Goal: Task Accomplishment & Management: Complete application form

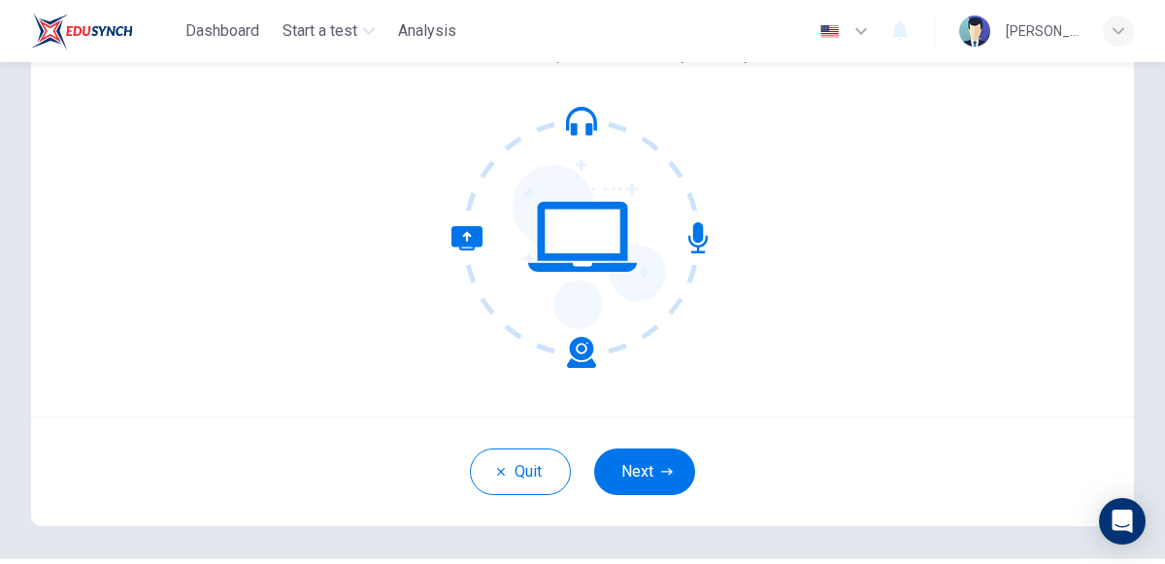
scroll to position [170, 0]
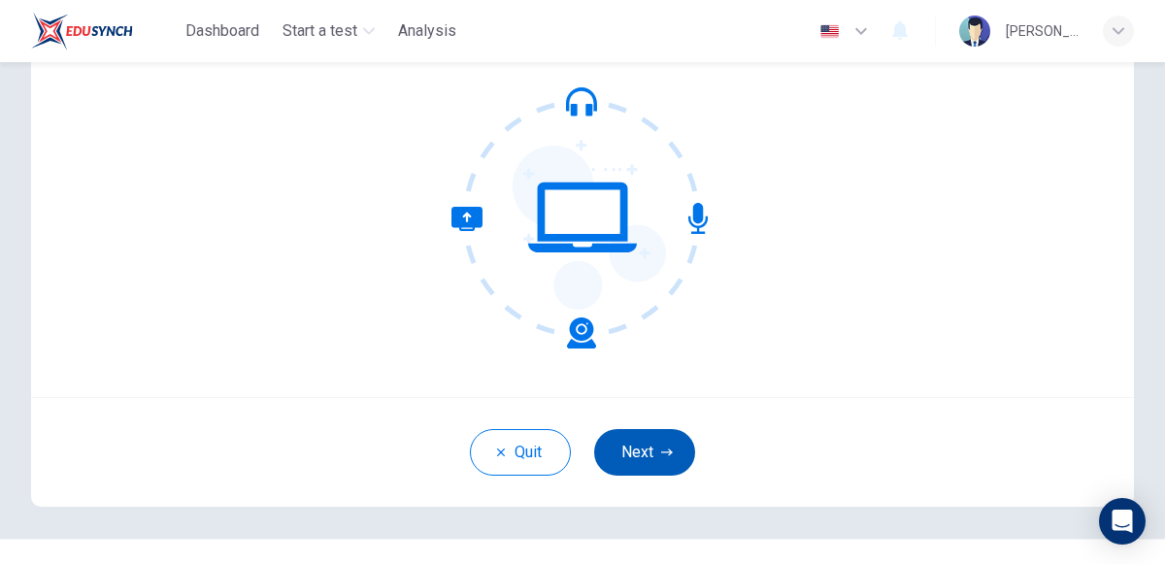
click at [667, 450] on icon "button" at bounding box center [667, 451] width 12 height 7
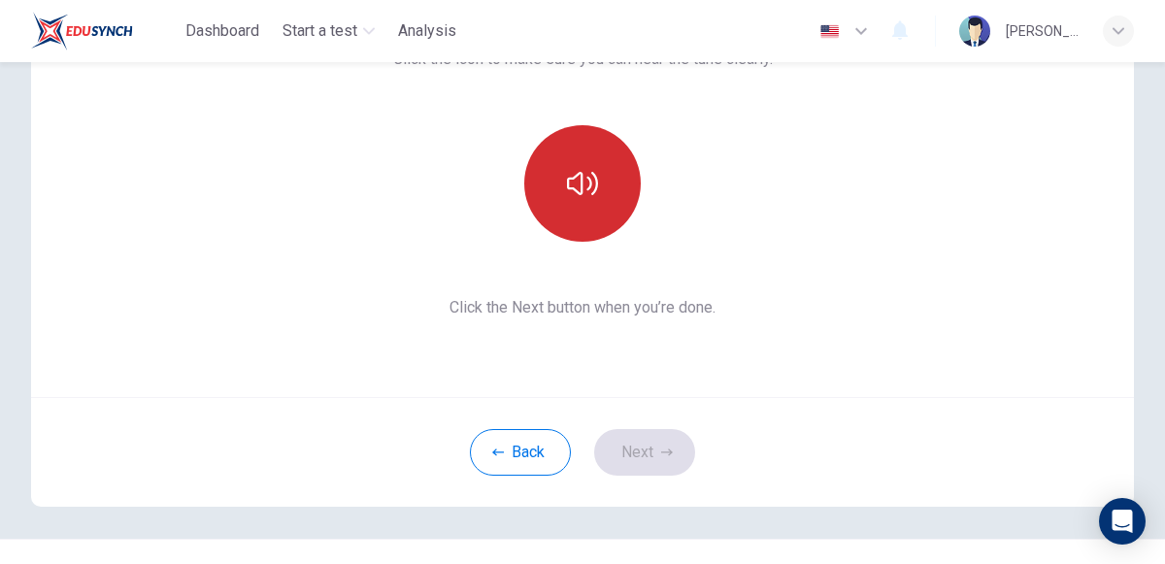
click at [597, 215] on button "button" at bounding box center [582, 183] width 116 height 116
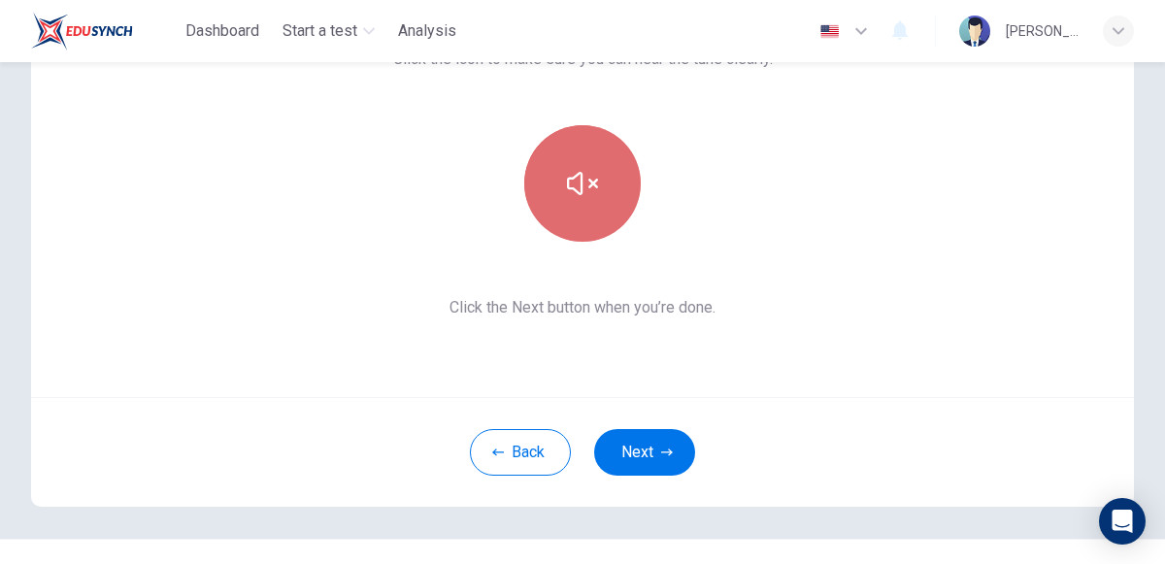
click at [597, 215] on button "button" at bounding box center [582, 183] width 116 height 116
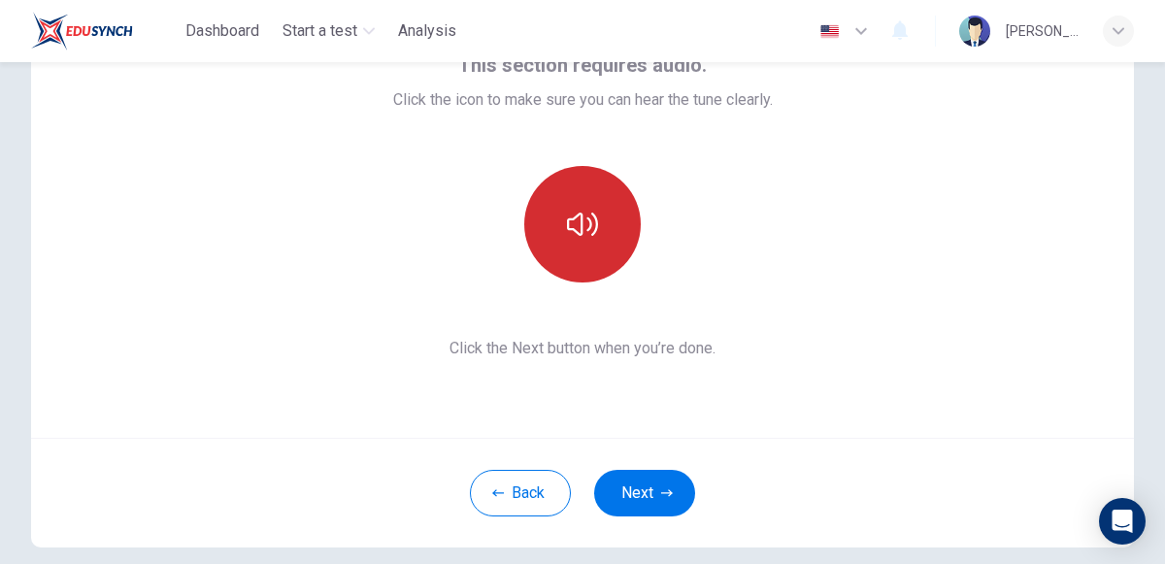
scroll to position [129, 0]
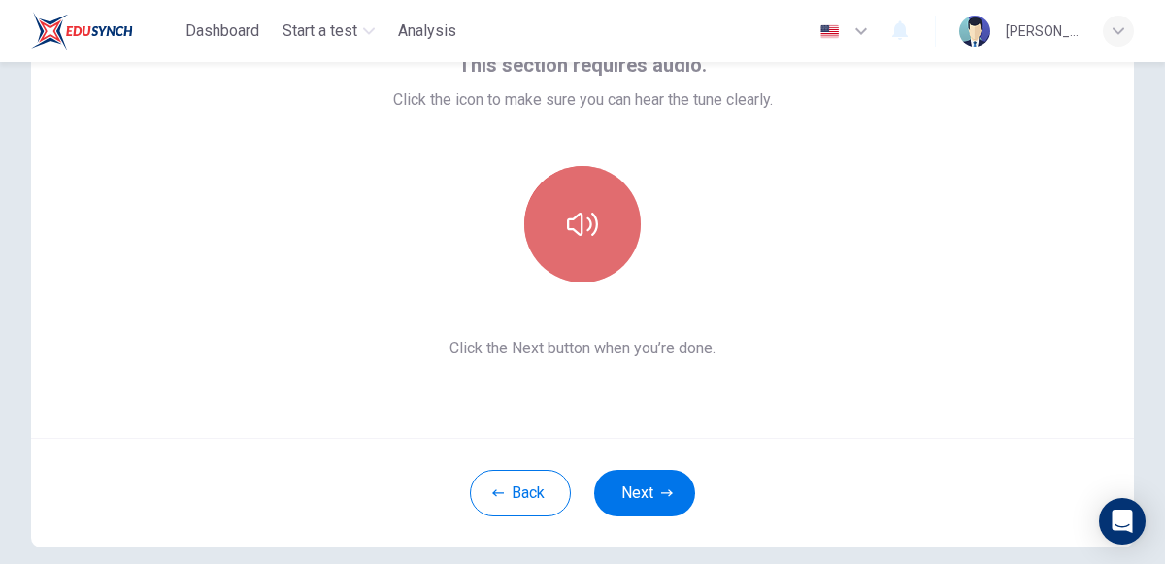
click at [592, 201] on button "button" at bounding box center [582, 224] width 116 height 116
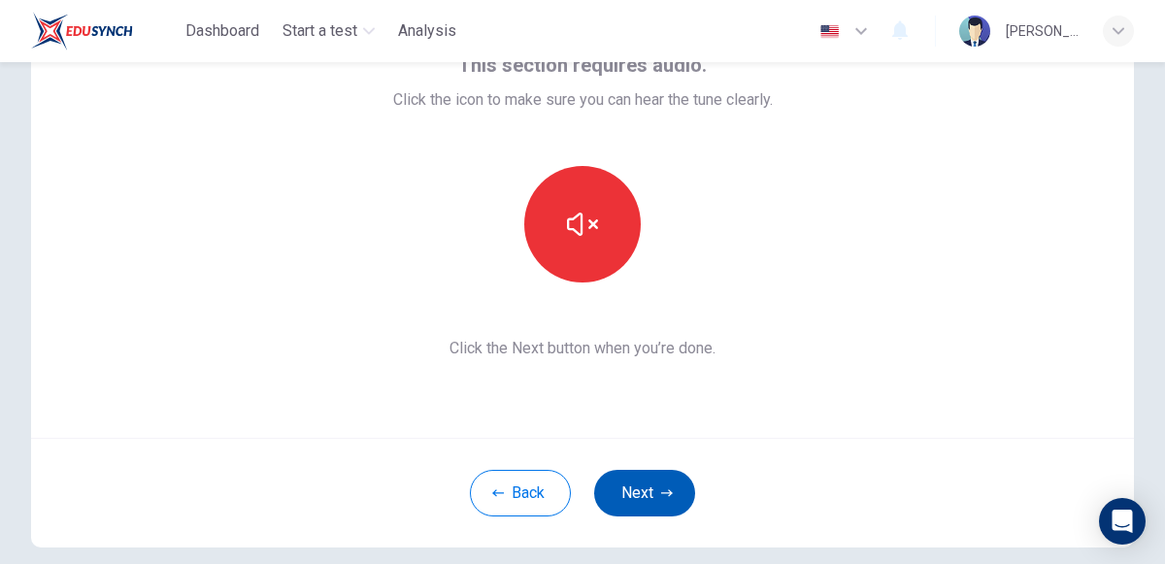
click at [637, 483] on button "Next" at bounding box center [644, 493] width 101 height 47
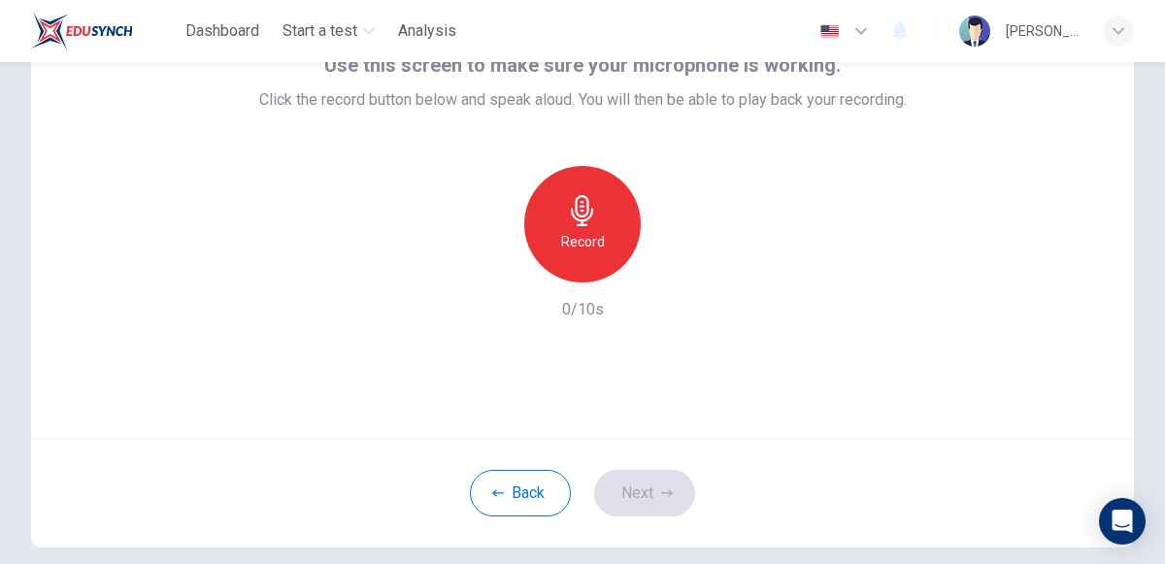
click at [568, 198] on icon "button" at bounding box center [582, 210] width 31 height 31
click at [651, 482] on button "Next" at bounding box center [644, 493] width 101 height 47
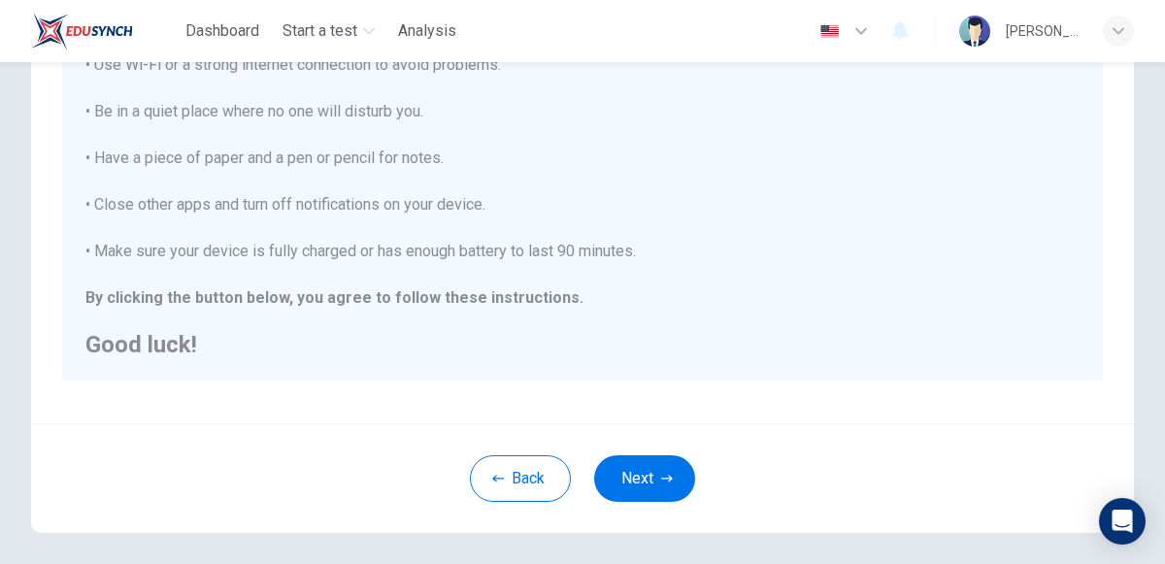
scroll to position [452, 0]
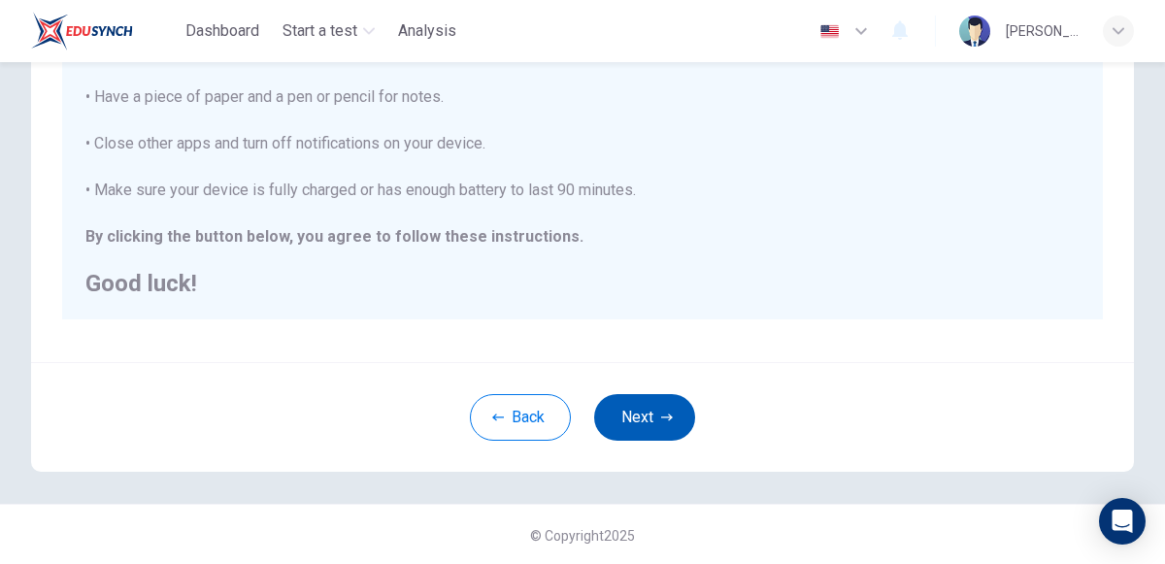
click at [675, 427] on button "Next" at bounding box center [644, 417] width 101 height 47
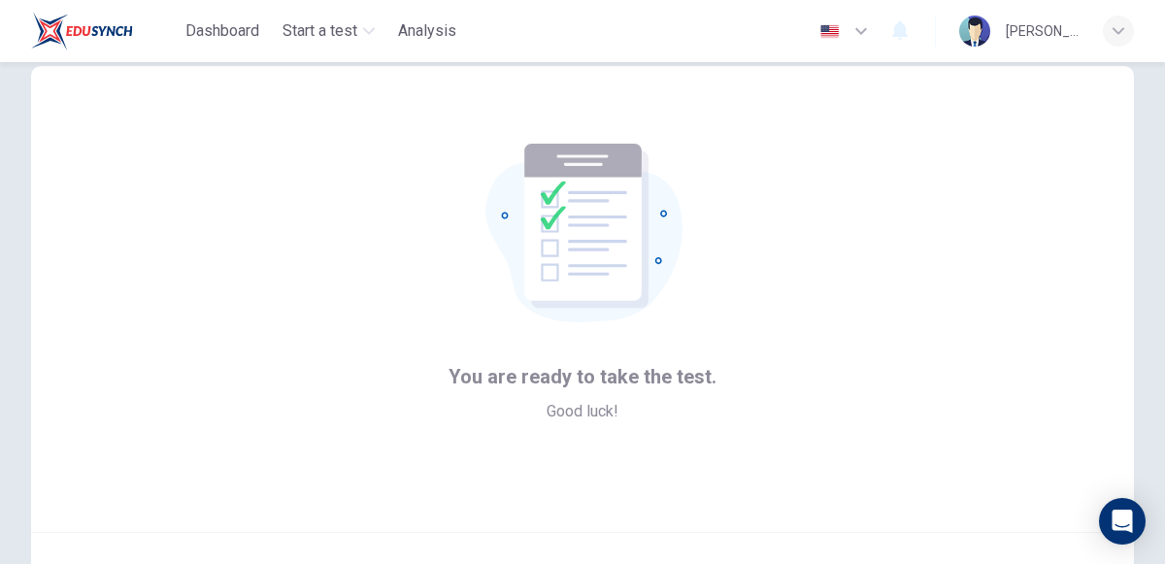
scroll to position [178, 0]
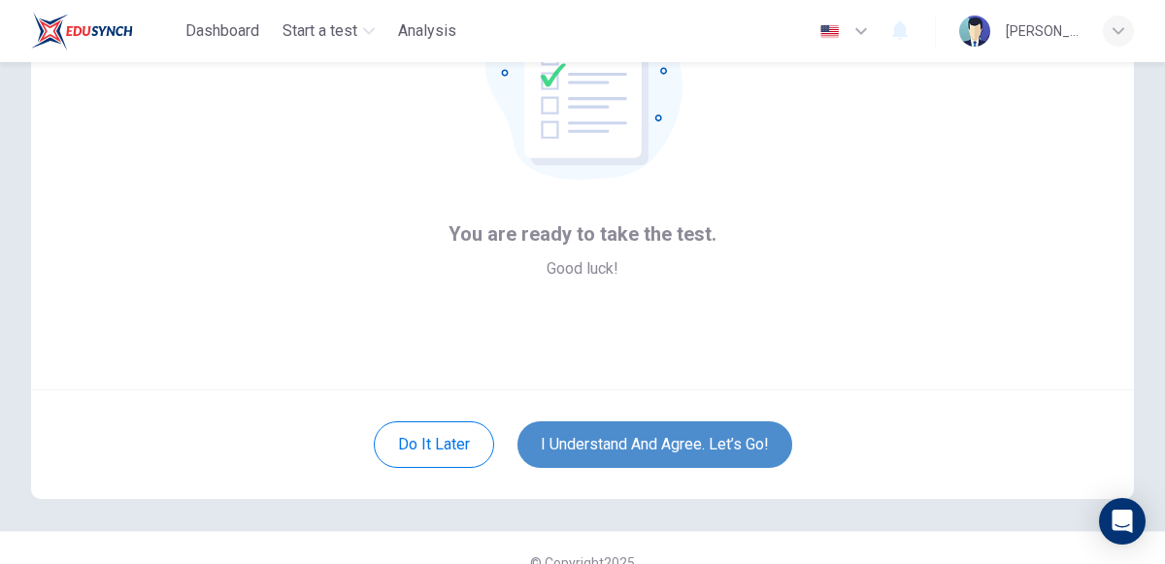
click at [646, 432] on button "I understand and agree. Let’s go!" at bounding box center [654, 444] width 275 height 47
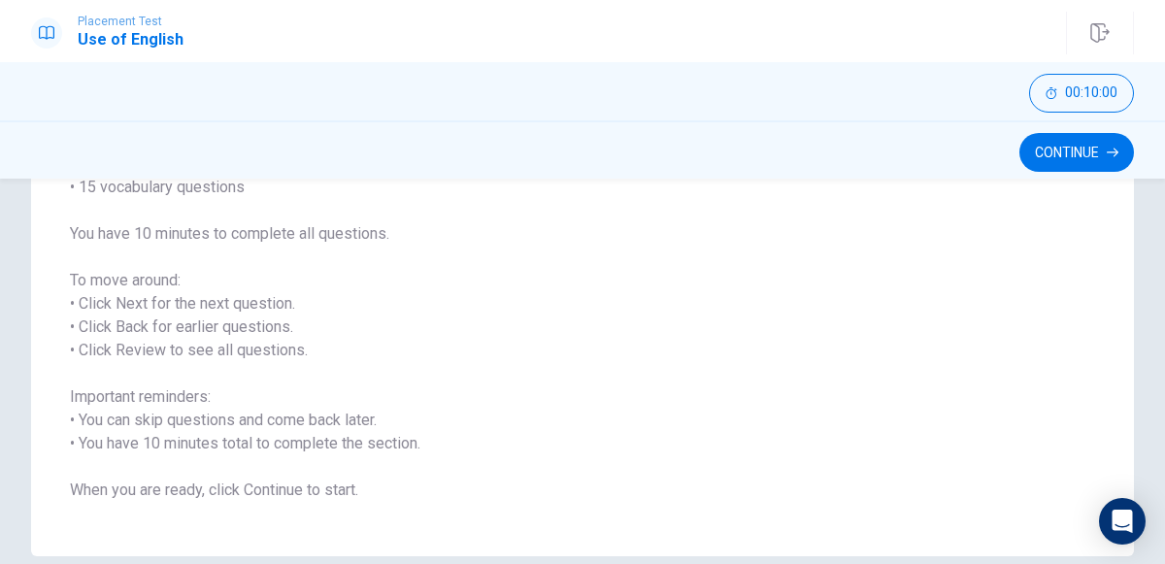
scroll to position [214, 0]
click at [1100, 161] on button "Continue" at bounding box center [1076, 152] width 115 height 39
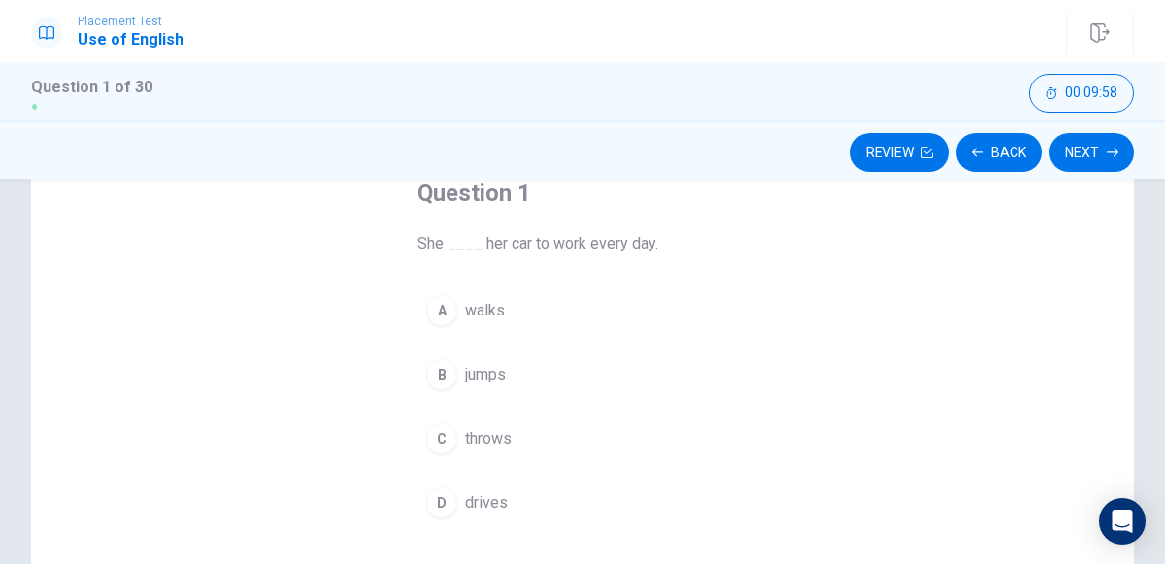
scroll to position [107, 0]
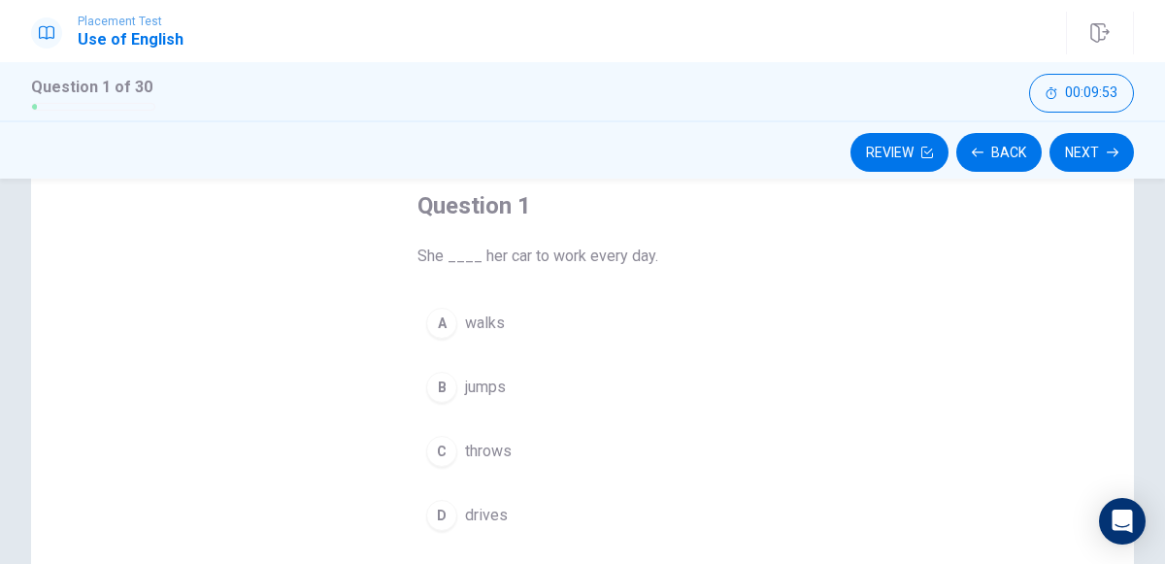
click at [458, 504] on button "D drives" at bounding box center [582, 515] width 330 height 49
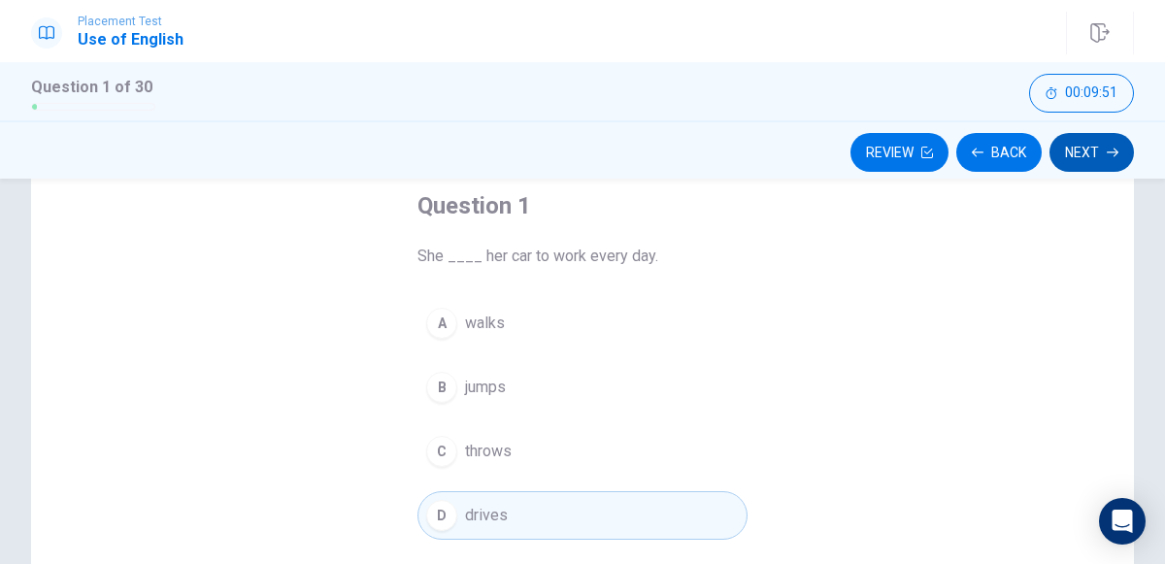
click at [1072, 149] on button "Next" at bounding box center [1091, 152] width 84 height 39
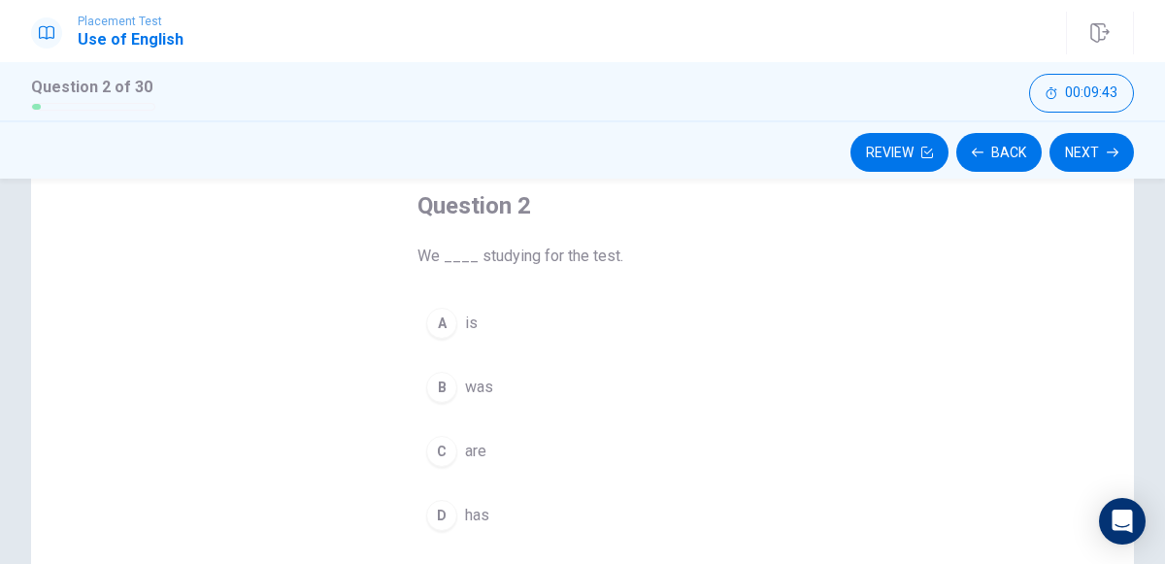
click at [443, 450] on div "C" at bounding box center [441, 451] width 31 height 31
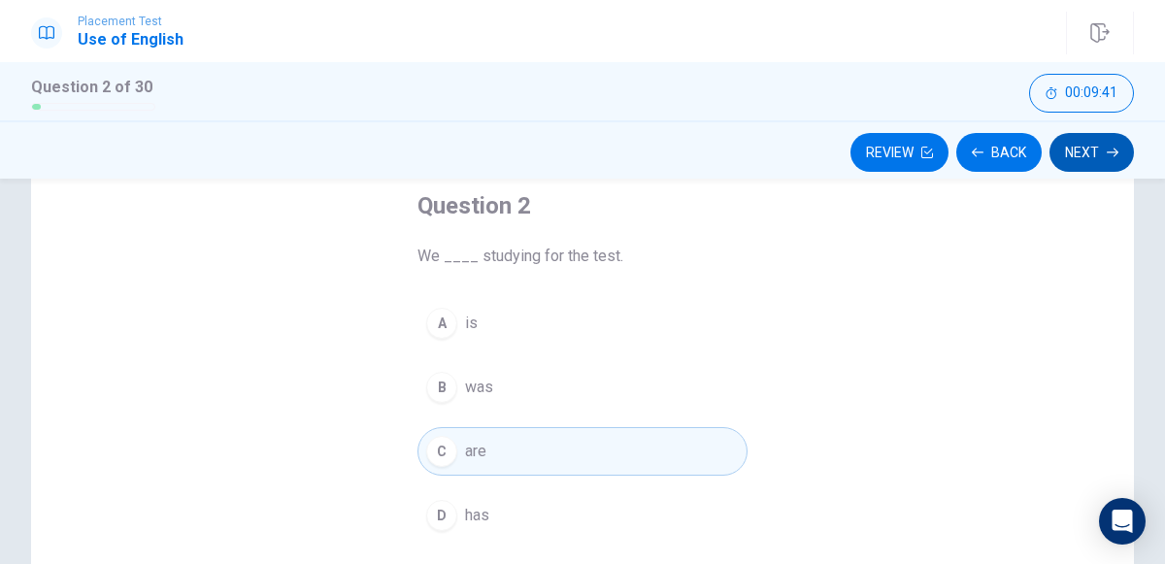
click at [1079, 155] on button "Next" at bounding box center [1091, 152] width 84 height 39
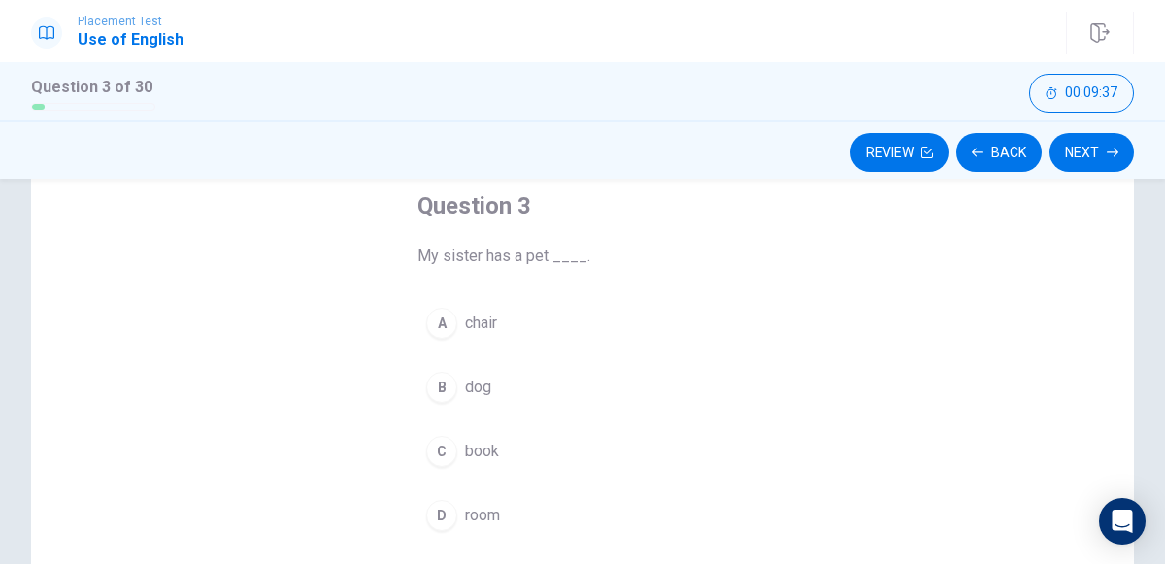
click at [463, 378] on button "B dog" at bounding box center [582, 387] width 330 height 49
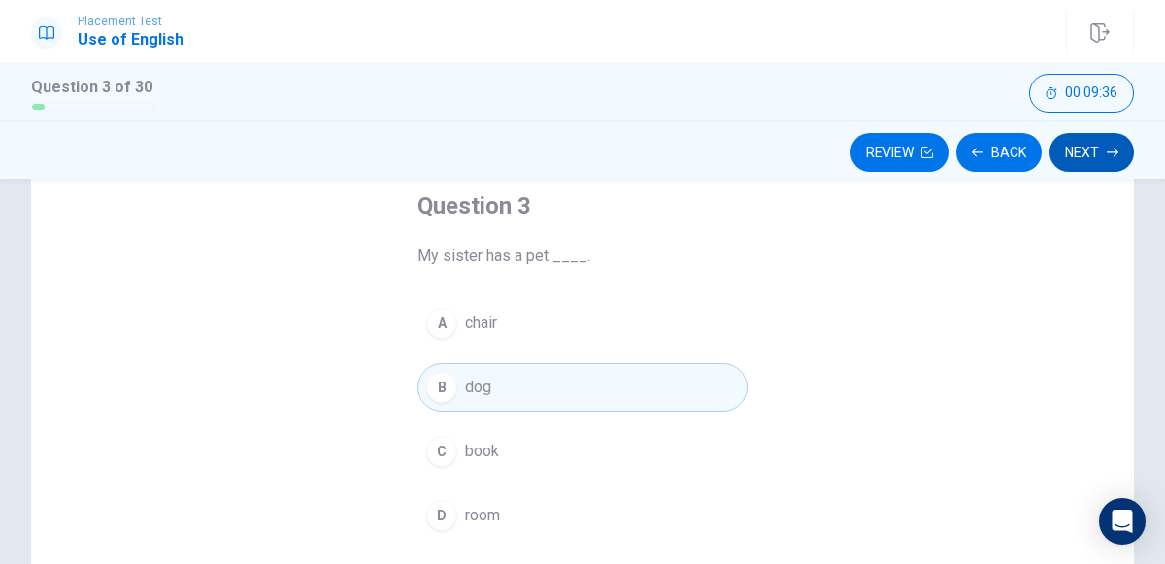
click at [1074, 159] on button "Next" at bounding box center [1091, 152] width 84 height 39
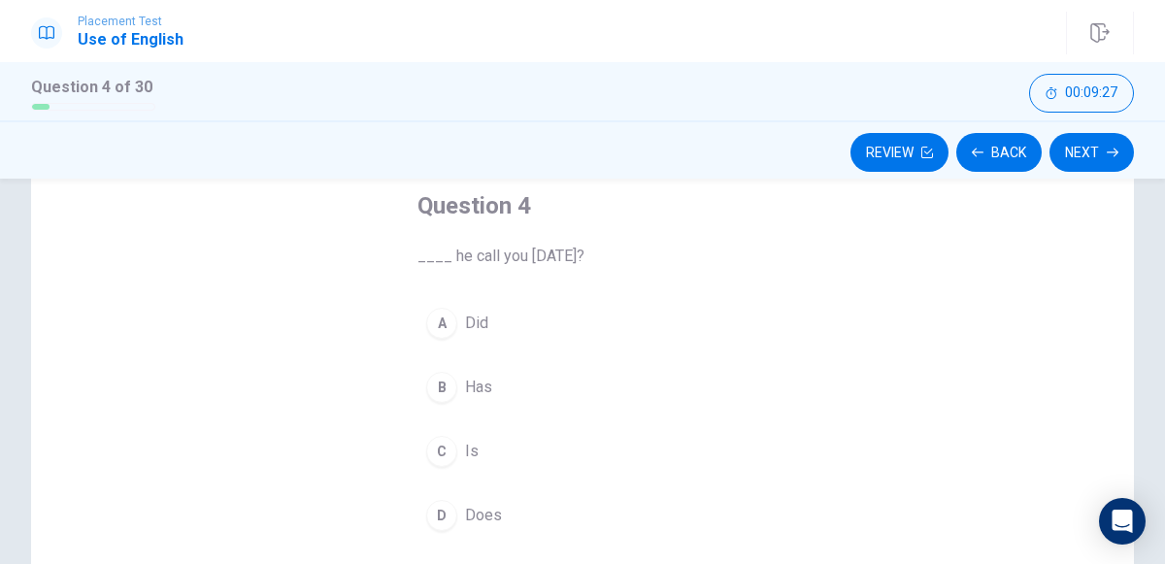
click at [466, 312] on span "Did" at bounding box center [476, 323] width 23 height 23
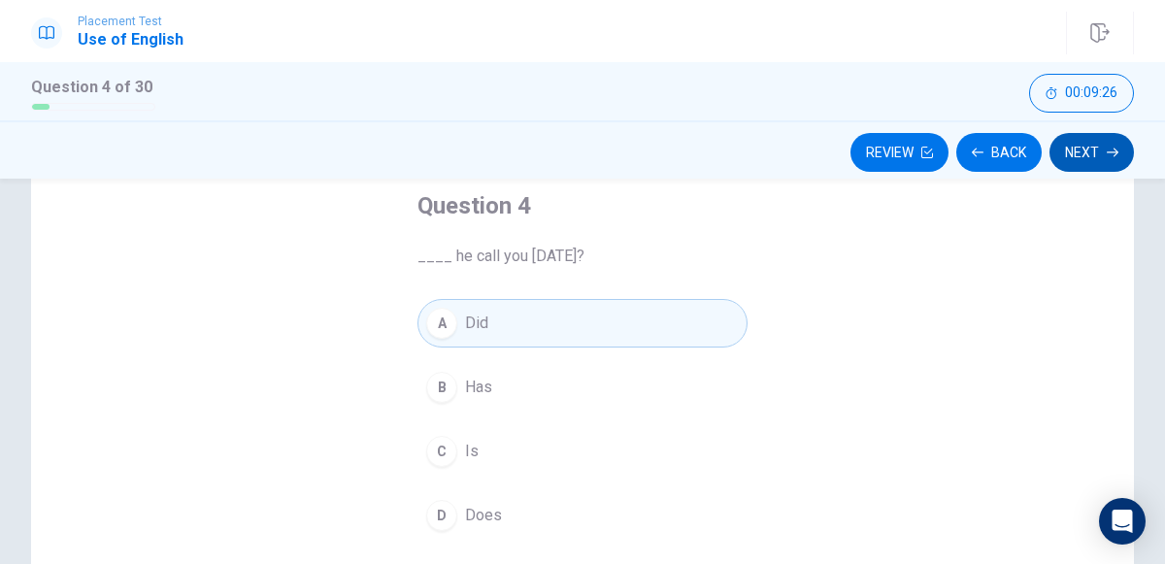
click at [1102, 142] on button "Next" at bounding box center [1091, 152] width 84 height 39
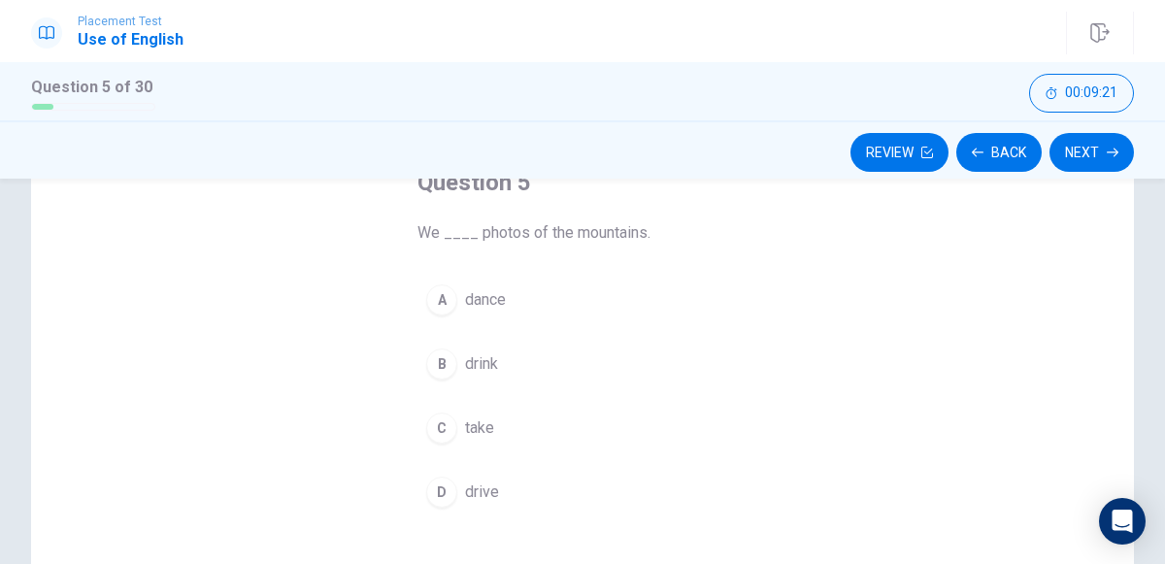
scroll to position [132, 0]
click at [487, 425] on span "take" at bounding box center [479, 425] width 29 height 23
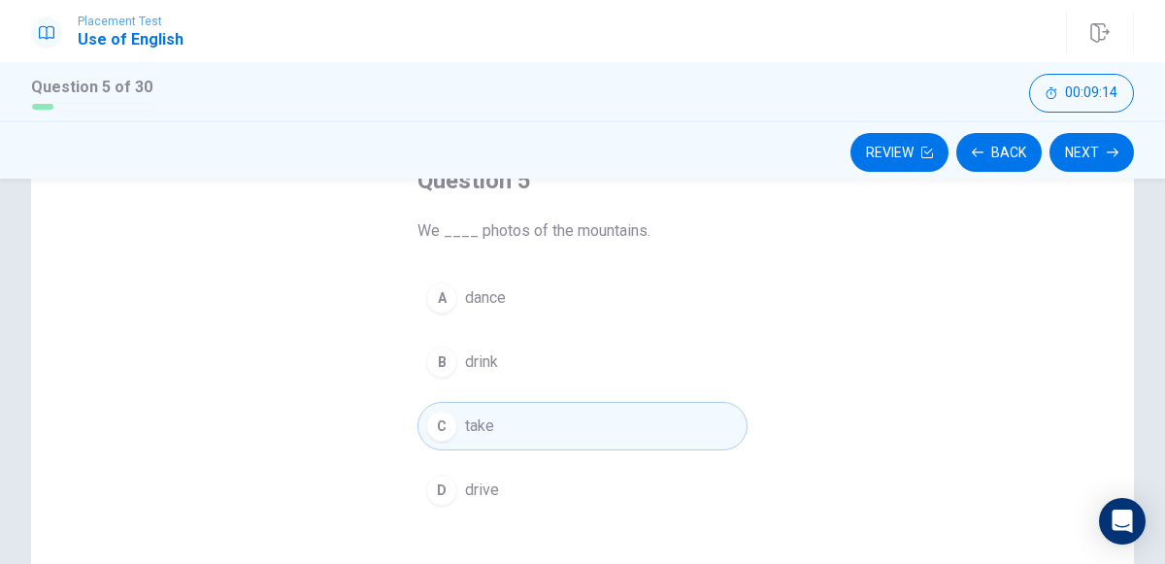
click at [1098, 172] on div "Review Back Next" at bounding box center [582, 149] width 1165 height 58
click at [1106, 152] on icon "button" at bounding box center [1112, 153] width 12 height 12
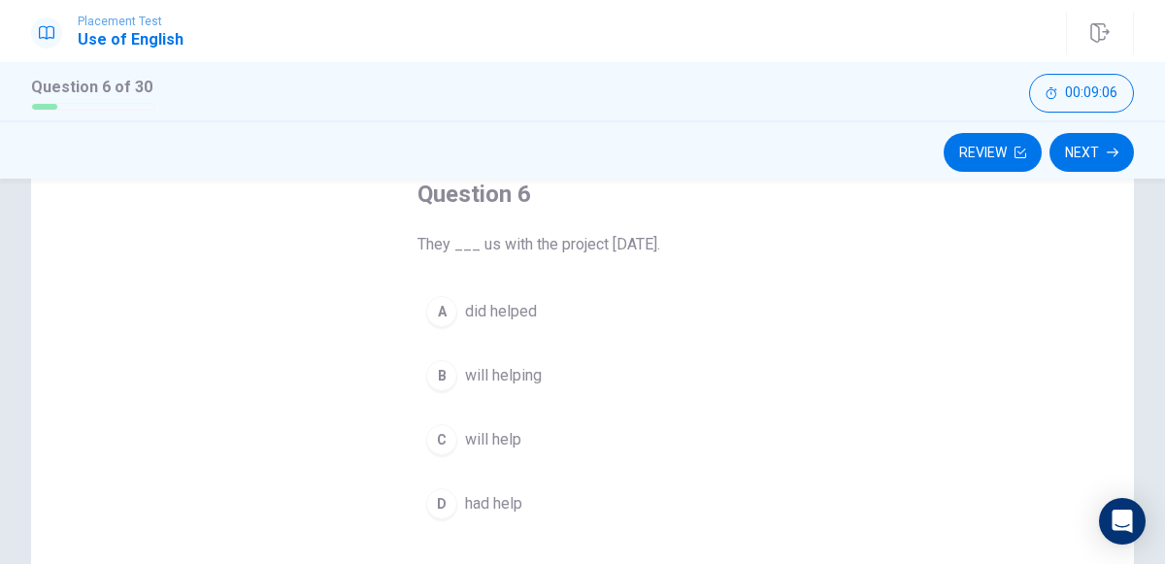
scroll to position [115, 0]
click at [516, 440] on span "will help" at bounding box center [493, 442] width 56 height 23
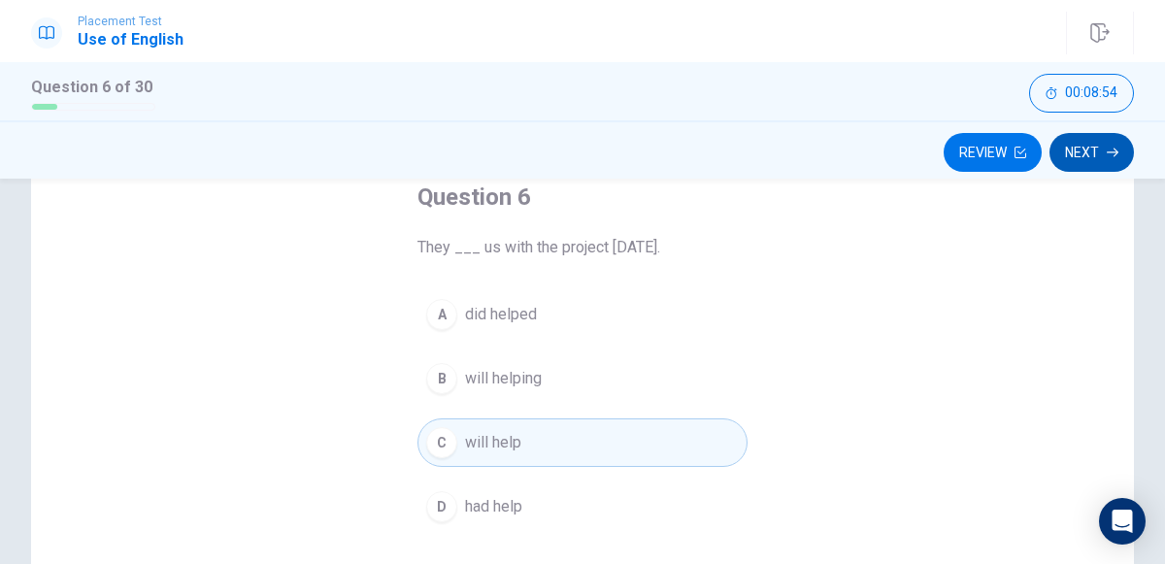
click at [1111, 151] on icon "button" at bounding box center [1112, 152] width 12 height 9
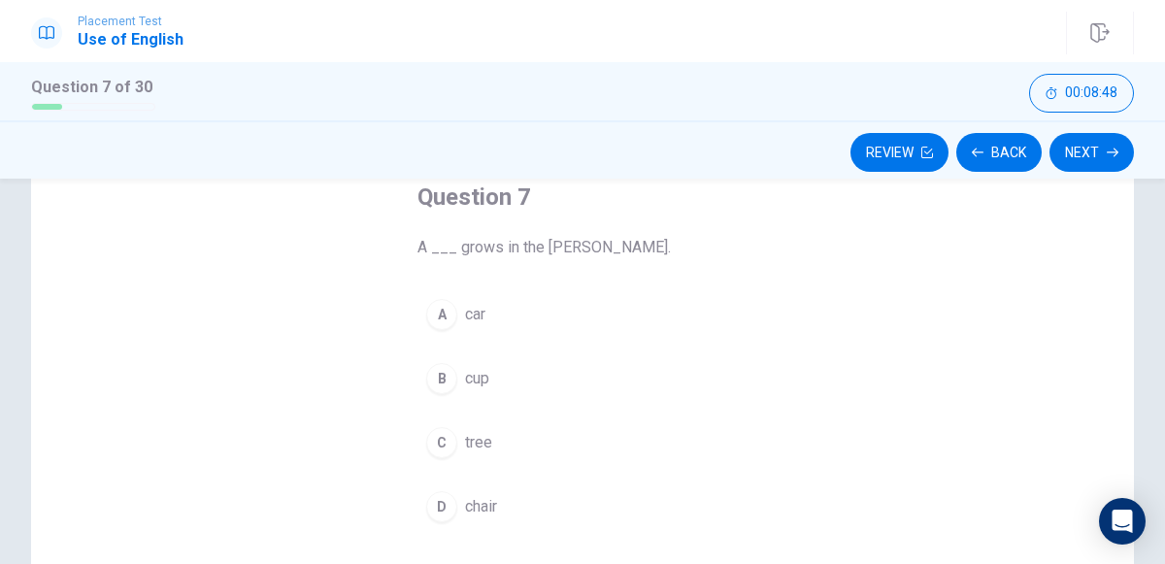
click at [488, 438] on span "tree" at bounding box center [478, 442] width 27 height 23
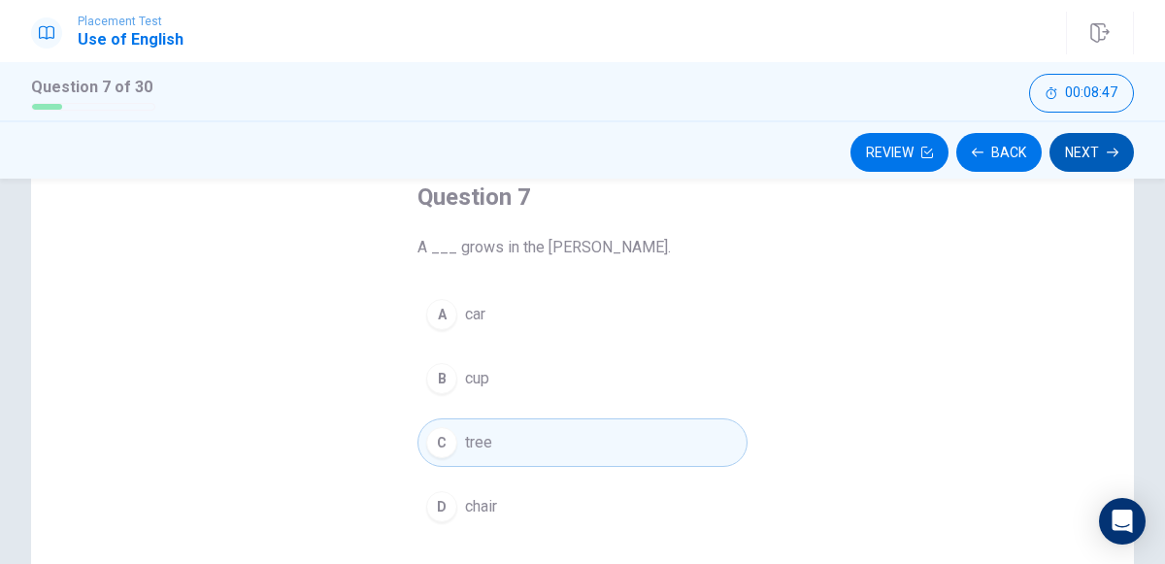
click at [1082, 163] on button "Next" at bounding box center [1091, 152] width 84 height 39
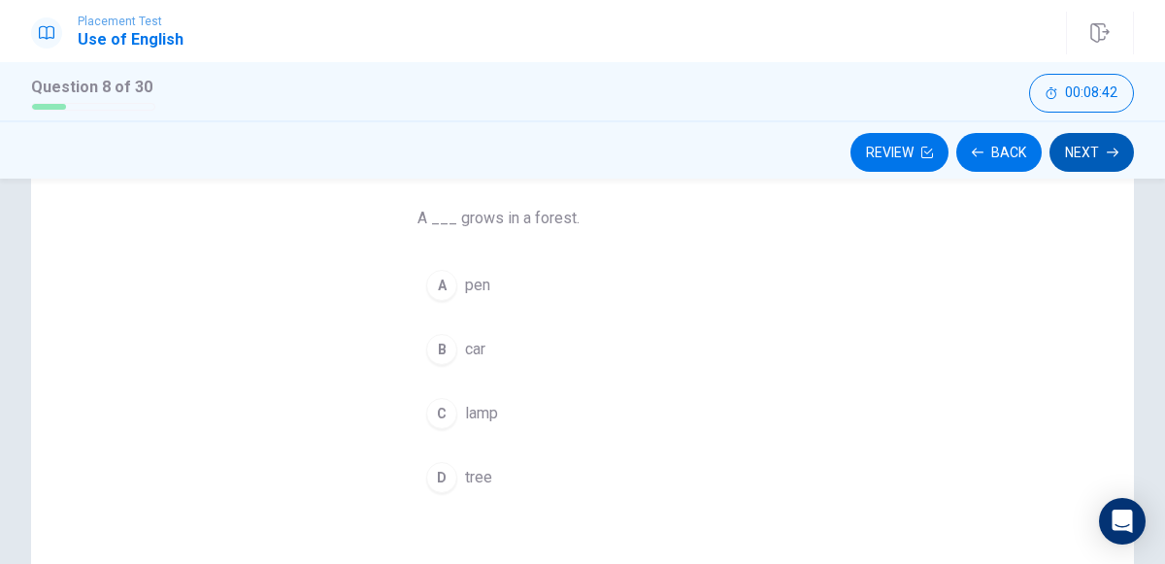
scroll to position [132, 0]
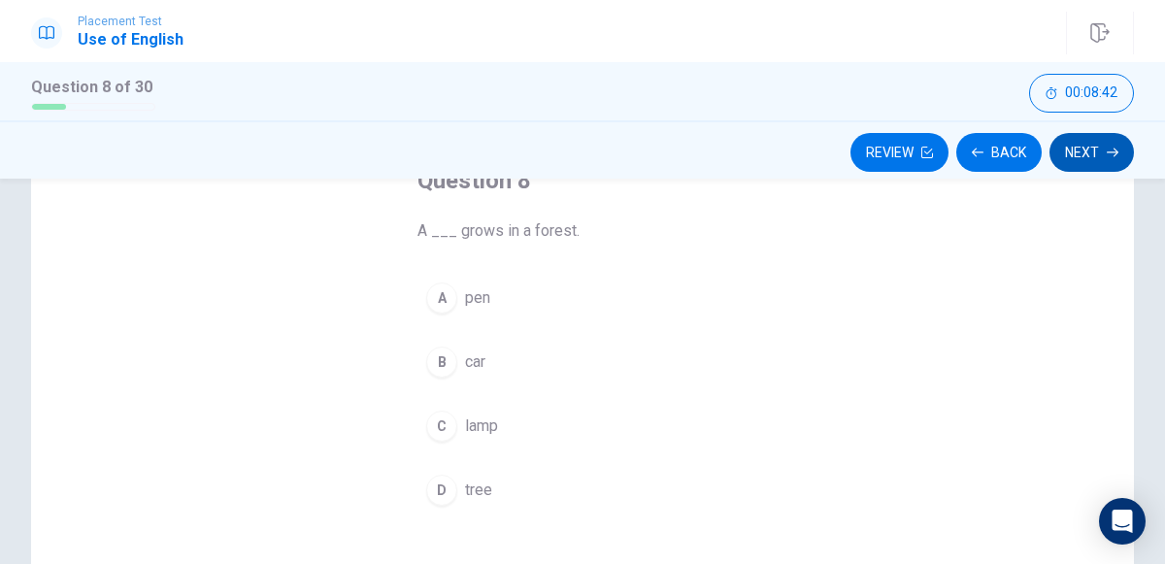
click at [1106, 153] on icon "button" at bounding box center [1112, 153] width 12 height 12
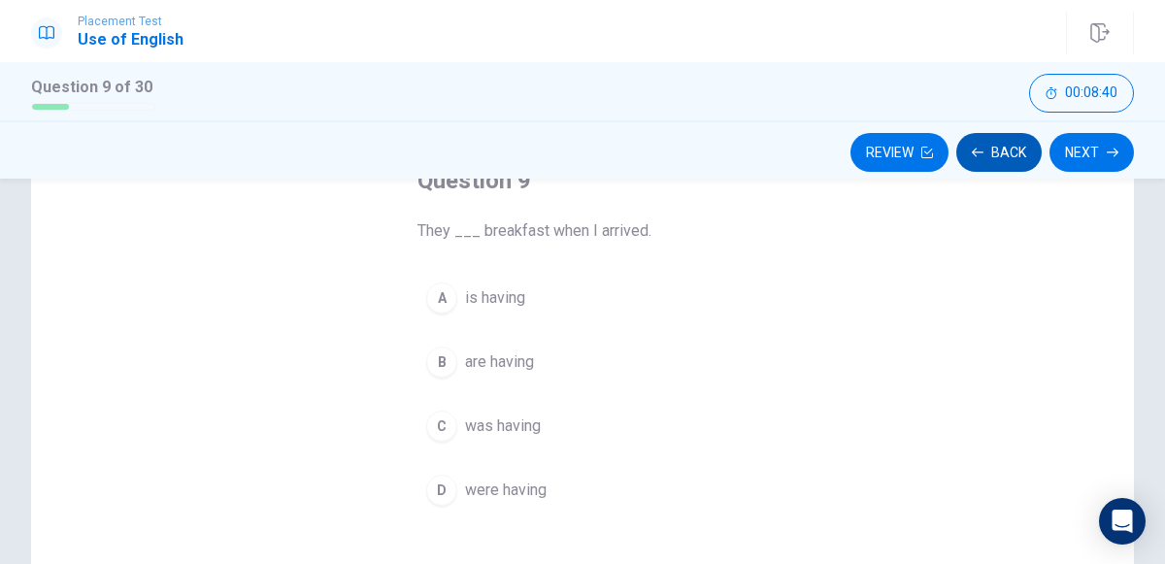
click at [980, 156] on icon "button" at bounding box center [977, 153] width 12 height 12
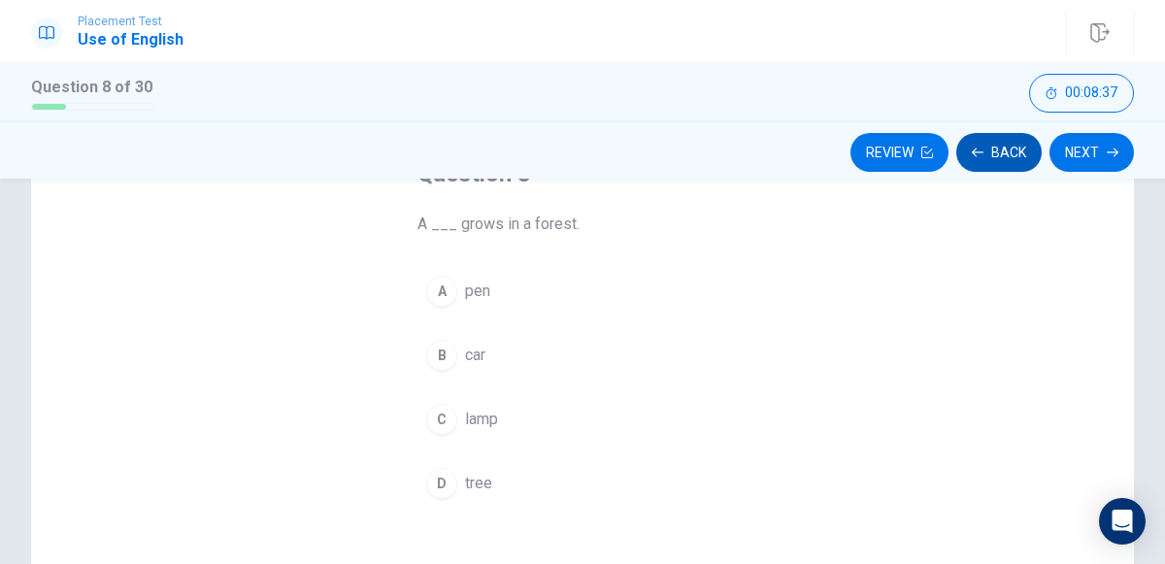
scroll to position [141, 0]
click at [438, 478] on div "D" at bounding box center [441, 481] width 31 height 31
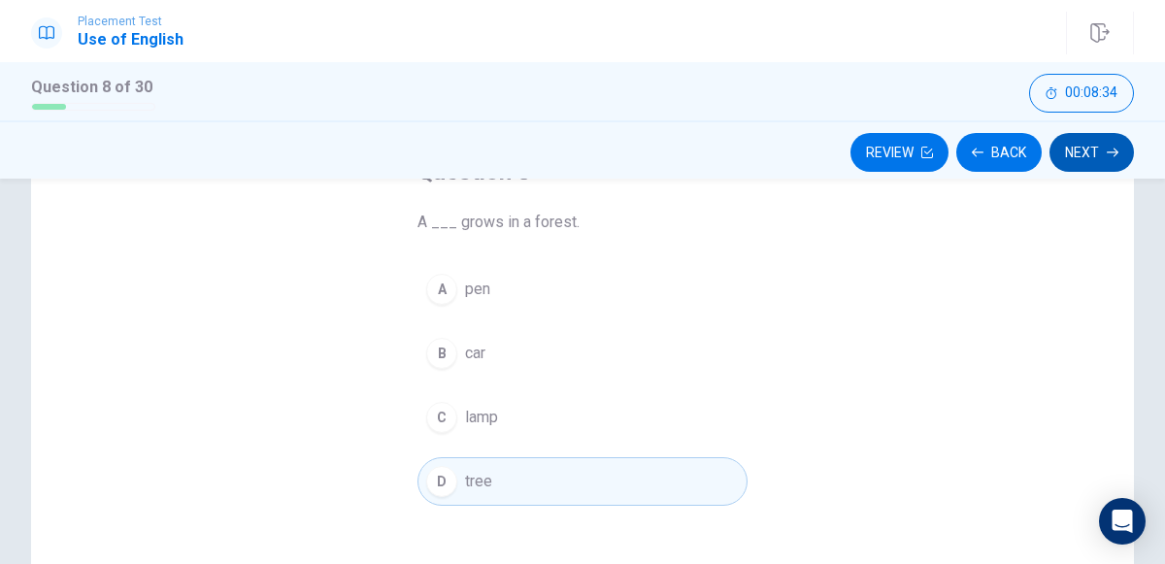
click at [1107, 151] on icon "button" at bounding box center [1112, 152] width 12 height 9
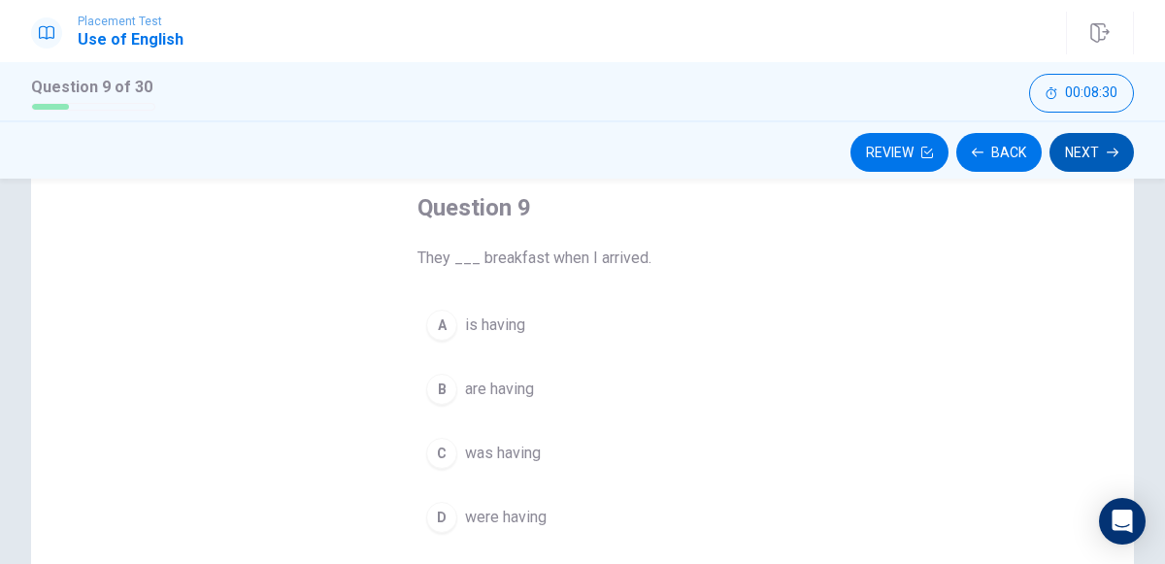
scroll to position [107, 0]
click at [524, 514] on span "were having" at bounding box center [506, 515] width 82 height 23
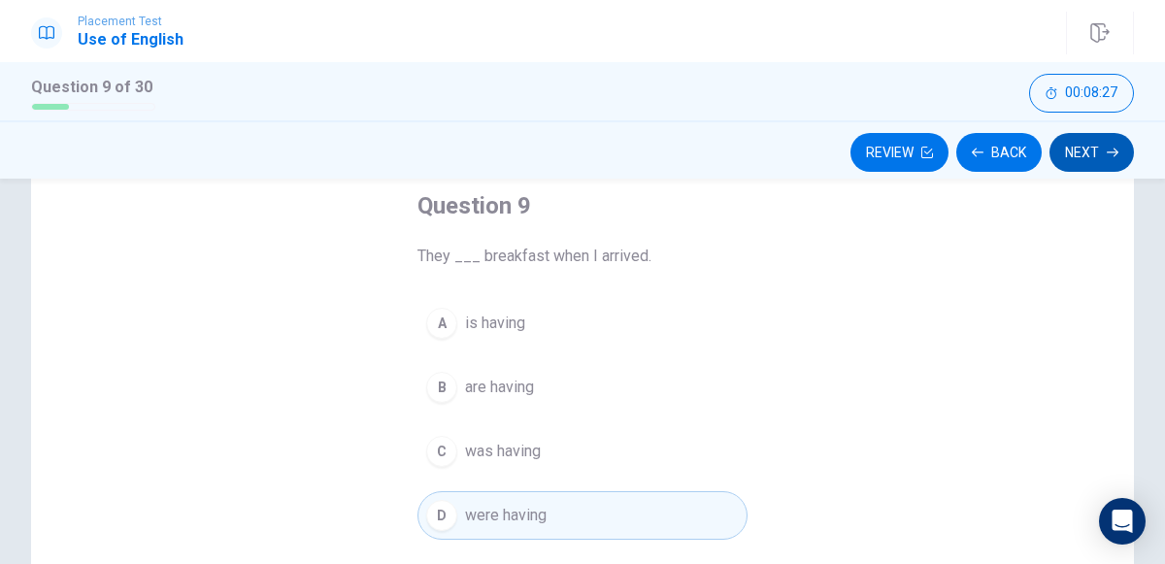
click at [1084, 156] on button "Next" at bounding box center [1091, 152] width 84 height 39
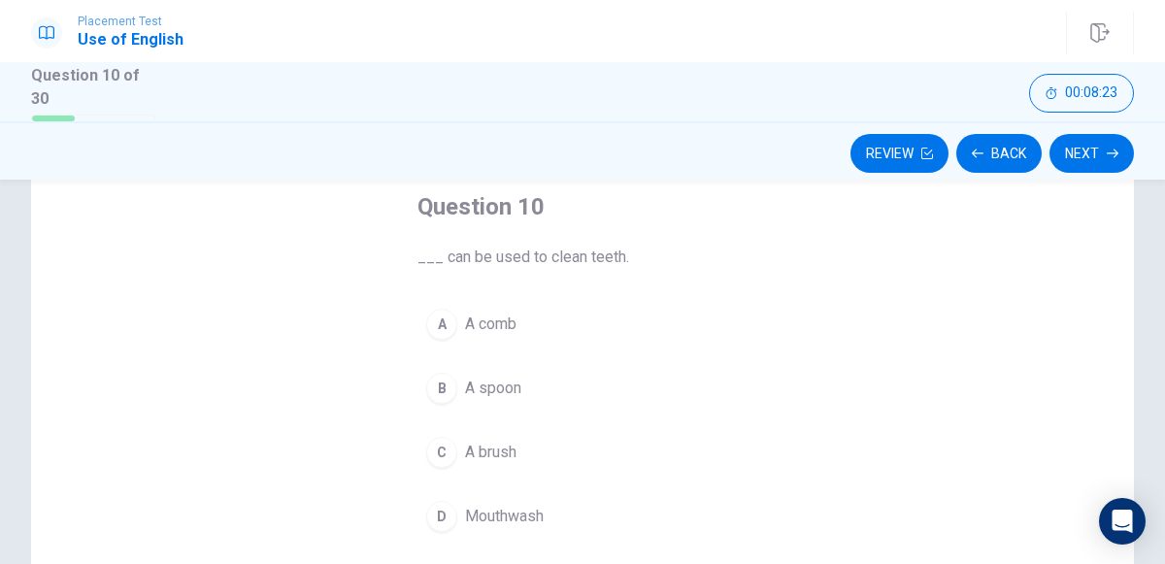
click at [534, 441] on button "C A brush" at bounding box center [582, 452] width 330 height 49
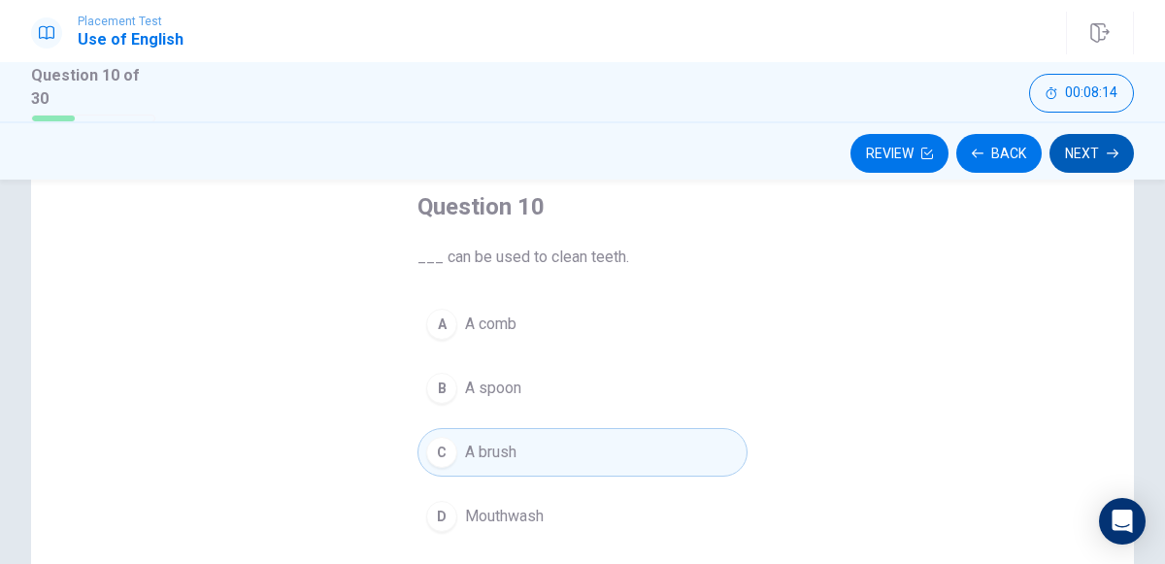
click at [1092, 170] on button "Next" at bounding box center [1091, 153] width 84 height 39
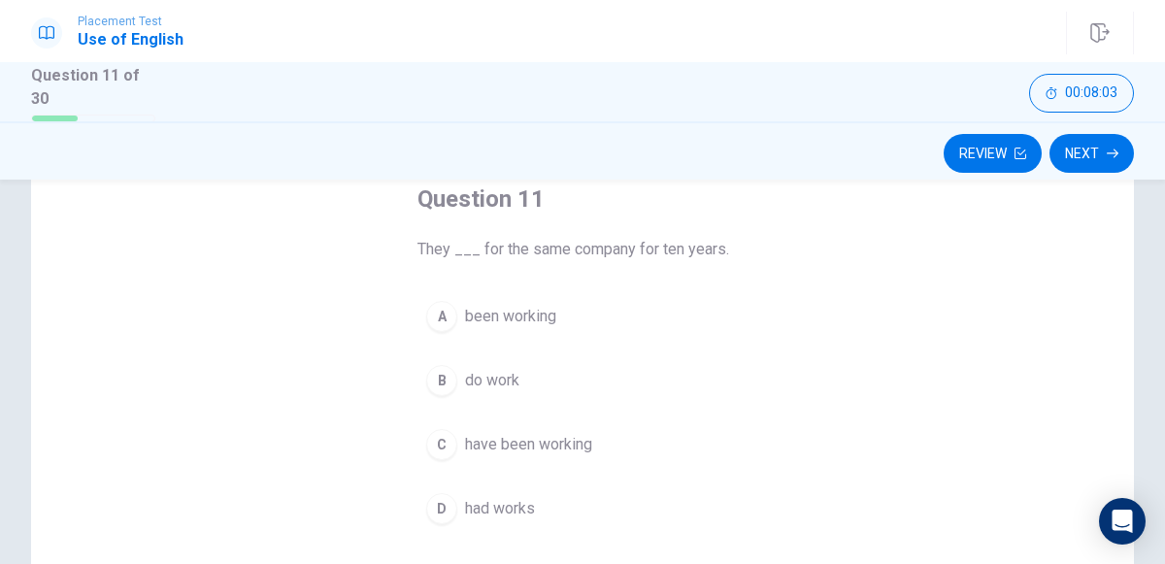
scroll to position [122, 0]
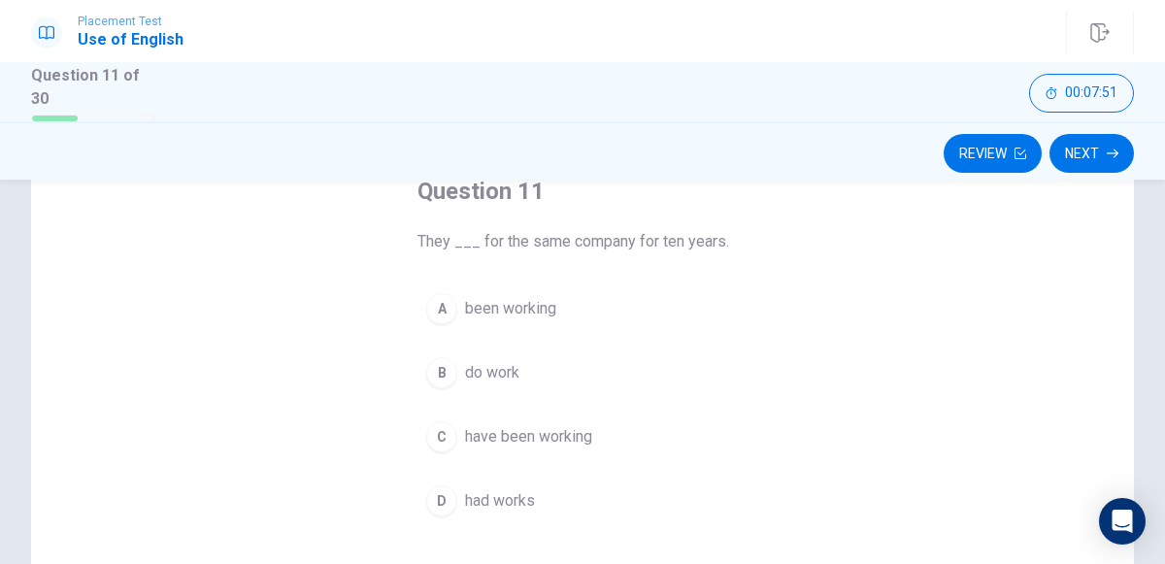
click at [781, 441] on div "Question 11 They ___ for the same company for ten years. A been working B do wo…" at bounding box center [582, 350] width 408 height 411
click at [783, 425] on div "Question 11 They ___ for the same company for ten years. A been working B do wo…" at bounding box center [582, 350] width 408 height 411
click at [501, 444] on span "have been working" at bounding box center [528, 436] width 127 height 23
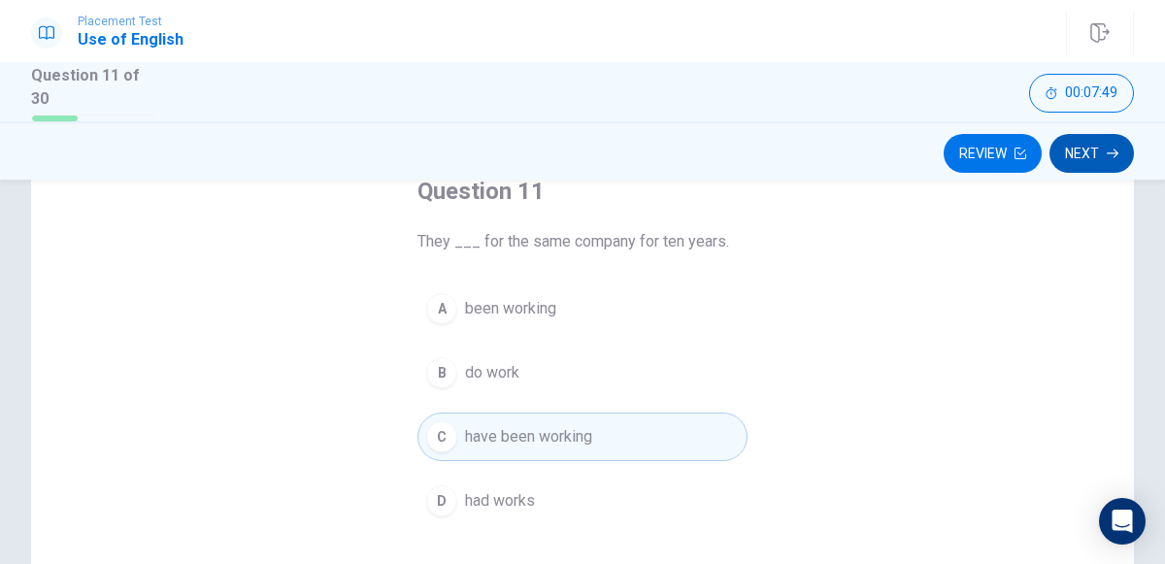
click at [1087, 166] on button "Next" at bounding box center [1091, 153] width 84 height 39
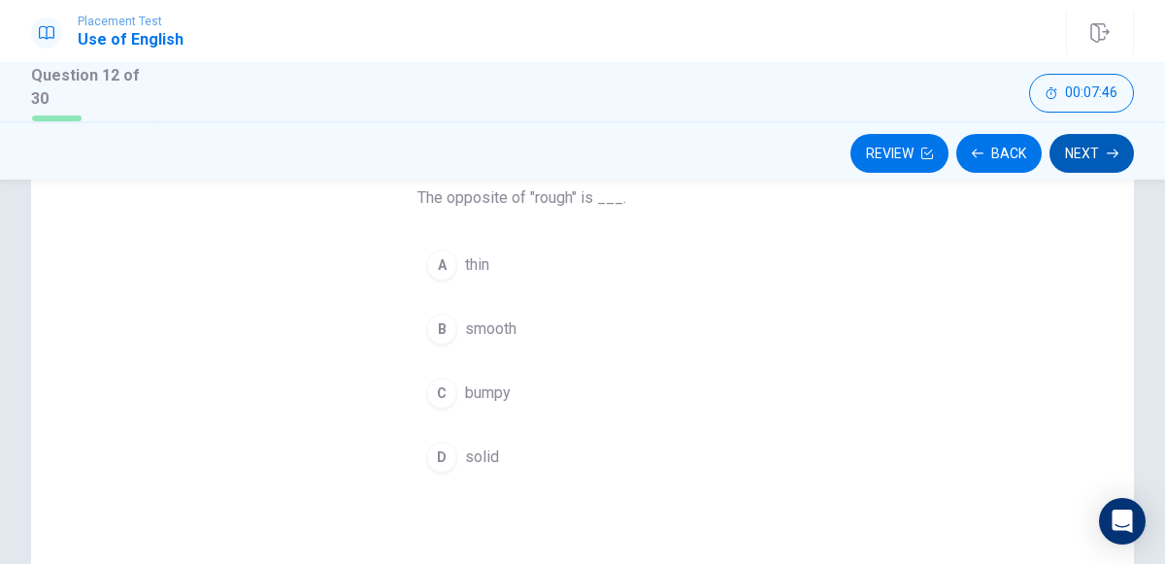
scroll to position [164, 0]
click at [441, 327] on div "B" at bounding box center [441, 330] width 31 height 31
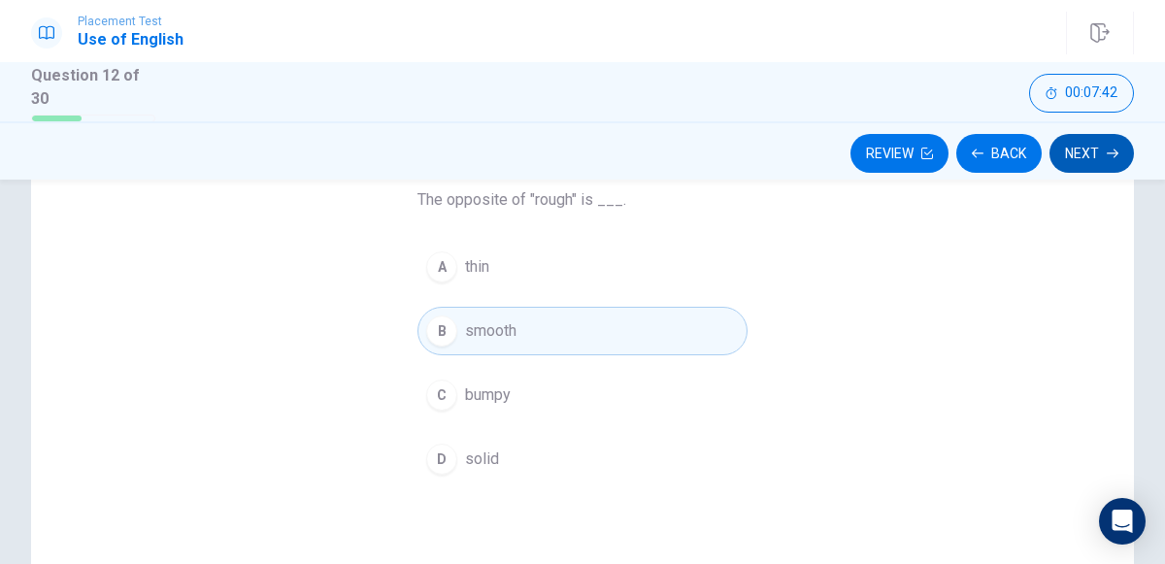
click at [1084, 163] on button "Next" at bounding box center [1091, 153] width 84 height 39
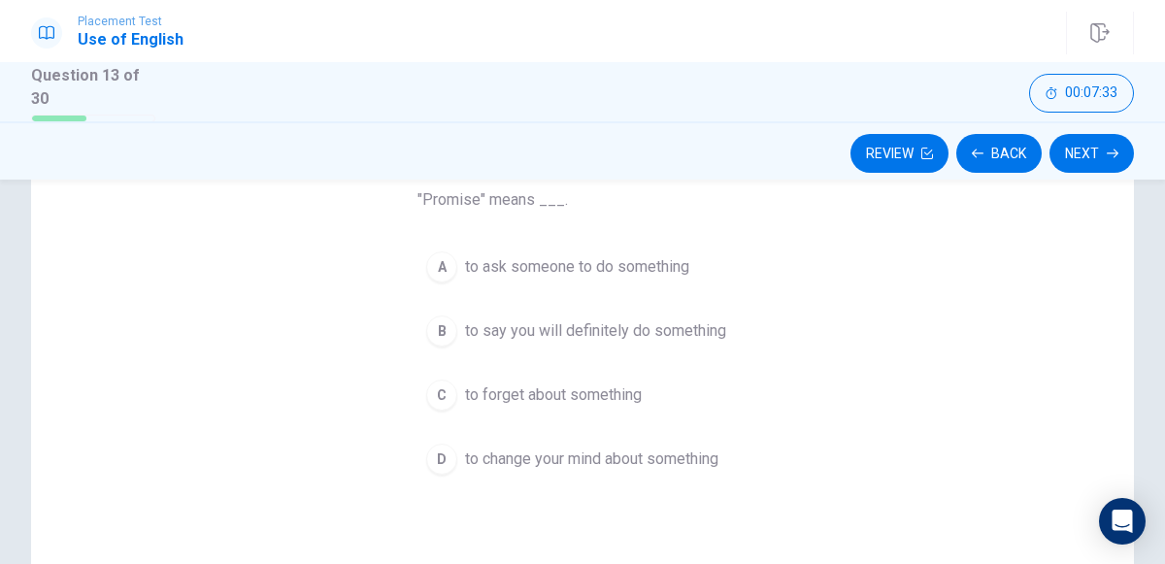
click at [444, 321] on div "B" at bounding box center [441, 330] width 31 height 31
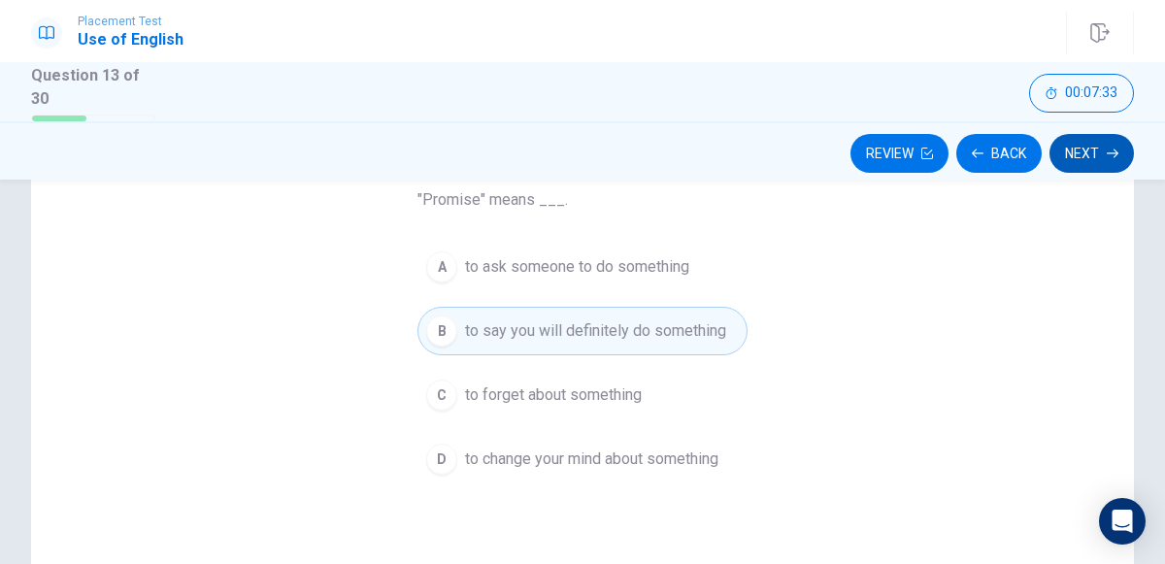
click at [1102, 170] on button "Next" at bounding box center [1091, 153] width 84 height 39
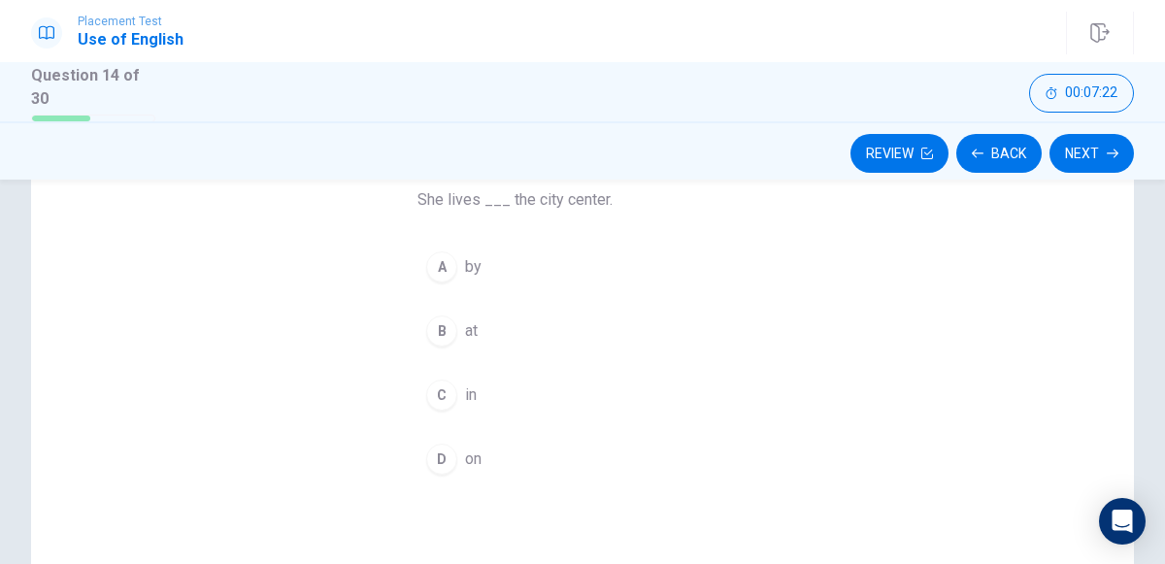
click at [441, 327] on div "B" at bounding box center [441, 330] width 31 height 31
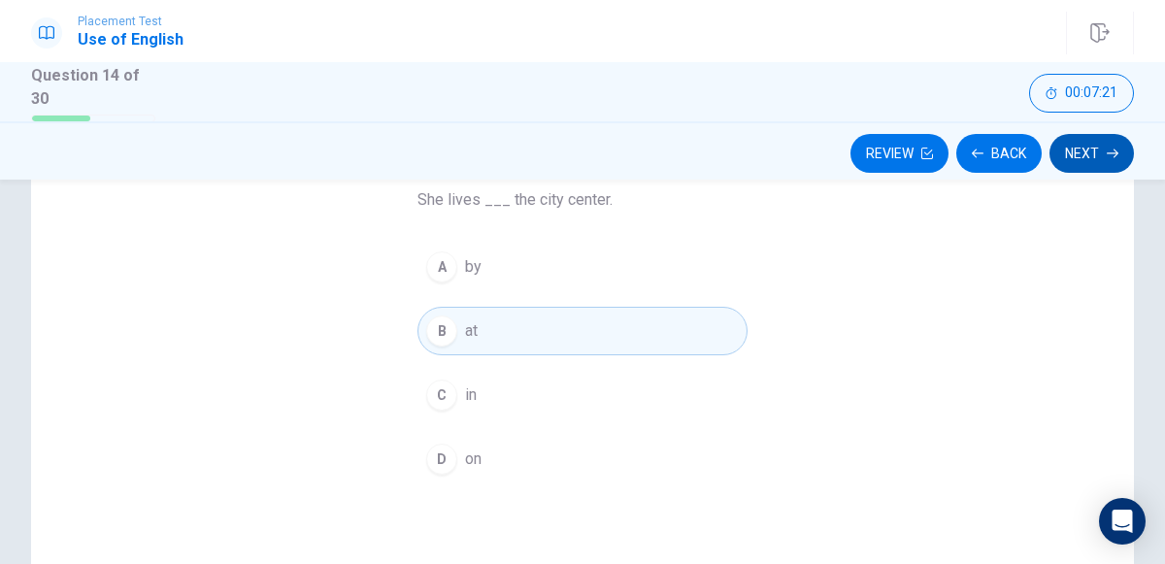
click at [1111, 154] on icon "button" at bounding box center [1112, 154] width 12 height 12
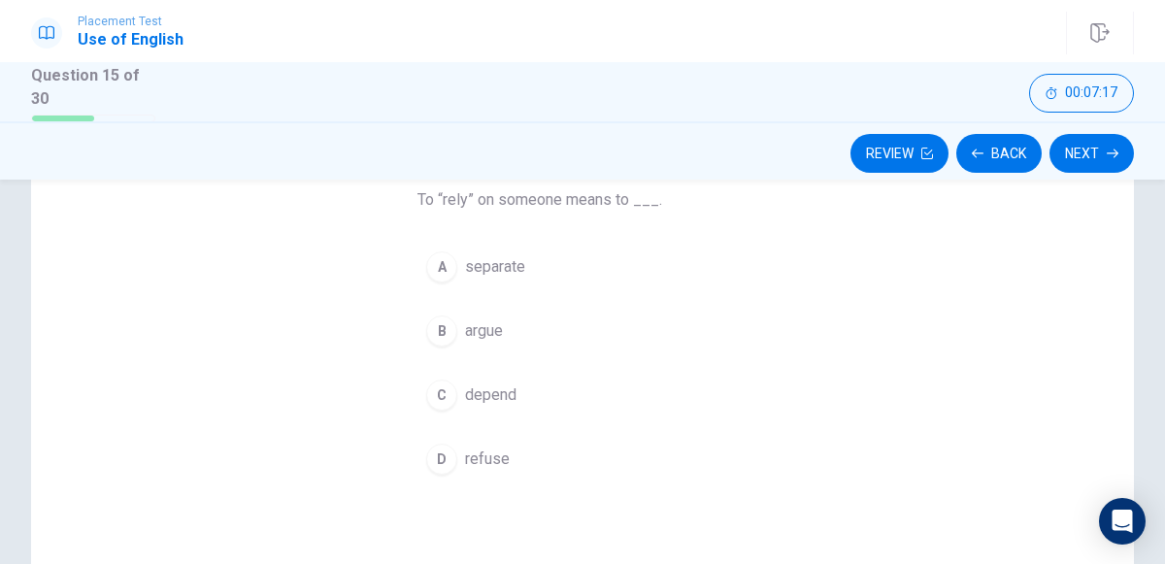
click at [445, 396] on div "C" at bounding box center [441, 394] width 31 height 31
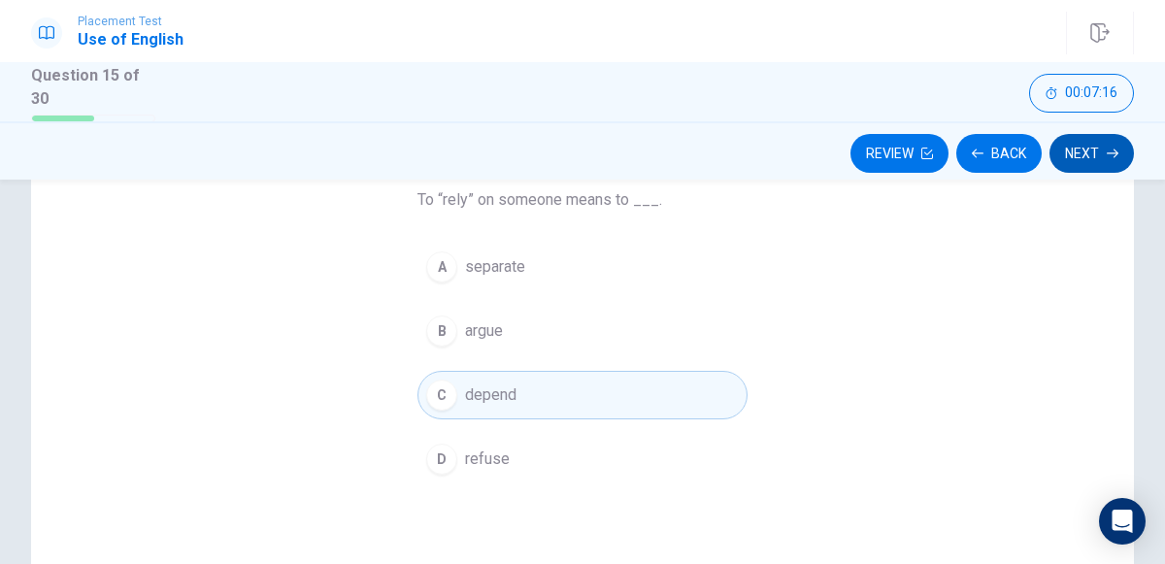
click at [1109, 151] on icon "button" at bounding box center [1112, 154] width 12 height 12
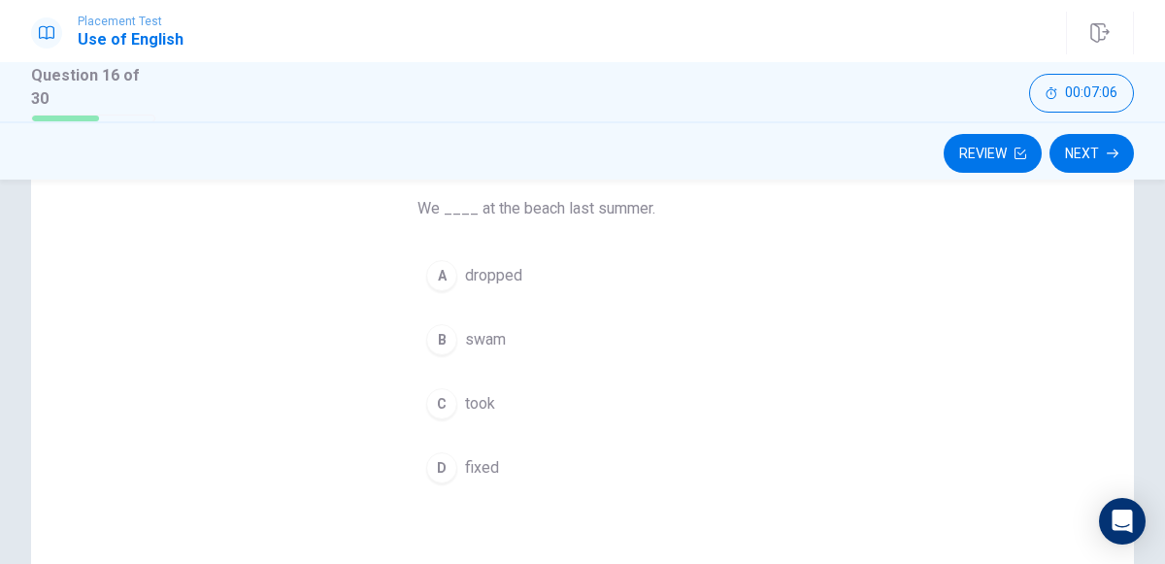
scroll to position [155, 0]
click at [441, 336] on div "B" at bounding box center [441, 339] width 31 height 31
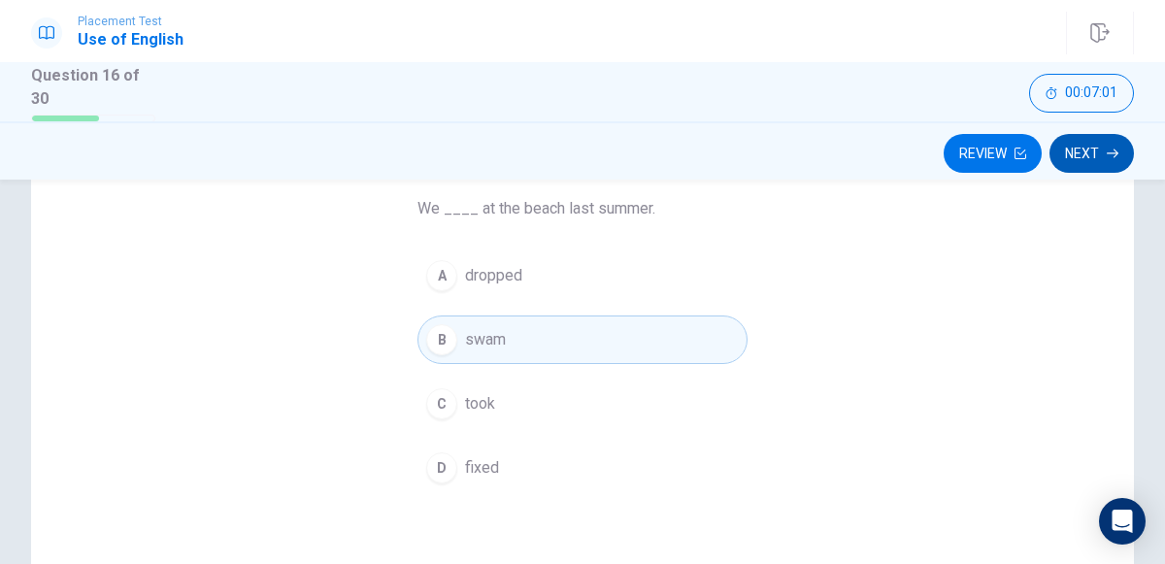
click at [1088, 161] on button "Next" at bounding box center [1091, 153] width 84 height 39
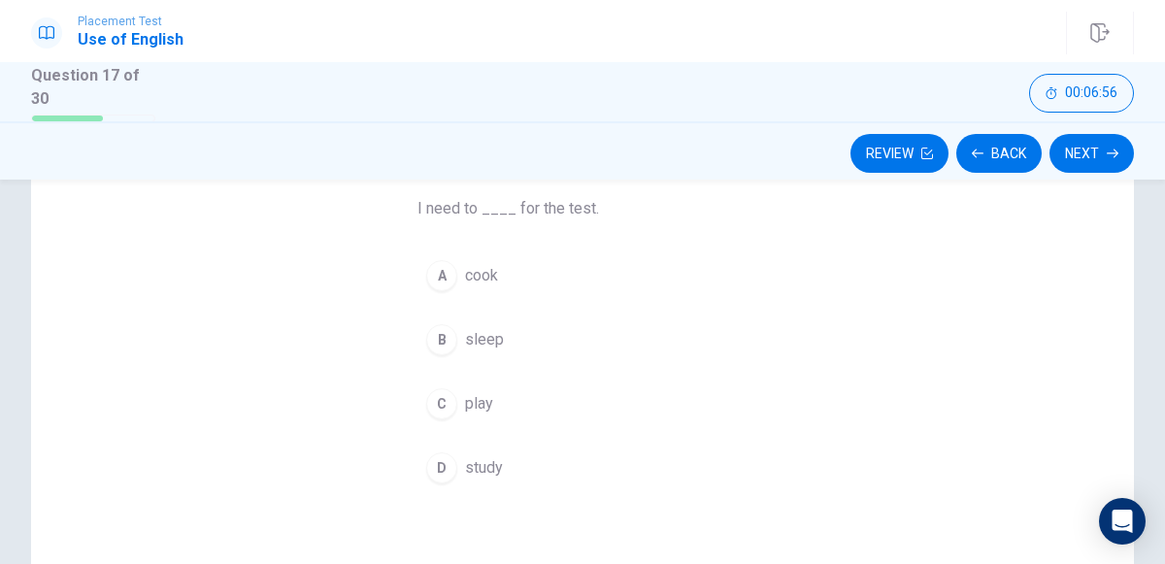
click at [444, 463] on div "D" at bounding box center [441, 467] width 31 height 31
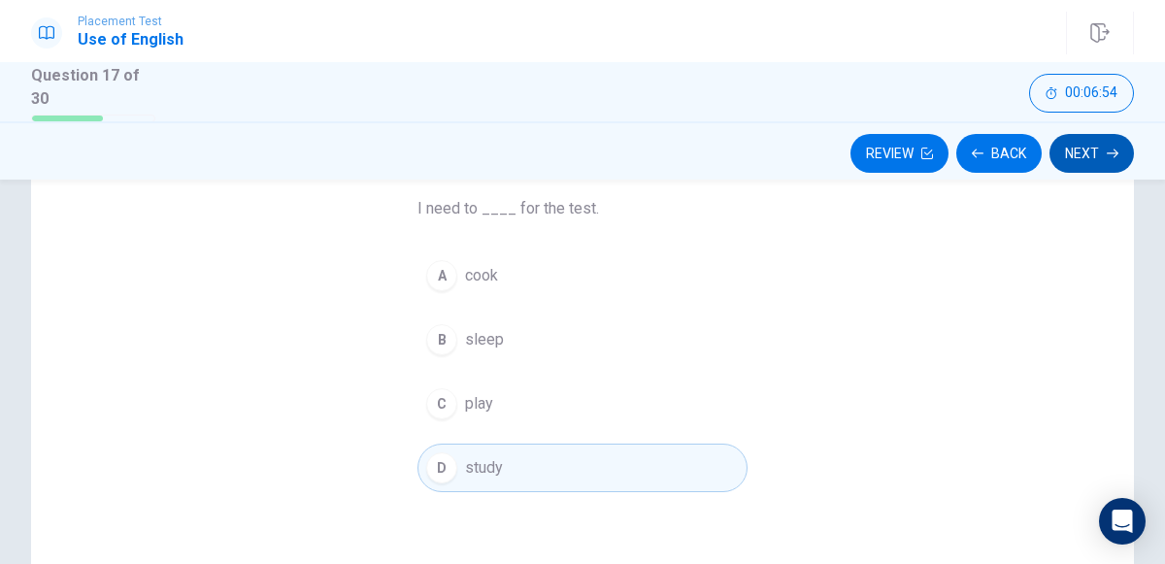
click at [1083, 158] on button "Next" at bounding box center [1091, 153] width 84 height 39
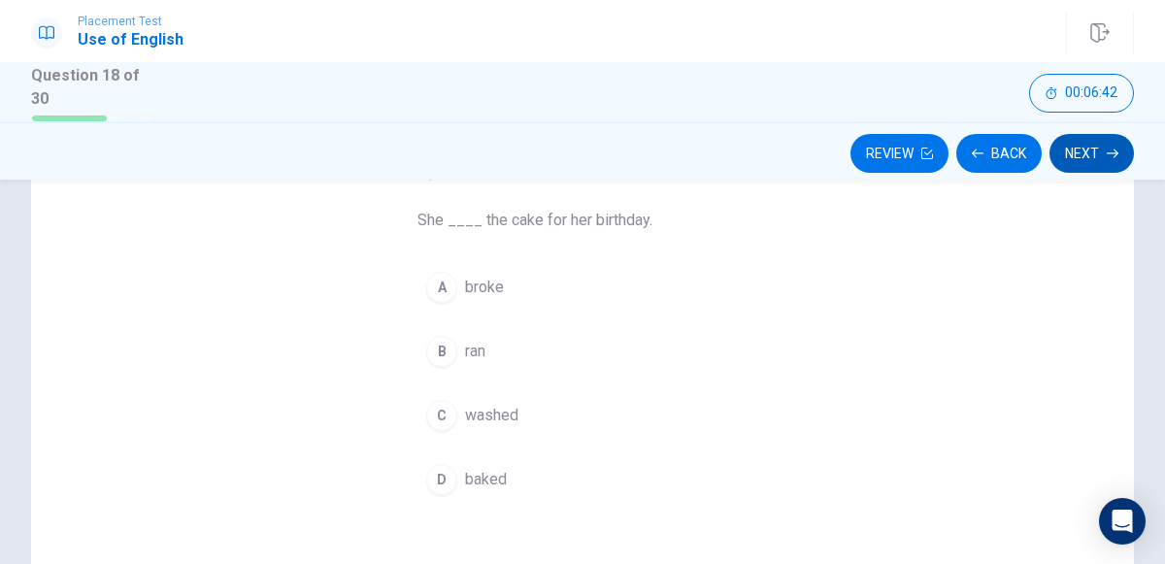
scroll to position [141, 0]
click at [477, 481] on span "baked" at bounding box center [486, 482] width 42 height 23
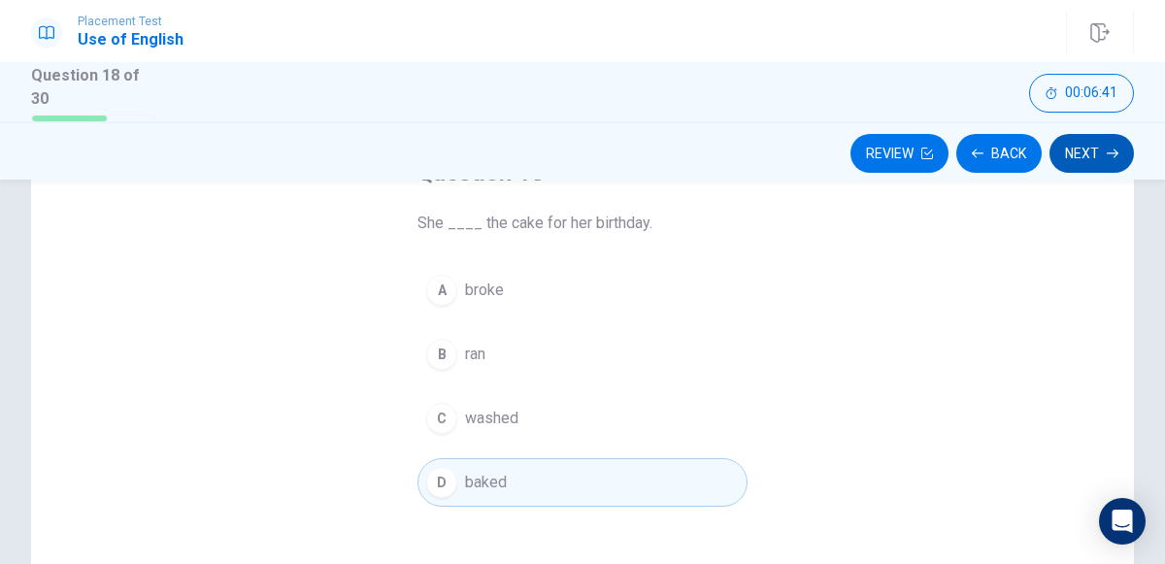
click at [1085, 162] on button "Next" at bounding box center [1091, 153] width 84 height 39
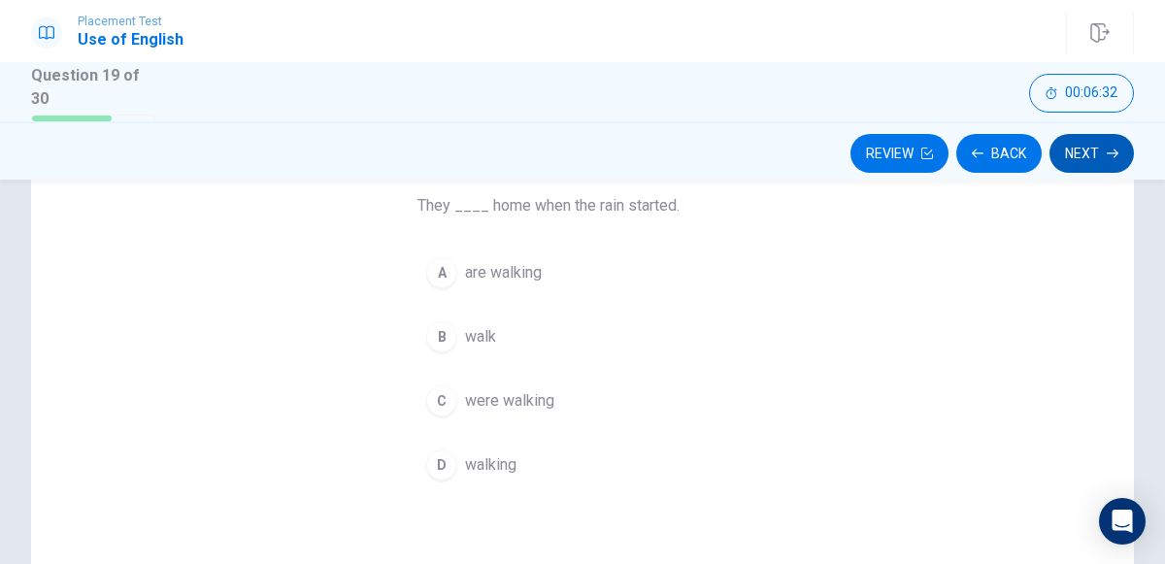
scroll to position [160, 0]
click at [441, 394] on div "C" at bounding box center [441, 398] width 31 height 31
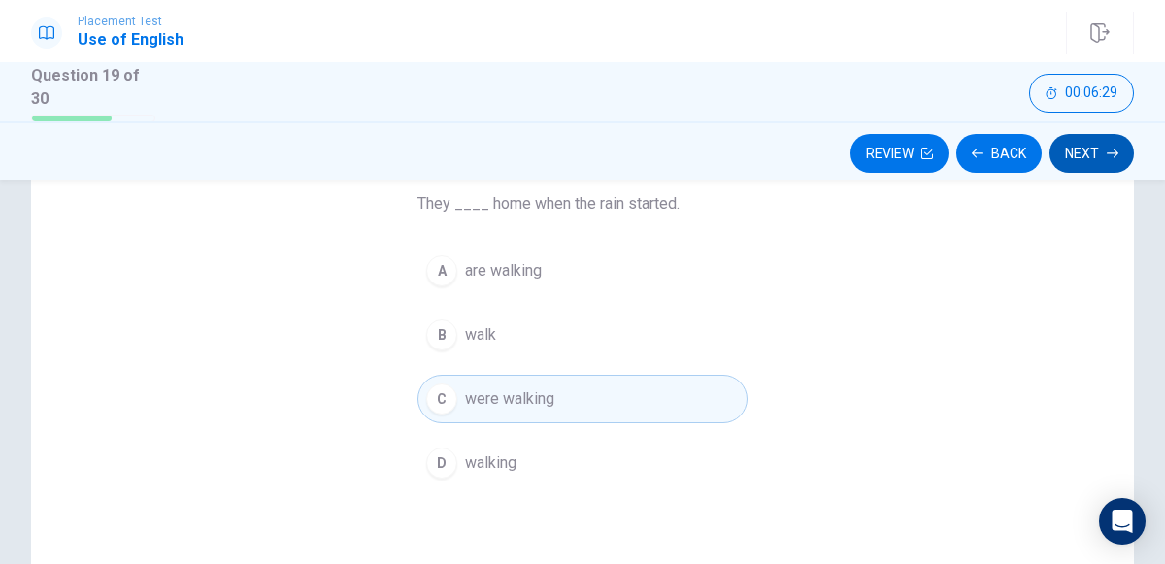
click at [1085, 158] on button "Next" at bounding box center [1091, 153] width 84 height 39
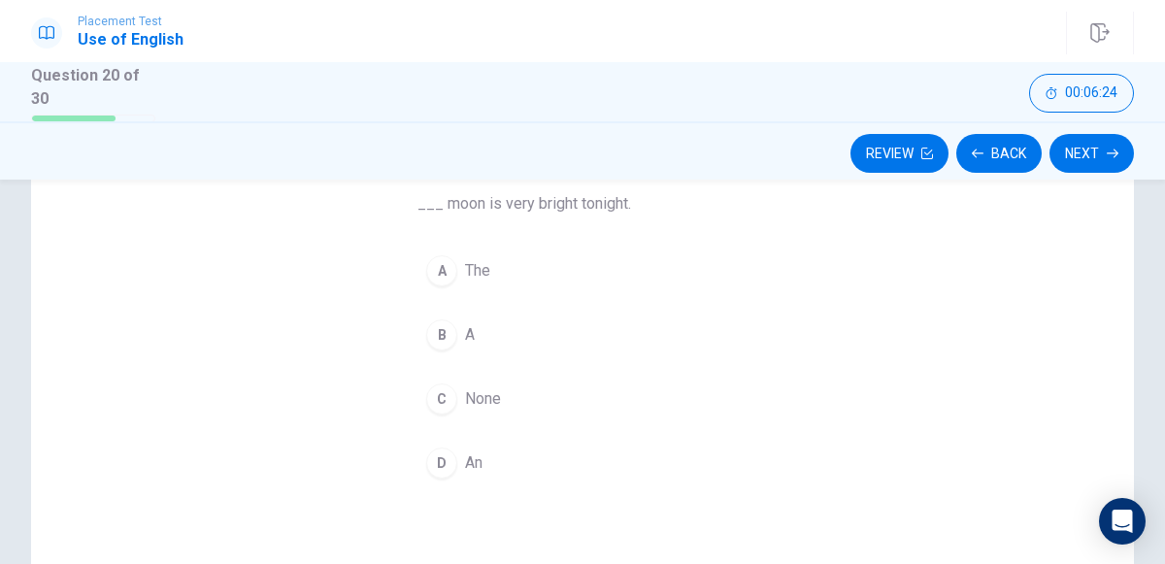
click at [442, 276] on div "A" at bounding box center [441, 270] width 31 height 31
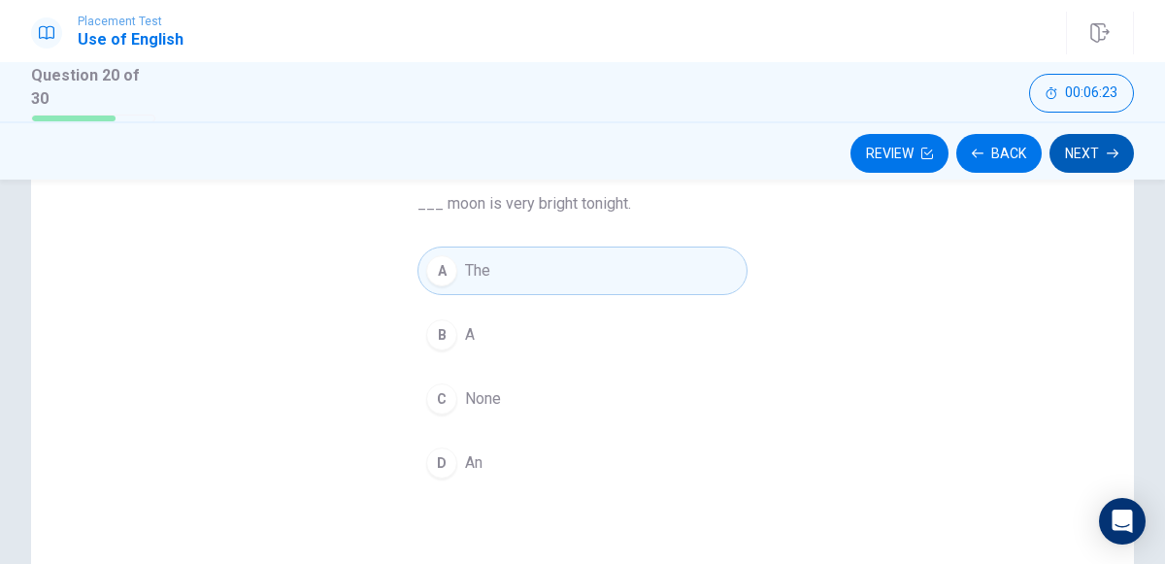
click at [1109, 153] on icon "button" at bounding box center [1112, 154] width 12 height 12
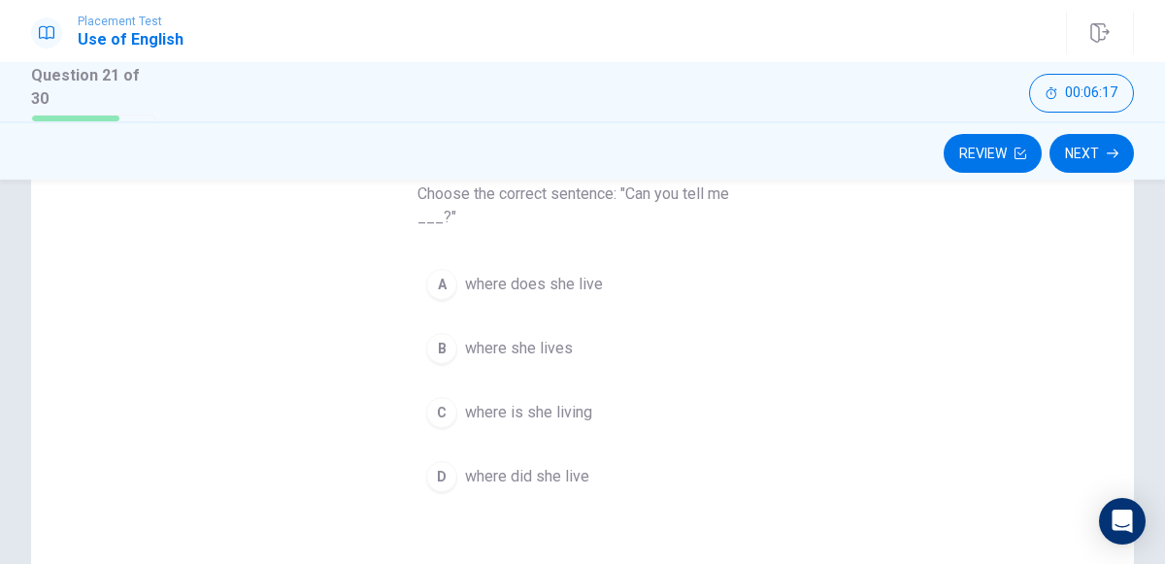
scroll to position [171, 0]
click at [516, 287] on span "where does she live" at bounding box center [534, 283] width 138 height 23
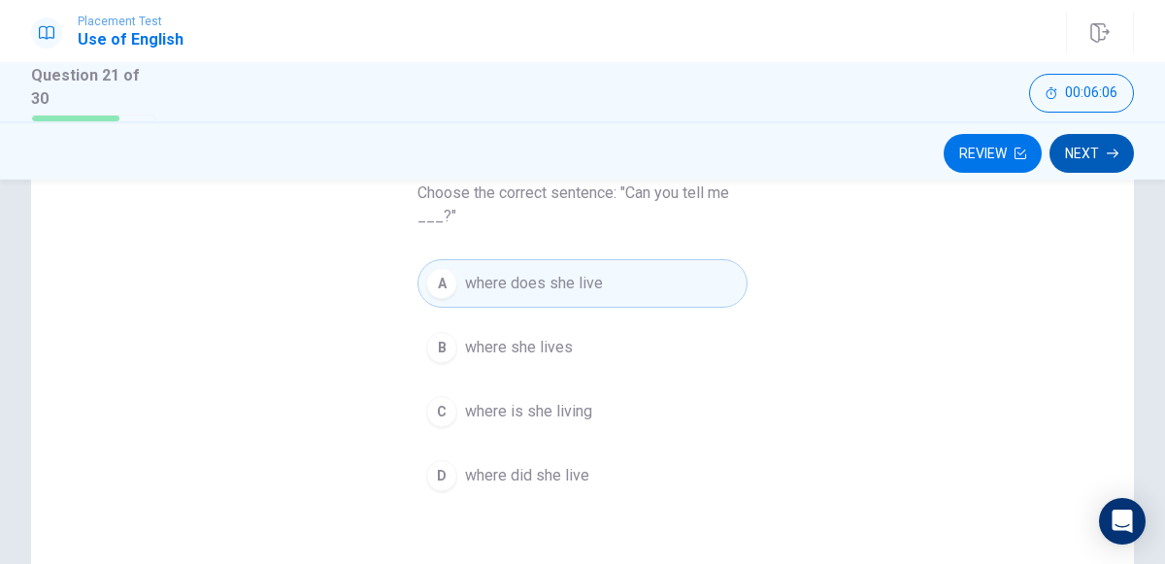
click at [1087, 169] on button "Next" at bounding box center [1091, 153] width 84 height 39
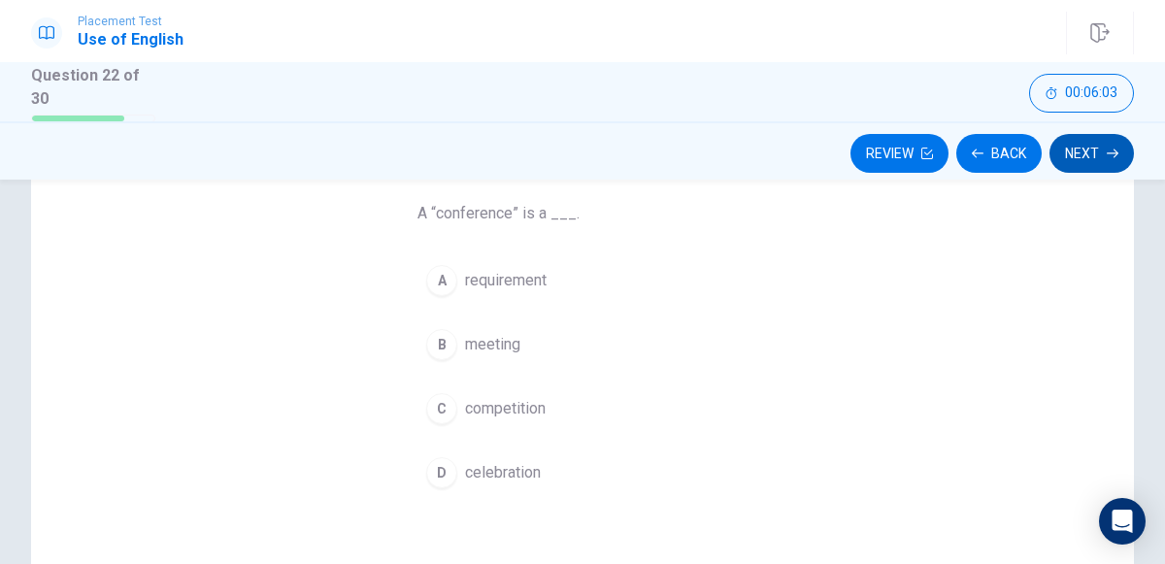
scroll to position [151, 0]
click at [493, 333] on span "meeting" at bounding box center [492, 343] width 55 height 23
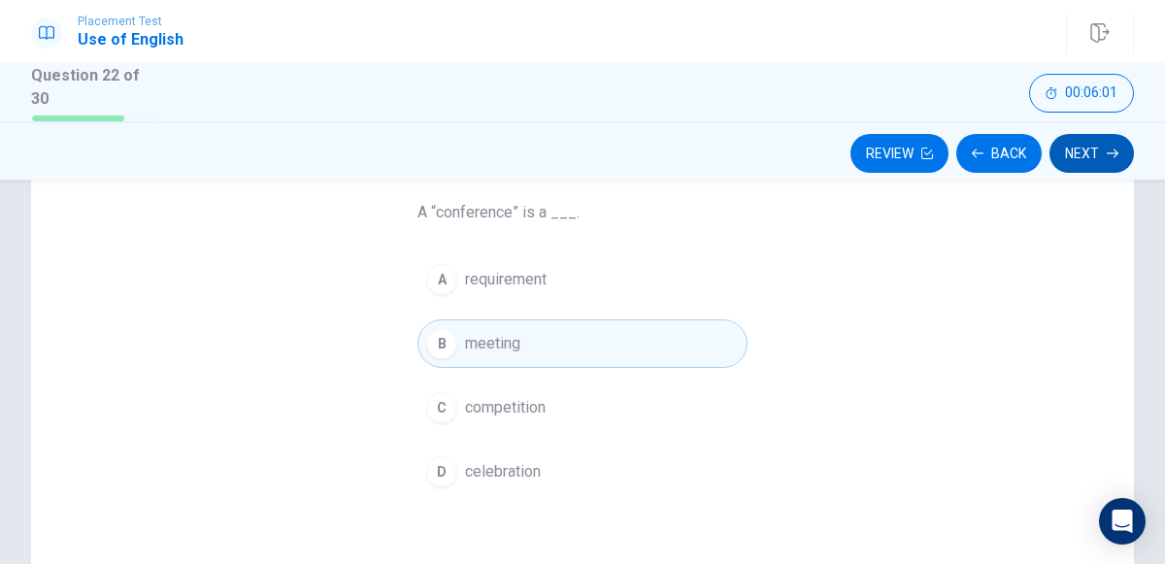
click at [1109, 153] on icon "button" at bounding box center [1112, 154] width 12 height 12
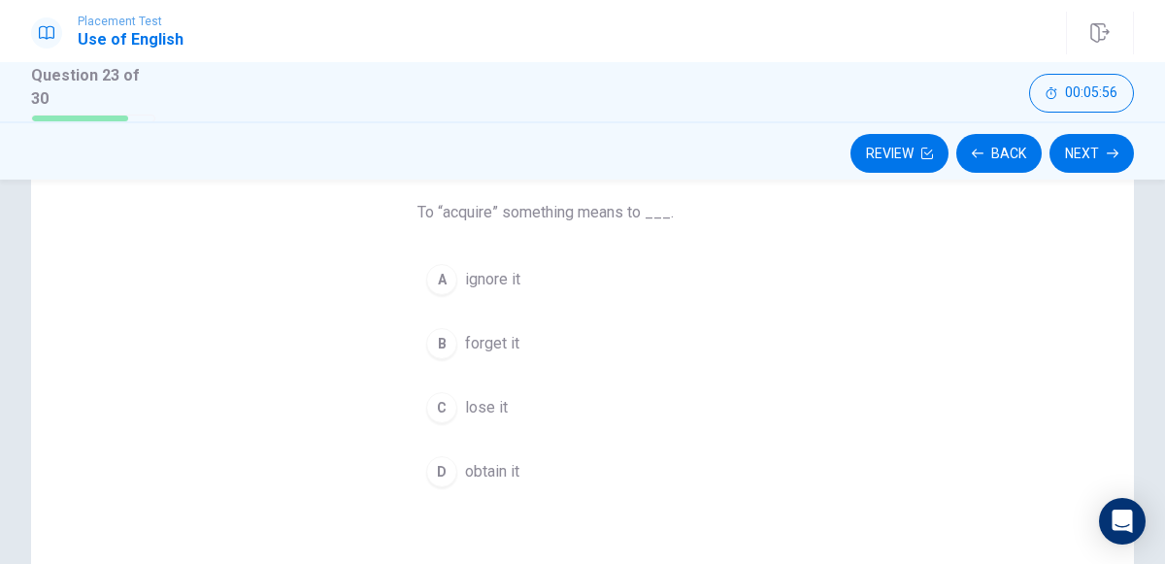
click at [496, 471] on span "obtain it" at bounding box center [492, 471] width 54 height 23
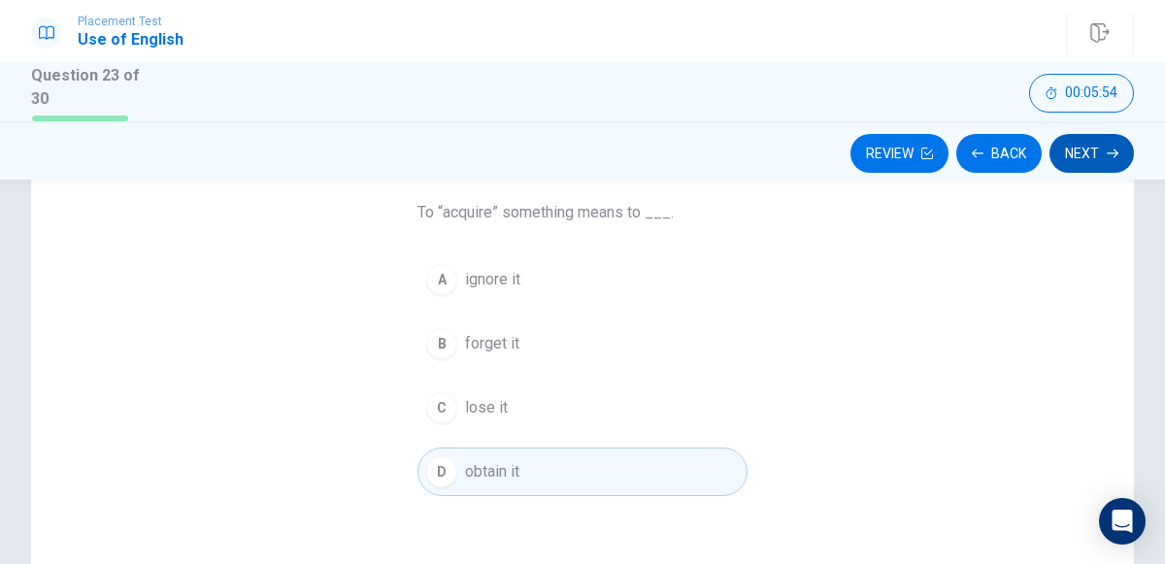
click at [1092, 162] on button "Next" at bounding box center [1091, 153] width 84 height 39
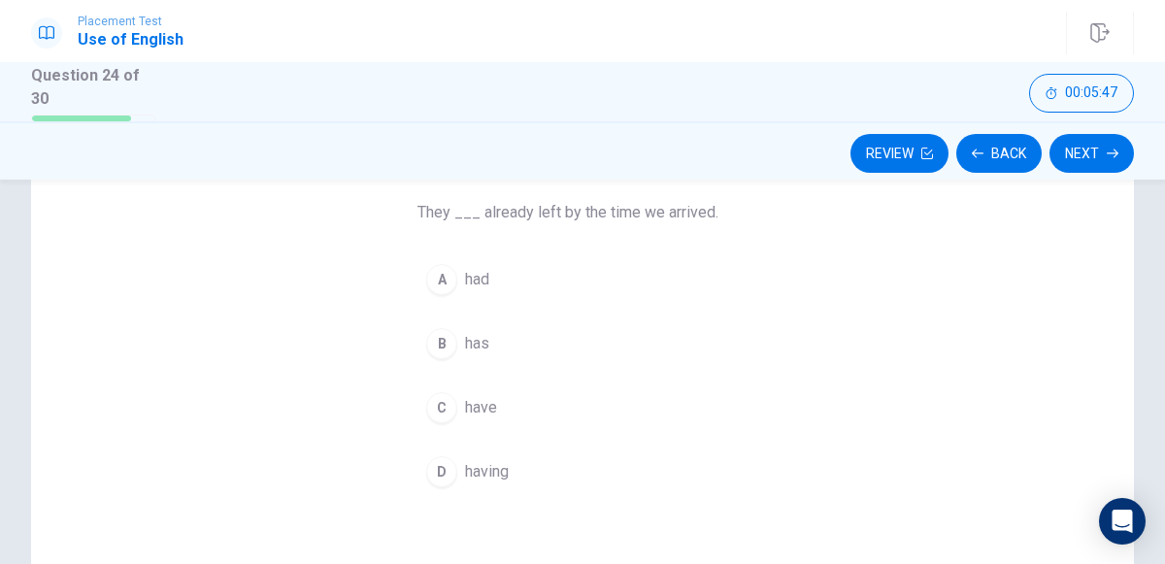
click at [442, 277] on div "A" at bounding box center [441, 279] width 31 height 31
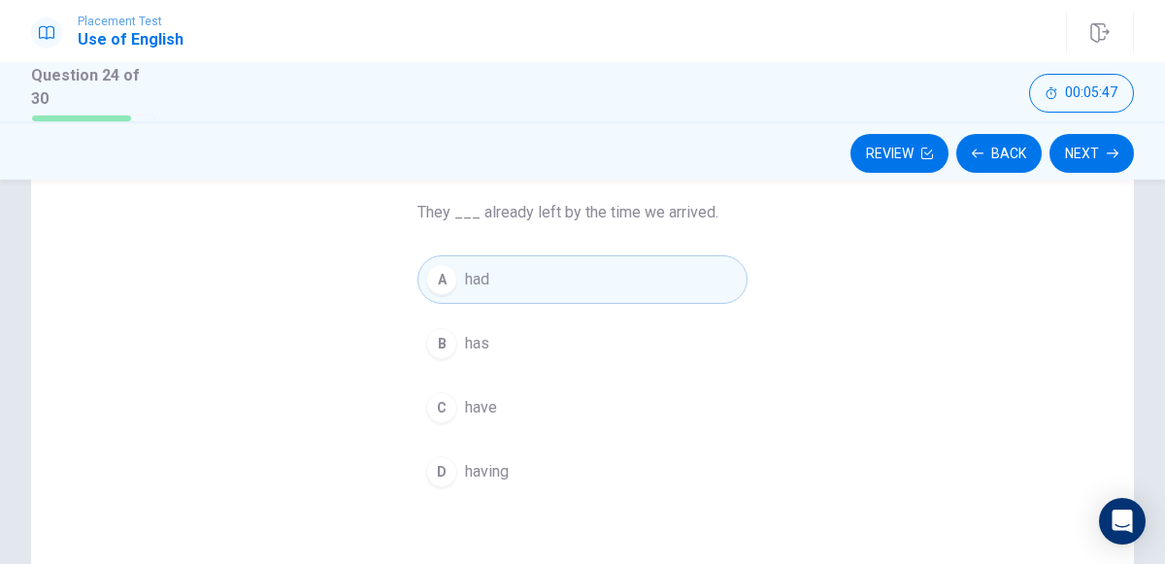
click at [1093, 172] on div "Review Back Next" at bounding box center [582, 150] width 1165 height 58
click at [1111, 151] on icon "button" at bounding box center [1112, 152] width 12 height 9
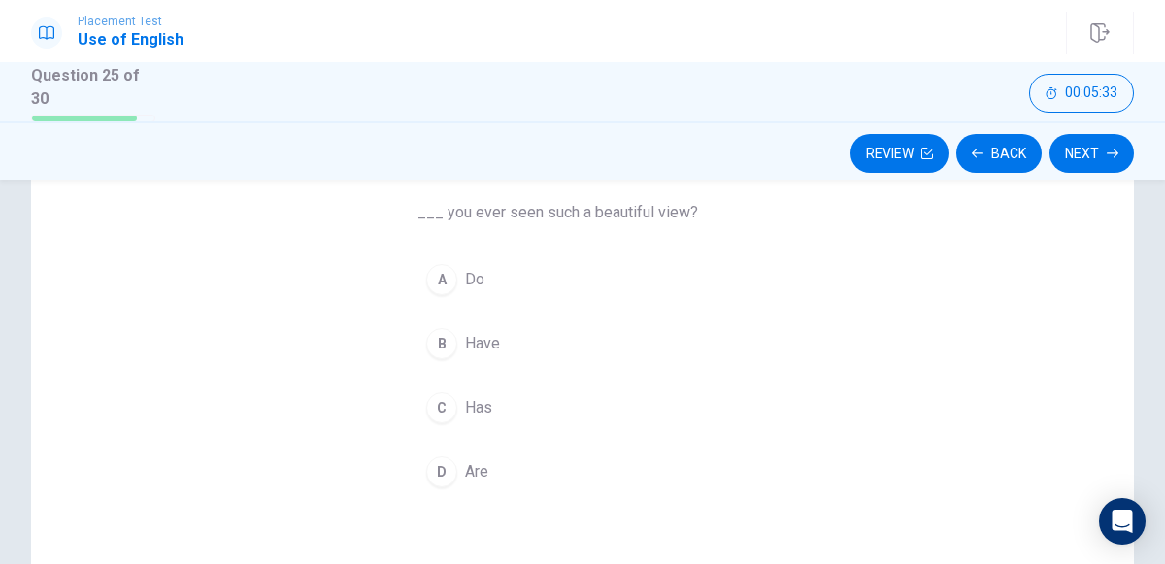
click at [441, 341] on div "B" at bounding box center [441, 343] width 31 height 31
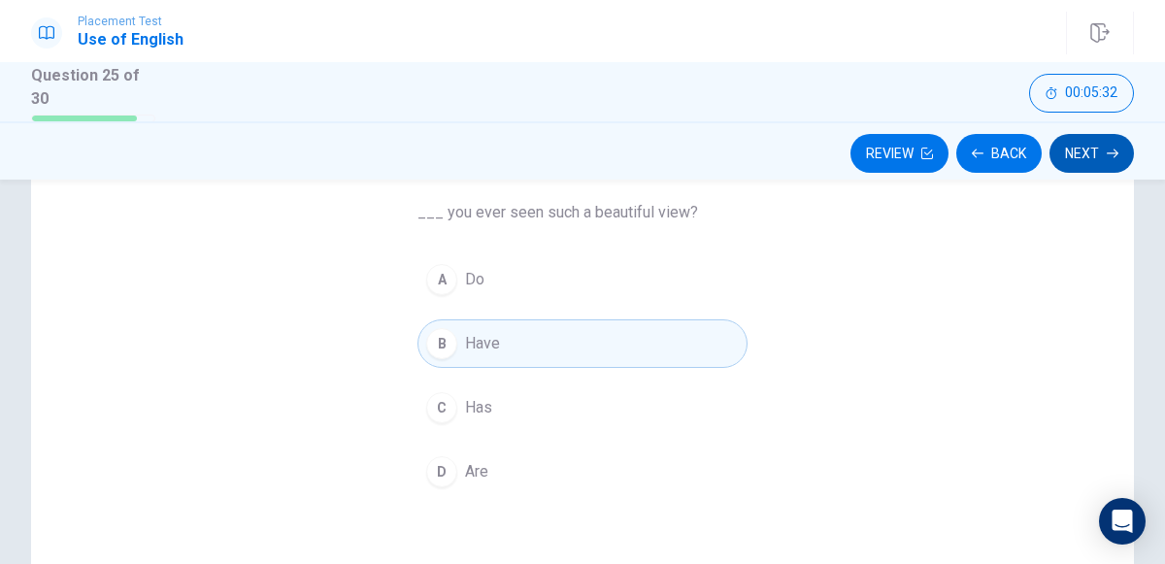
click at [1083, 170] on button "Next" at bounding box center [1091, 153] width 84 height 39
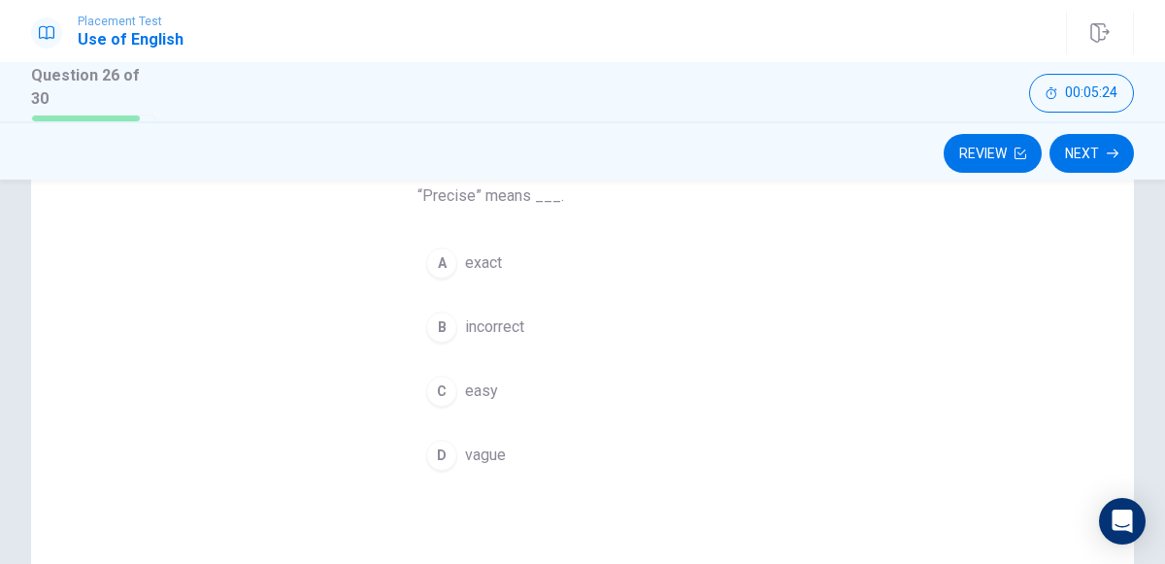
scroll to position [169, 0]
click at [441, 261] on div "A" at bounding box center [441, 262] width 31 height 31
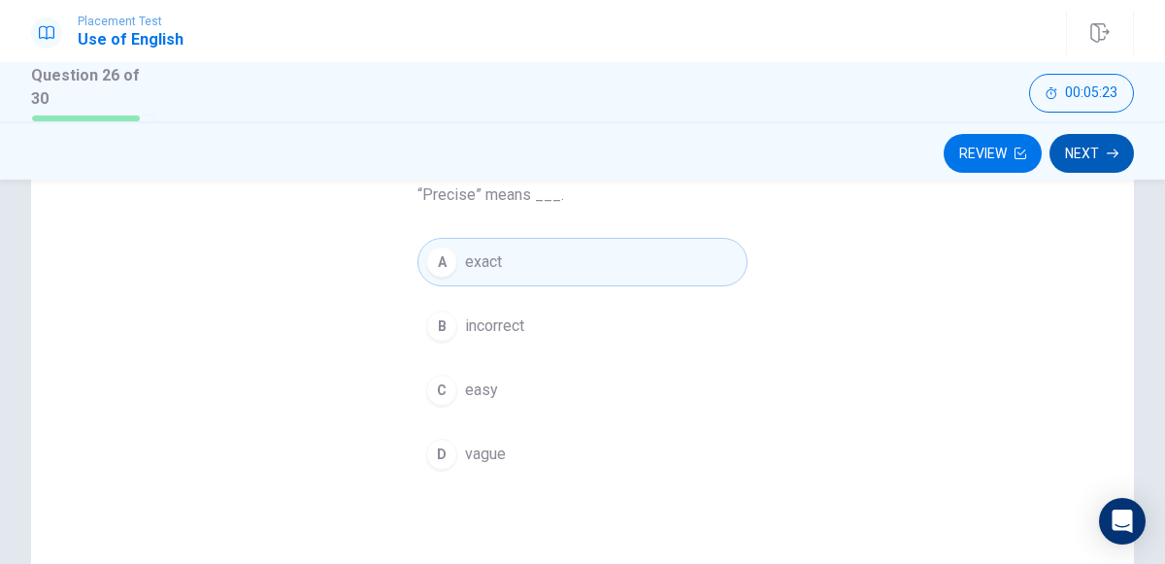
click at [1107, 151] on icon "button" at bounding box center [1112, 152] width 12 height 9
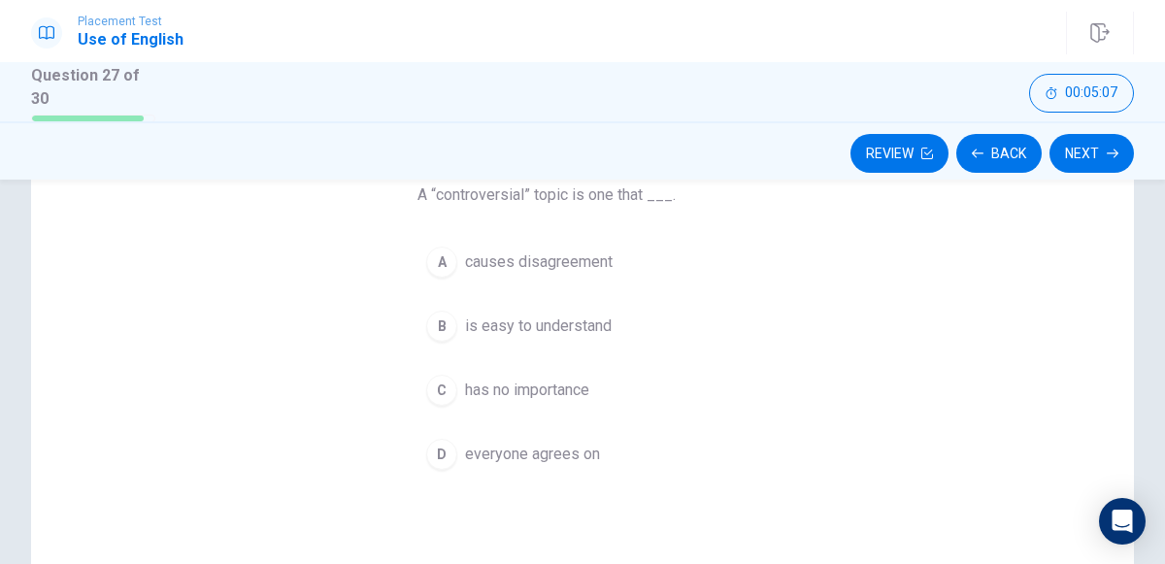
click at [472, 250] on span "causes disagreement" at bounding box center [539, 261] width 148 height 23
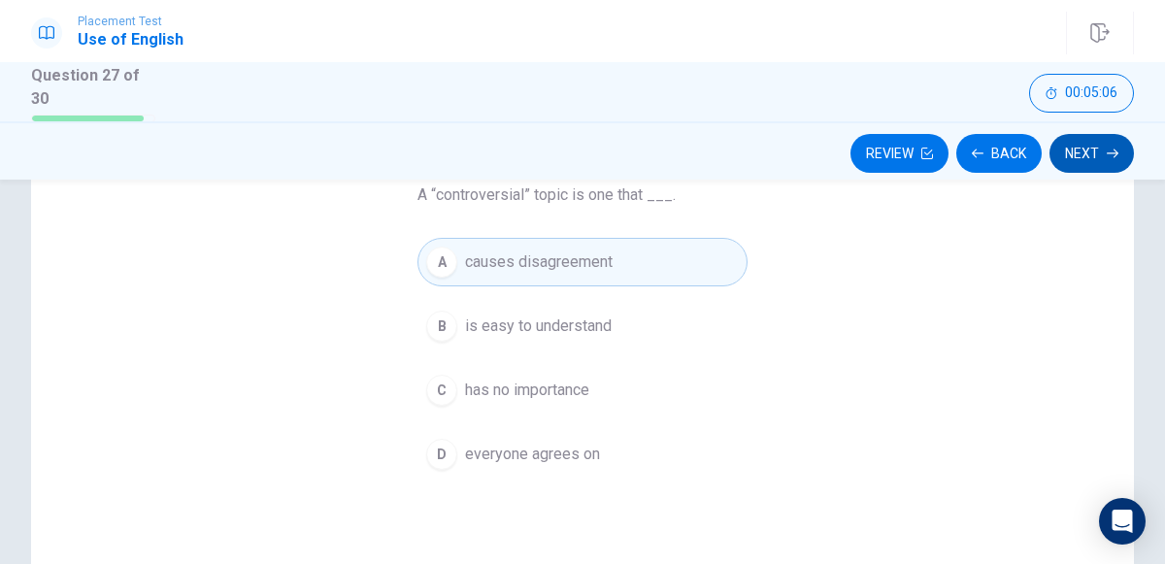
click at [1083, 165] on button "Next" at bounding box center [1091, 153] width 84 height 39
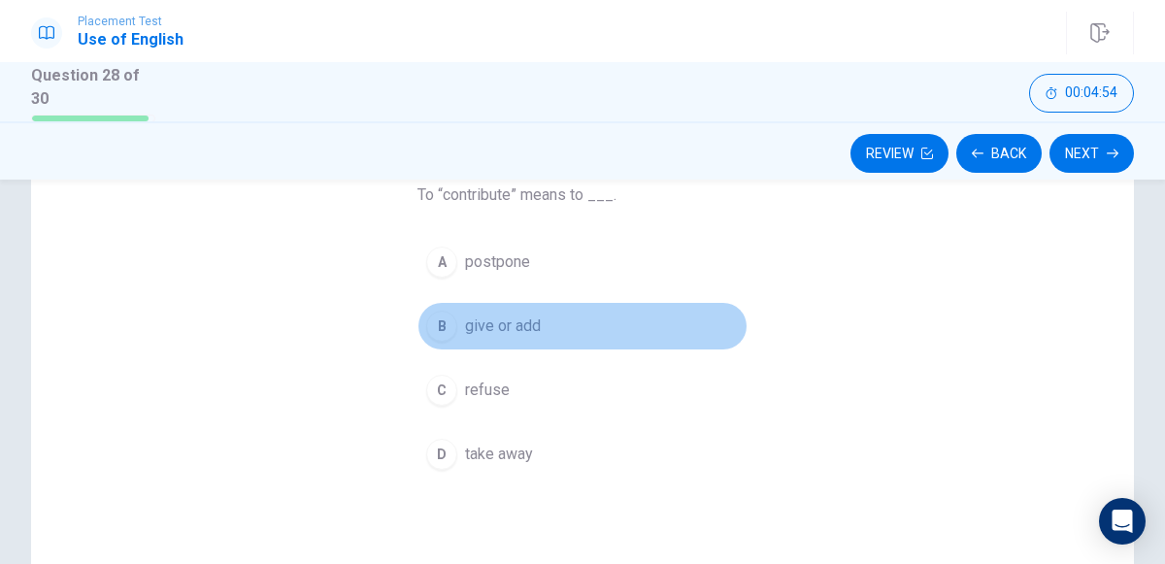
click at [441, 322] on div "B" at bounding box center [441, 326] width 31 height 31
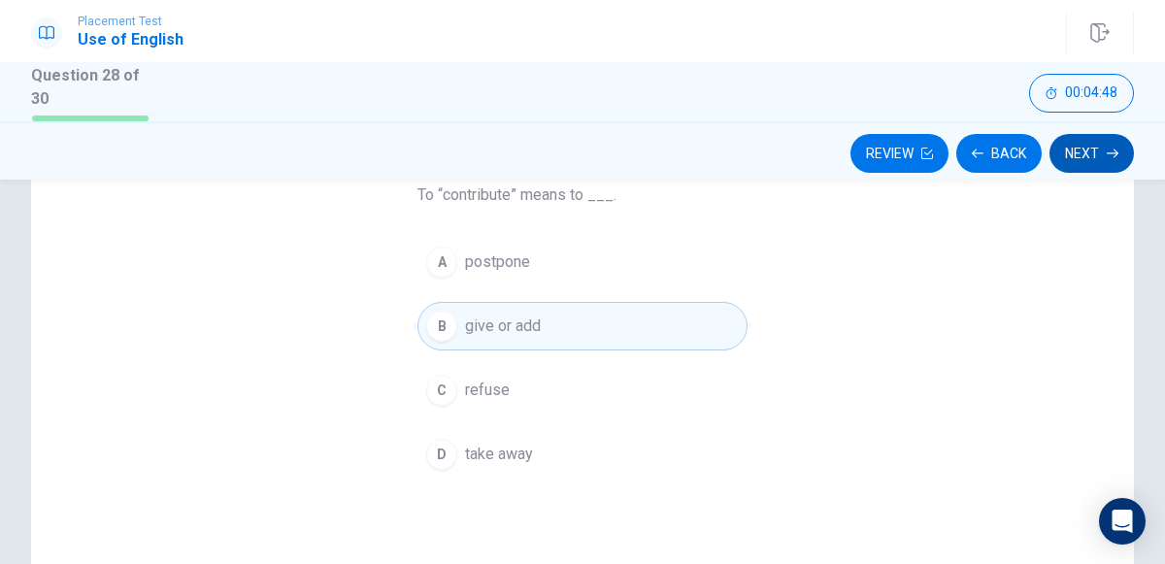
click at [1088, 160] on button "Next" at bounding box center [1091, 153] width 84 height 39
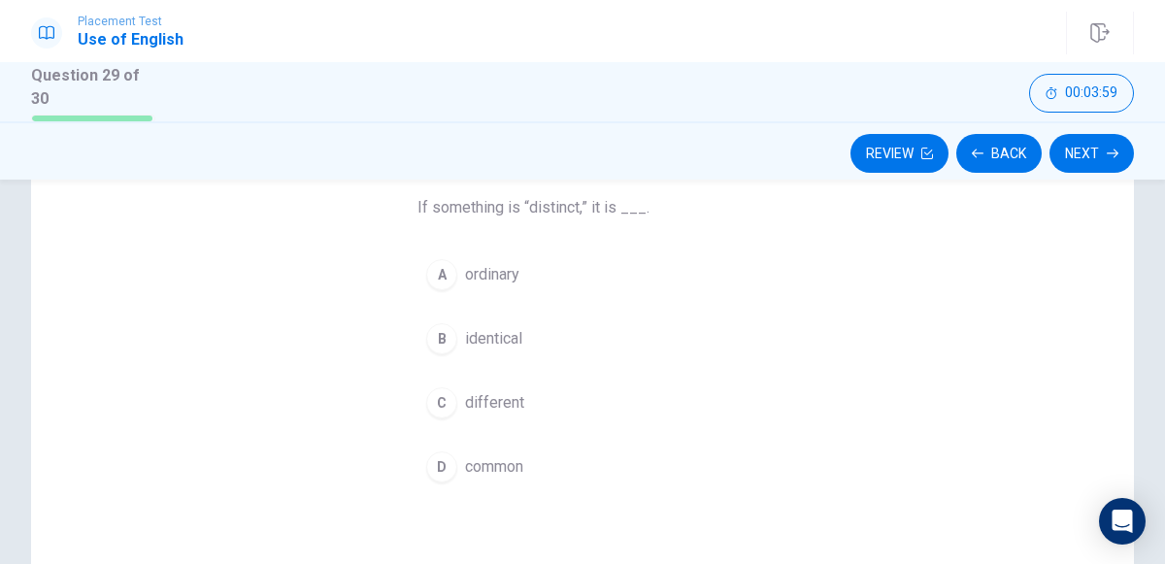
scroll to position [156, 0]
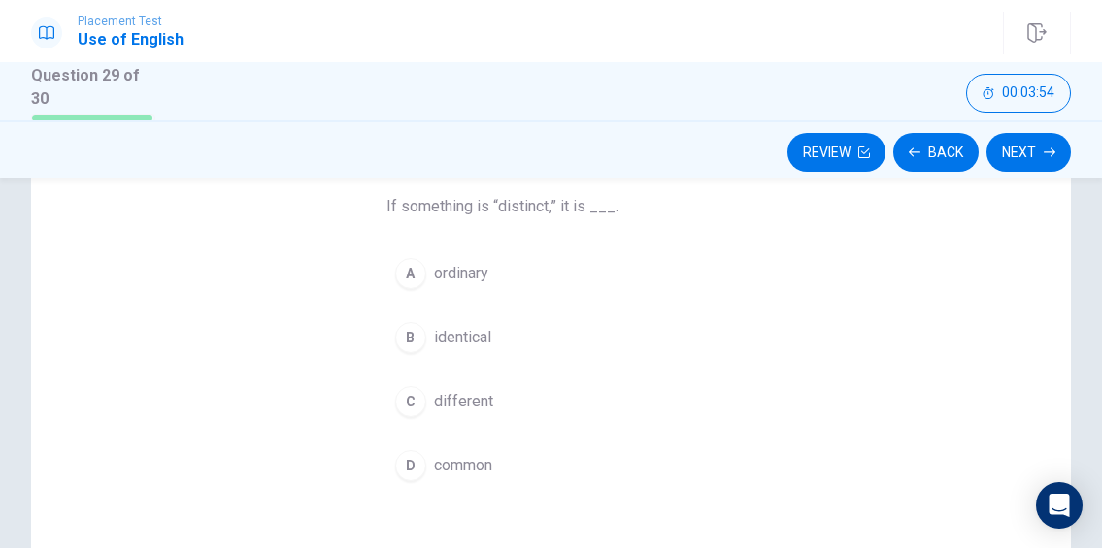
click at [419, 394] on div "C" at bounding box center [410, 401] width 31 height 31
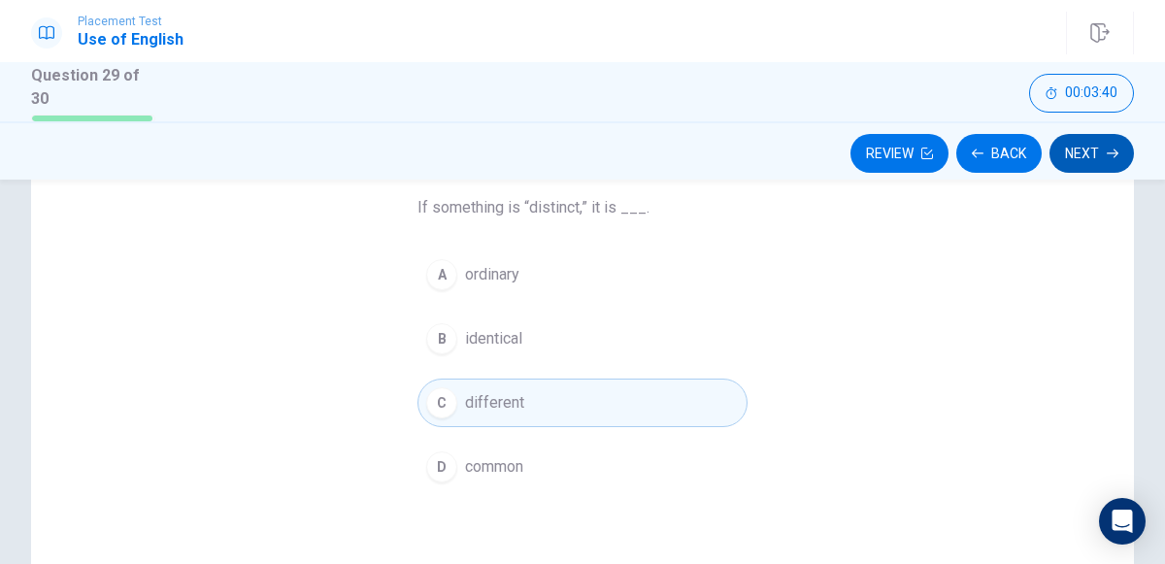
click at [1107, 151] on icon "button" at bounding box center [1112, 152] width 12 height 9
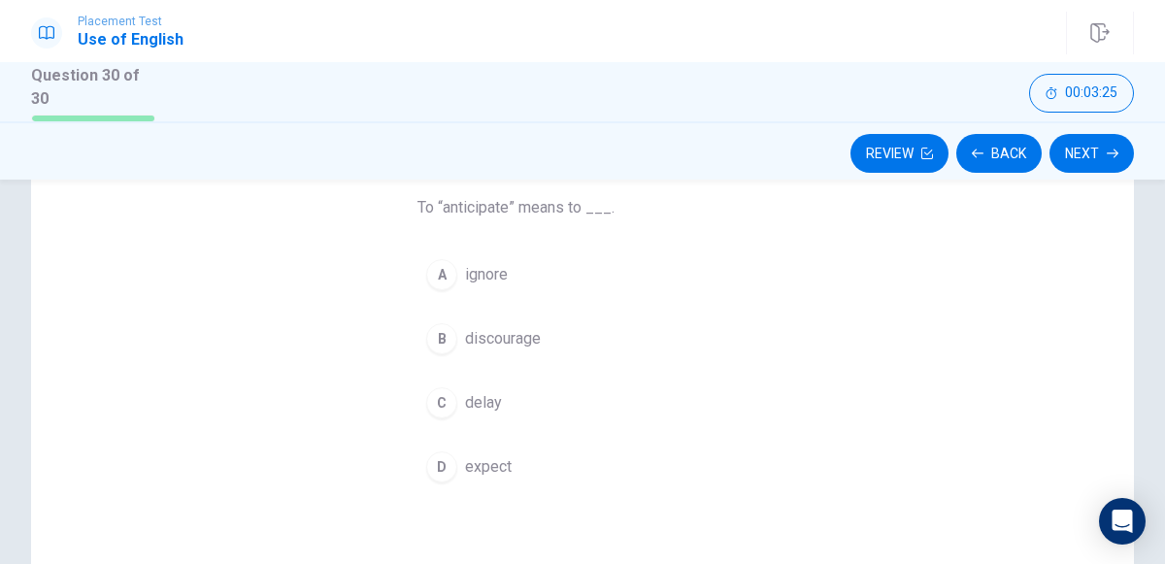
click at [540, 469] on button "D expect" at bounding box center [582, 467] width 330 height 49
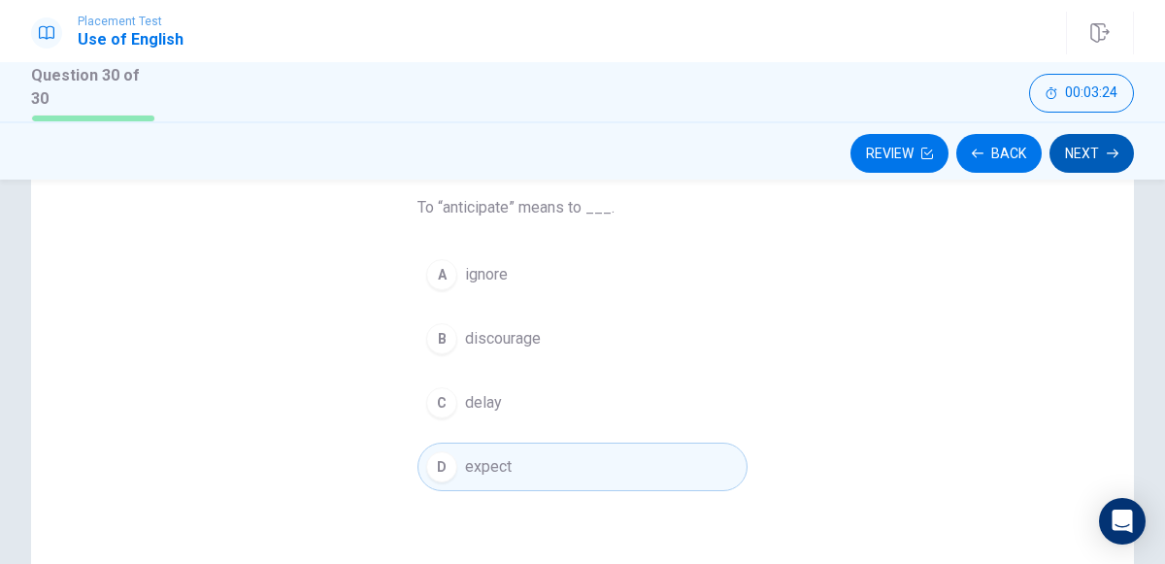
click at [1089, 155] on button "Next" at bounding box center [1091, 153] width 84 height 39
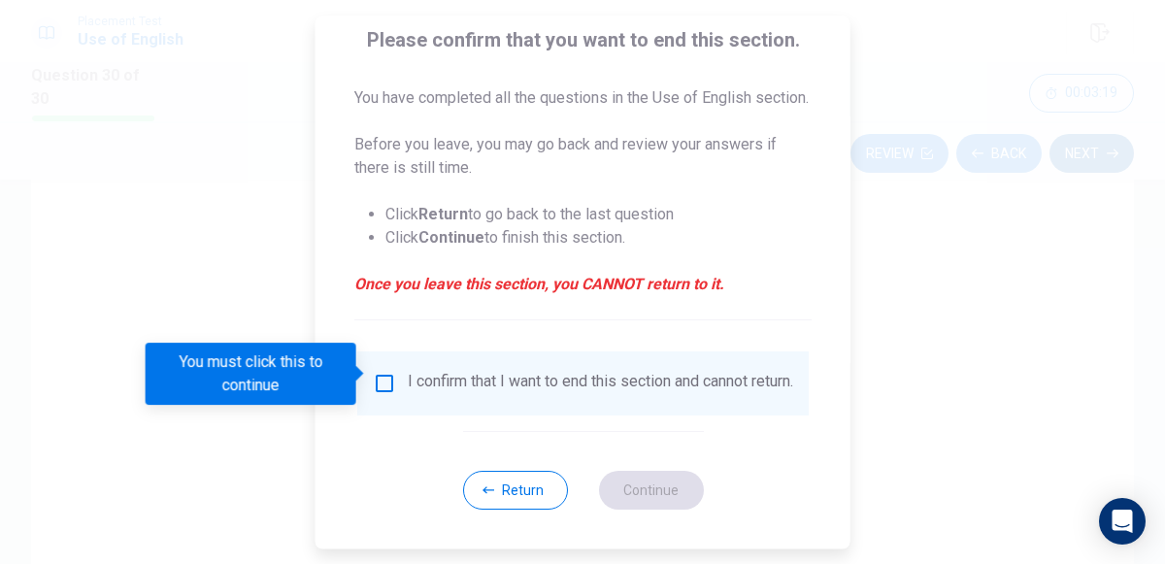
scroll to position [181, 0]
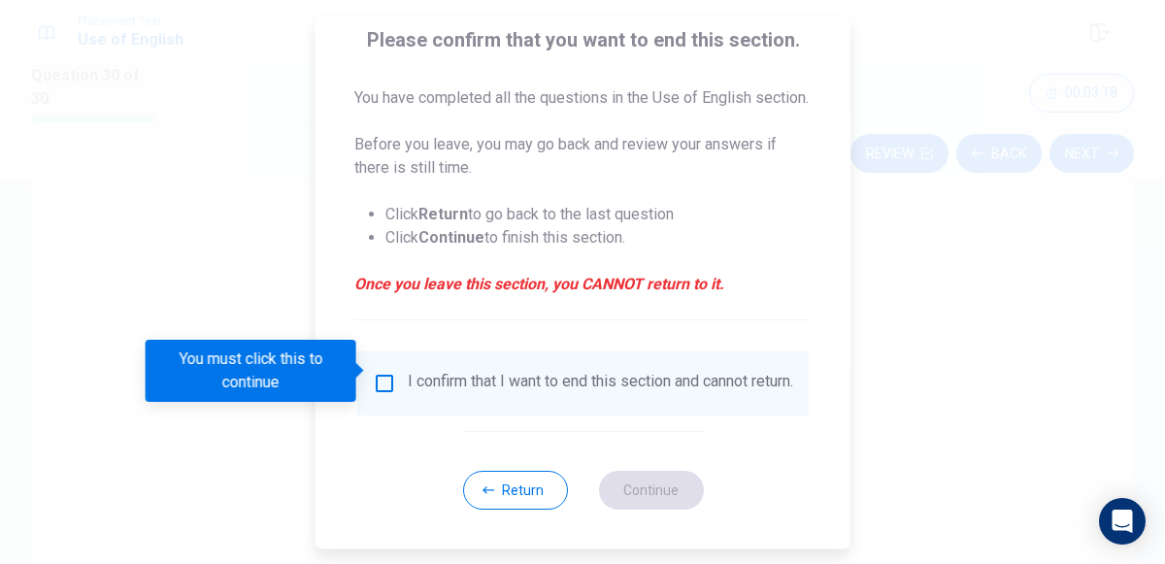
click at [563, 372] on div "I confirm that I want to end this section and cannot return." at bounding box center [600, 383] width 385 height 23
click at [409, 372] on div "I confirm that I want to end this section and cannot return." at bounding box center [600, 383] width 385 height 23
click at [386, 375] on input "You must click this to continue" at bounding box center [384, 383] width 23 height 23
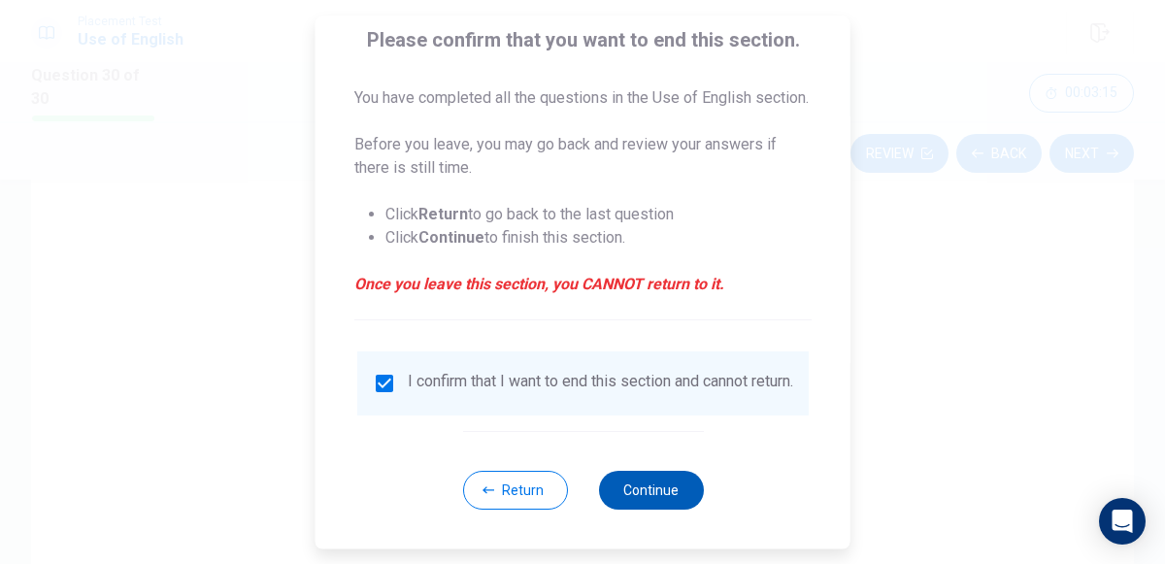
click at [660, 498] on button "Continue" at bounding box center [650, 490] width 105 height 39
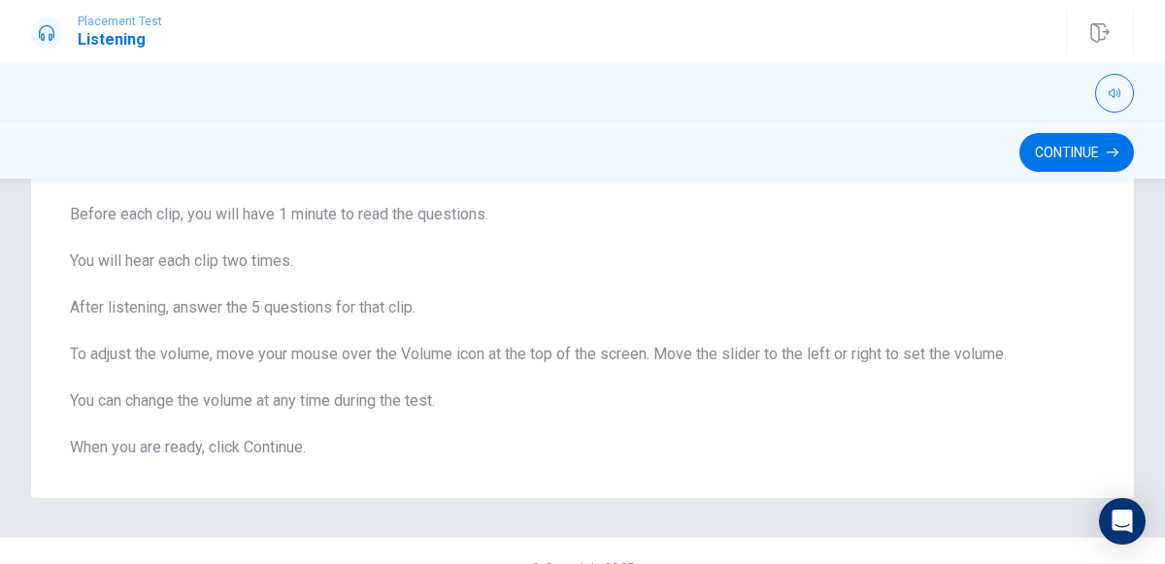
scroll to position [175, 0]
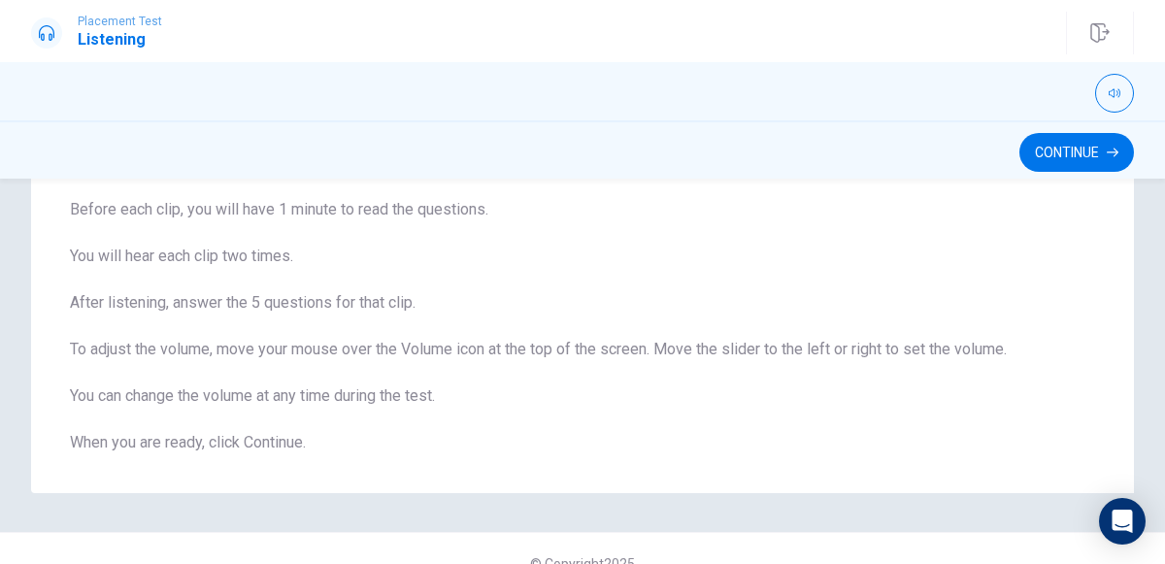
click at [1080, 172] on div "Continue" at bounding box center [582, 149] width 1165 height 58
click at [1077, 166] on button "Continue" at bounding box center [1076, 152] width 115 height 39
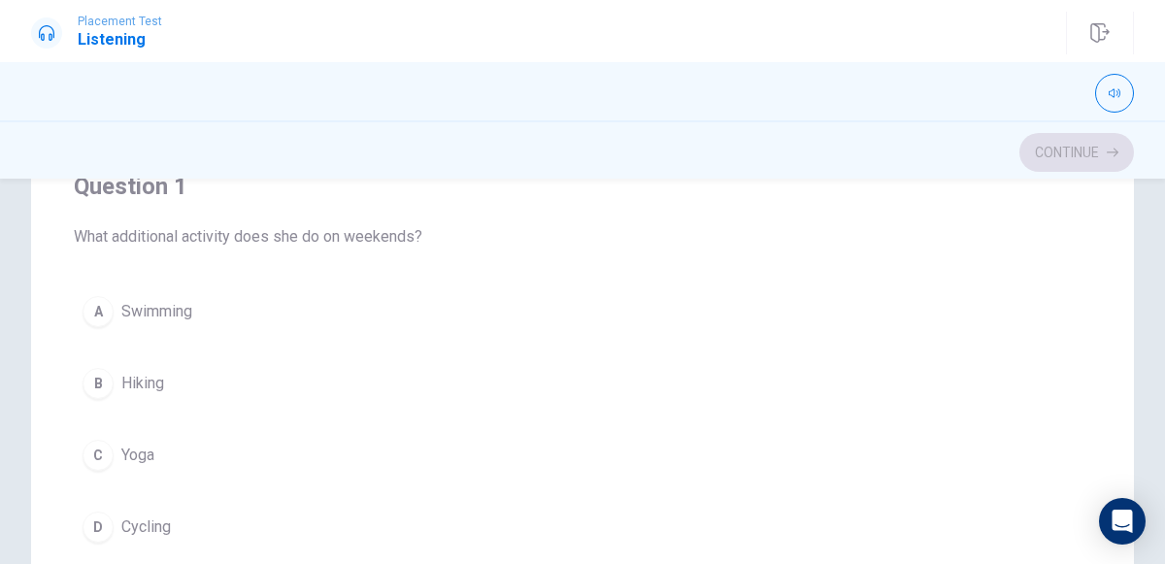
click at [1098, 121] on div "Continue" at bounding box center [582, 149] width 1165 height 58
click at [1112, 92] on icon "button" at bounding box center [1114, 93] width 12 height 12
type input "0.5"
click at [993, 79] on div at bounding box center [582, 93] width 1102 height 39
click at [1111, 93] on icon "button" at bounding box center [1114, 93] width 12 height 12
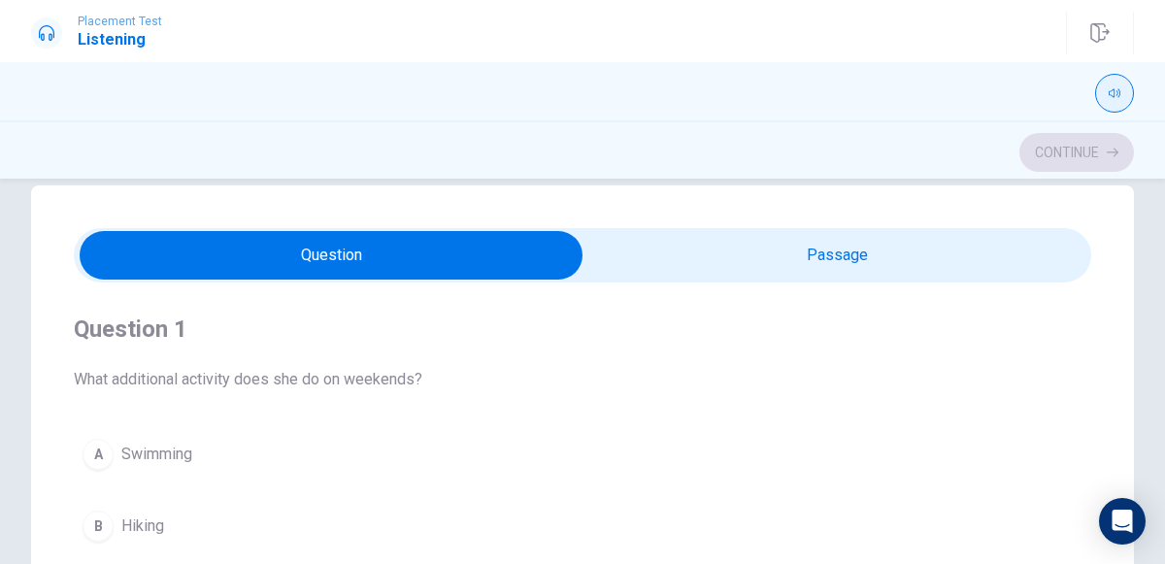
scroll to position [34, 0]
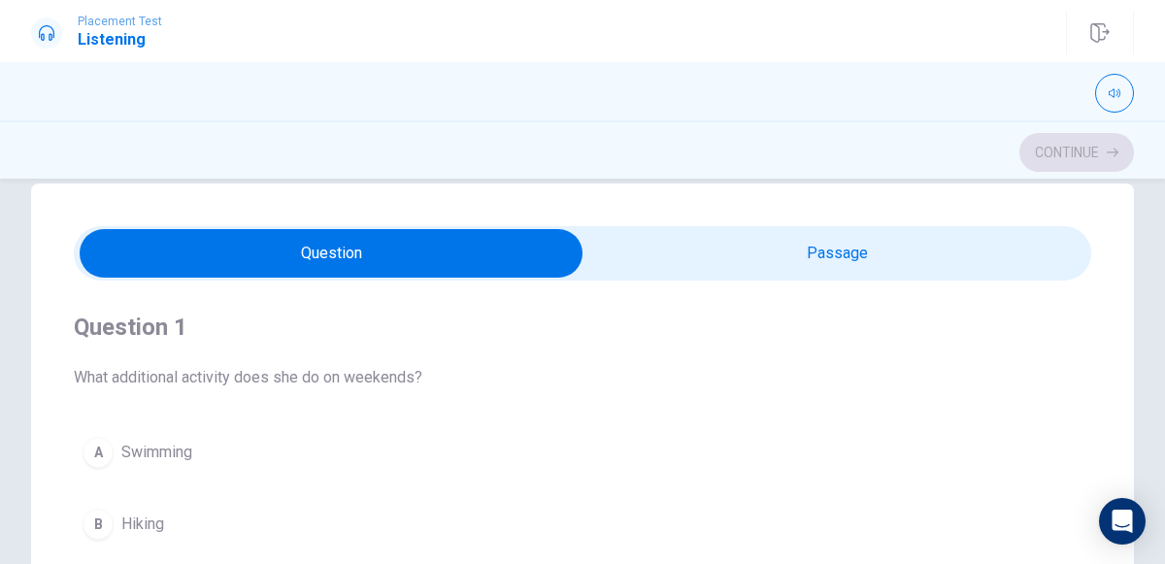
click at [774, 274] on input "checkbox" at bounding box center [331, 253] width 1526 height 49
checkbox input "true"
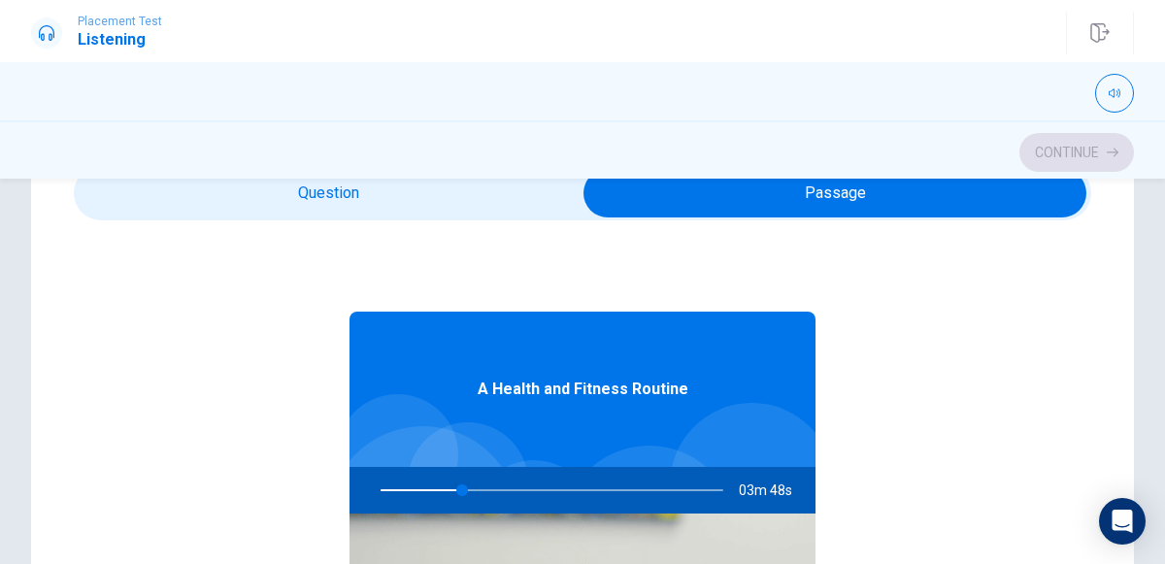
scroll to position [89, 0]
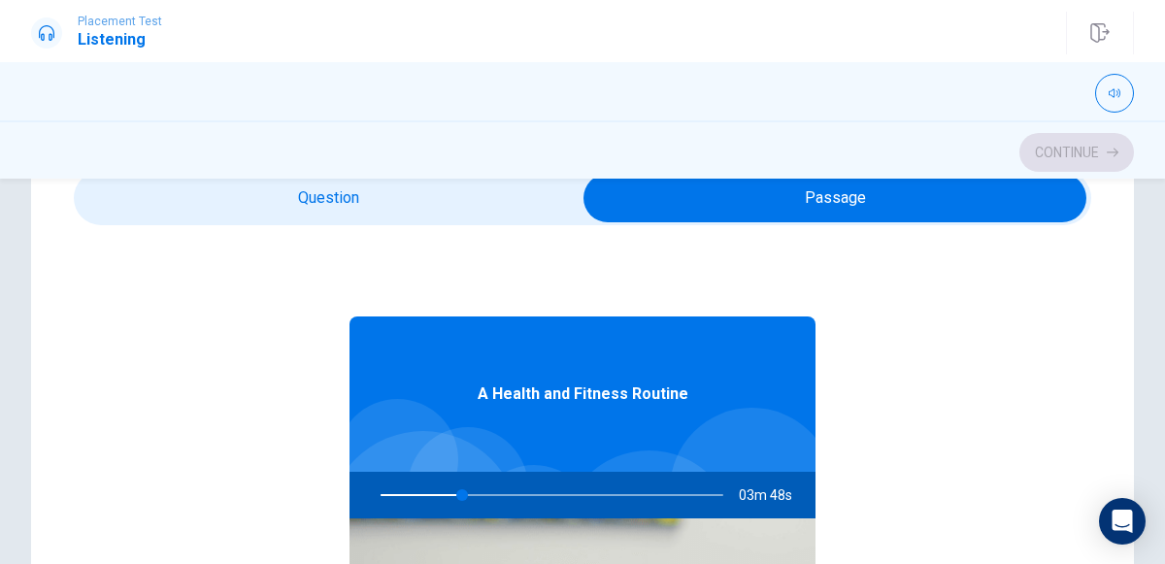
type input "24"
click at [249, 201] on input "checkbox" at bounding box center [835, 198] width 1526 height 49
checkbox input "false"
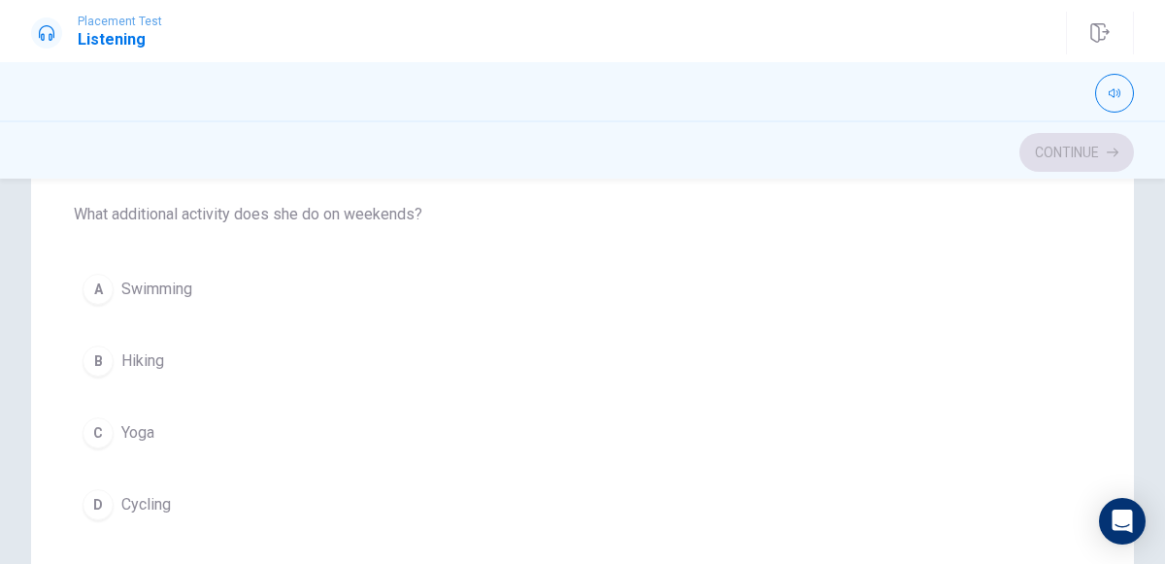
scroll to position [167, 0]
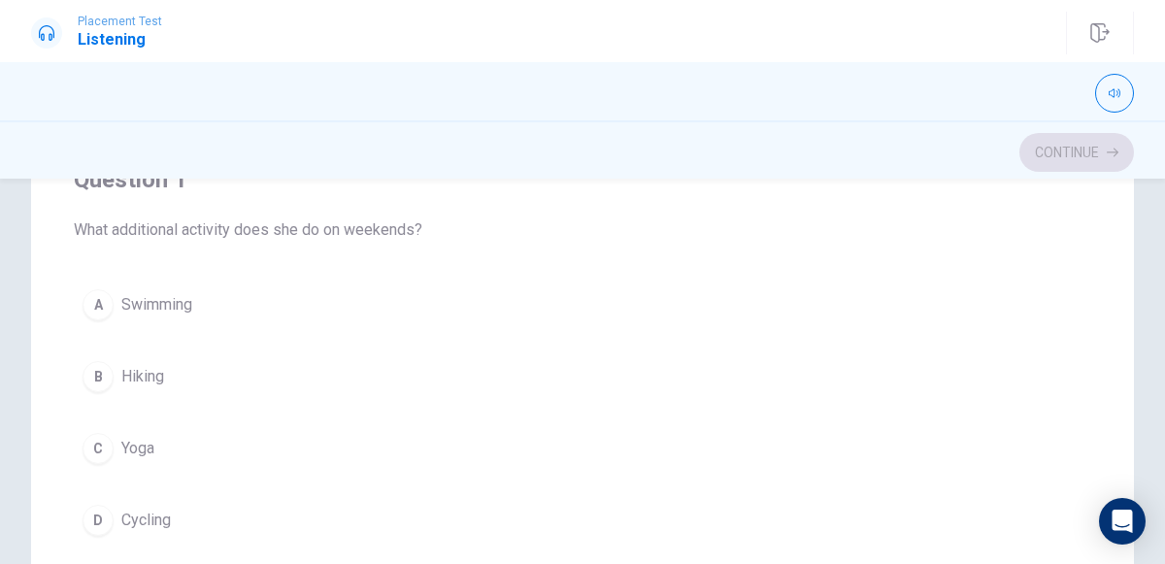
click at [107, 438] on div "C" at bounding box center [97, 448] width 31 height 31
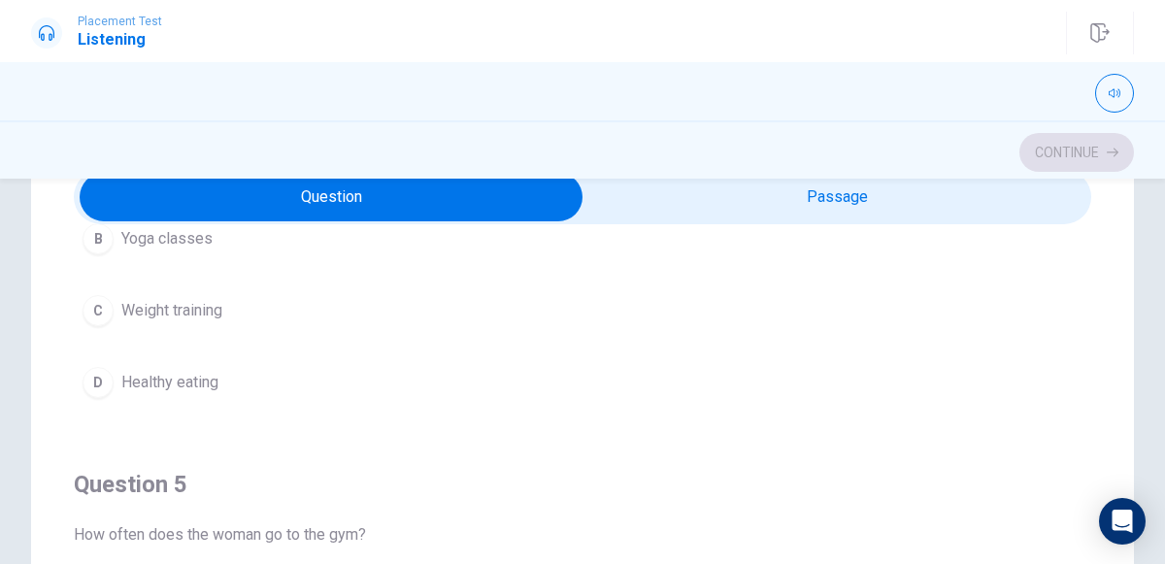
scroll to position [90, 0]
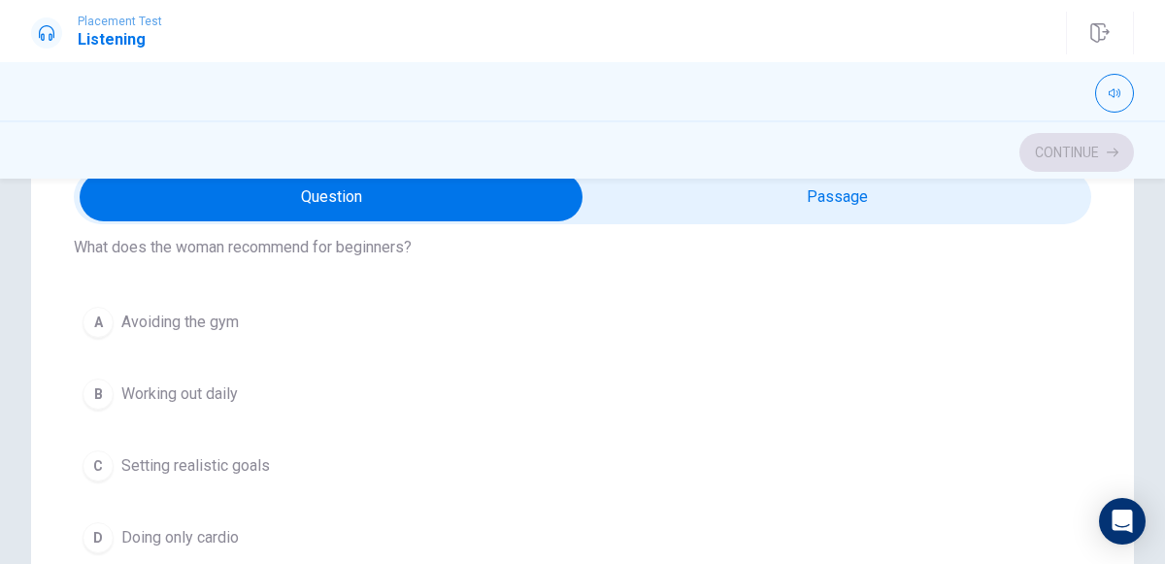
click at [134, 464] on span "Setting realistic goals" at bounding box center [195, 465] width 148 height 23
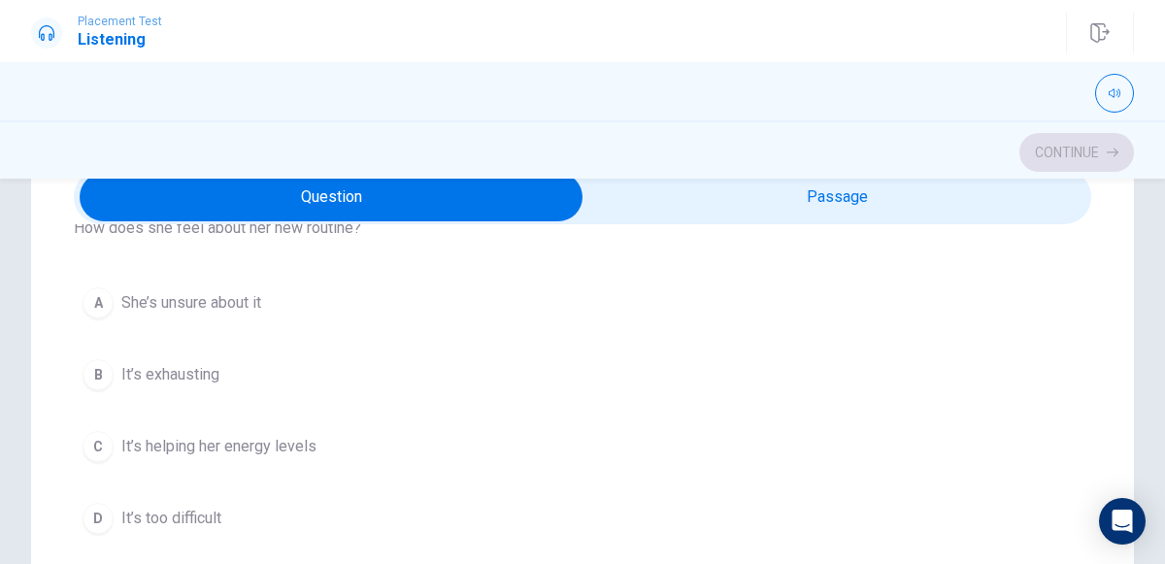
scroll to position [979, 0]
click at [107, 435] on div "C" at bounding box center [97, 445] width 31 height 31
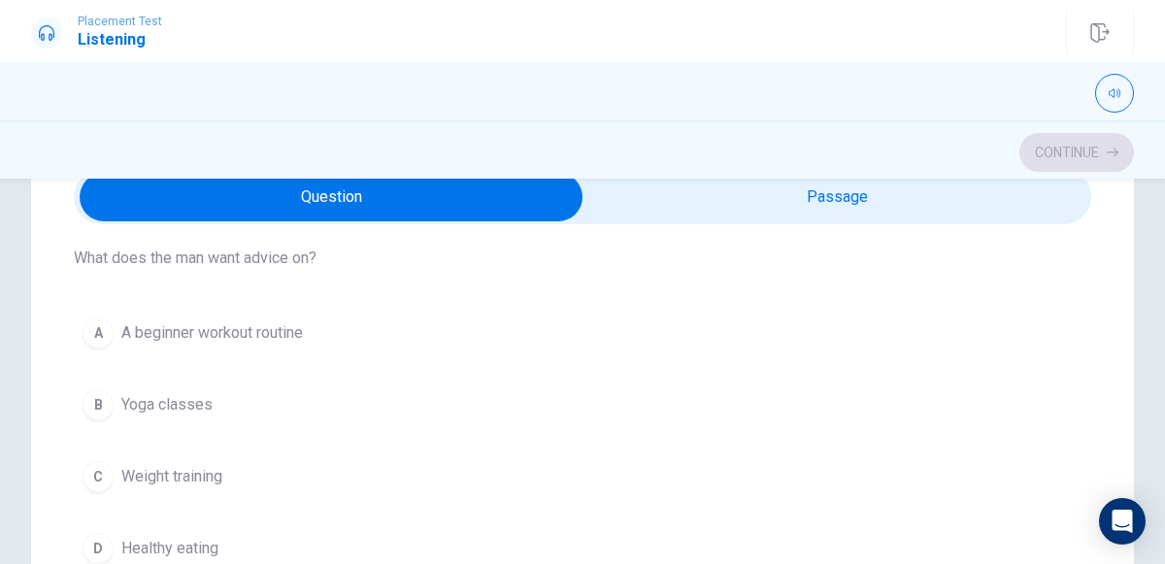
click at [129, 330] on span "A beginner workout routine" at bounding box center [211, 332] width 181 height 23
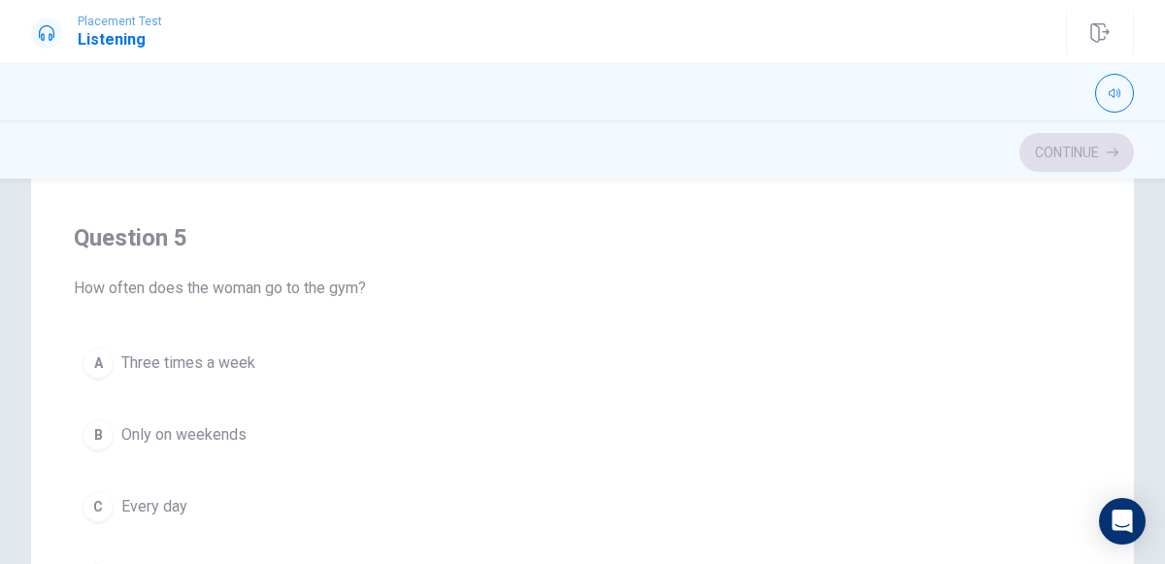
scroll to position [343, 0]
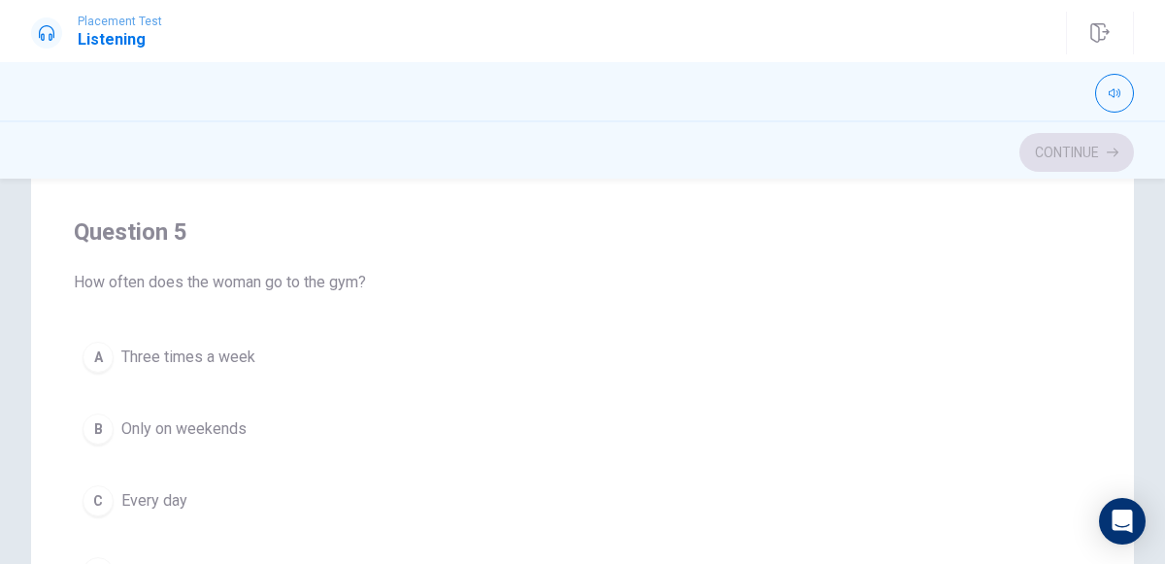
click at [103, 333] on button "A Three times a week" at bounding box center [582, 357] width 1017 height 49
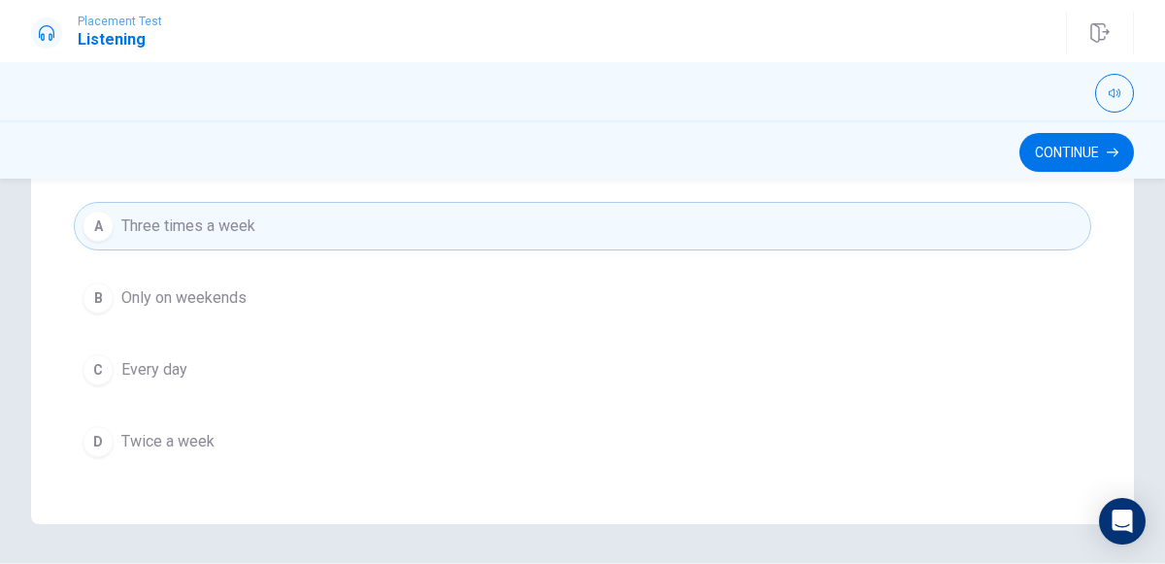
scroll to position [534, 0]
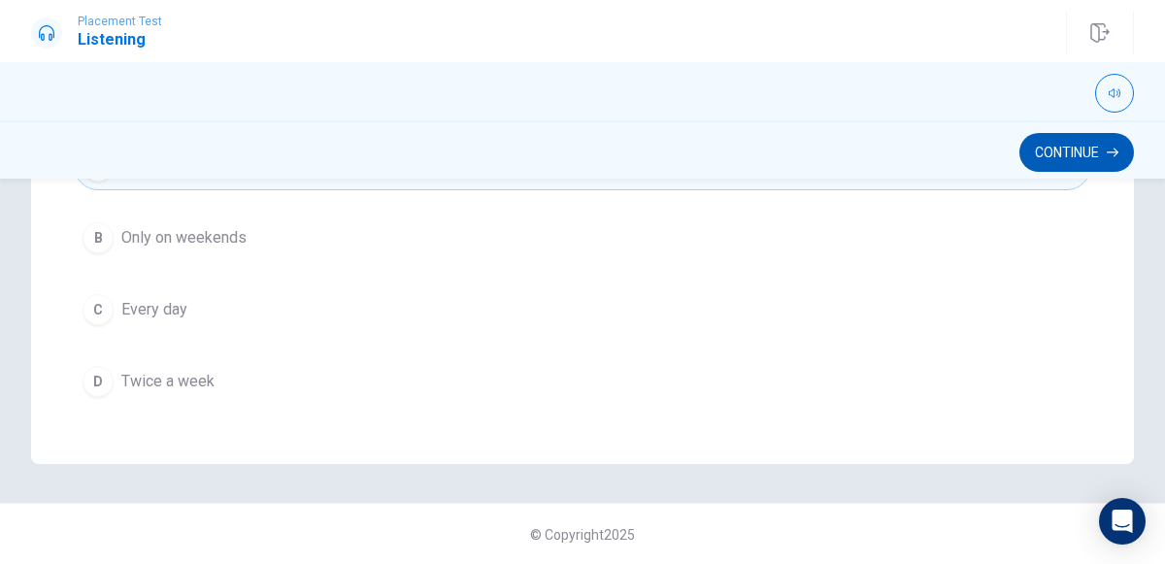
click at [1078, 156] on button "Continue" at bounding box center [1076, 152] width 115 height 39
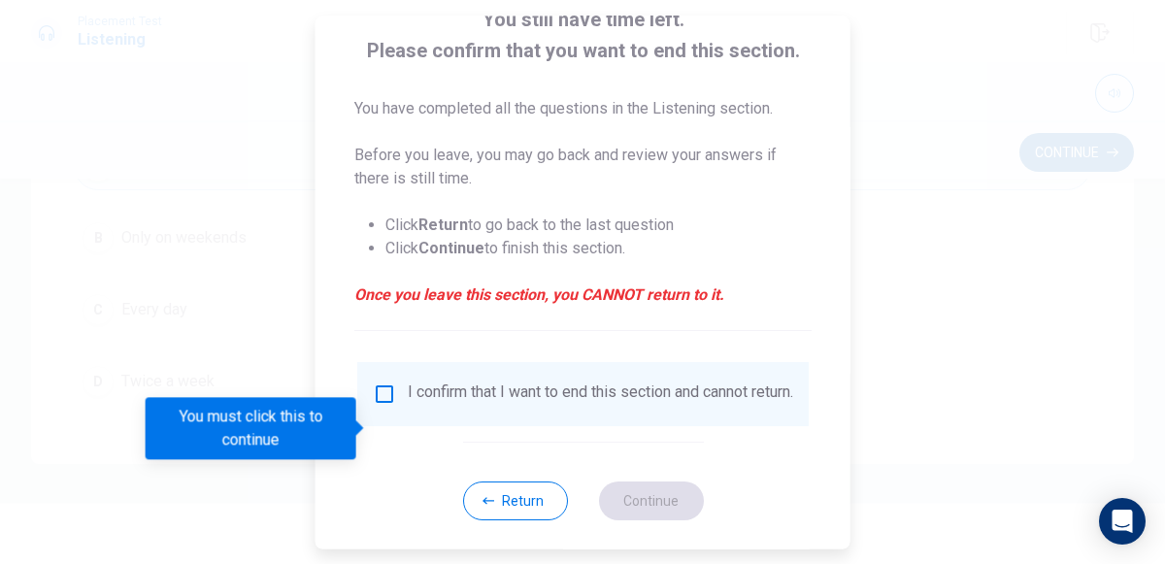
scroll to position [141, 0]
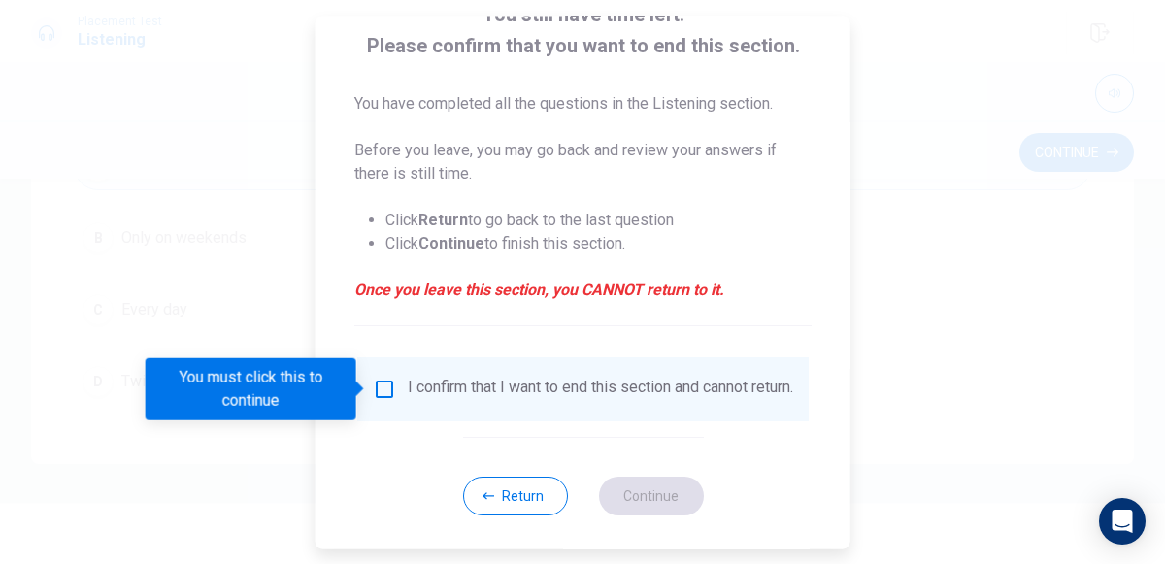
click at [549, 401] on div "I confirm that I want to end this section and cannot return." at bounding box center [600, 389] width 385 height 23
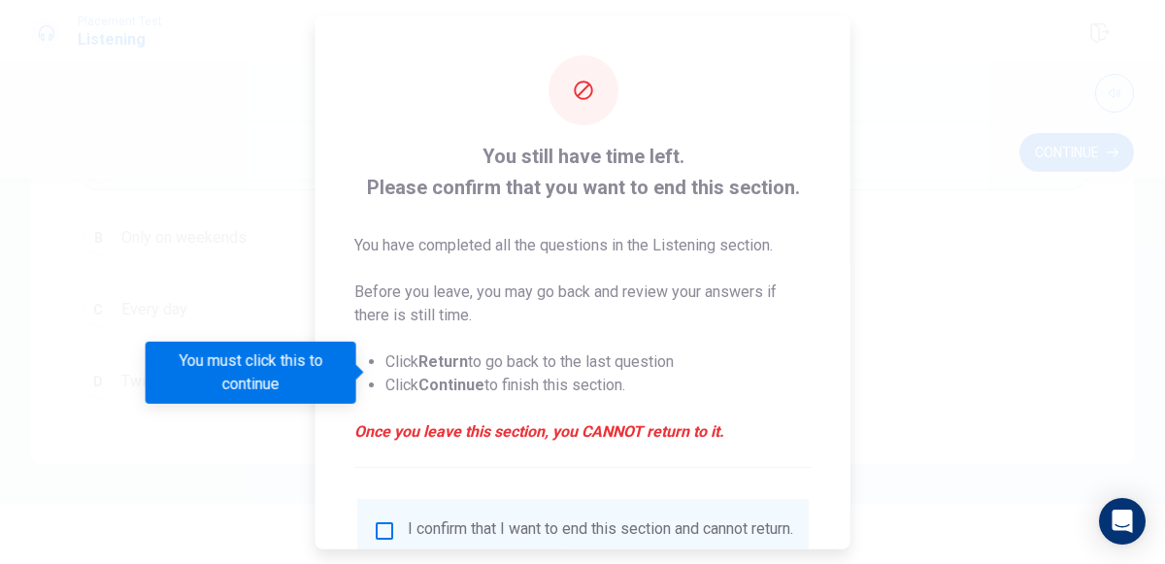
scroll to position [158, 0]
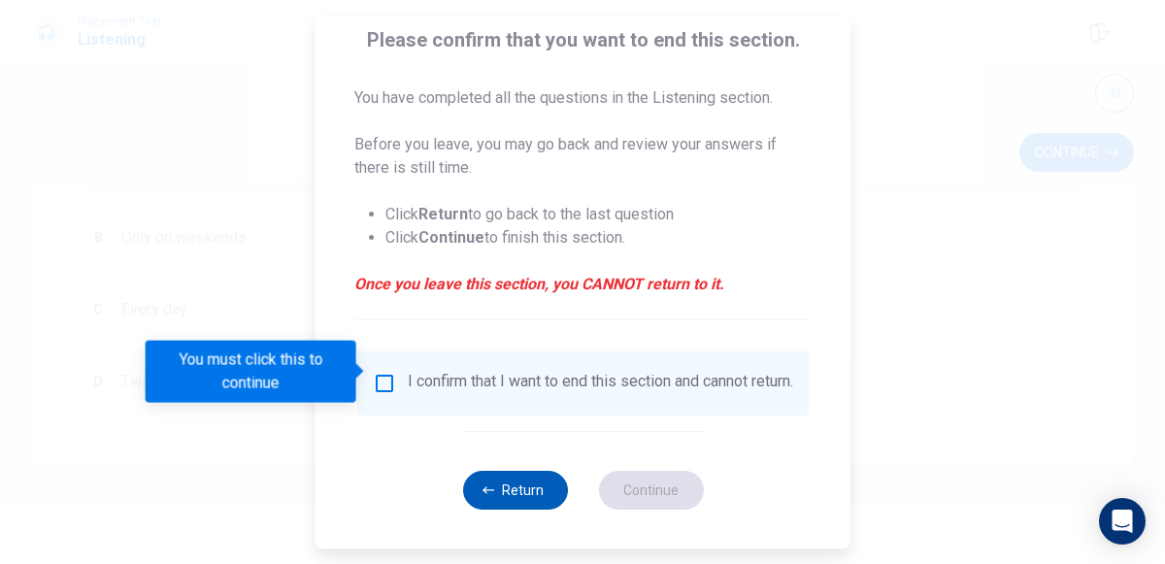
click at [514, 506] on button "Return" at bounding box center [514, 490] width 105 height 39
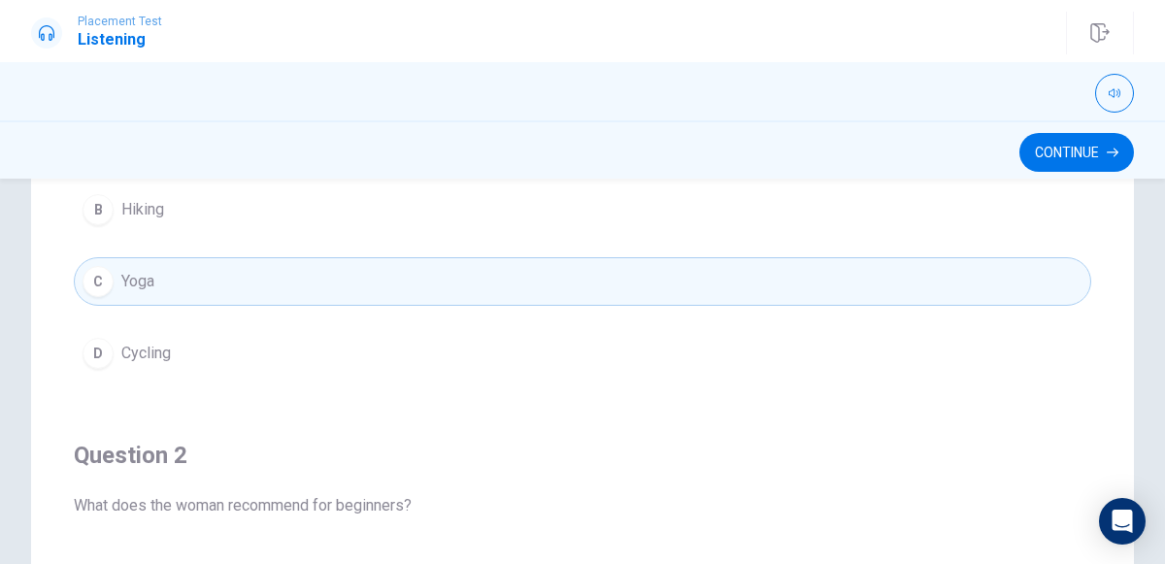
scroll to position [0, 0]
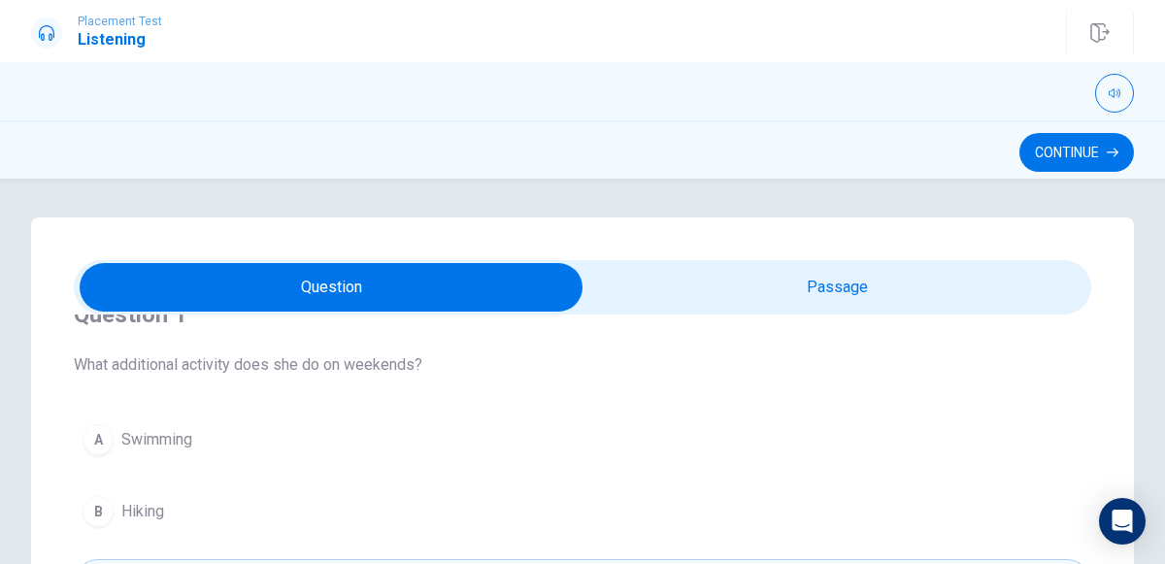
type input "70"
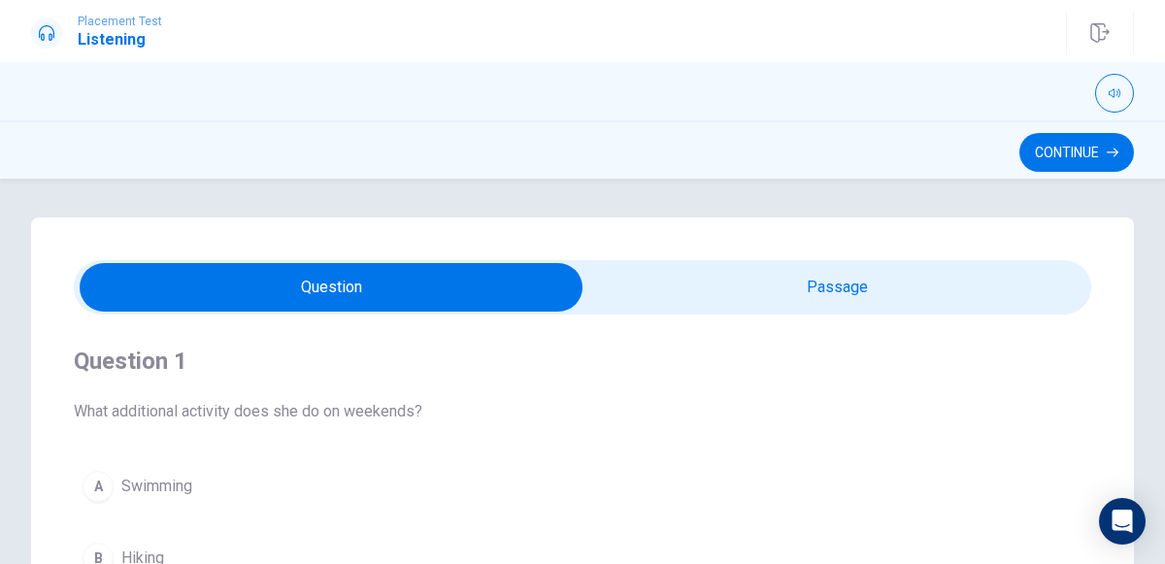
click at [870, 301] on input "checkbox" at bounding box center [331, 287] width 1526 height 49
checkbox input "true"
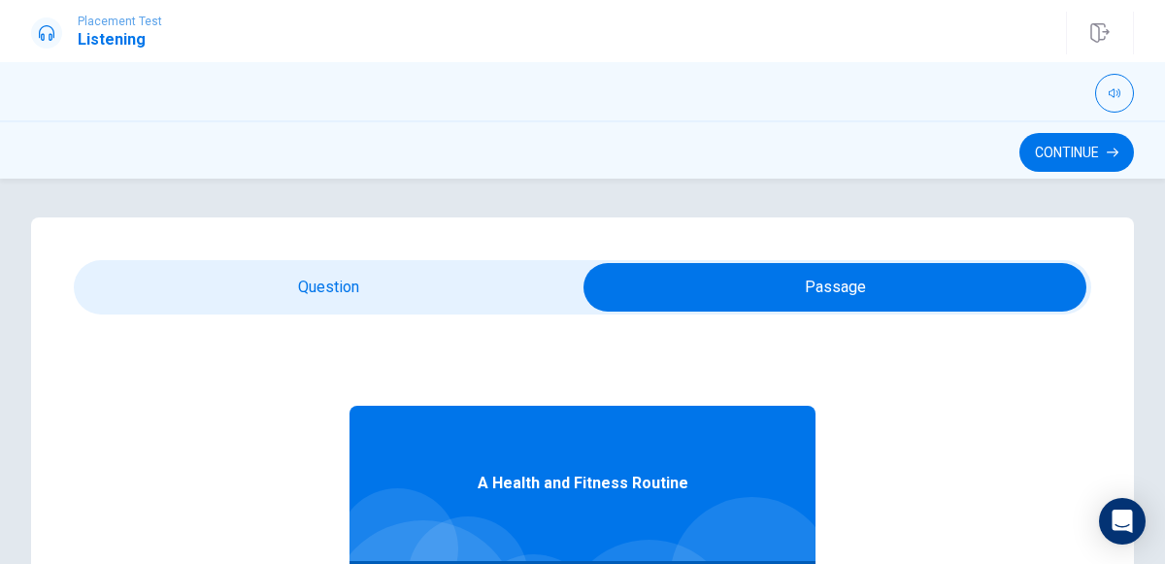
type input "73"
click at [186, 286] on input "checkbox" at bounding box center [835, 287] width 1526 height 49
checkbox input "false"
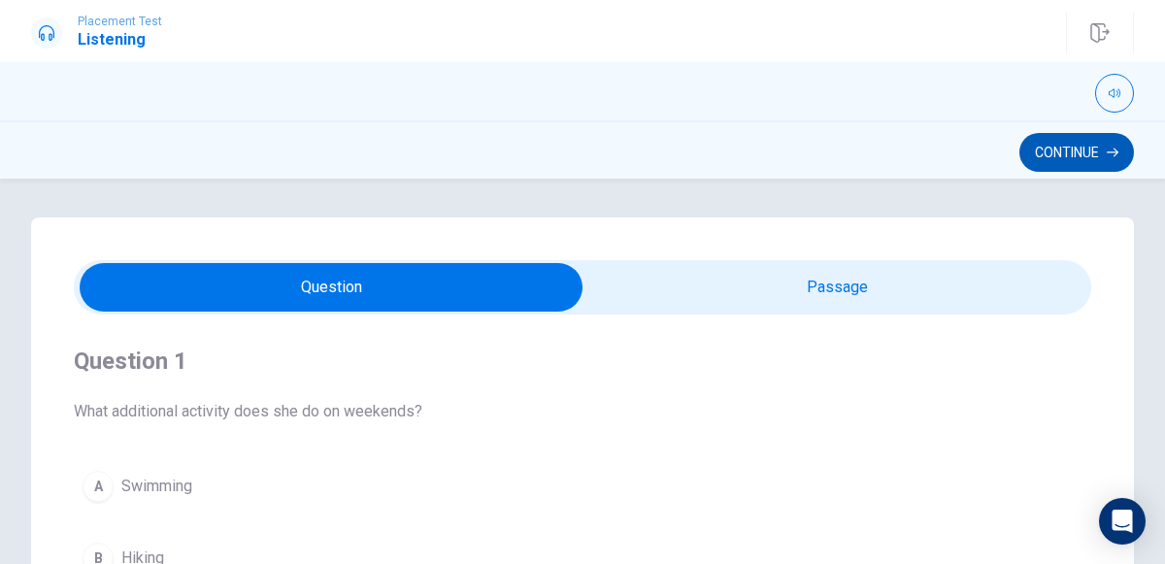
click at [1075, 166] on button "Continue" at bounding box center [1076, 152] width 115 height 39
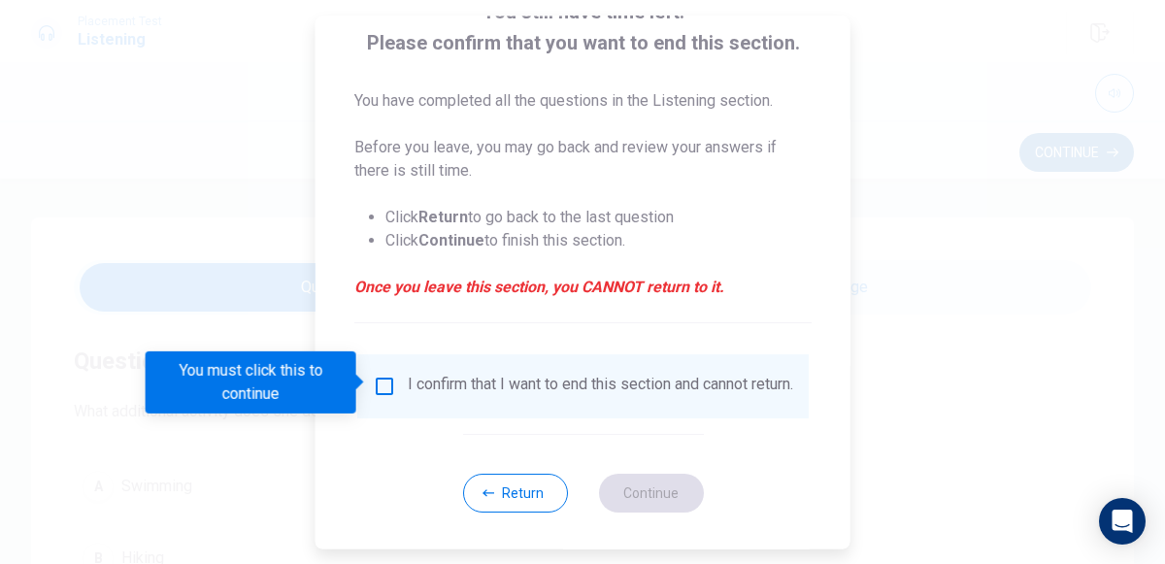
scroll to position [152, 0]
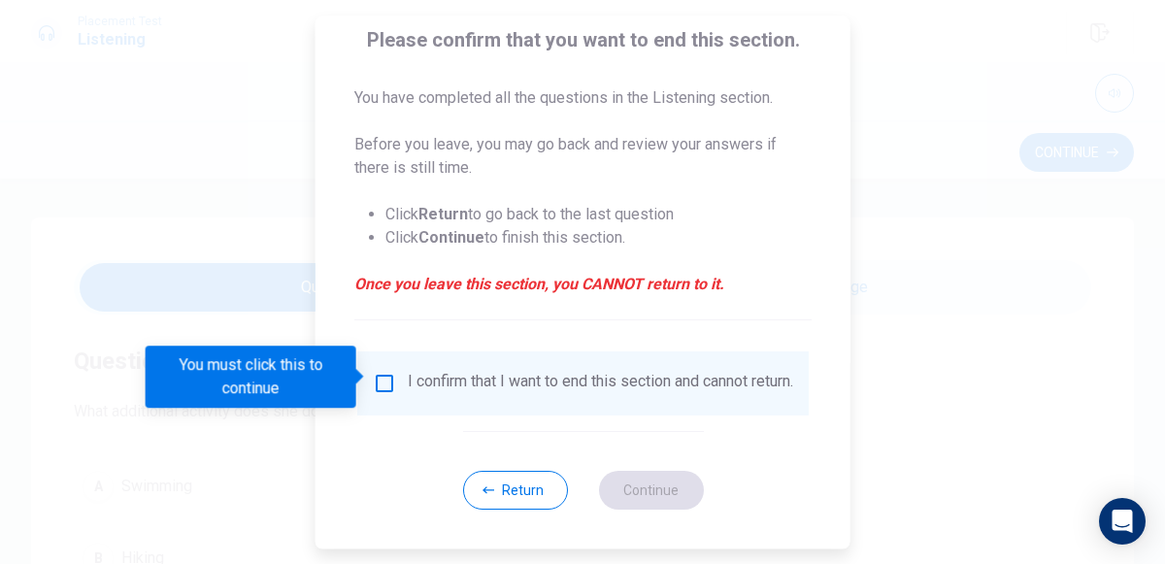
click at [426, 372] on div "I confirm that I want to end this section and cannot return." at bounding box center [600, 383] width 385 height 23
click at [380, 380] on input "You must click this to continue" at bounding box center [384, 383] width 23 height 23
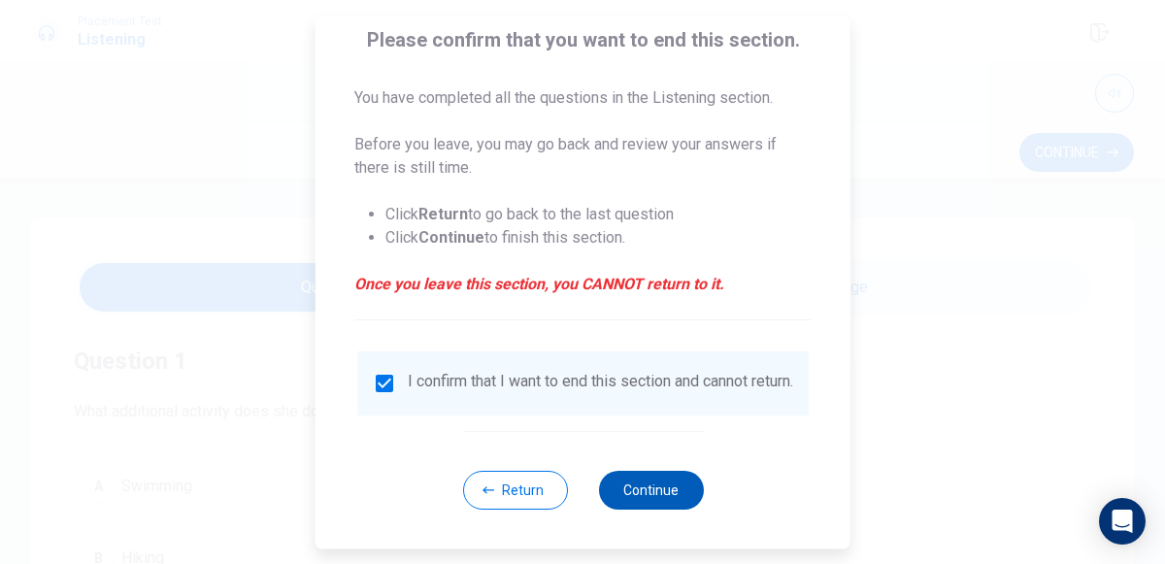
click at [678, 499] on button "Continue" at bounding box center [650, 490] width 105 height 39
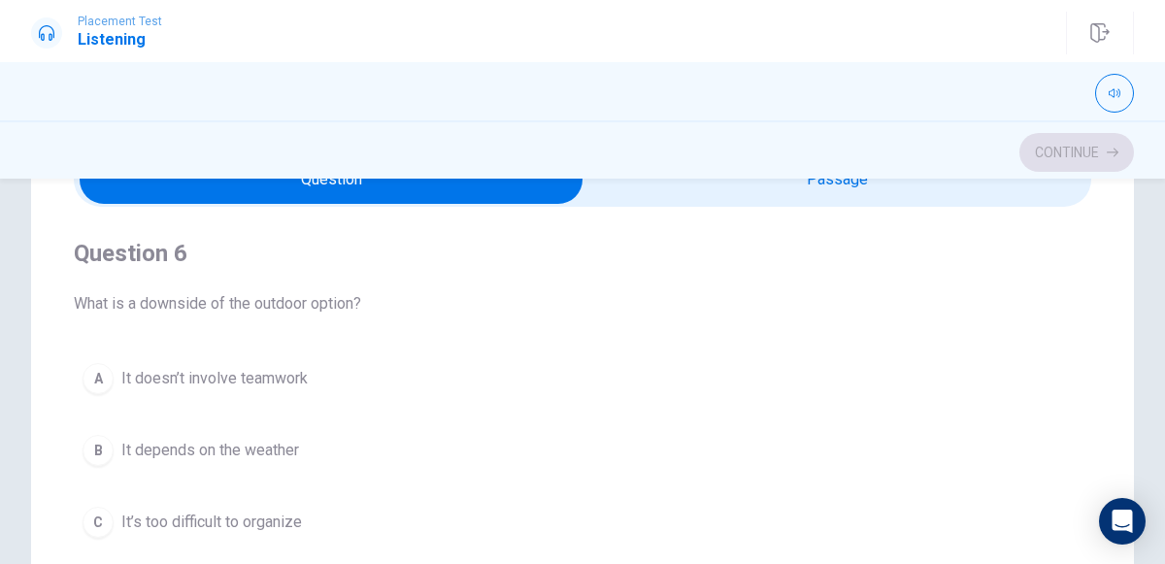
scroll to position [108, 0]
click at [1114, 92] on icon "button" at bounding box center [1114, 93] width 12 height 9
click at [1003, 95] on div at bounding box center [582, 93] width 1102 height 39
type input "0.4"
click at [908, 139] on div "Continue" at bounding box center [582, 152] width 1102 height 37
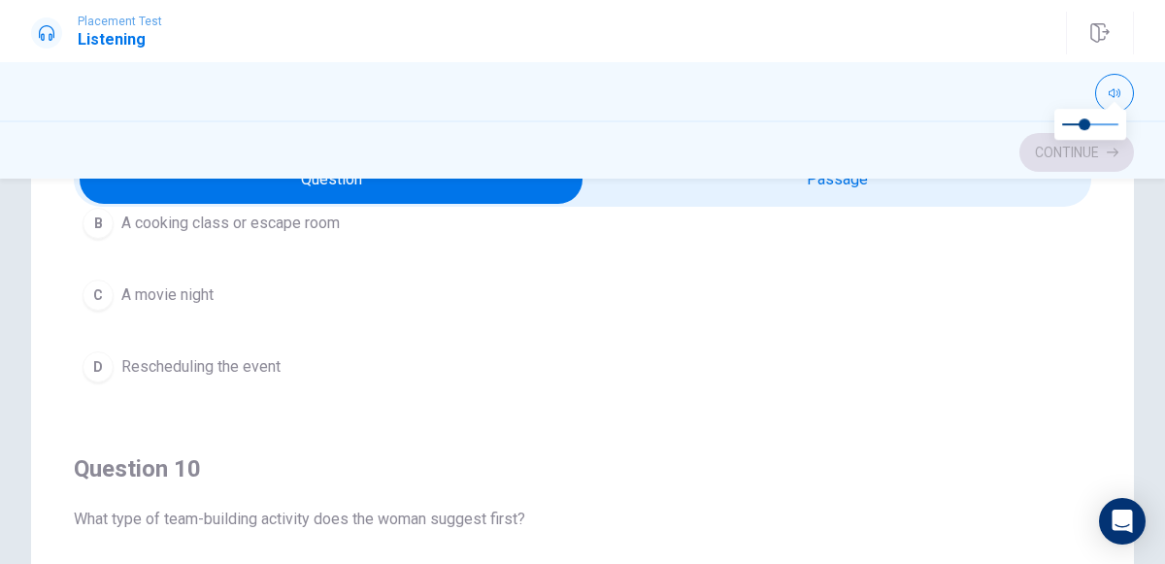
scroll to position [1557, 0]
type input "12"
click at [989, 110] on div at bounding box center [582, 93] width 1102 height 39
click at [890, 193] on input "checkbox" at bounding box center [331, 179] width 1526 height 49
checkbox input "true"
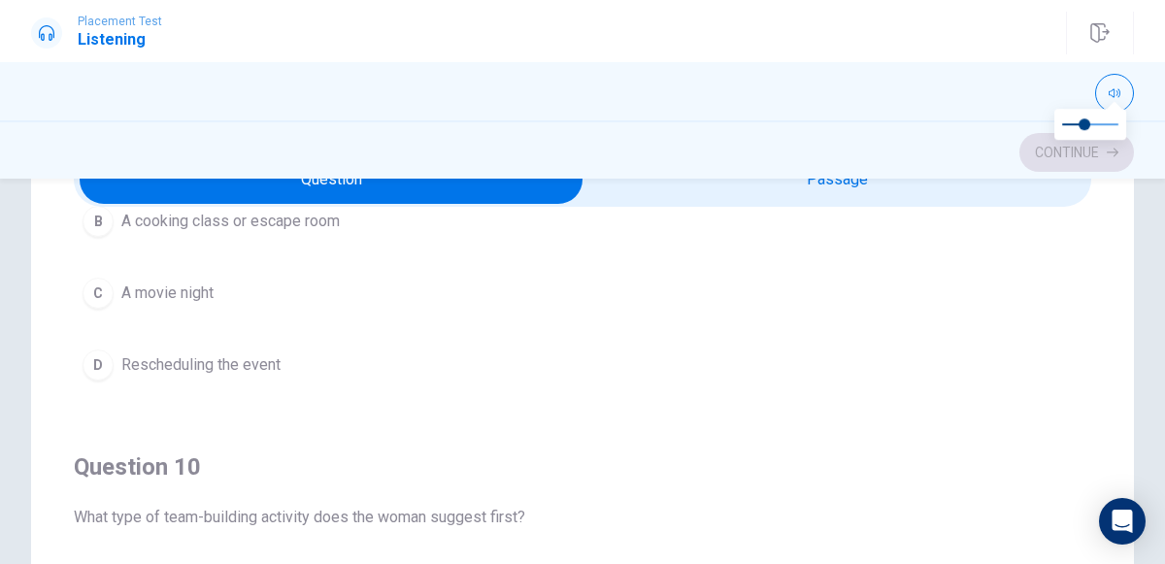
scroll to position [108, 0]
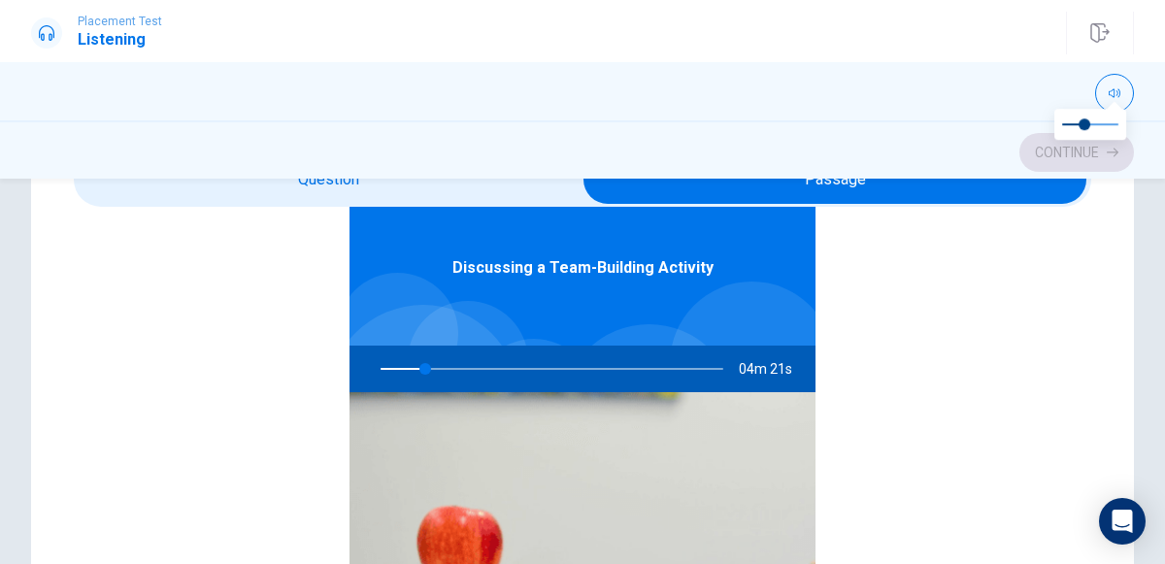
click at [969, 393] on div "Discussing a Team-Building Activity 04m 21s" at bounding box center [582, 473] width 1017 height 749
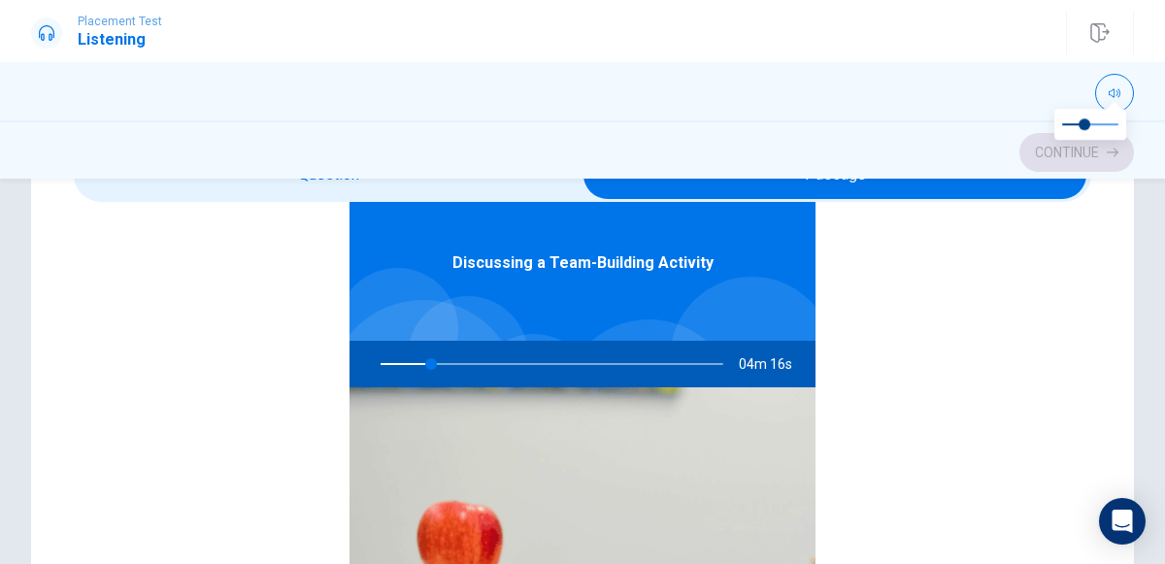
scroll to position [0, 0]
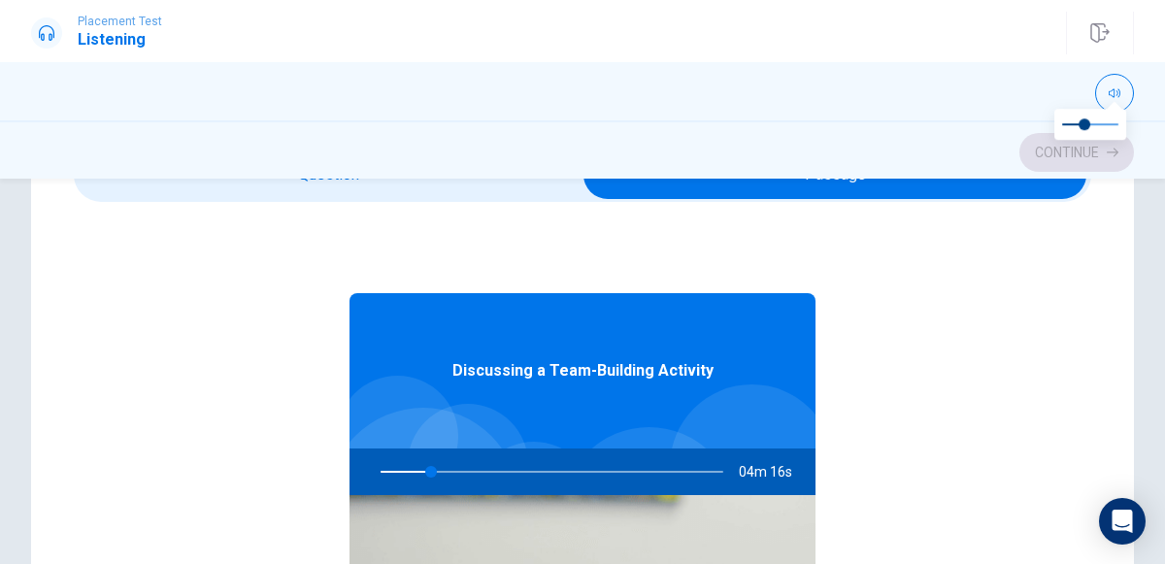
type input "15"
click at [417, 198] on input "checkbox" at bounding box center [835, 174] width 1526 height 49
checkbox input "false"
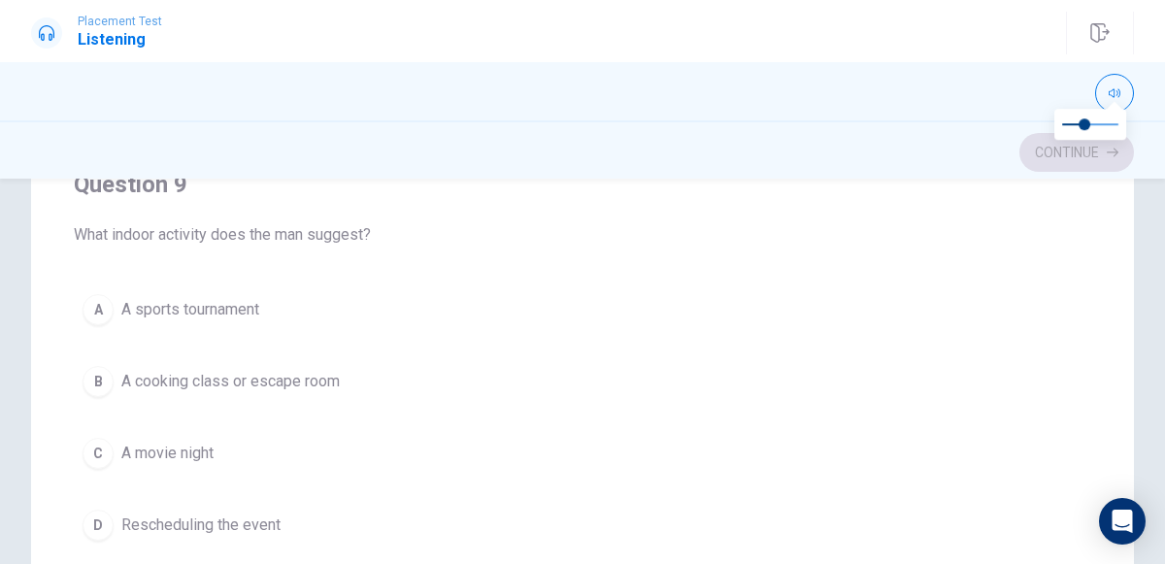
scroll to position [1226, 0]
click at [247, 381] on button "B A cooking class or escape room" at bounding box center [582, 380] width 1017 height 49
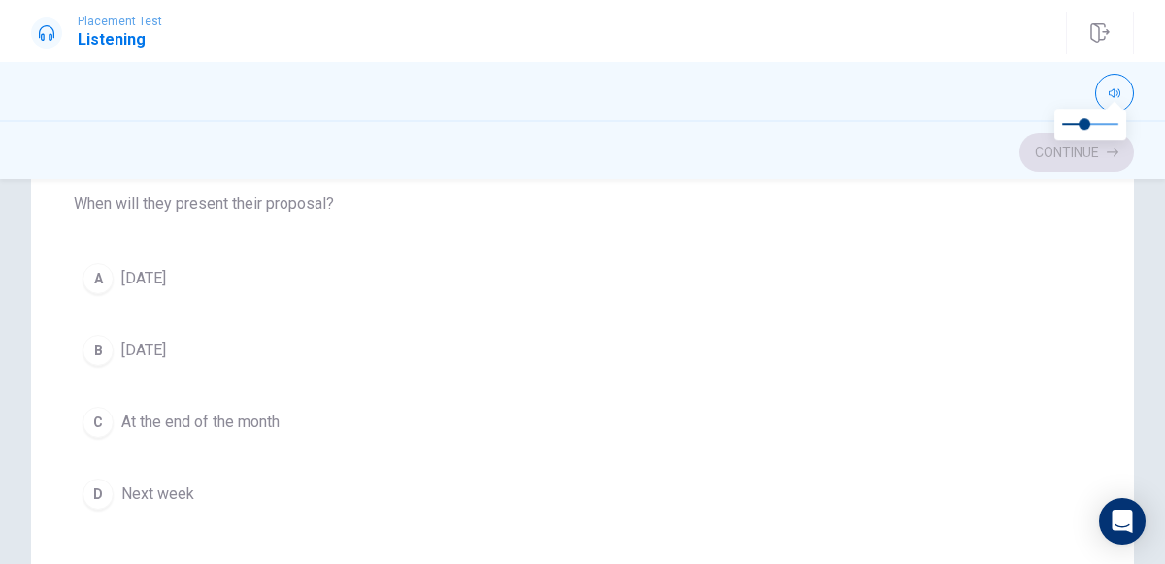
scroll to position [811, 0]
click at [106, 485] on div "D" at bounding box center [97, 495] width 31 height 31
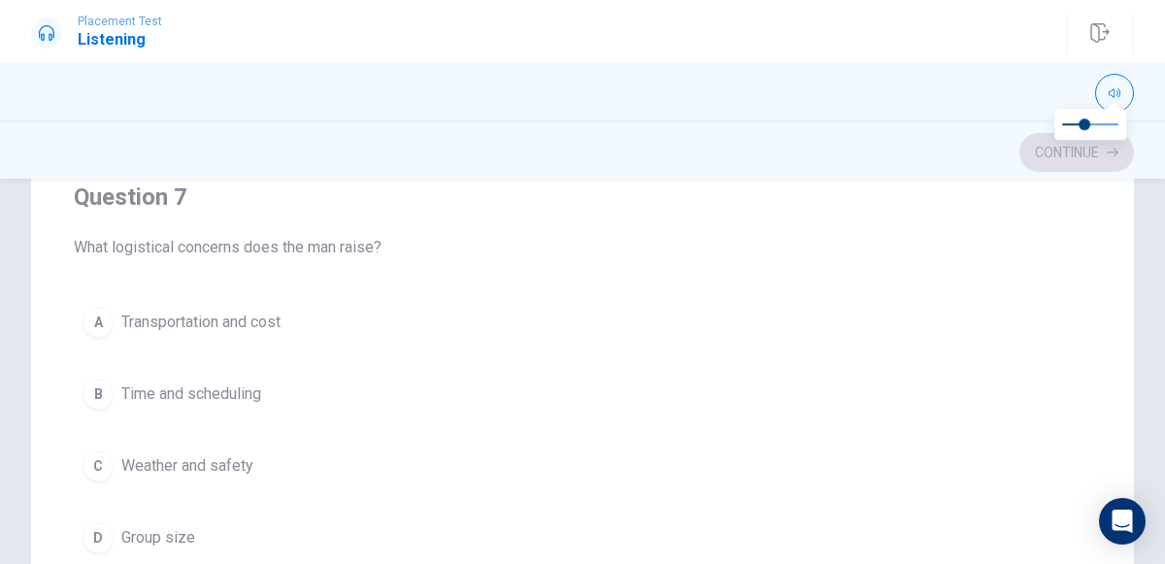
scroll to position [329, 0]
click at [241, 468] on span "Weather and safety" at bounding box center [187, 463] width 132 height 23
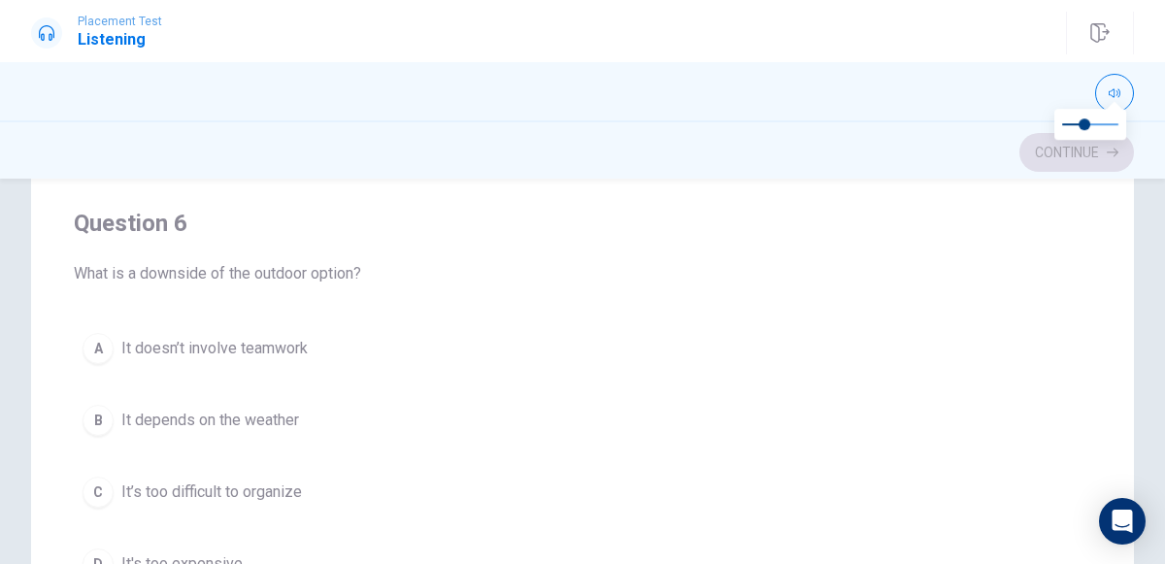
scroll to position [142, 0]
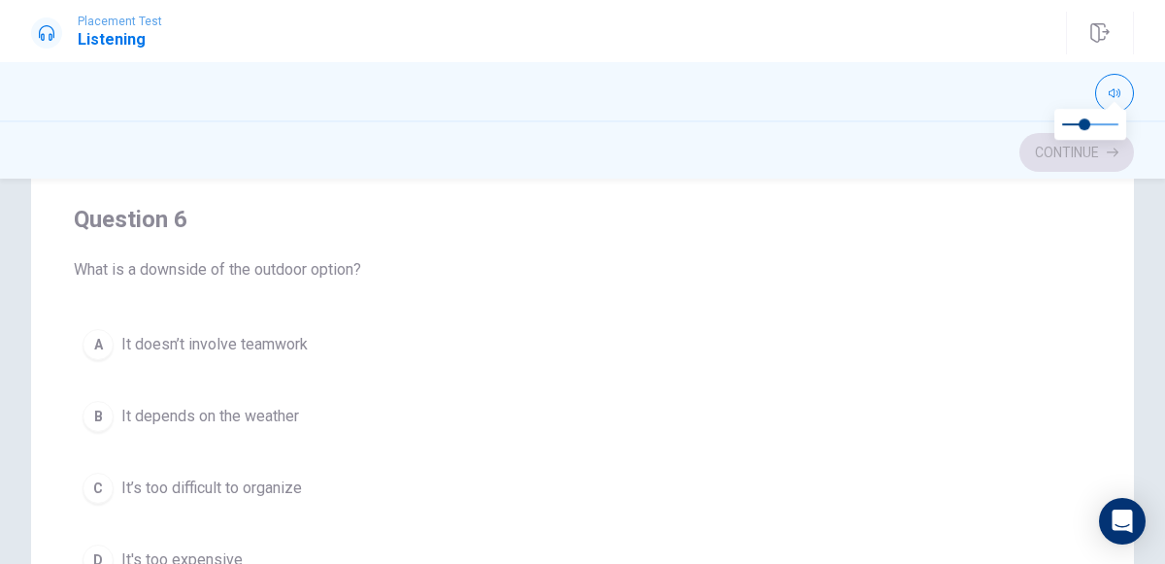
click at [242, 408] on span "It depends on the weather" at bounding box center [210, 416] width 178 height 23
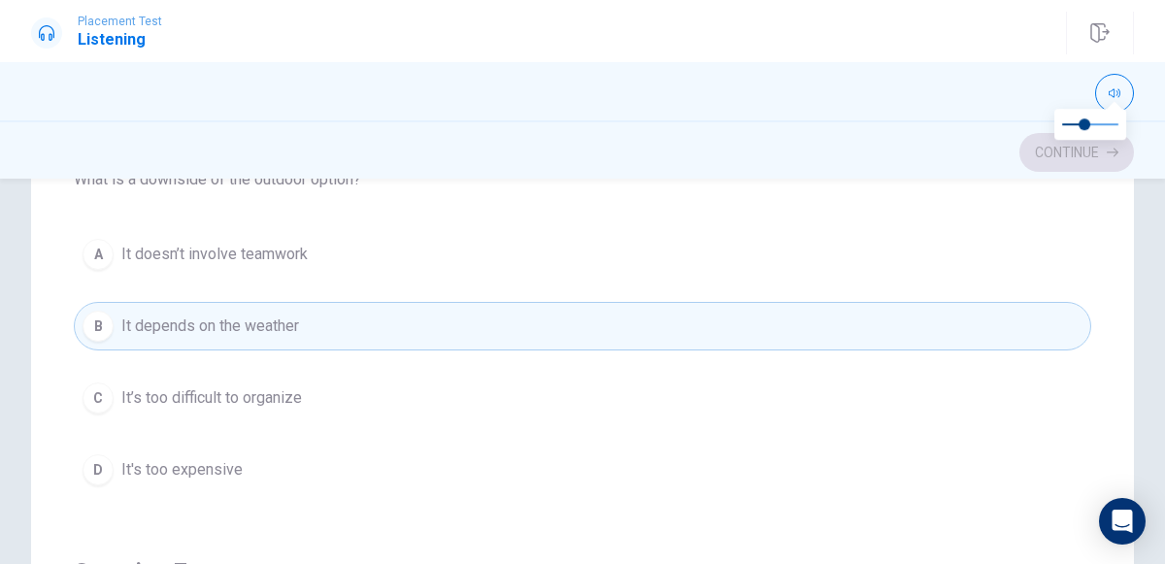
scroll to position [88, 0]
click at [304, 455] on button "D It's too expensive" at bounding box center [582, 471] width 1017 height 49
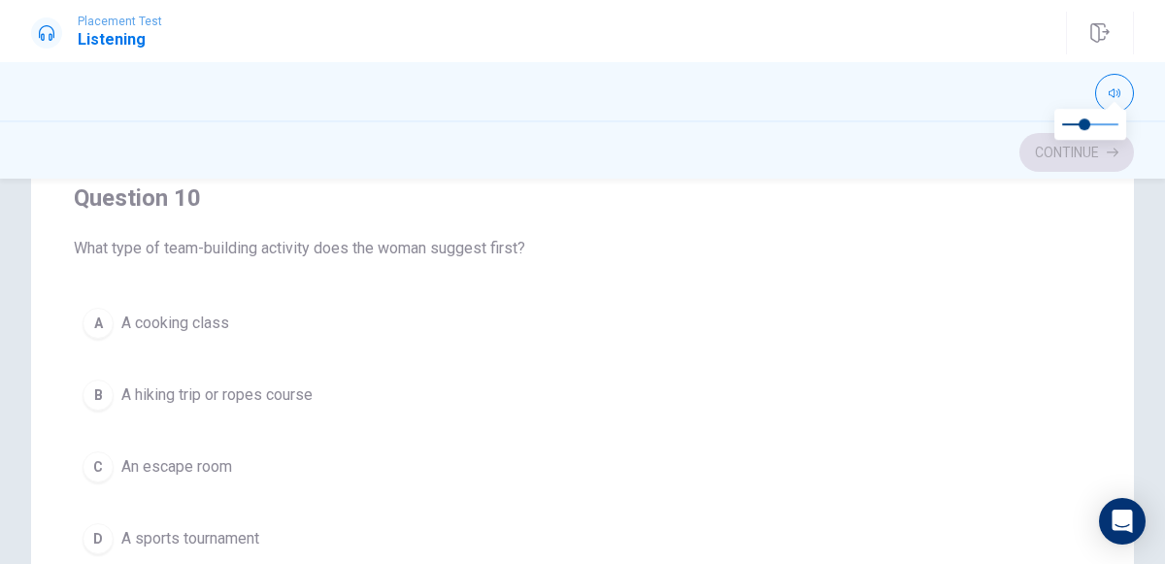
scroll to position [378, 0]
click at [204, 382] on span "A hiking trip or ropes course" at bounding box center [216, 393] width 191 height 23
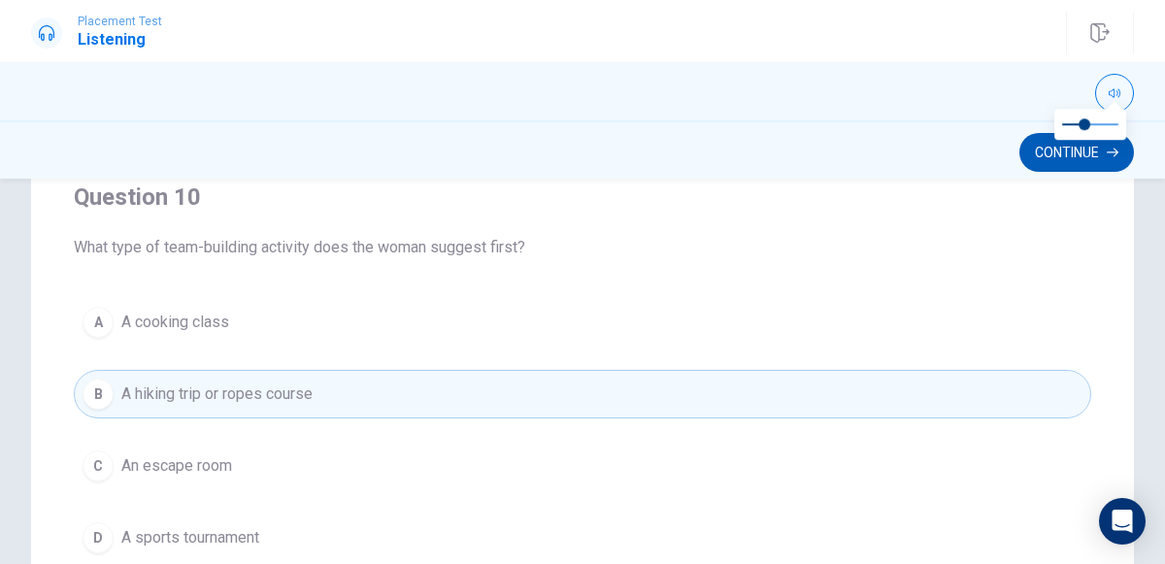
click at [1083, 169] on button "Continue" at bounding box center [1076, 152] width 115 height 39
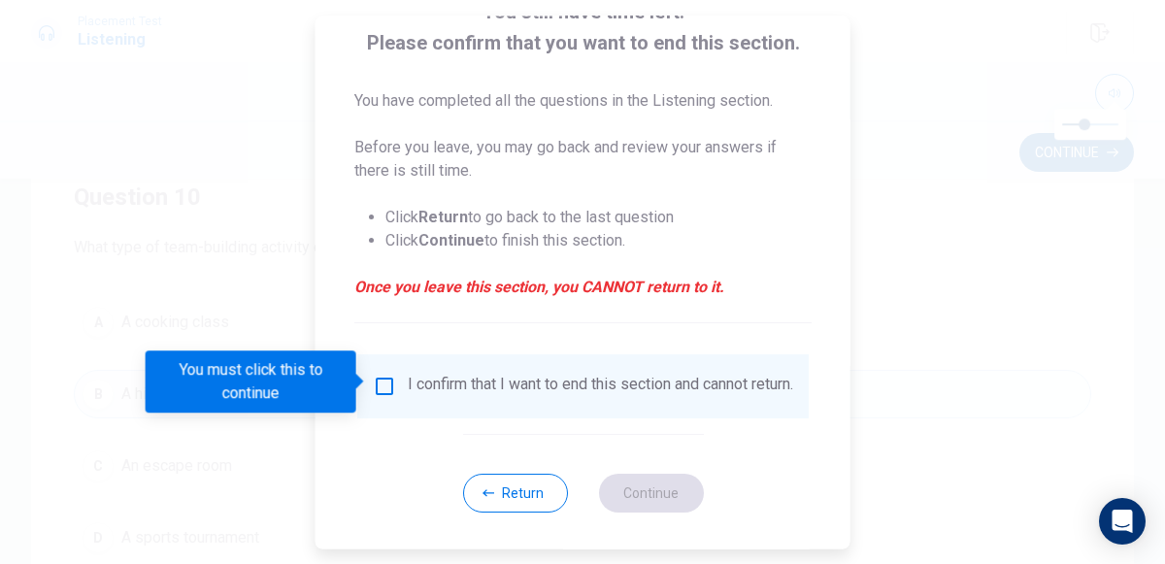
scroll to position [148, 0]
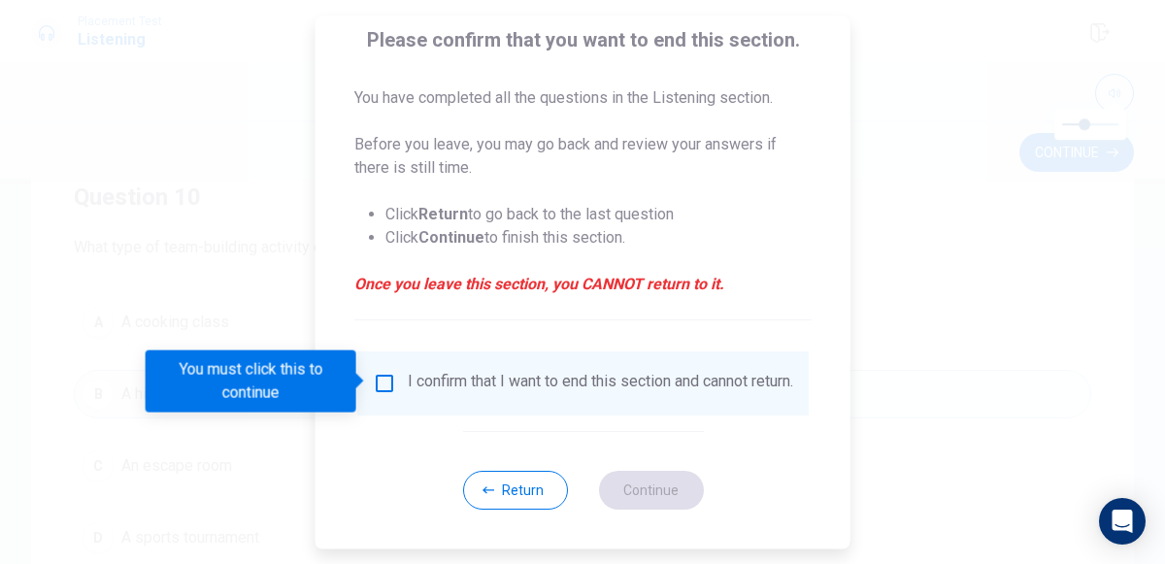
click at [449, 388] on div "I confirm that I want to end this section and cannot return." at bounding box center [600, 383] width 385 height 23
click at [374, 375] on input "You must click this to continue" at bounding box center [384, 383] width 23 height 23
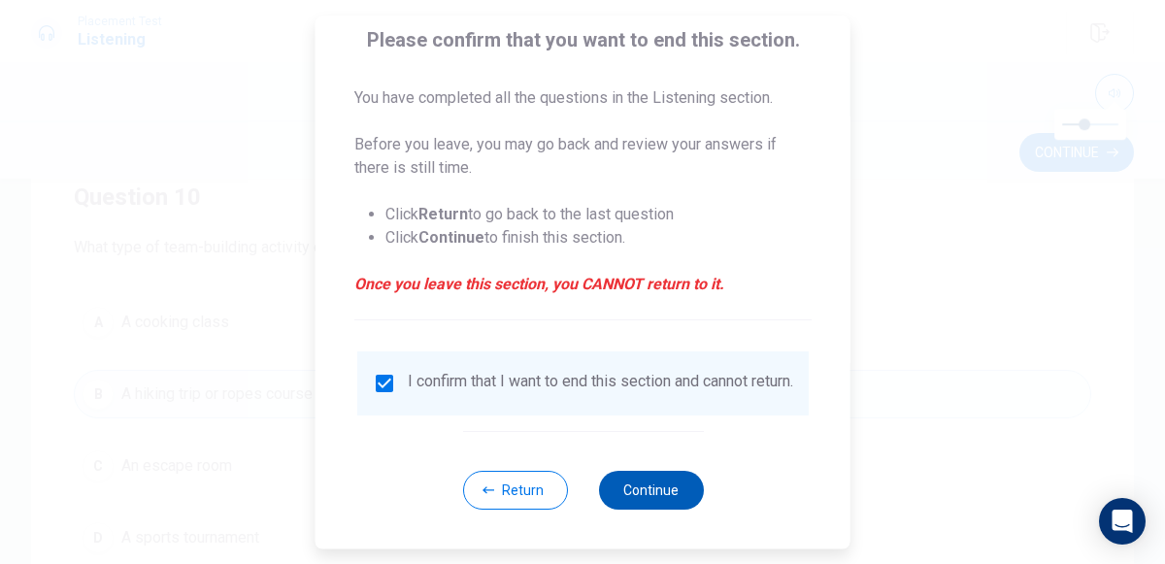
click at [653, 510] on button "Continue" at bounding box center [650, 490] width 105 height 39
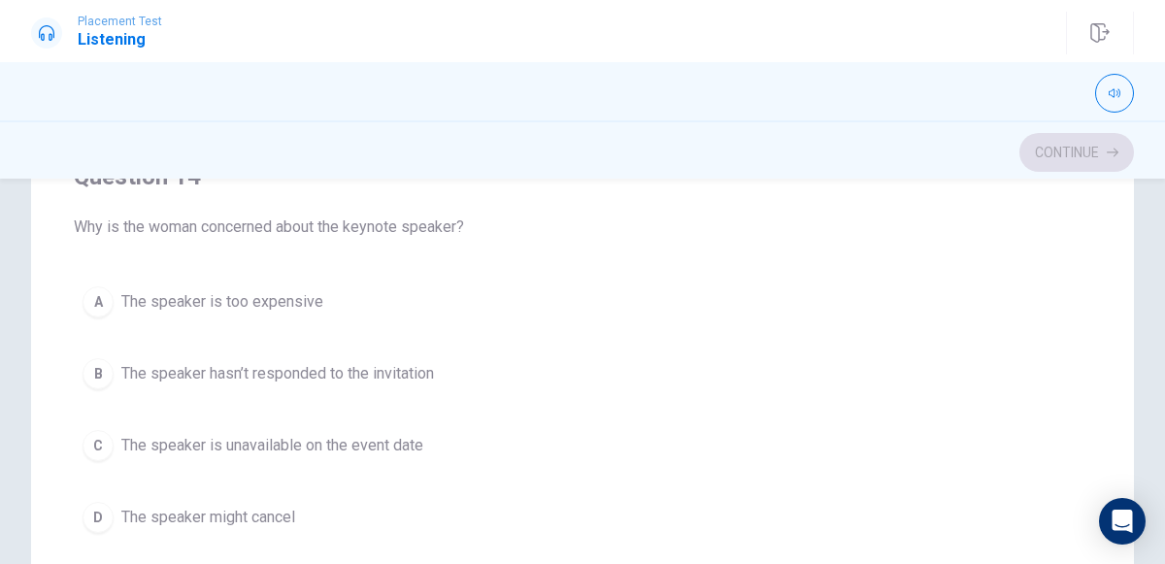
scroll to position [1305, 0]
click at [127, 365] on span "The speaker hasn’t responded to the invitation" at bounding box center [277, 376] width 312 height 23
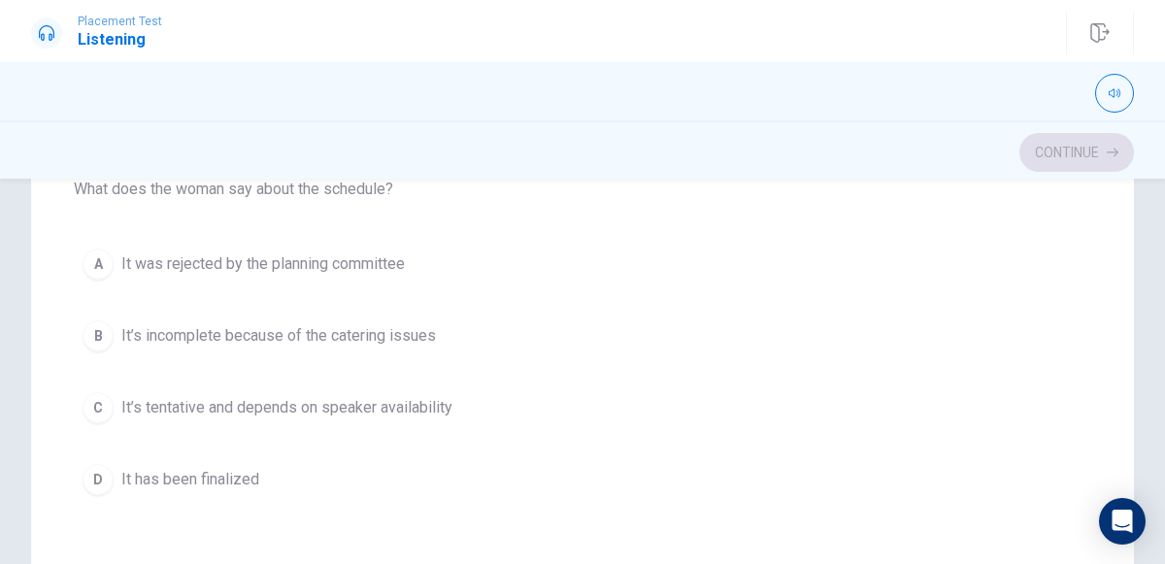
scroll to position [47, 0]
click at [1114, 95] on icon "button" at bounding box center [1114, 93] width 12 height 9
type input "0.3"
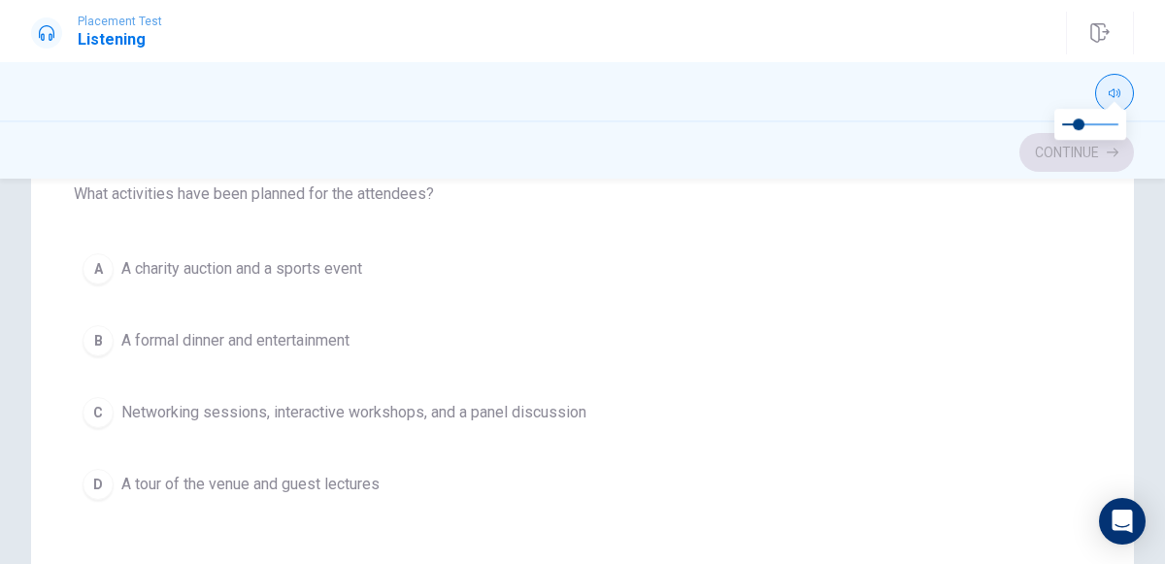
scroll to position [923, 0]
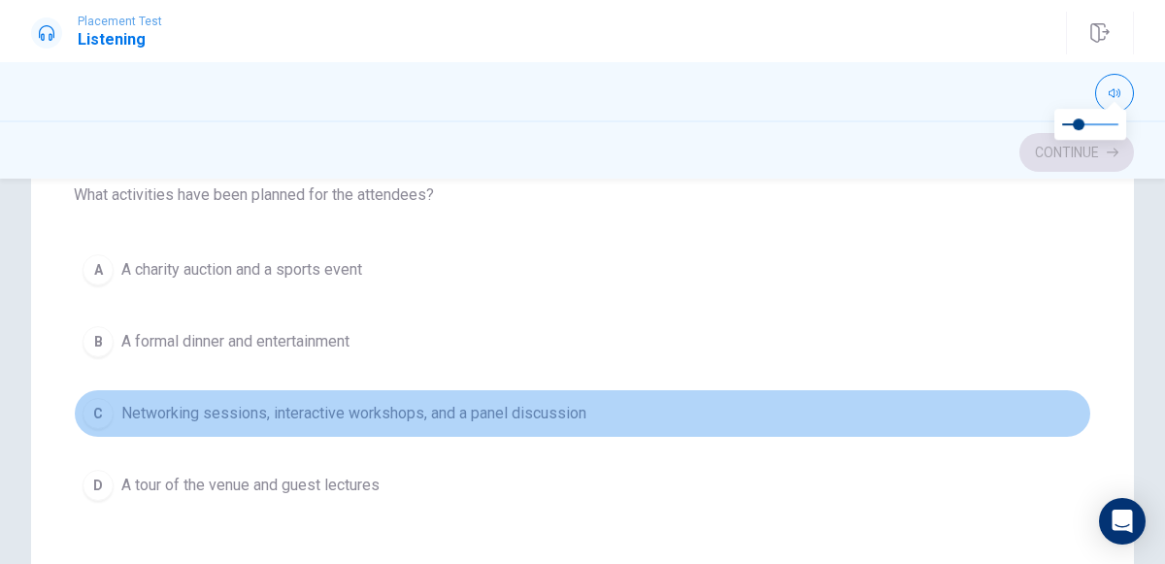
click at [106, 409] on div "C" at bounding box center [97, 413] width 31 height 31
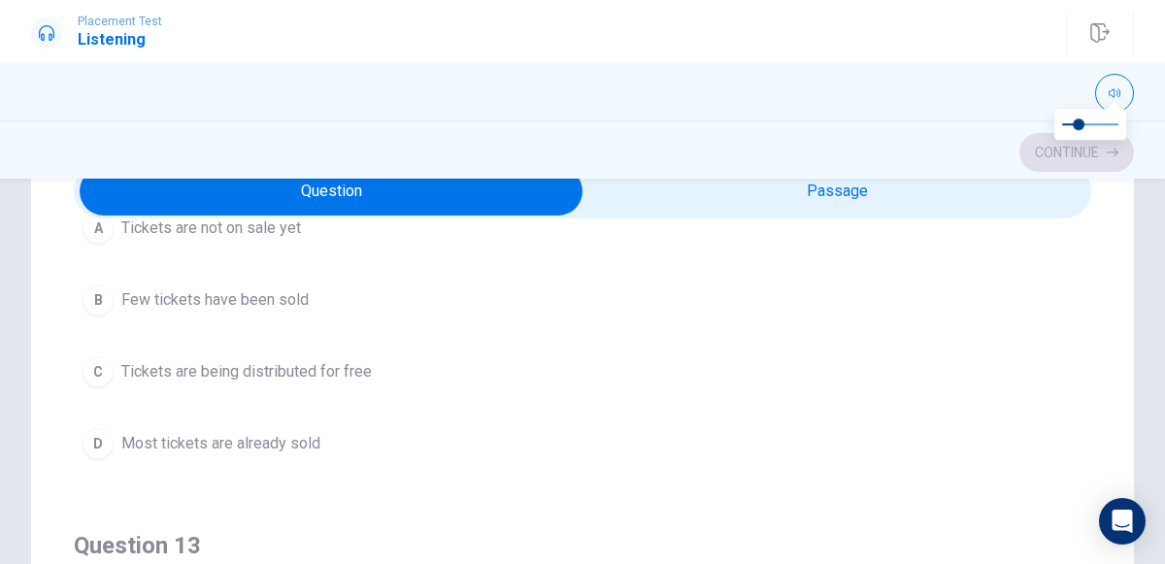
scroll to position [596, 0]
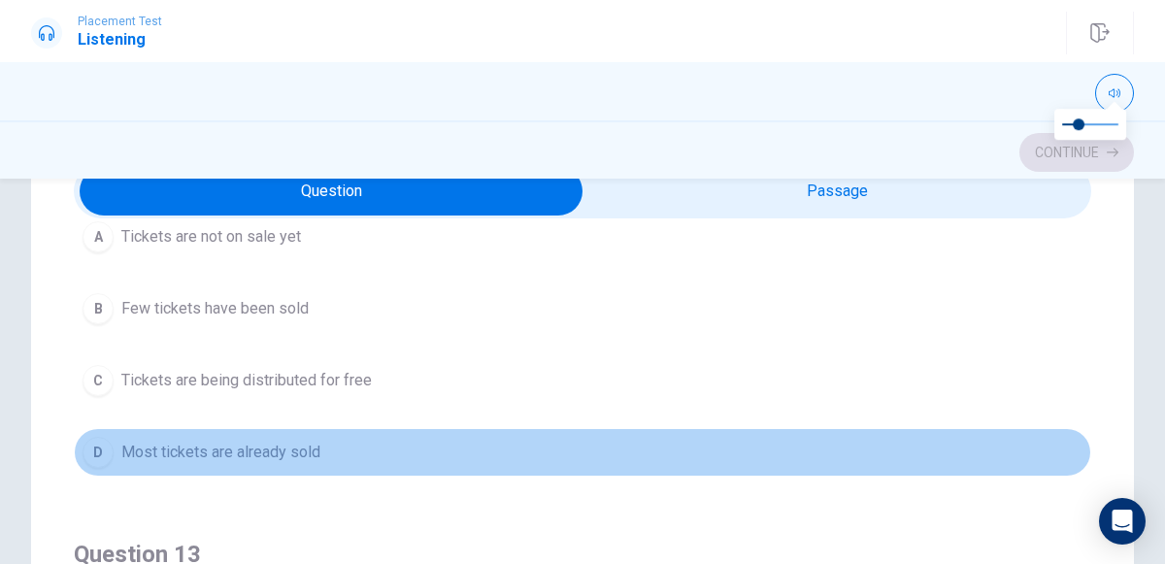
click at [282, 452] on span "Most tickets are already sold" at bounding box center [220, 452] width 199 height 23
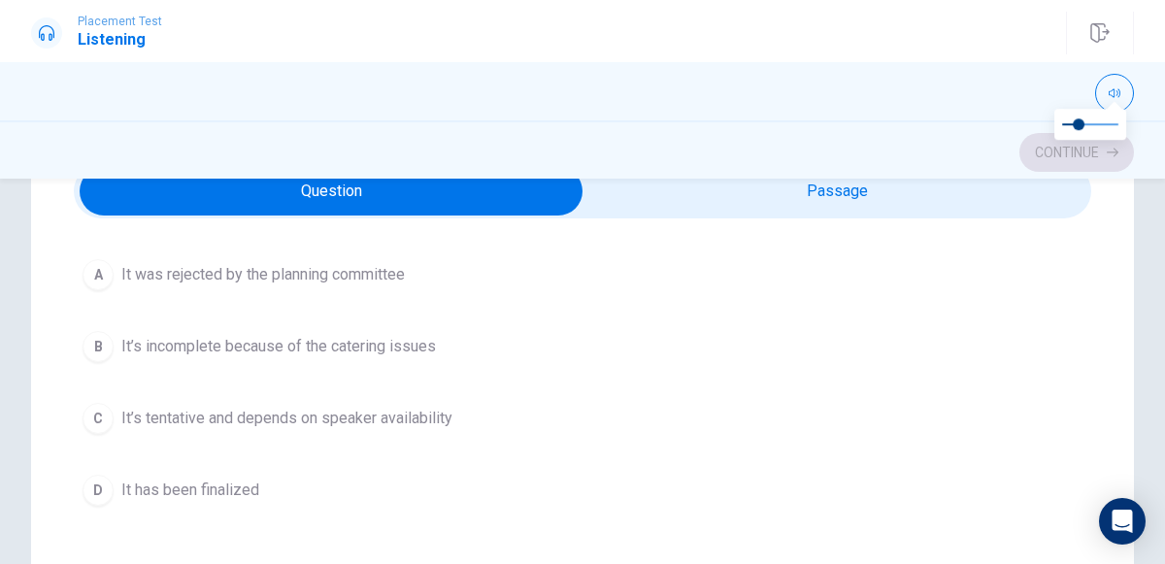
scroll to position [116, 0]
click at [389, 420] on span "It’s tentative and depends on speaker availability" at bounding box center [286, 417] width 331 height 23
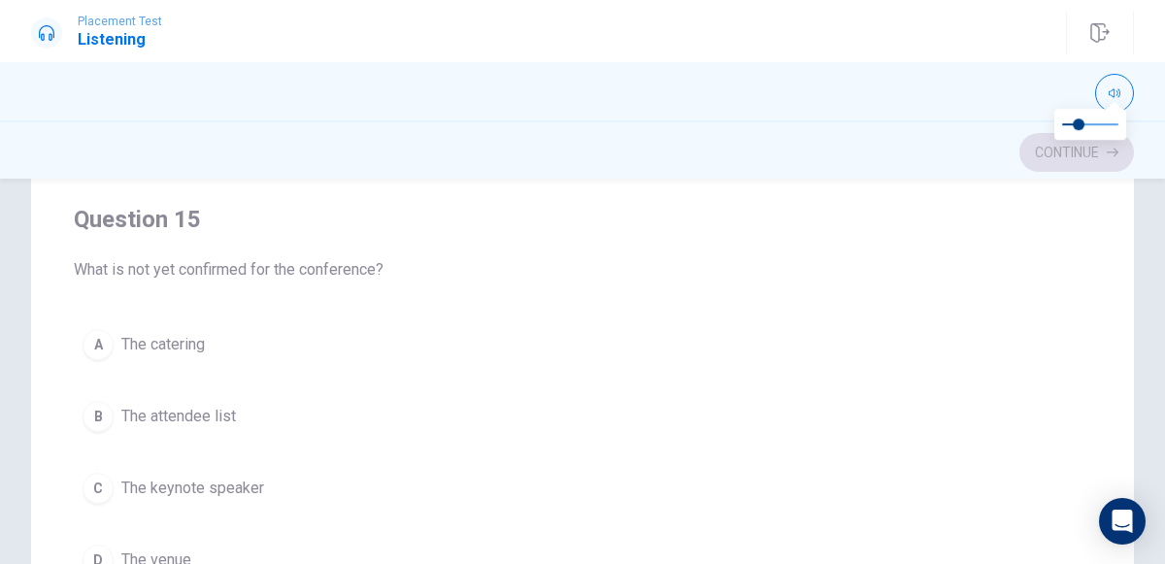
scroll to position [358, 0]
click at [230, 488] on button "C The keynote speaker" at bounding box center [582, 485] width 1017 height 49
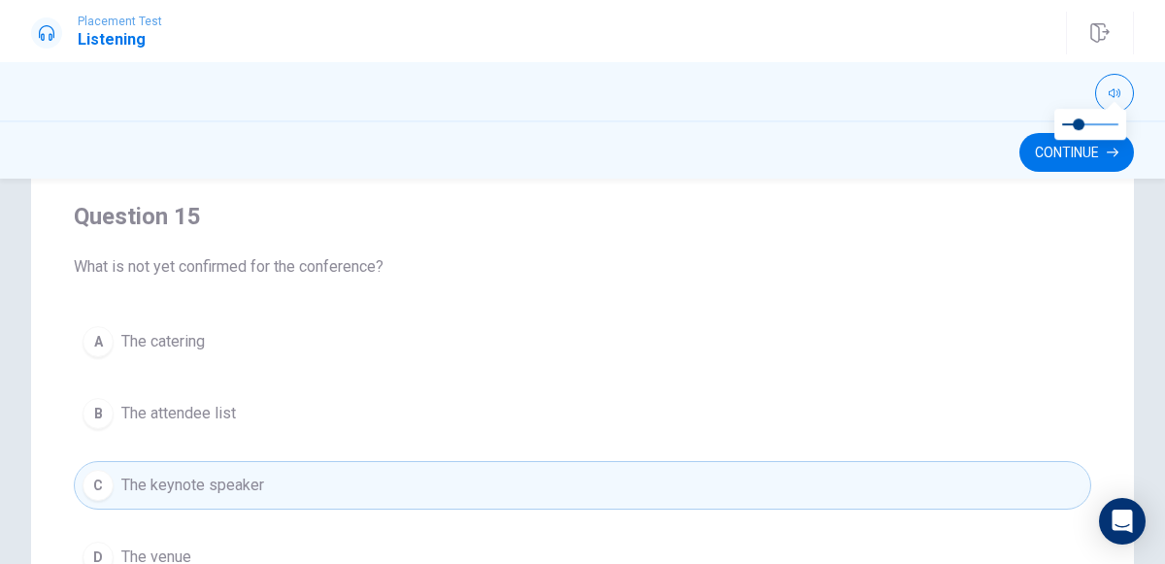
click at [246, 474] on span "The keynote speaker" at bounding box center [192, 485] width 143 height 23
click at [1052, 162] on button "Continue" at bounding box center [1076, 152] width 115 height 39
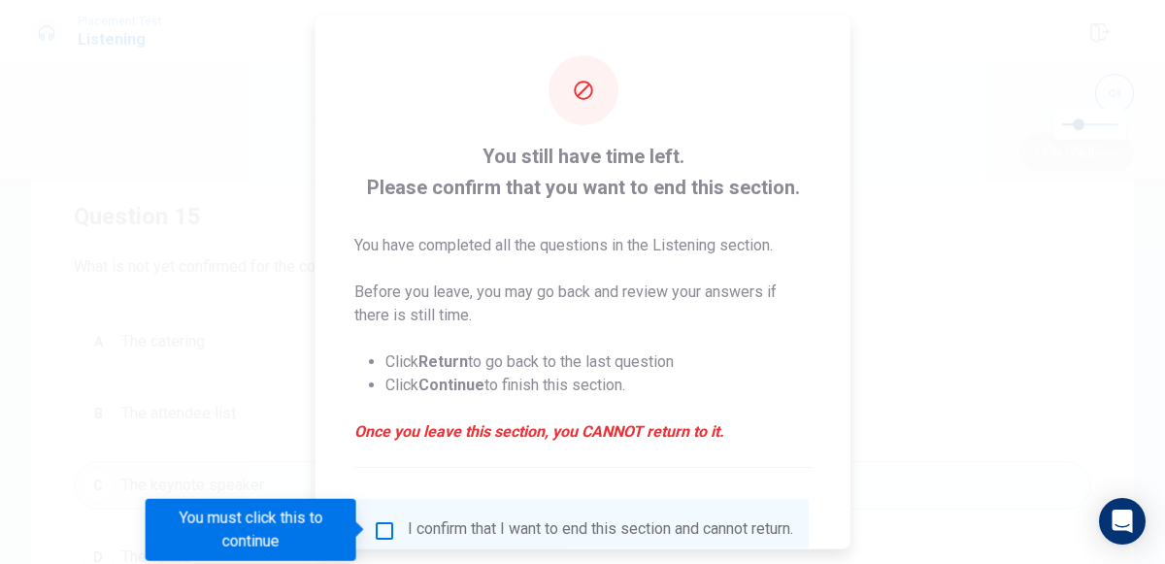
scroll to position [158, 0]
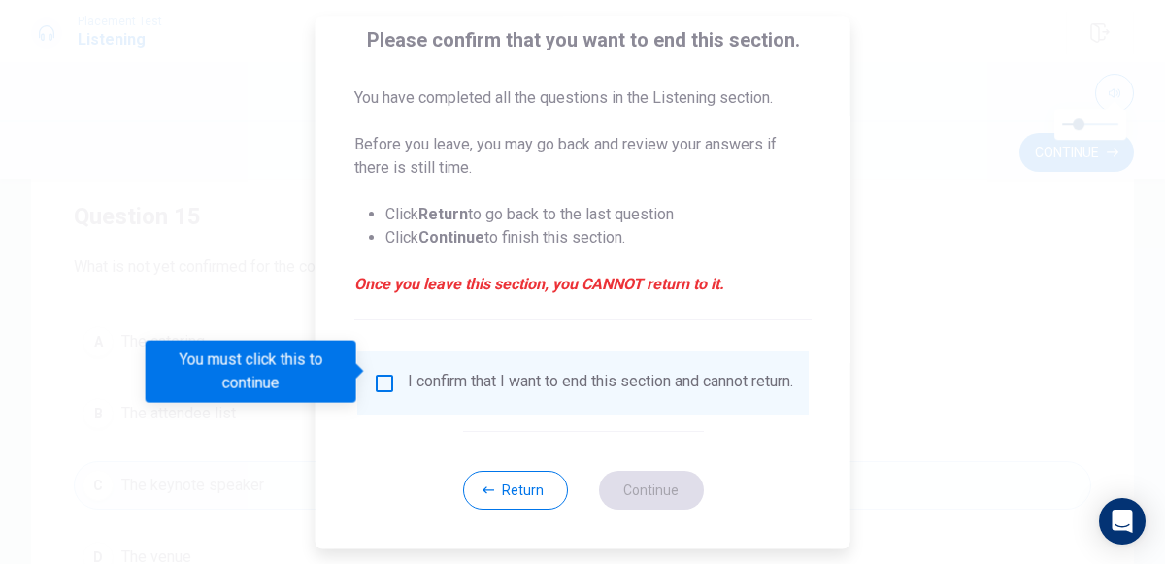
click at [452, 372] on div "I confirm that I want to end this section and cannot return." at bounding box center [600, 383] width 385 height 23
click at [383, 376] on input "You must click this to continue" at bounding box center [384, 383] width 23 height 23
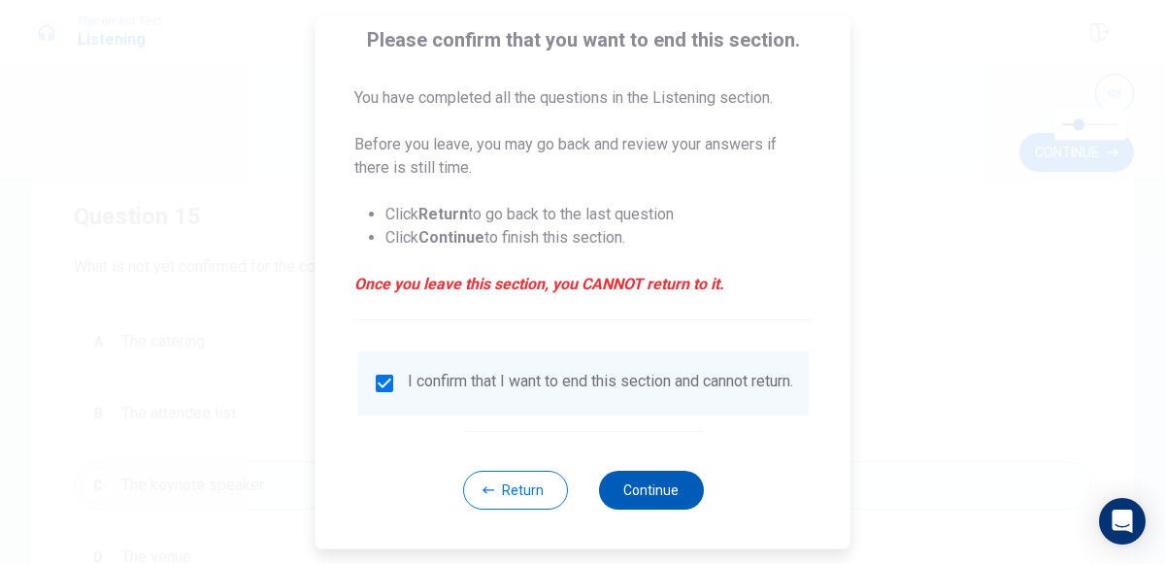
click at [661, 476] on button "Continue" at bounding box center [650, 490] width 105 height 39
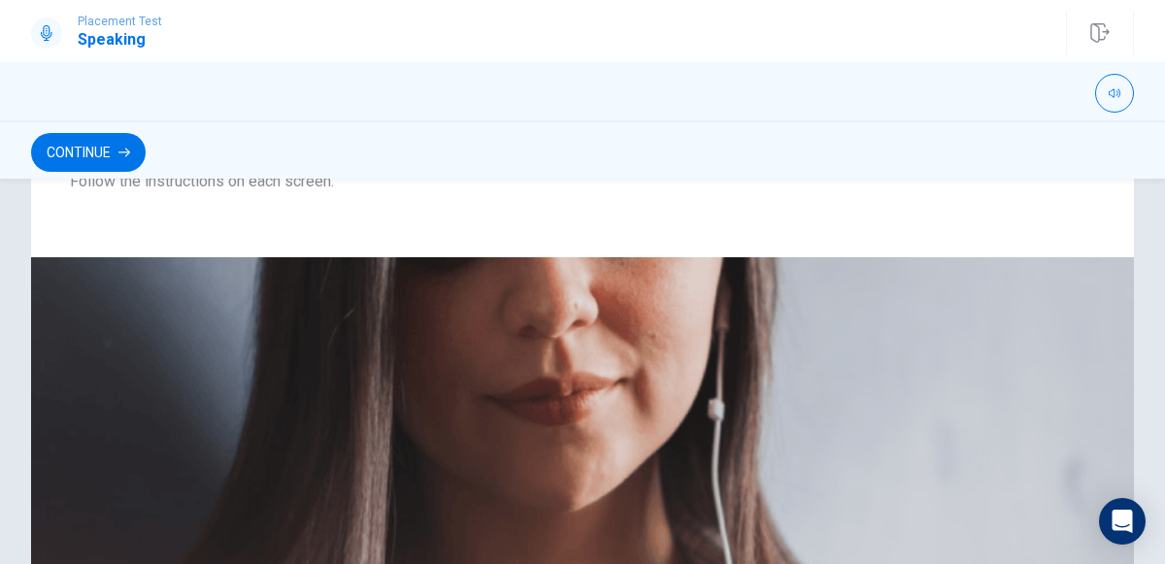
scroll to position [249, 0]
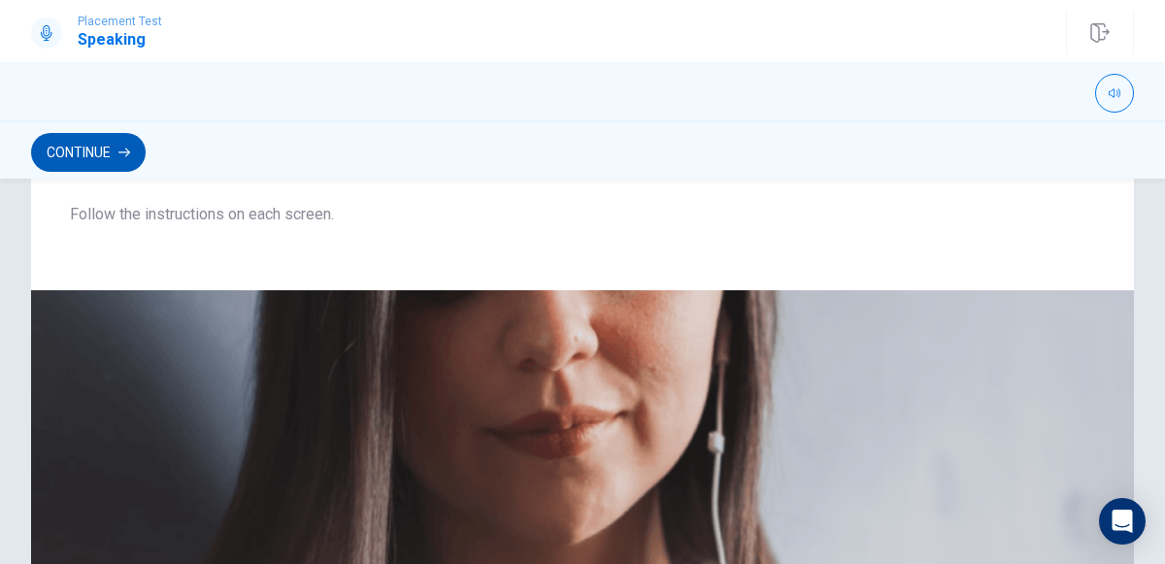
click at [85, 163] on button "Continue" at bounding box center [88, 152] width 115 height 39
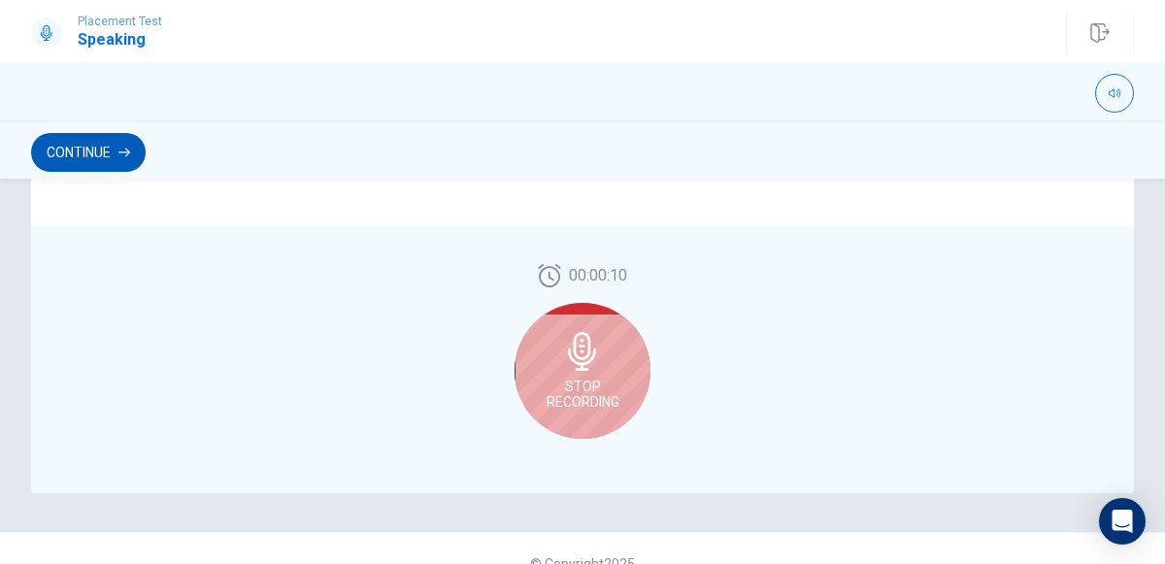
scroll to position [582, 0]
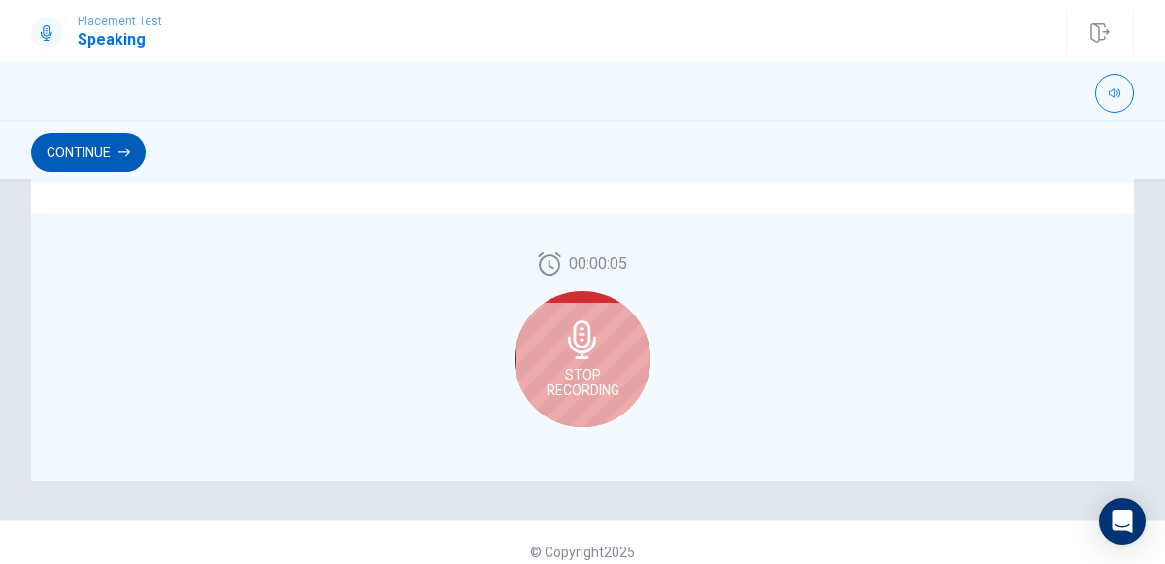
click at [98, 162] on button "Continue" at bounding box center [88, 152] width 115 height 39
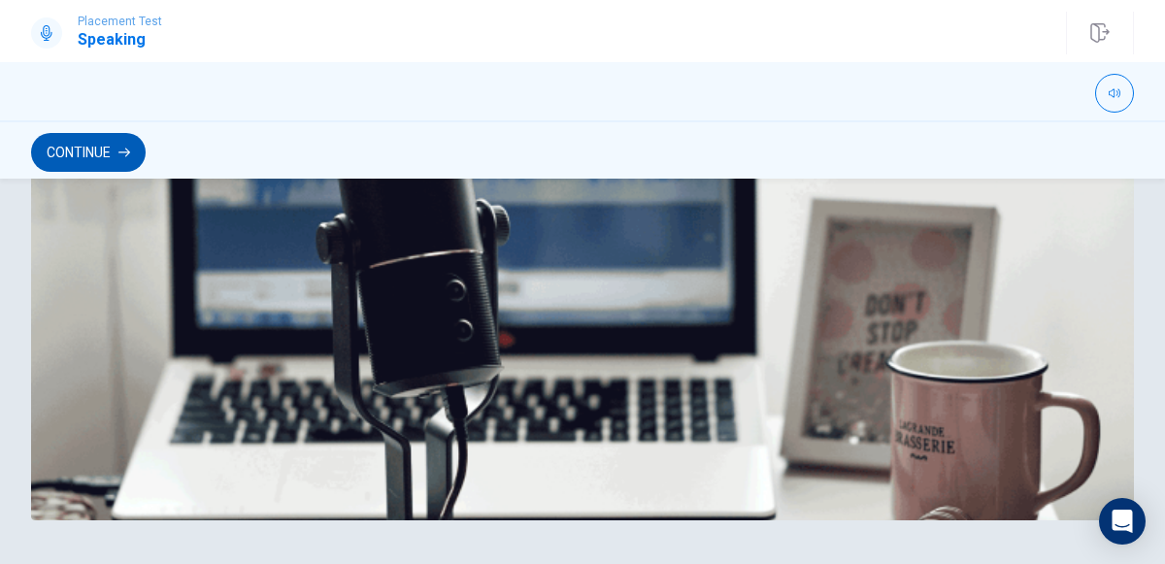
scroll to position [658, 0]
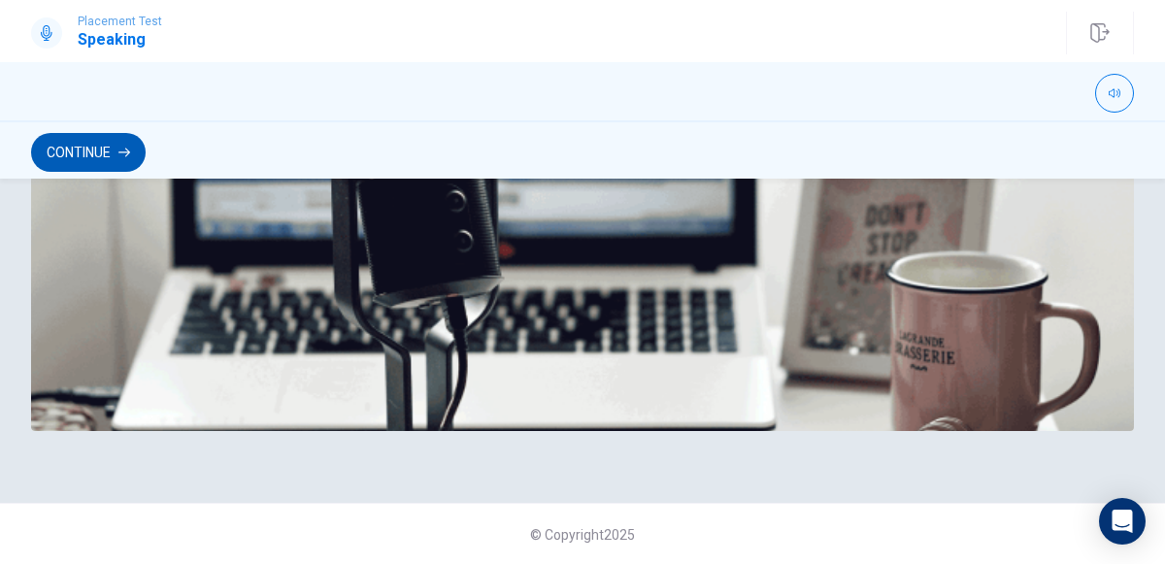
click at [76, 156] on button "Continue" at bounding box center [88, 152] width 115 height 39
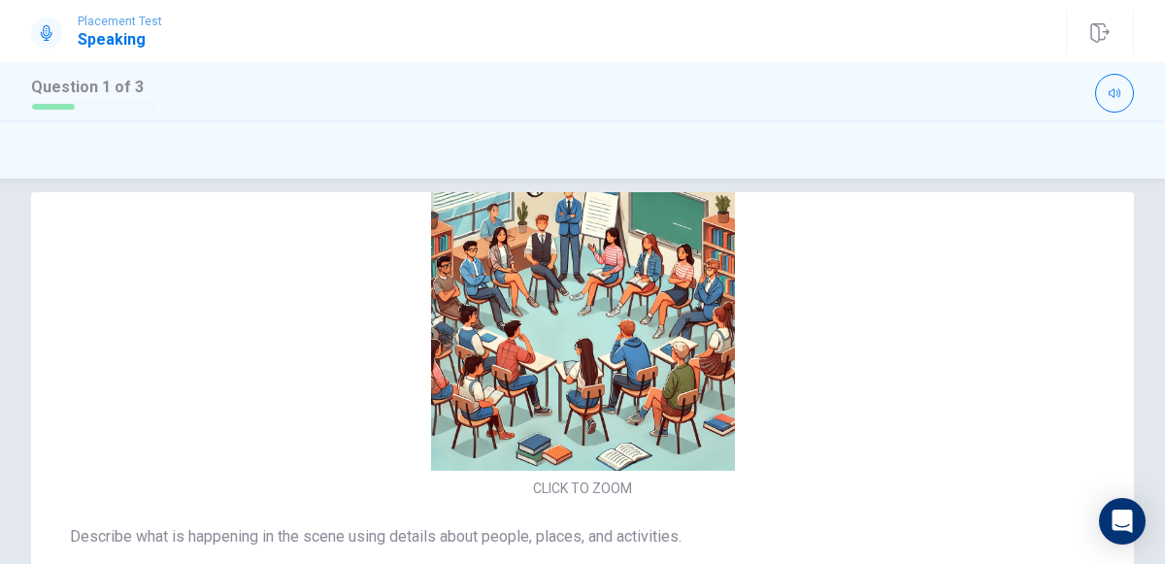
scroll to position [27, 0]
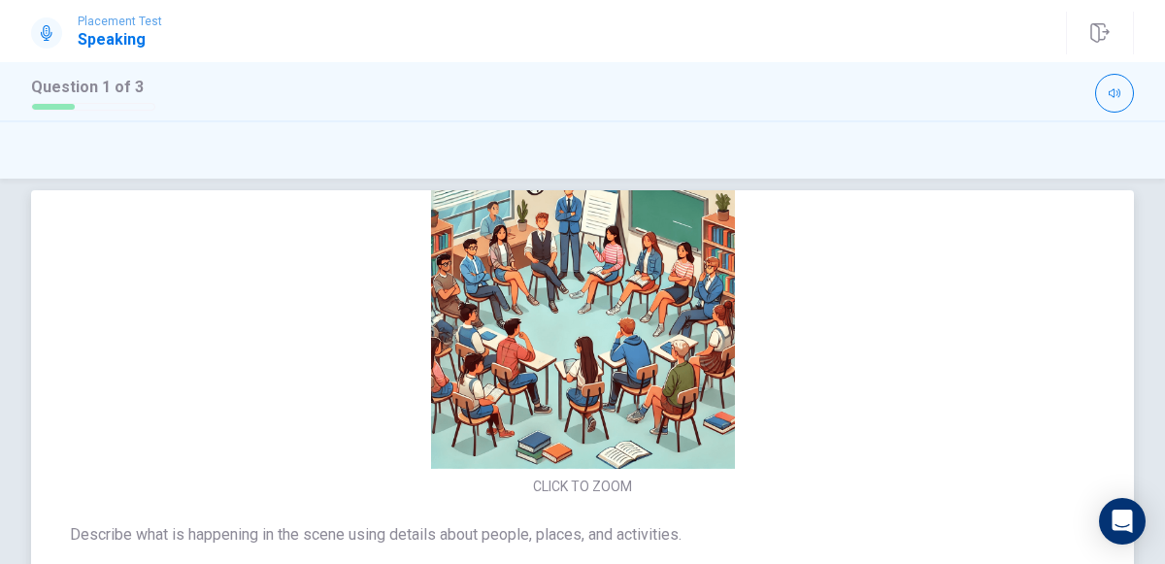
click at [597, 383] on img at bounding box center [582, 317] width 411 height 304
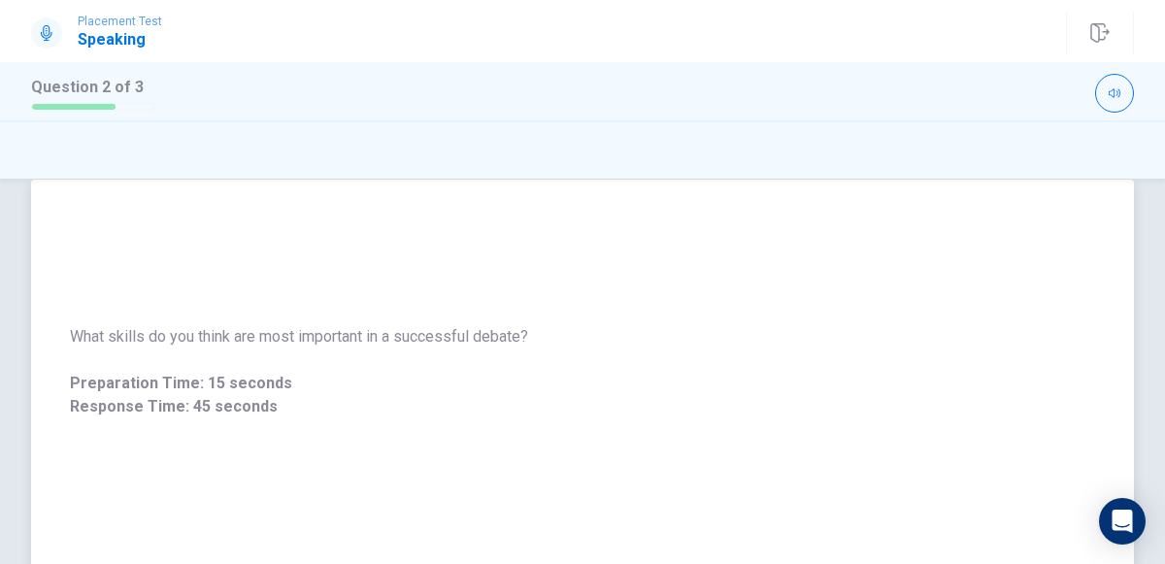
scroll to position [0, 0]
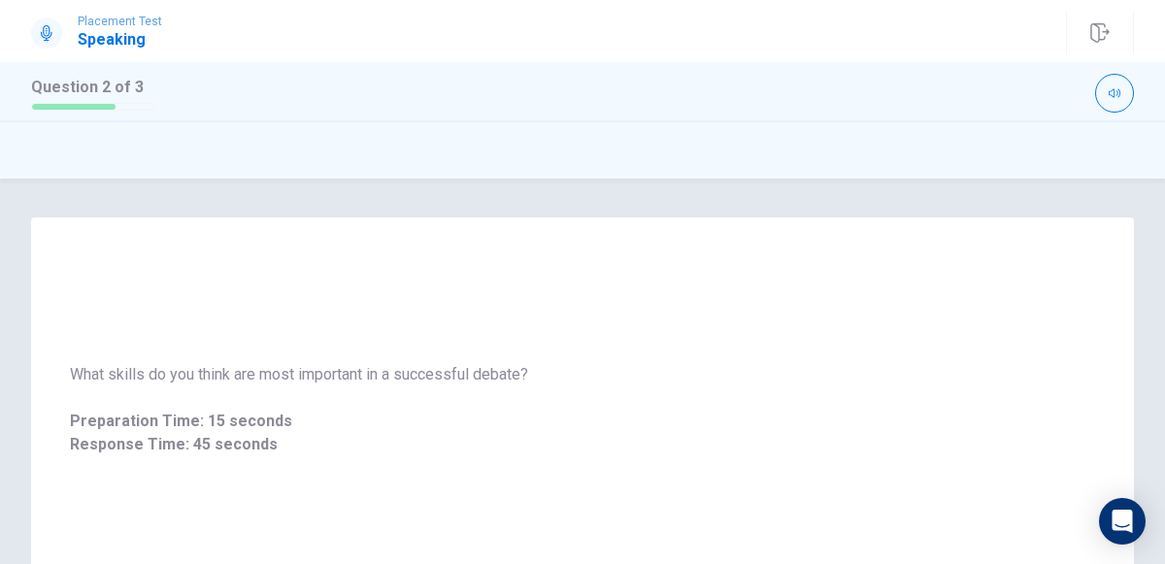
click at [49, 32] on icon at bounding box center [47, 33] width 16 height 16
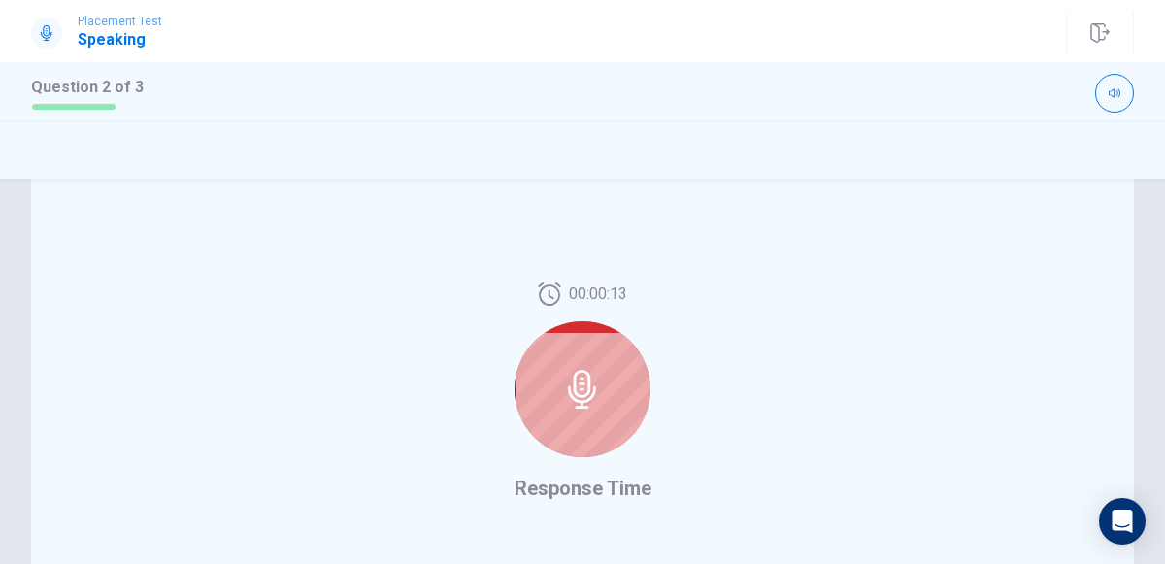
scroll to position [445, 0]
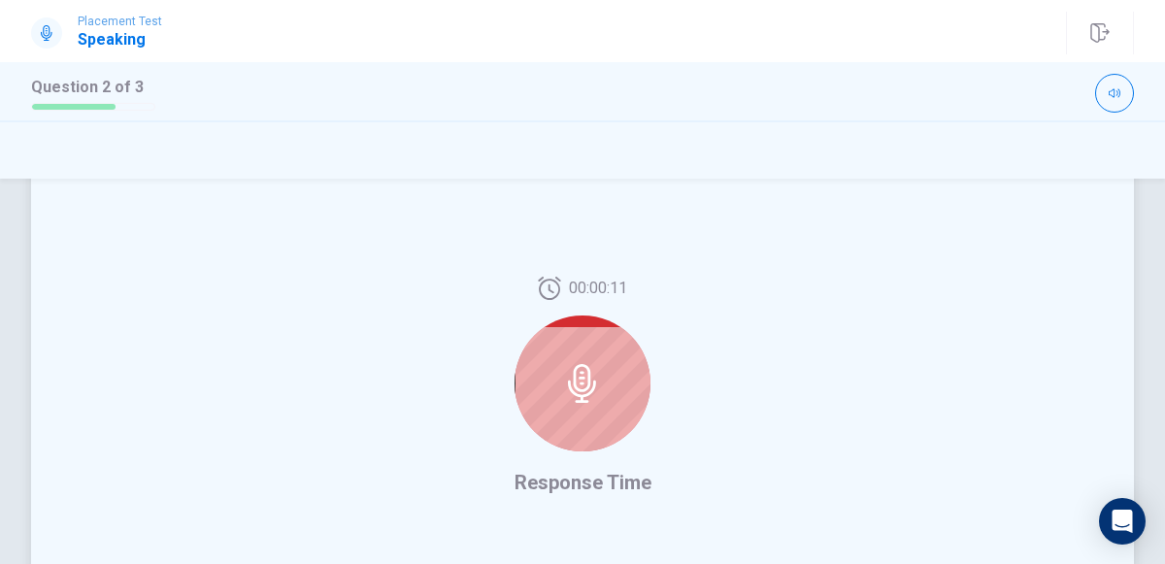
click at [594, 392] on icon at bounding box center [582, 383] width 39 height 39
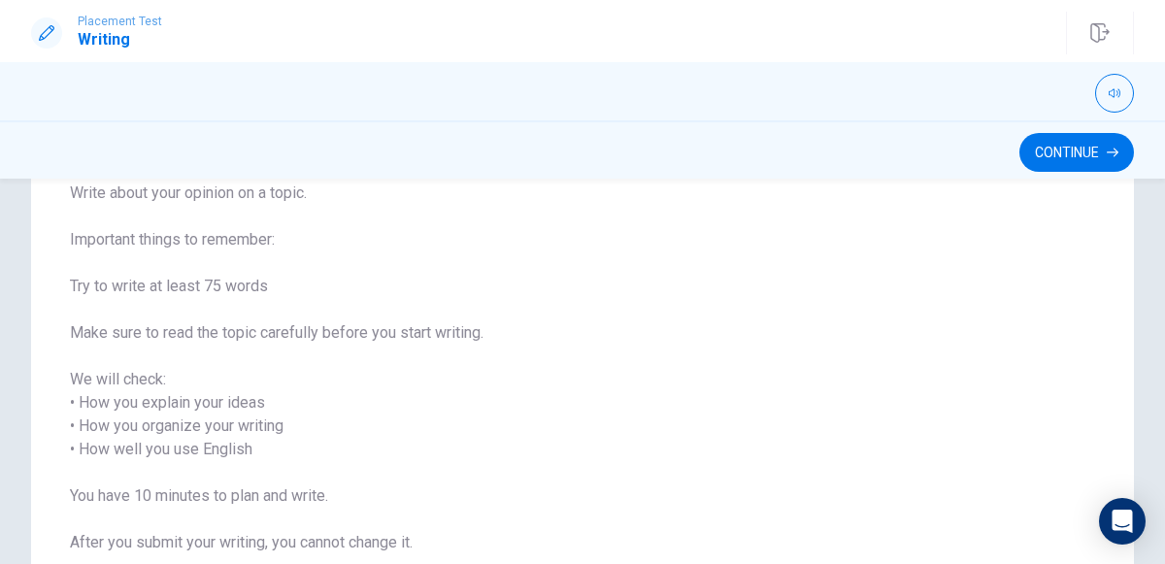
scroll to position [165, 0]
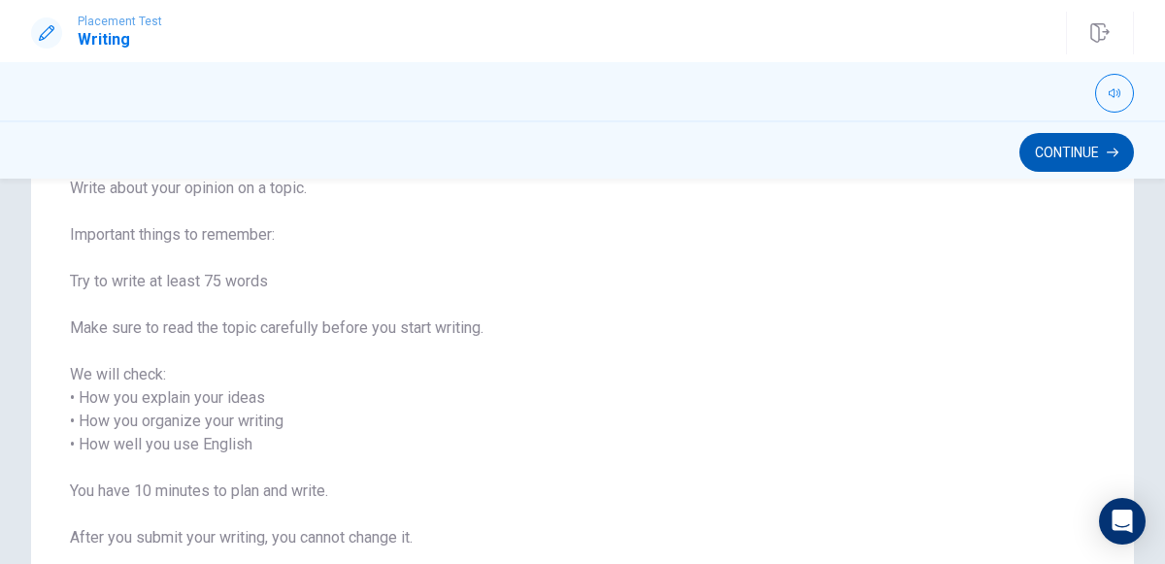
click at [1047, 165] on button "Continue" at bounding box center [1076, 152] width 115 height 39
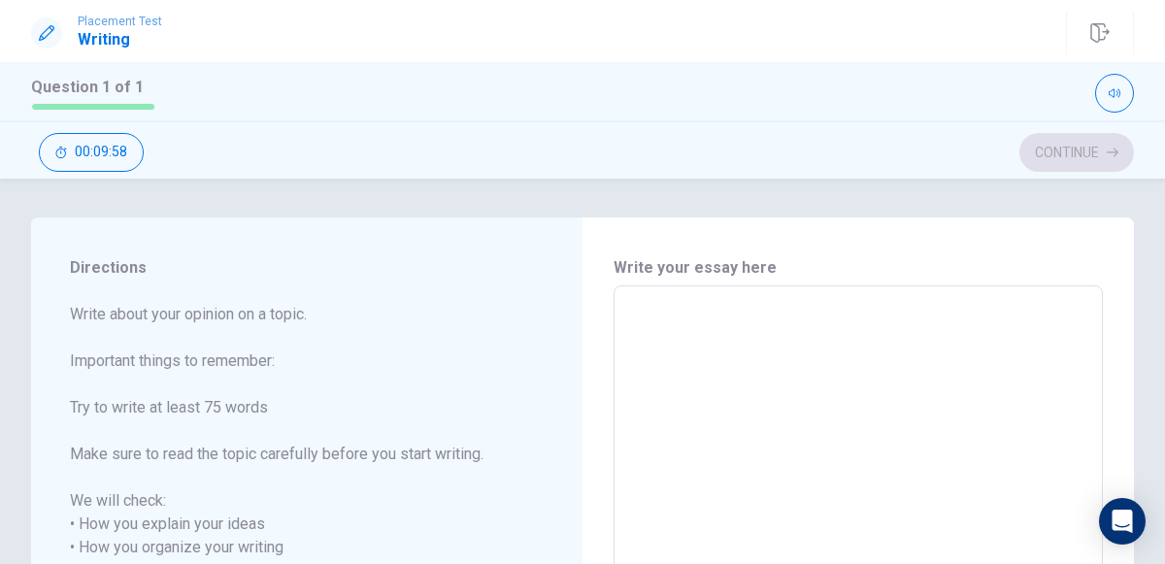
scroll to position [0, 0]
click at [705, 320] on textarea at bounding box center [858, 571] width 462 height 539
type textarea "O"
type textarea "x"
type textarea "On"
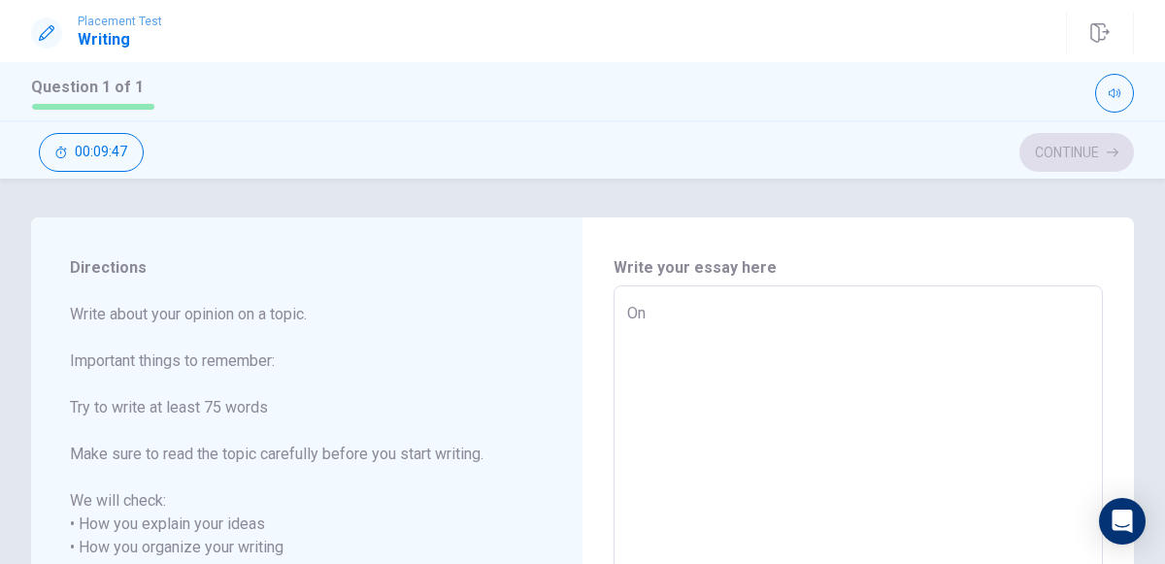
type textarea "x"
type textarea "Onc"
type textarea "x"
type textarea "Once"
type textarea "x"
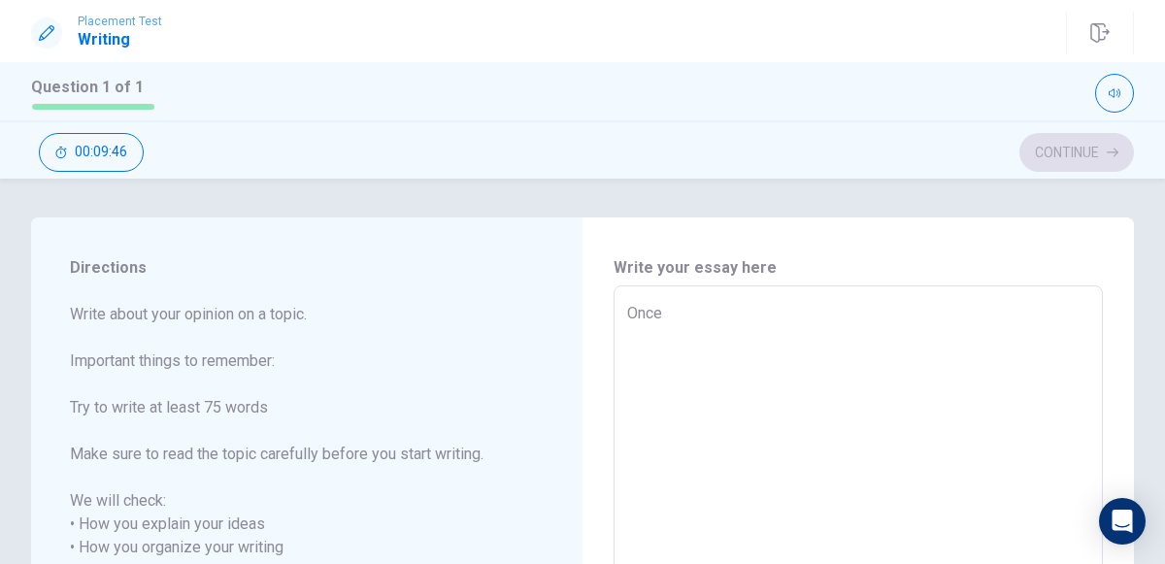
type textarea "Once"
type textarea "x"
type textarea "Once I"
type textarea "x"
type textarea "Once I"
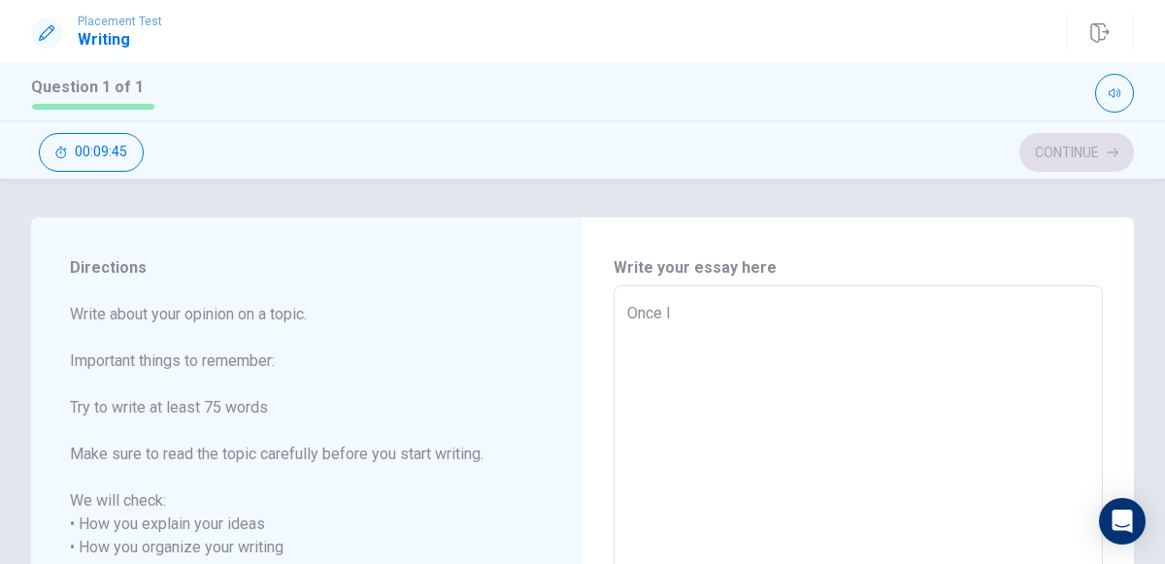
type textarea "x"
type textarea "Once I v"
type textarea "x"
type textarea "Once I"
type textarea "x"
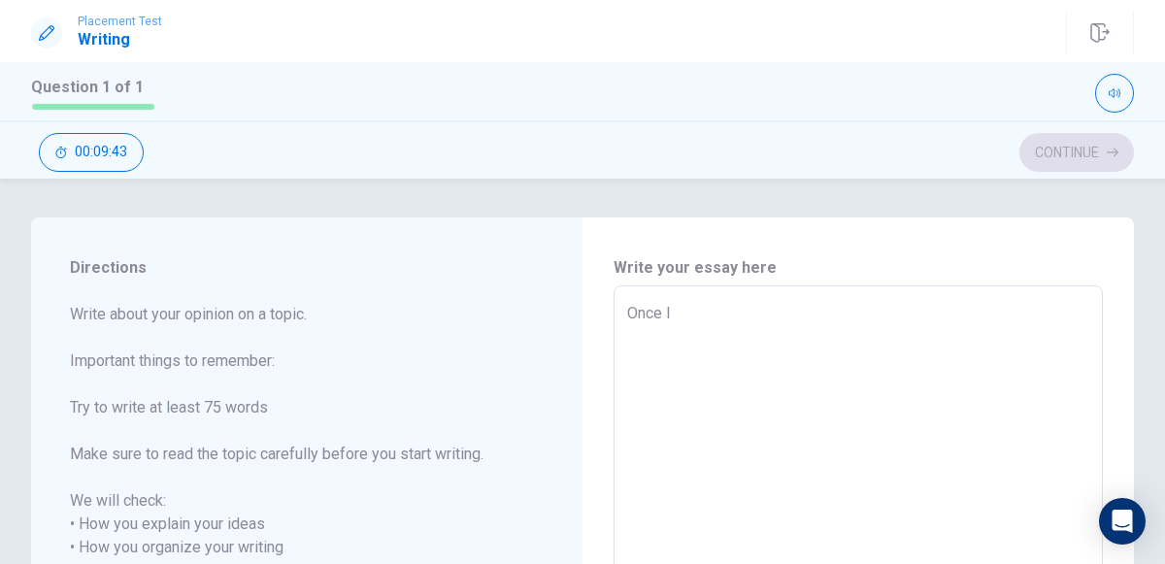
type textarea "Once I w"
type textarea "x"
type textarea "Once I wa"
type textarea "x"
type textarea "Once I was"
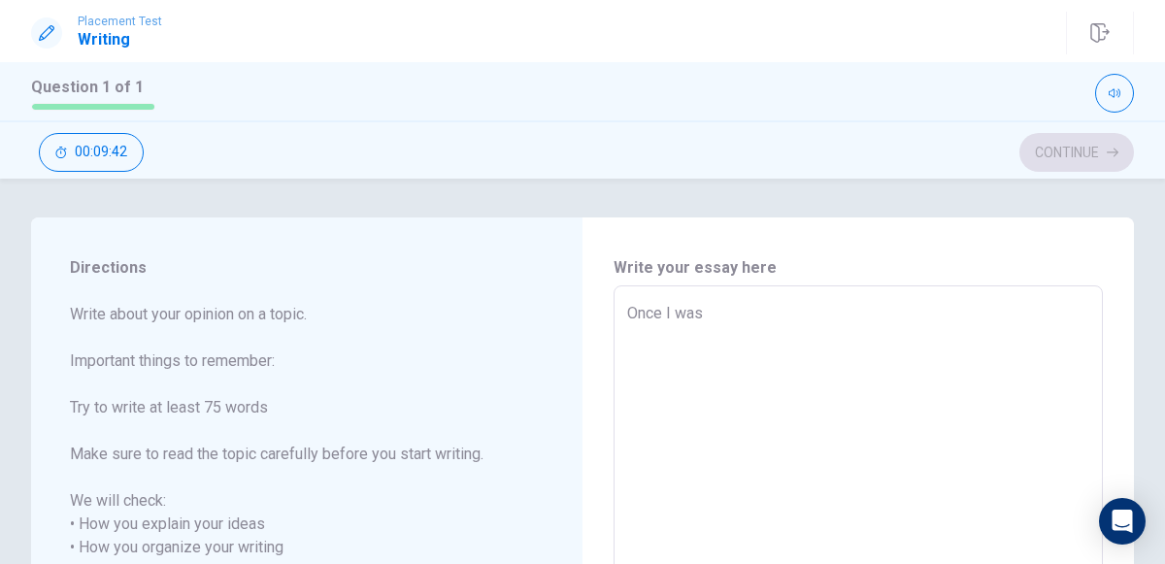
type textarea "x"
type textarea "Once I was"
type textarea "x"
type textarea "Once I was i"
type textarea "x"
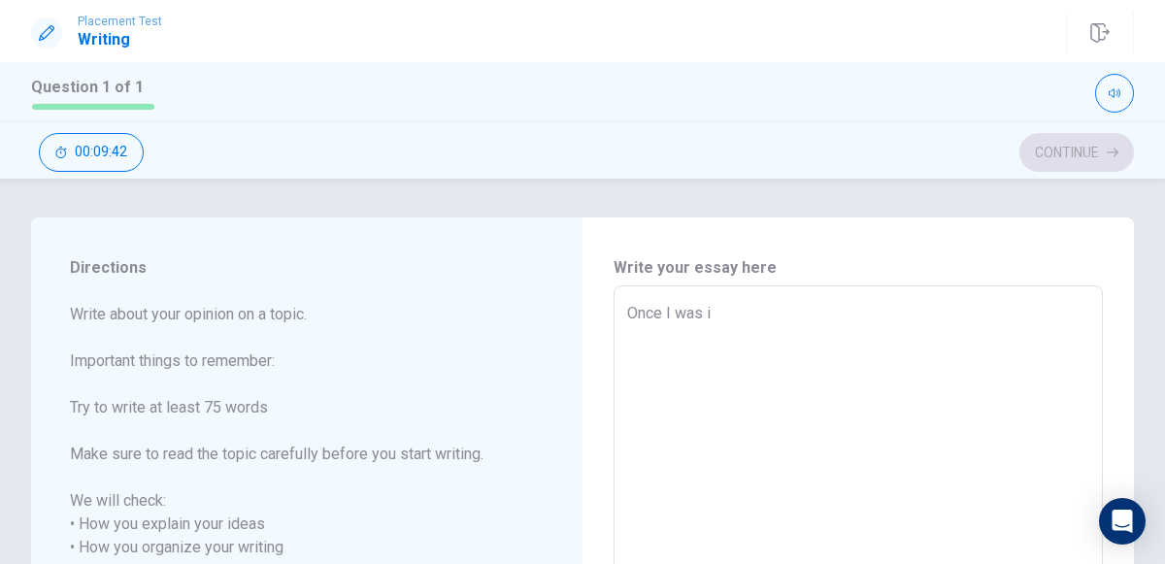
type textarea "Once I was in"
type textarea "x"
type textarea "Once I was in"
type textarea "x"
type textarea "Once I was in m"
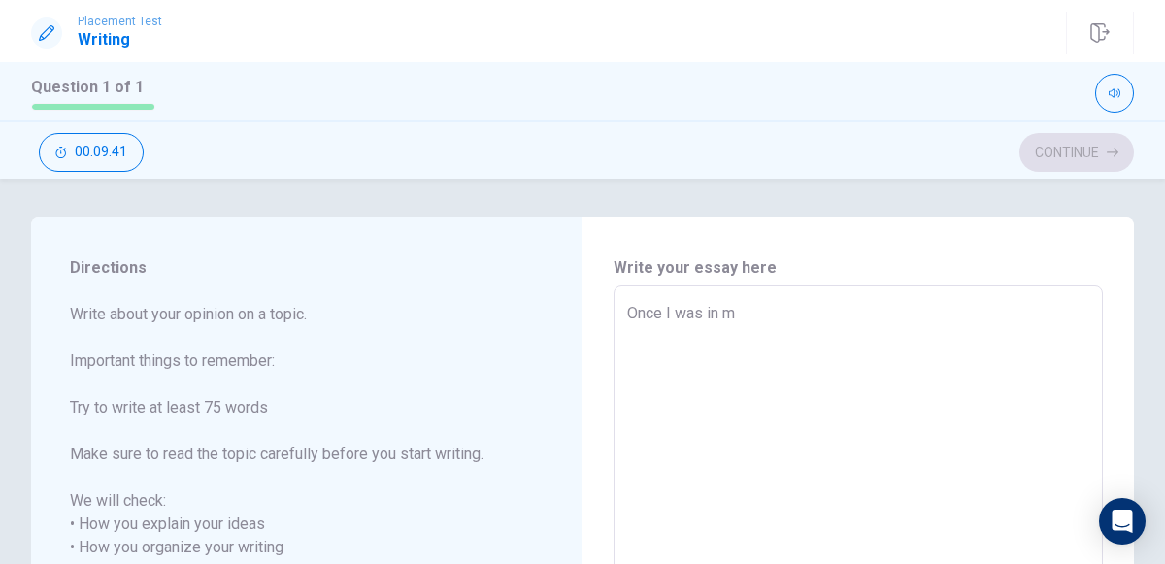
type textarea "x"
type textarea "Once I was in my"
type textarea "x"
type textarea "Once I was in my"
type textarea "x"
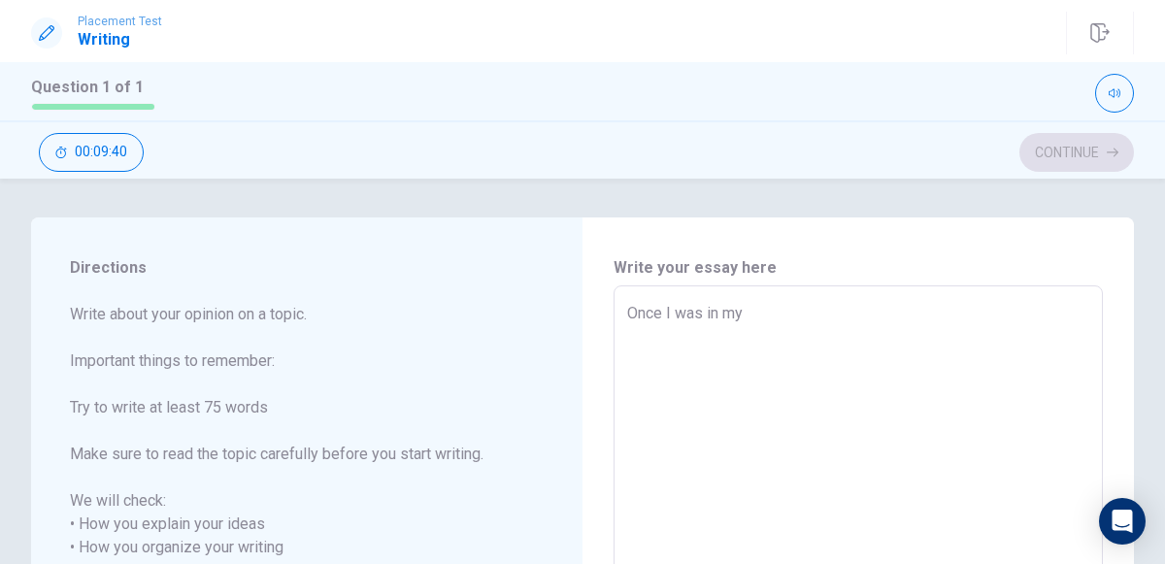
type textarea "Once I was in my s"
type textarea "x"
type textarea "Once I was in my sc"
type textarea "x"
type textarea "Once I was in my sch"
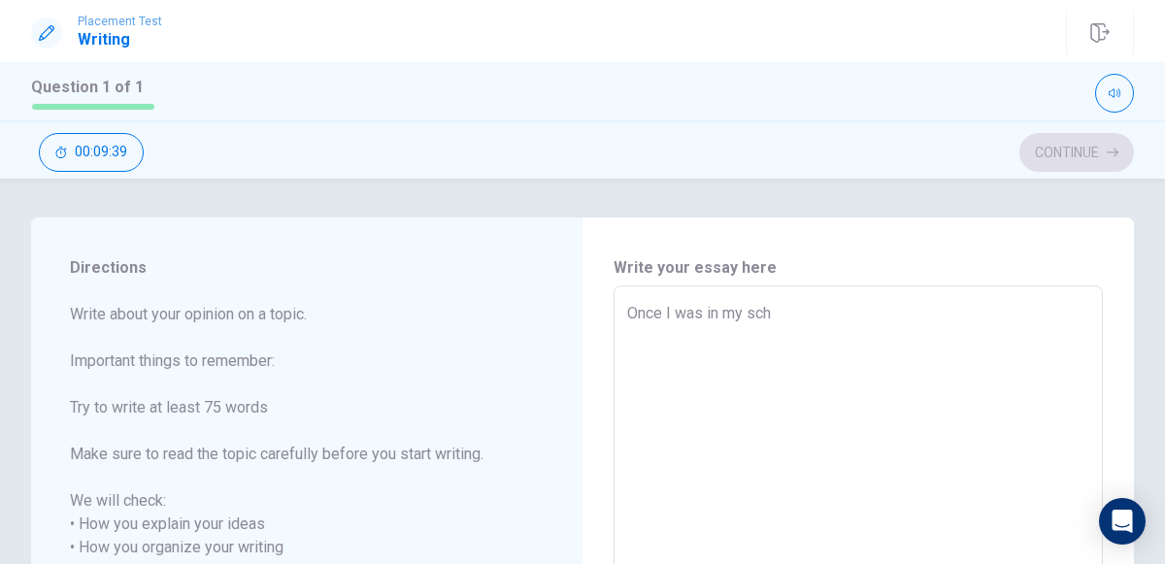
type textarea "x"
type textarea "Once I was in my scho"
type textarea "x"
type textarea "Once I was in my schoo"
type textarea "x"
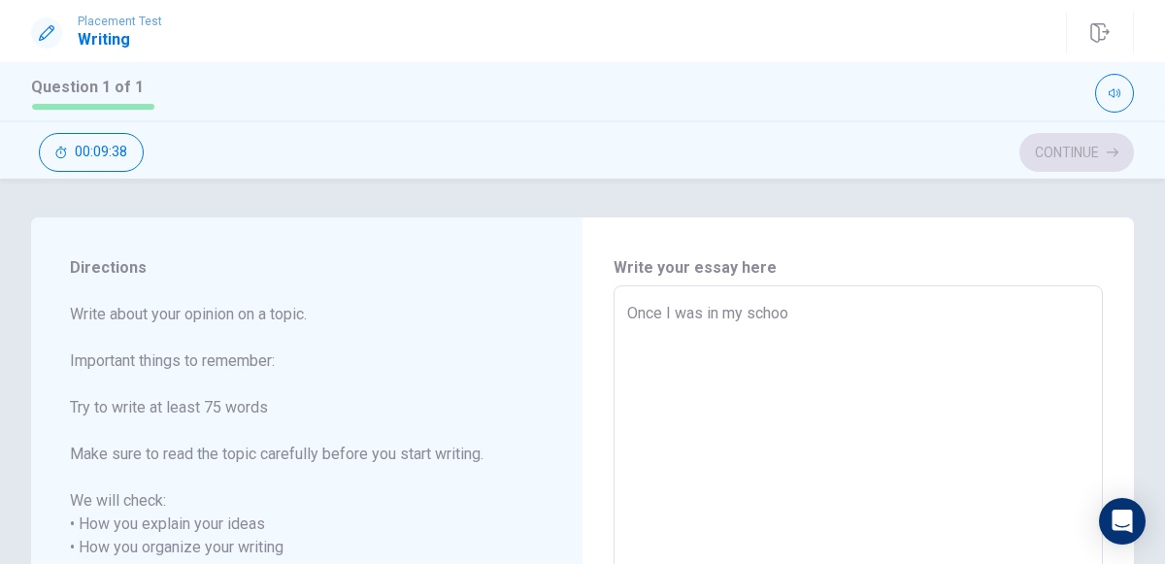
type textarea "Once I was in my school"
type textarea "x"
type textarea "Once I was in my school"
type textarea "x"
type textarea "Once I was in my school t"
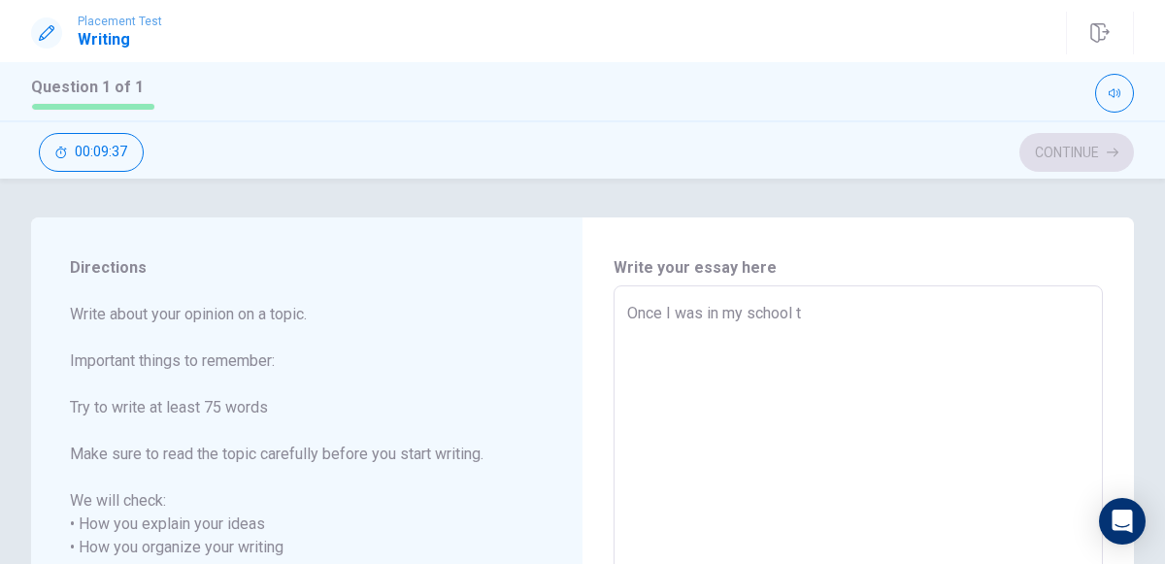
type textarea "x"
type textarea "Once I was in my school ta"
type textarea "x"
type textarea "Once I was in my school tal"
type textarea "x"
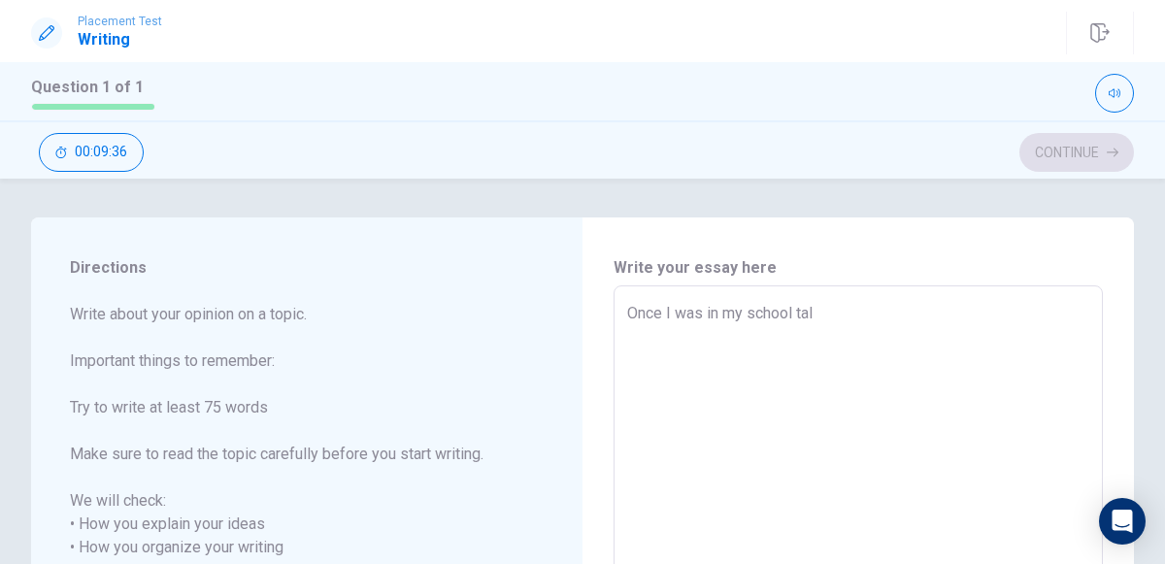
type textarea "Once I was in my school talk"
type textarea "x"
type textarea "Once I was in my school talki"
type textarea "x"
type textarea "Once I was in my school talkin"
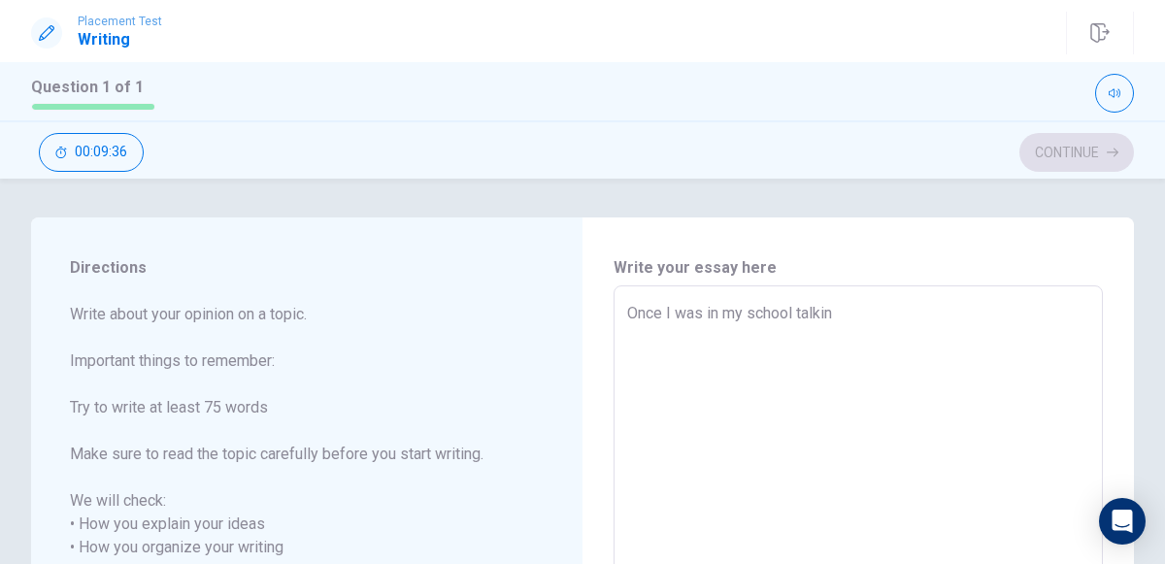
type textarea "x"
type textarea "Once I was in my school talking"
type textarea "x"
type textarea "Once I was in my school talking"
type textarea "x"
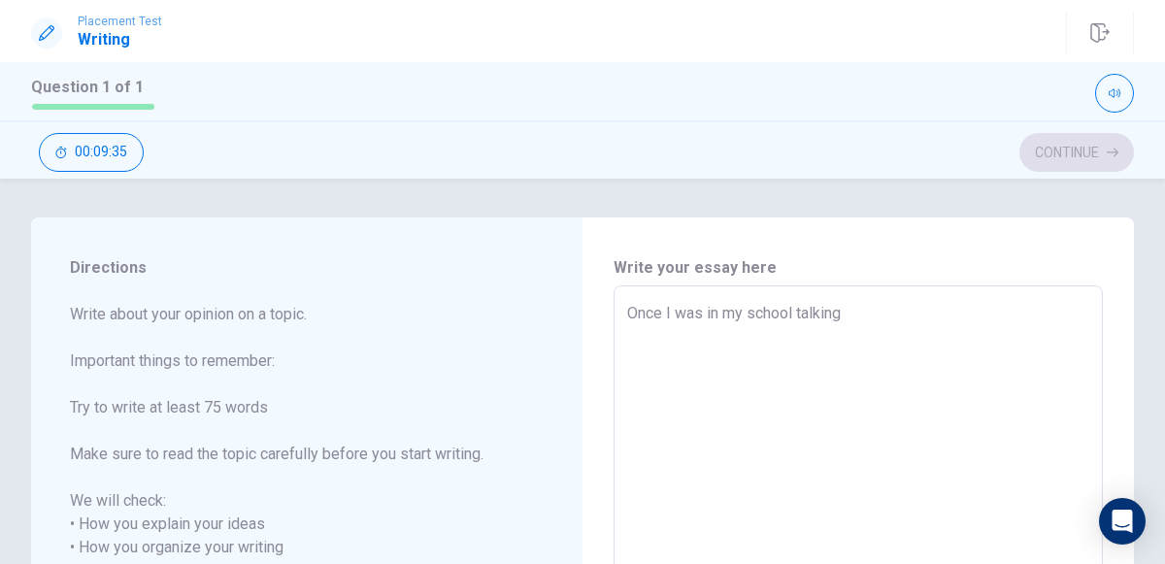
type textarea "Once I was in my school talking a"
type textarea "x"
type textarea "Once I was in my school talking ab"
type textarea "x"
type textarea "Once I was in my school talking abo"
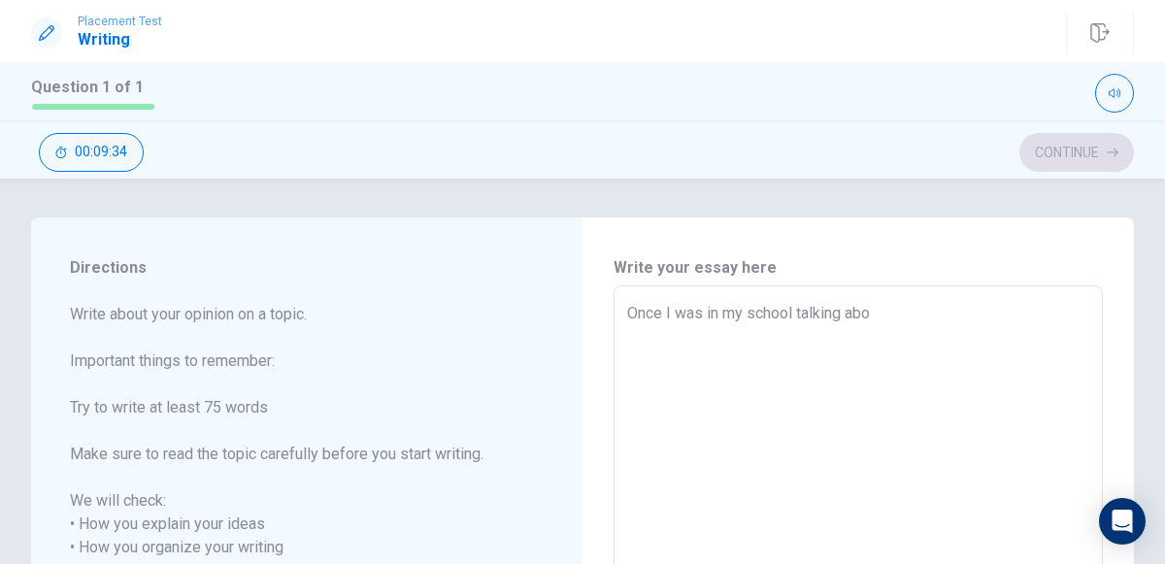
type textarea "x"
type textarea "Once I was in my school talking abou"
type textarea "x"
type textarea "Once I was in my school talking about"
type textarea "x"
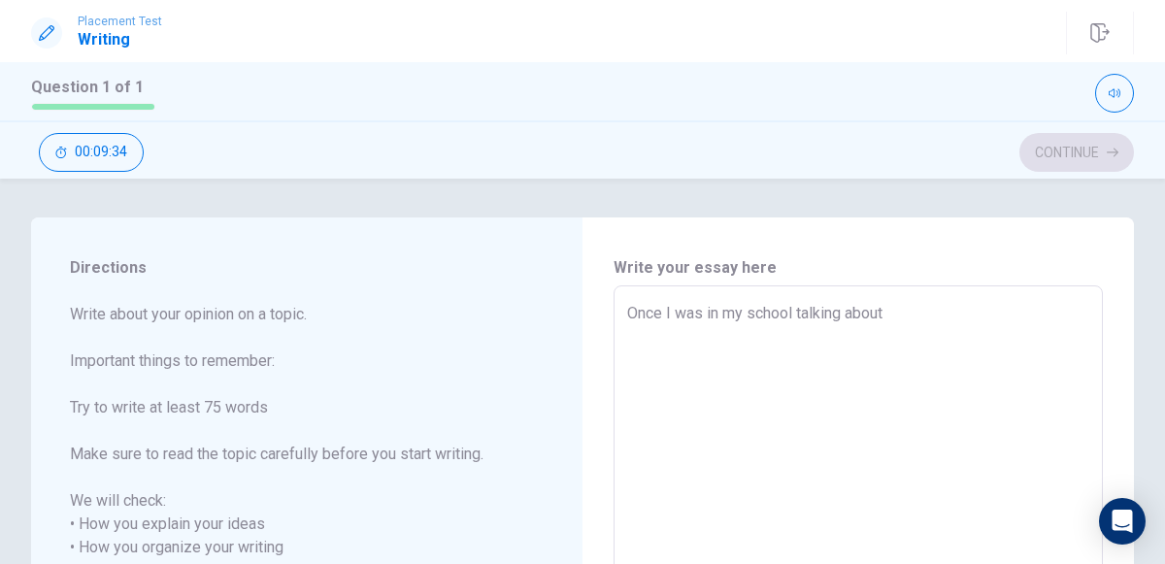
type textarea "Once I was in my school talking about"
type textarea "x"
type textarea "Once I was in my school talking about f"
type textarea "x"
type textarea "Once I was in my school talking about fo"
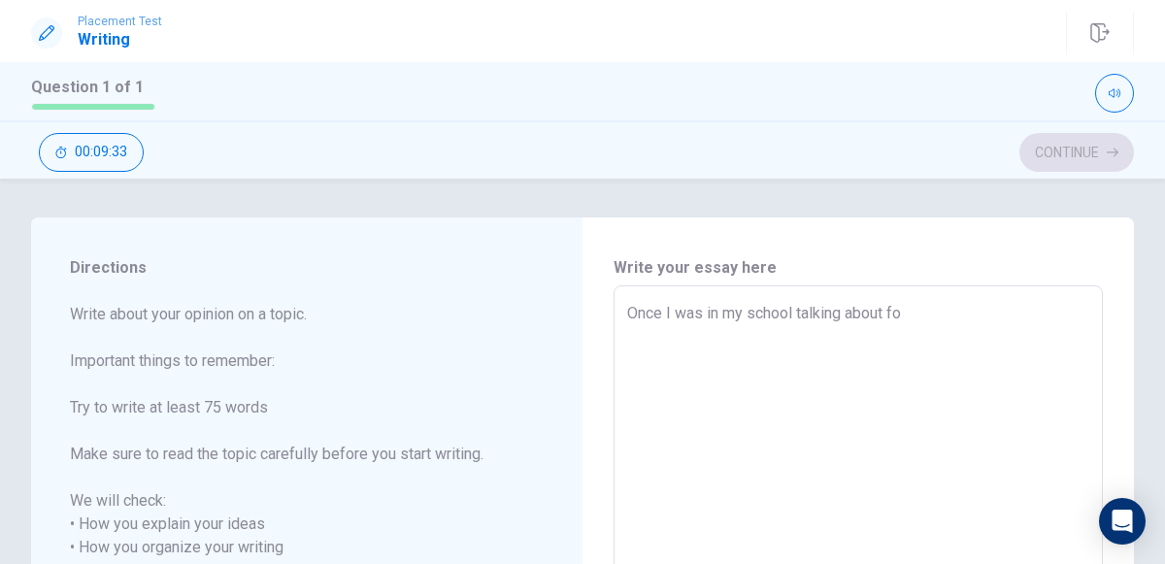
type textarea "x"
type textarea "Once I was in my school talking about foo"
type textarea "x"
type textarea "Once I was in my school talking about foot"
type textarea "x"
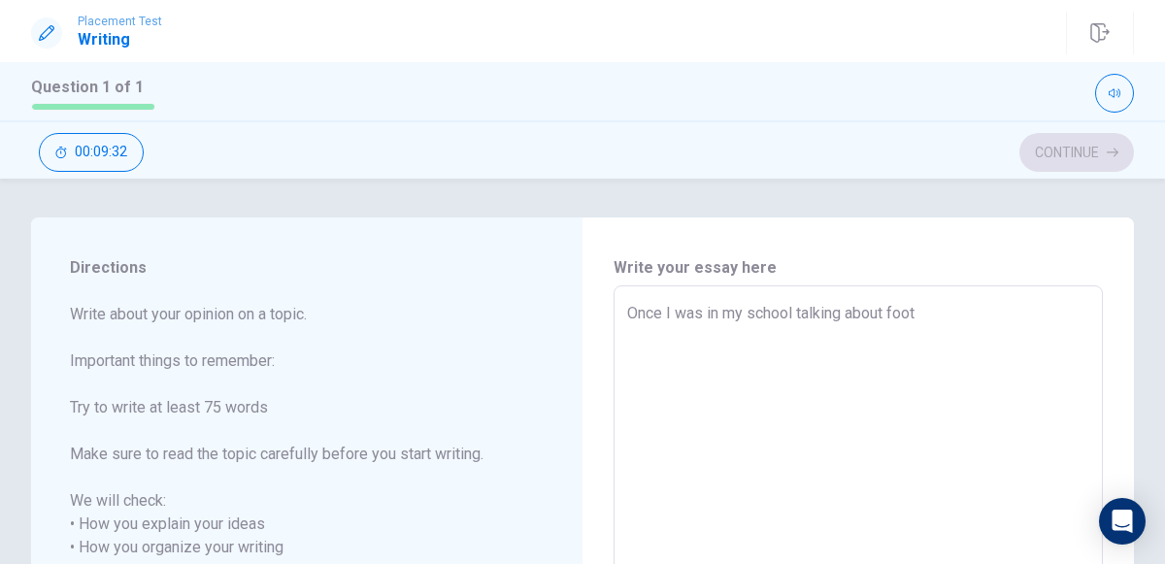
type textarea "Once I was in my school talking about footb"
type textarea "x"
type textarea "Once I was in my school talking about footba"
type textarea "x"
type textarea "Once I was in my school talking about footbal"
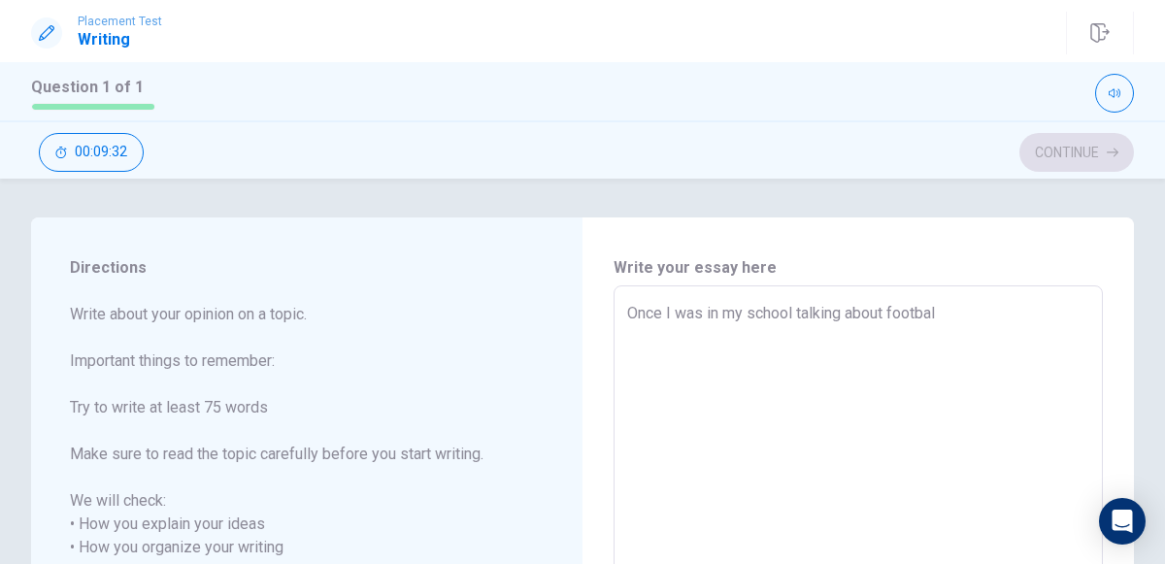
type textarea "x"
type textarea "Once I was in my school talking about football"
type textarea "x"
type textarea "Once I was in my school talking about football"
type textarea "x"
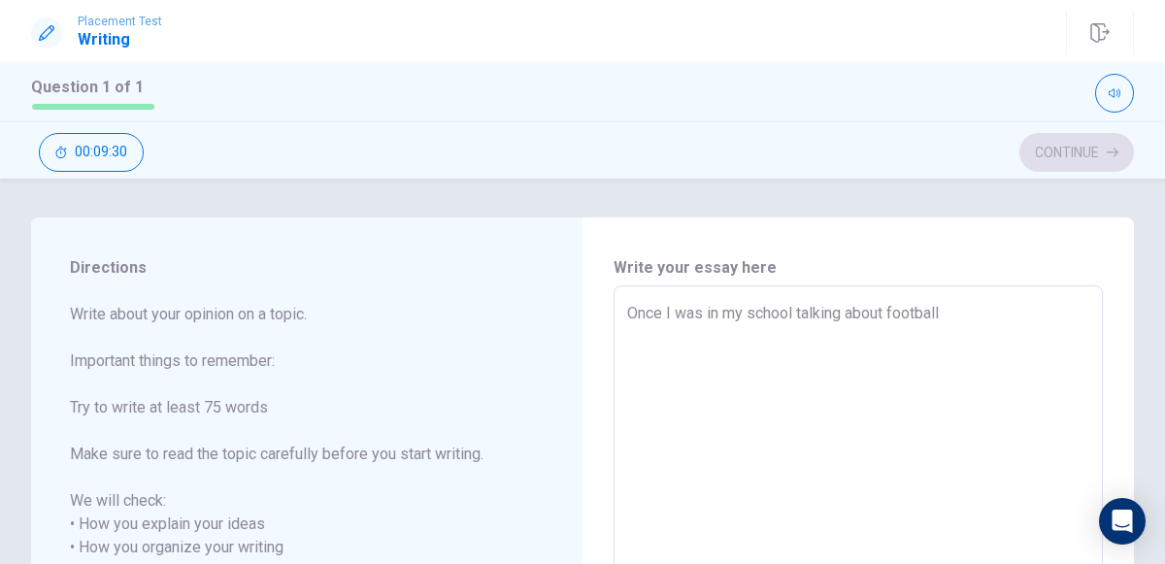
type textarea "Once I was in my school talking about football v"
type textarea "x"
type textarea "Once I was in my school talking about football"
type textarea "x"
type textarea "Once I was in my school talking about football w"
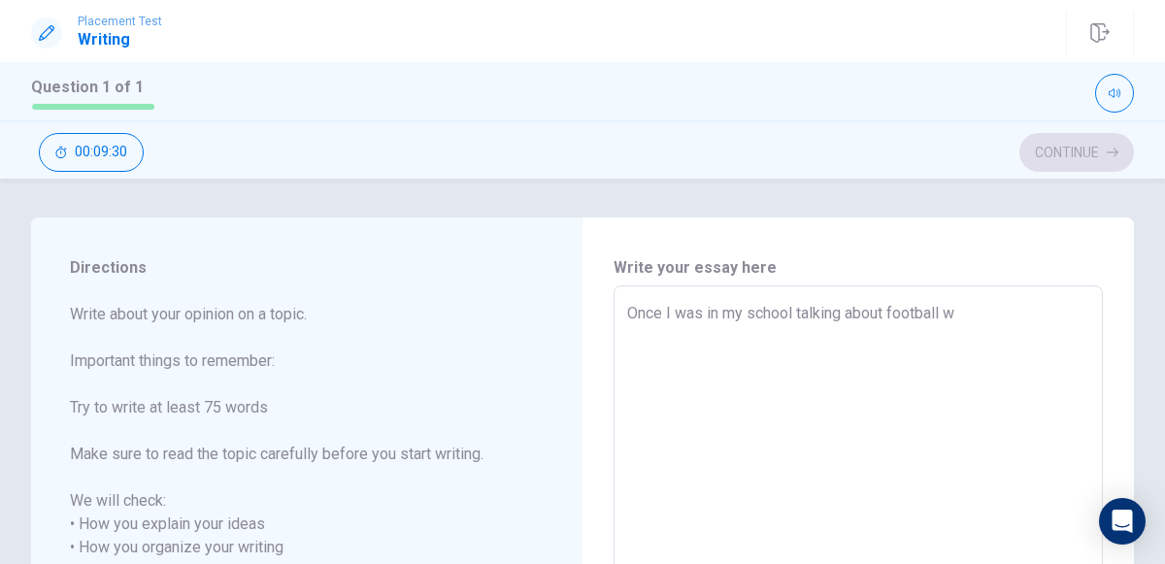
type textarea "x"
type textarea "Once I was in my school talking about football wi"
type textarea "x"
type textarea "Once I was in my school talking about football wit"
type textarea "x"
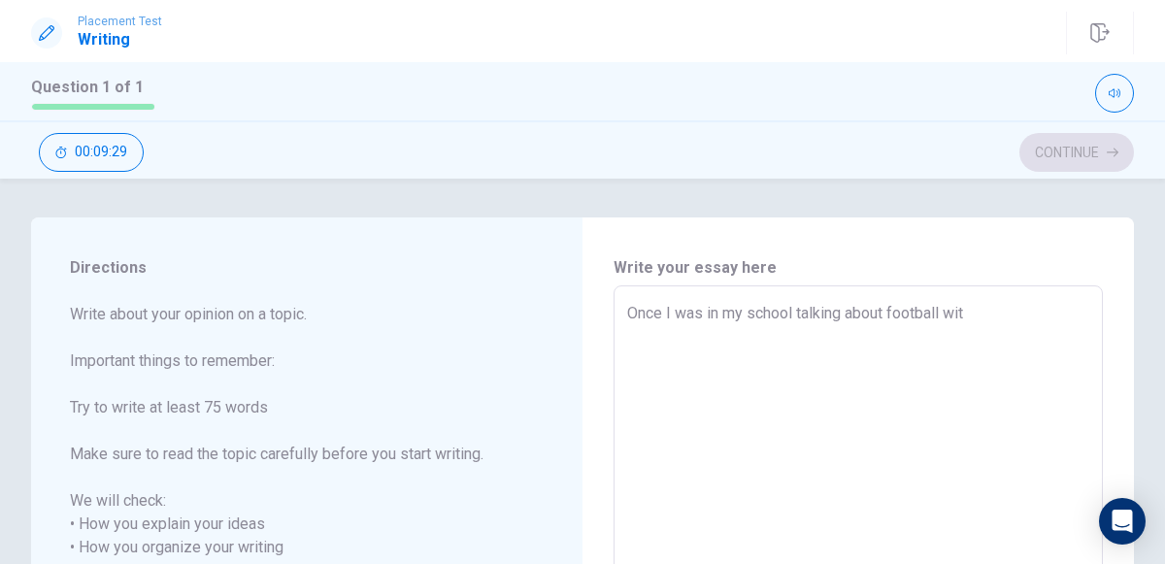
type textarea "Once I was in my school talking about football with"
type textarea "x"
type textarea "Once I was in my school talking about football with"
type textarea "x"
type textarea "Once I was in my school talking about football with m"
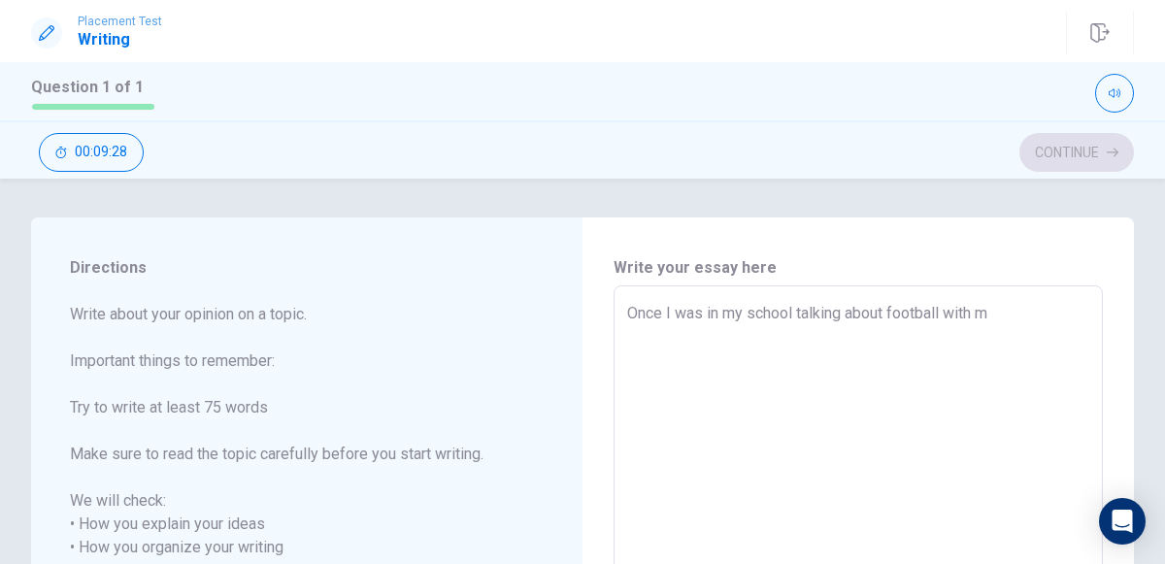
type textarea "x"
type textarea "Once I was in my school talking about football with my"
type textarea "x"
type textarea "Once I was in my school talking about football with my"
type textarea "x"
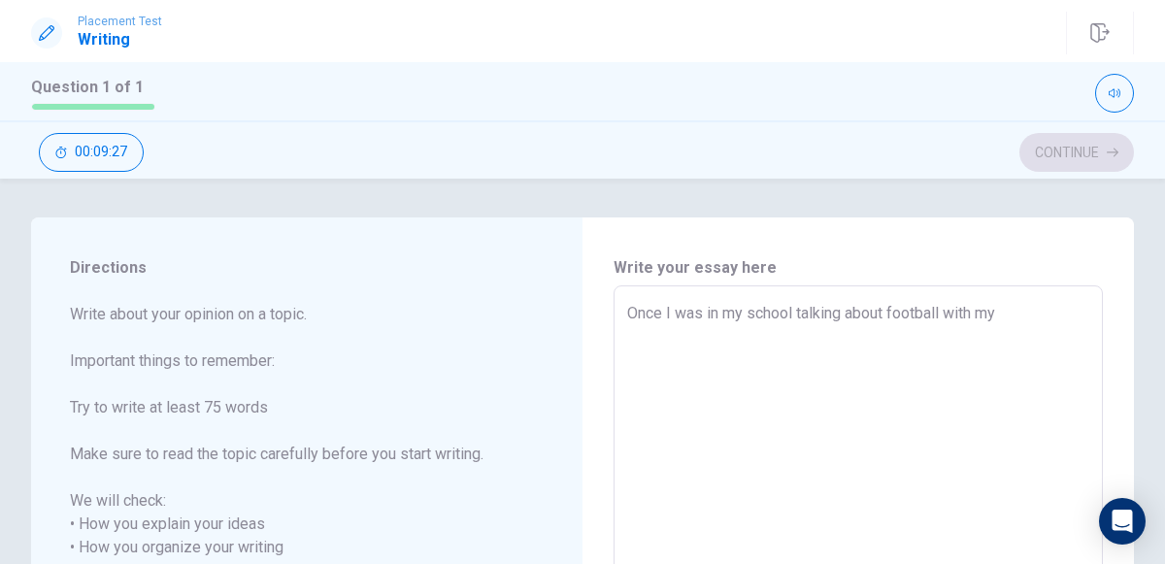
type textarea "Once I was in my school talking about football with my f"
type textarea "x"
type textarea "Once I was in my school talking about football with my fr"
type textarea "x"
type textarea "Once I was in my school talking about football with my fri"
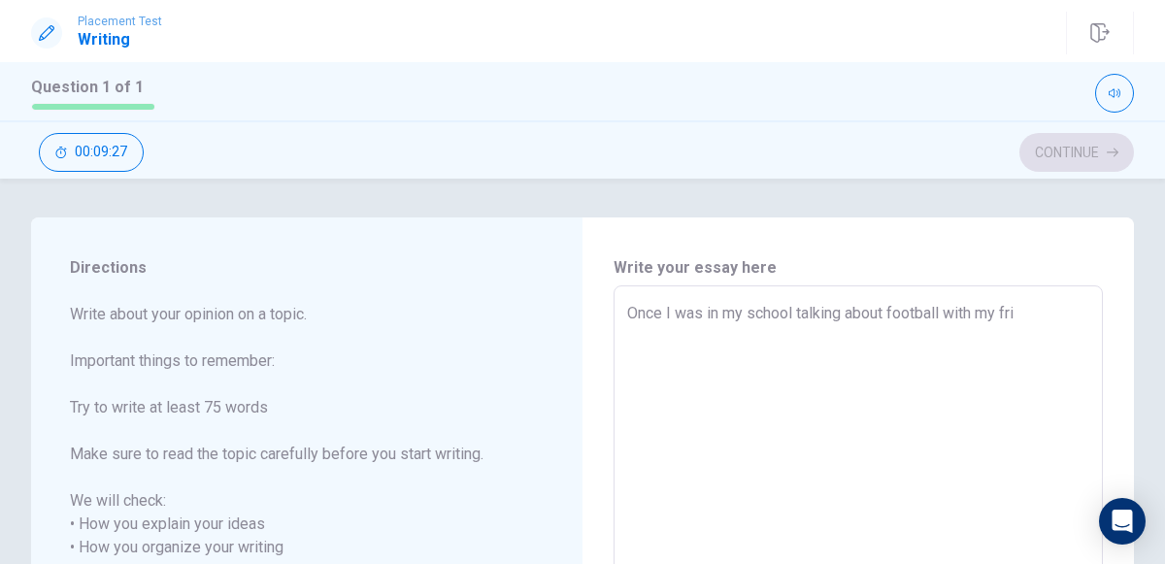
type textarea "x"
type textarea "Once I was in my school talking about football with my frie"
type textarea "x"
type textarea "Once I was in my school talking about football with my frien"
type textarea "x"
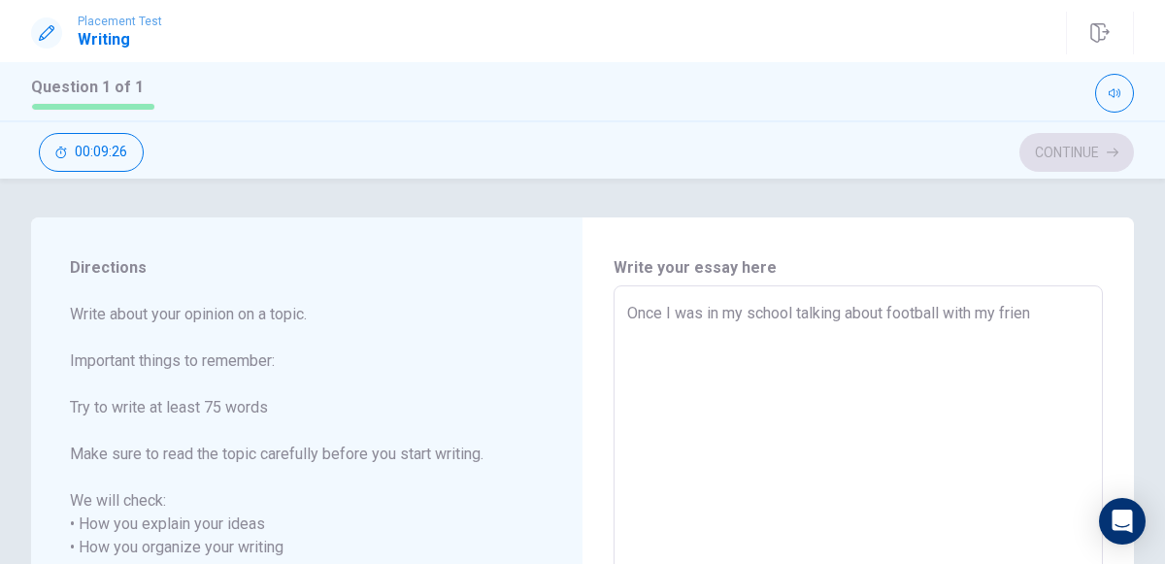
type textarea "Once I was in my school talking about football with my friend"
type textarea "x"
type textarea "Once I was in my school talking about football with my friend"
type textarea "x"
type textarea "Once I was in my school talking about football with my friend a"
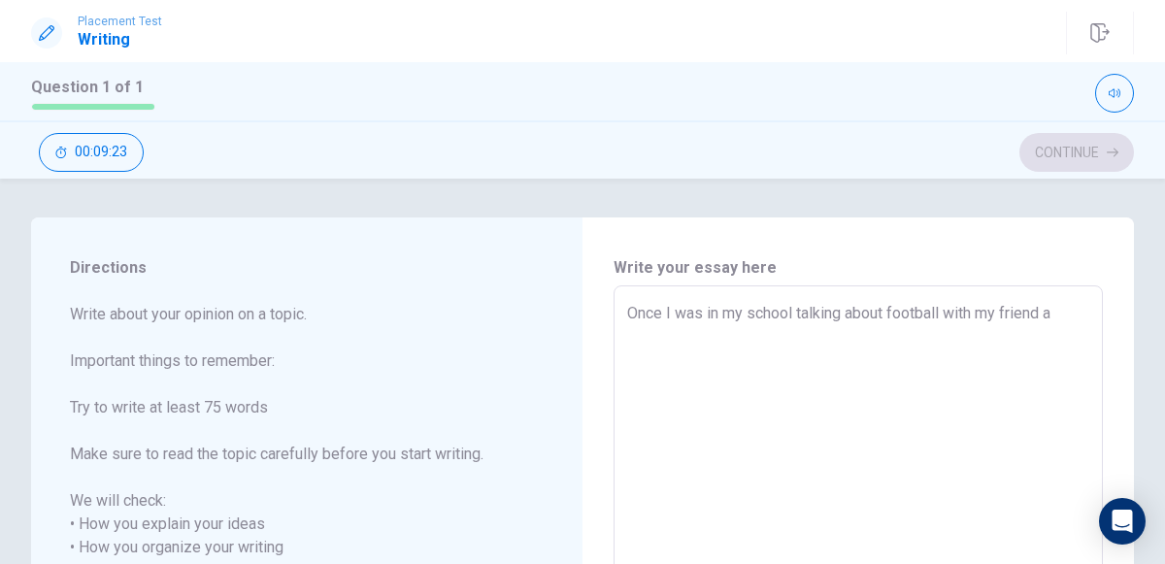
type textarea "x"
type textarea "Once I was in my school talking about football with my friend an"
type textarea "x"
type textarea "Once I was in my school talking about football with my friend and"
type textarea "x"
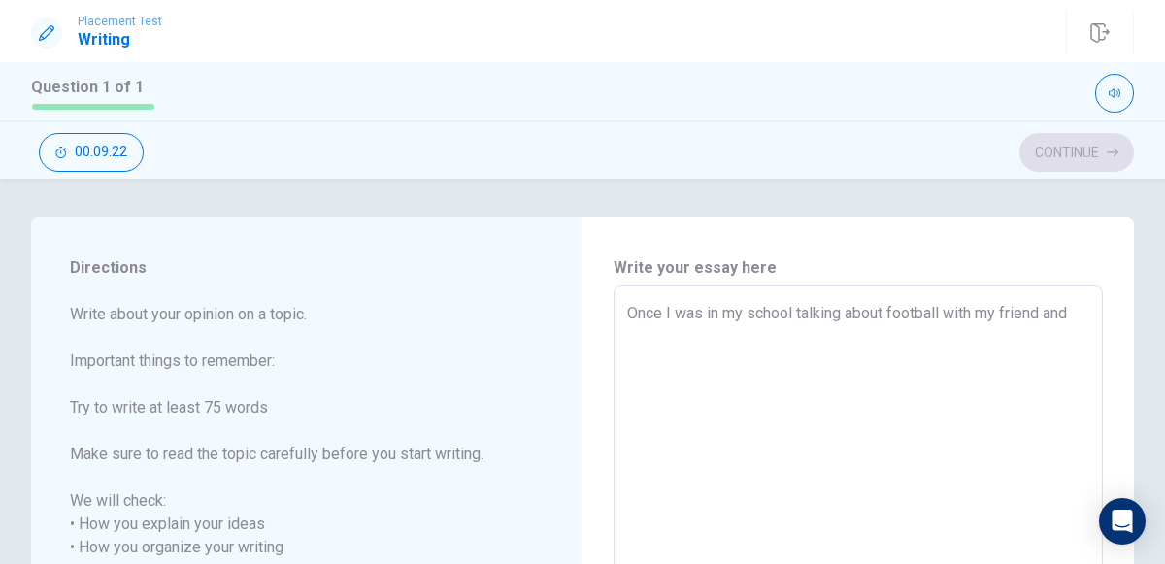
type textarea "Once I was in my school talking about football with my friend and"
type textarea "x"
type textarea "Once I was in my school talking about football with my friend and I"
type textarea "x"
type textarea "Once I was in my school talking about football with my friend and I"
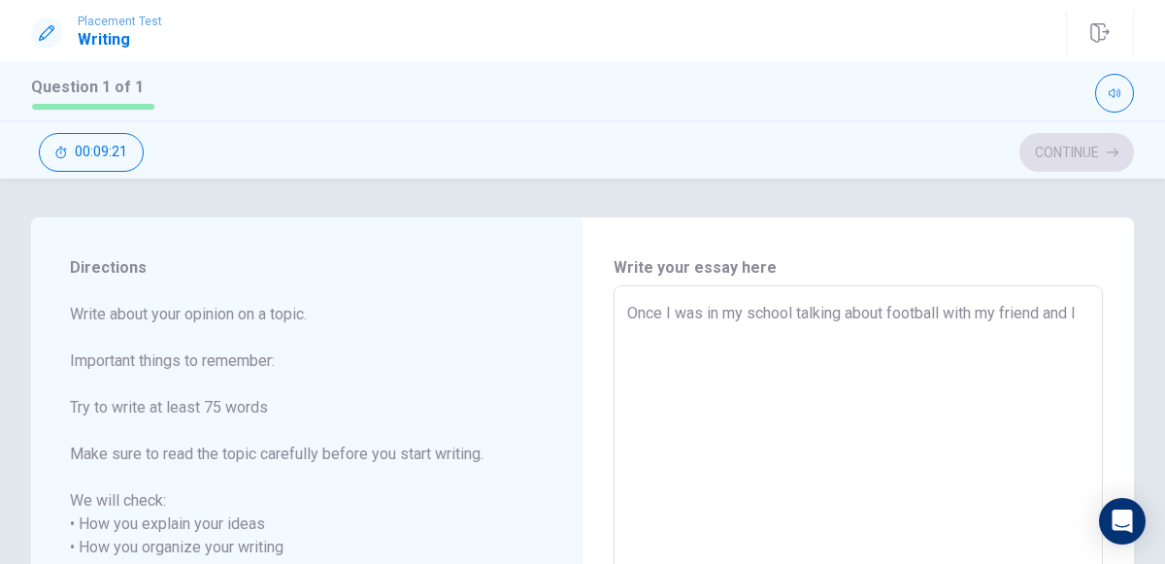
type textarea "x"
type textarea "Once I was in my school talking about football with my friend and I s"
type textarea "x"
type textarea "Once I was in my school talking about football with my friend and I st"
type textarea "x"
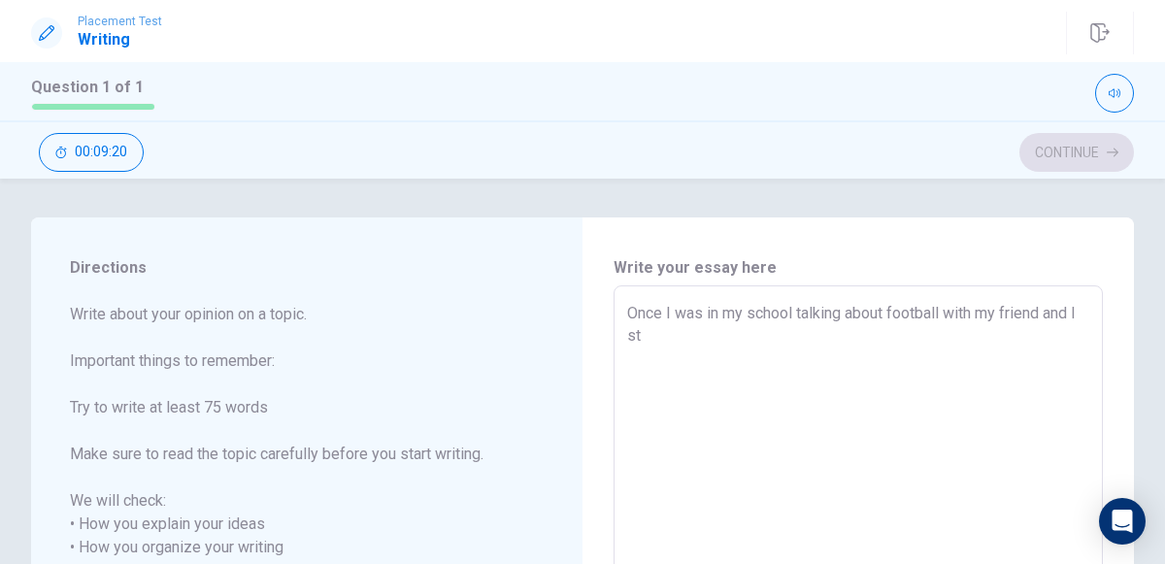
type textarea "Once I was in my school talking about football with my friend and I str"
type textarea "x"
type textarea "Once I was in my school talking about football with my friend and I st"
type textarea "x"
type textarea "Once I was in my school talking about football with my friend and I sta"
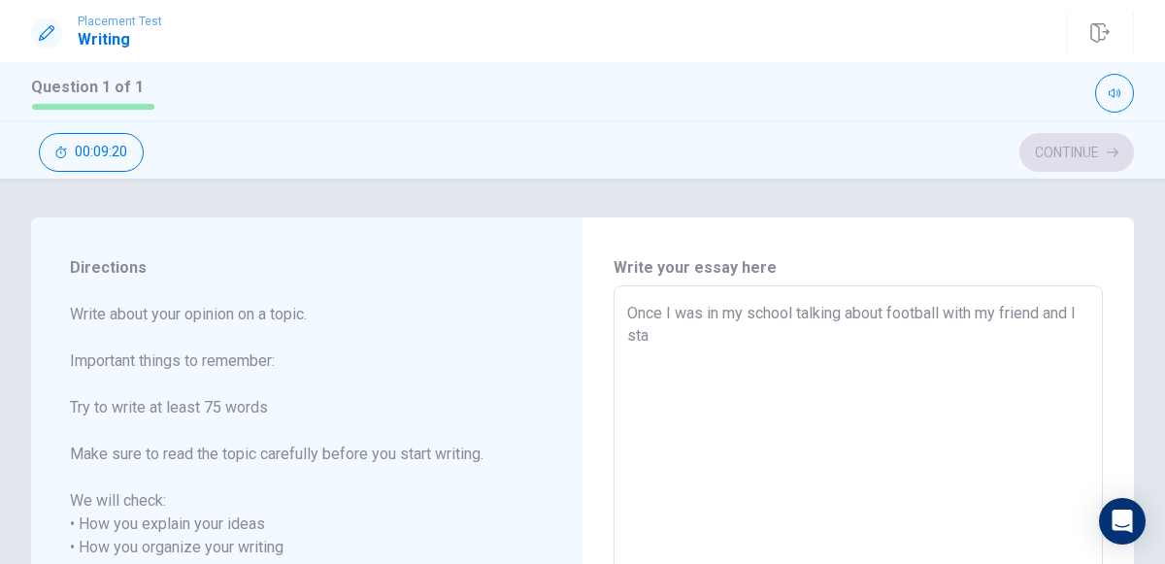
type textarea "x"
type textarea "Once I was in my school talking about football with my friend and I star"
type textarea "x"
type textarea "Once I was in my school talking about football with my friend and I start"
type textarea "x"
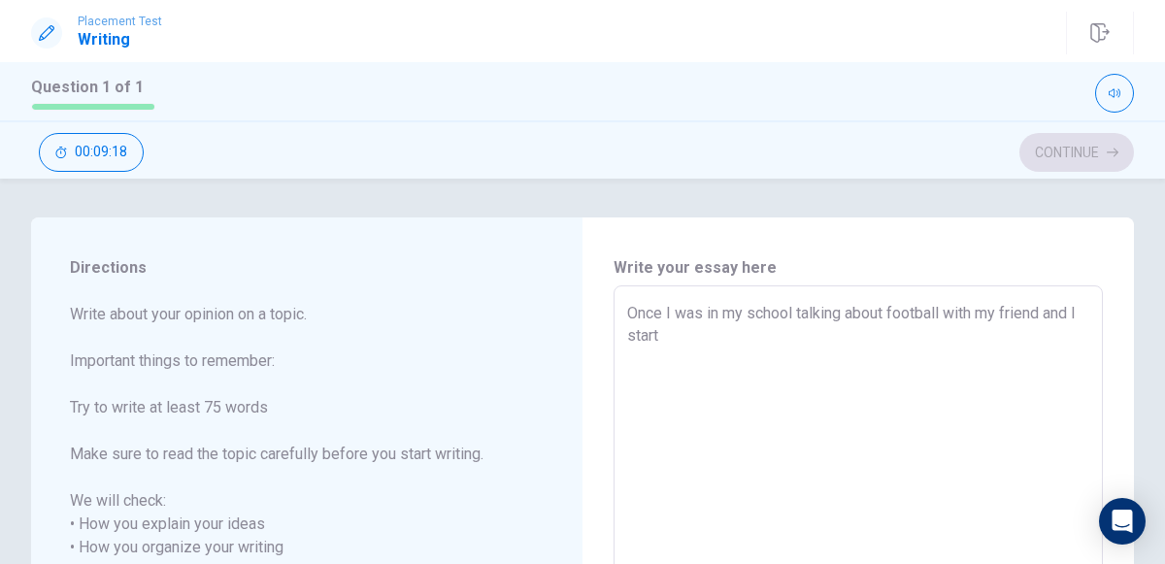
type textarea "Once I was in my school talking about football with my friend and I starte"
type textarea "x"
type textarea "Once I was in my school talking about football with my friend and I started"
type textarea "x"
type textarea "Once I was in my school talking about football with my friend and I started"
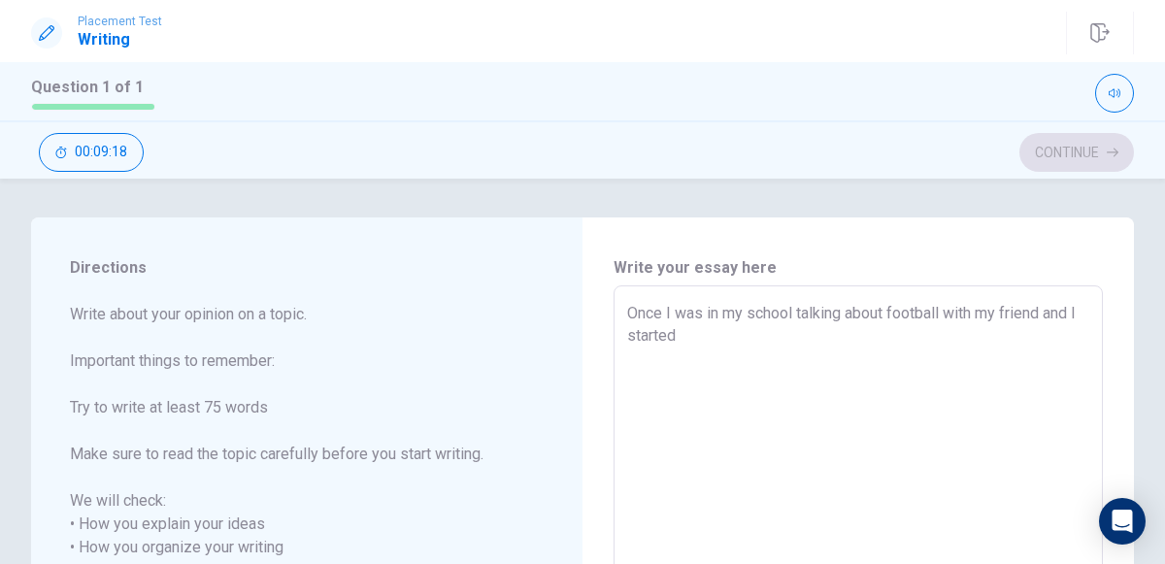
type textarea "x"
type textarea "Once I was in my school talking about football with my friend and I started t"
type textarea "x"
type textarea "Once I was in my school talking about football with my friend and I started ta"
type textarea "x"
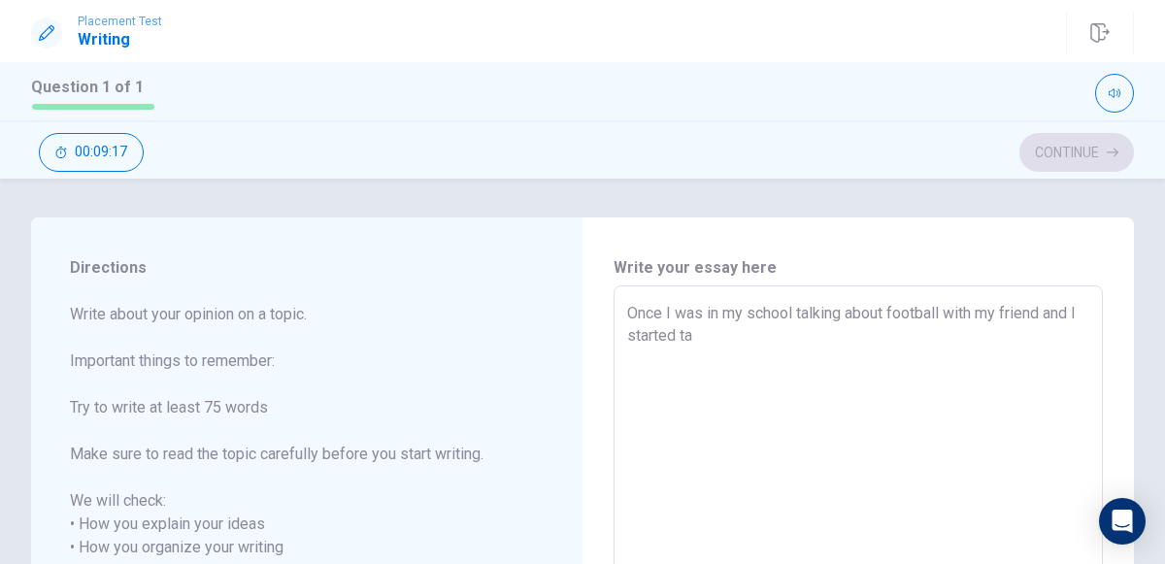
type textarea "Once I was in my school talking about football with my friend and I started tal"
type textarea "x"
type textarea "Once I was in my school talking about football with my friend and I started talk"
type textarea "x"
type textarea "Once I was in my school talking about football with my friend and I started tal…"
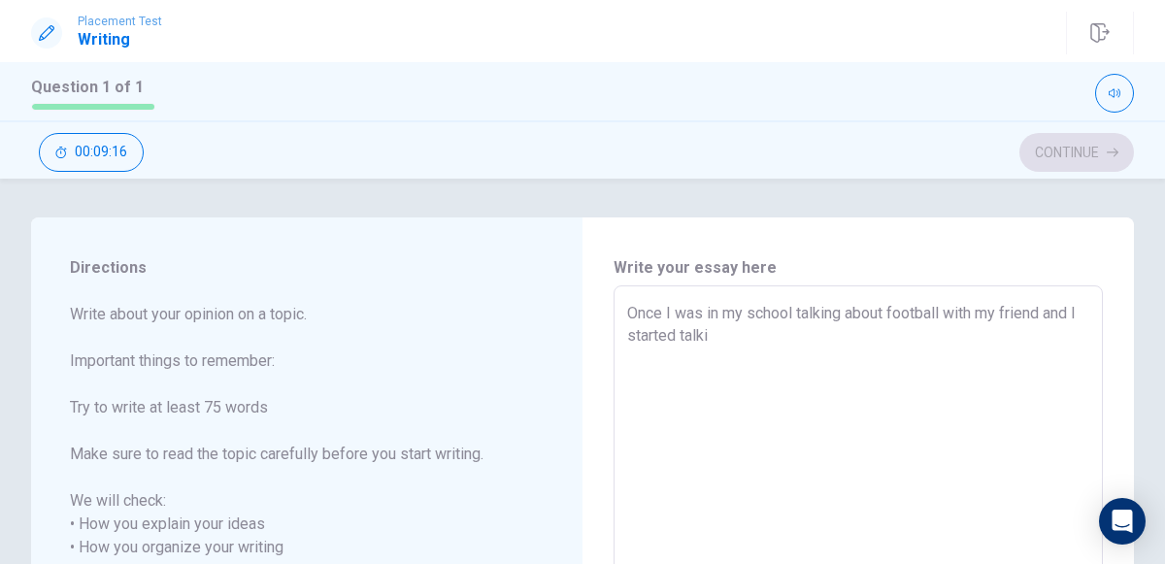
type textarea "x"
type textarea "Once I was in my school talking about football with my friend and I started tal…"
type textarea "x"
type textarea "Once I was in my school talking about football with my friend and I started tal…"
type textarea "x"
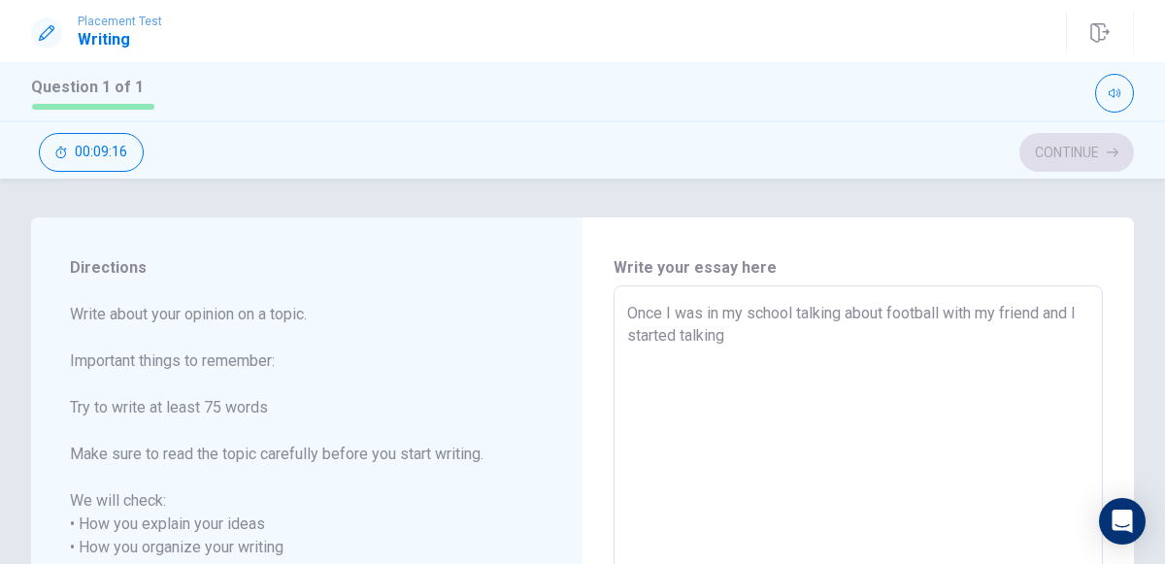
type textarea "Once I was in my school talking about football with my friend and I started tal…"
type textarea "x"
type textarea "Once I was in my school talking about football with my friend and I started tal…"
type textarea "x"
type textarea "Once I was in my school talking about football with my friend and I started tal…"
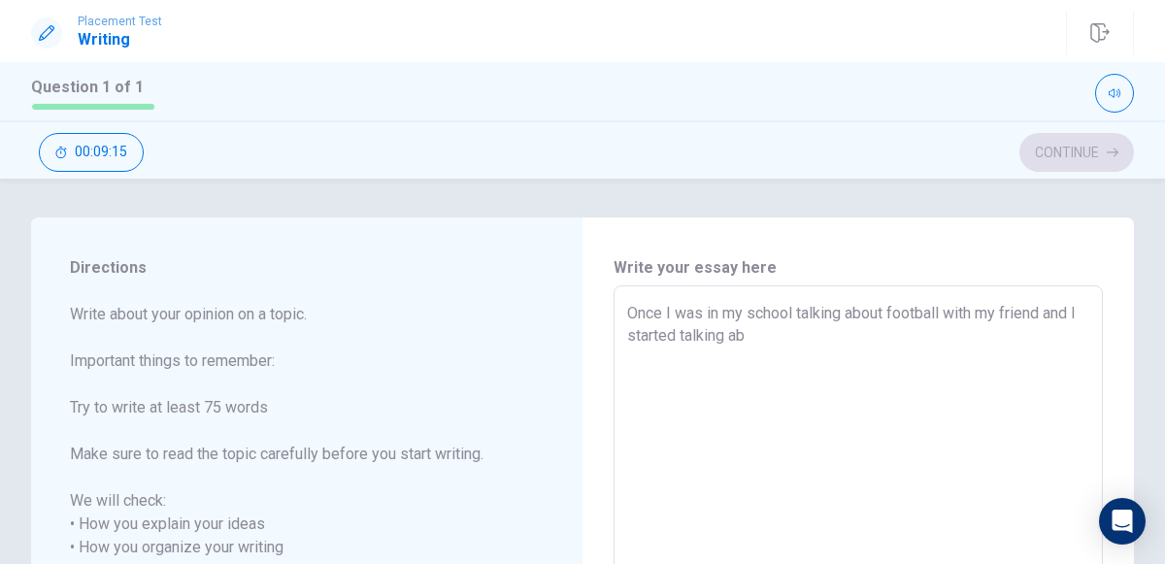
type textarea "x"
type textarea "Once I was in my school talking about football with my friend and I started tal…"
type textarea "x"
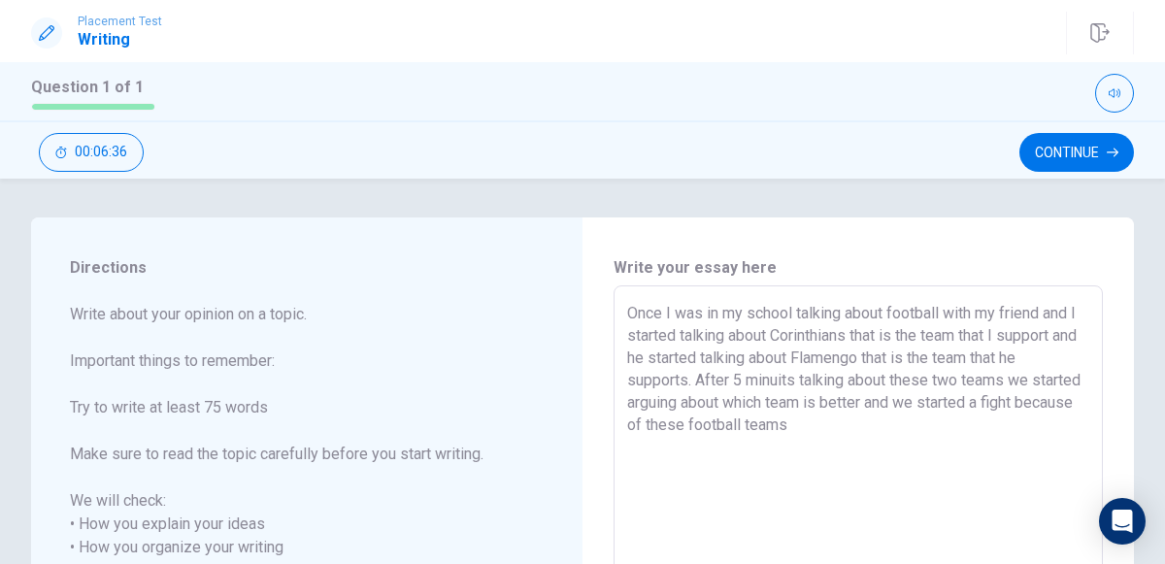
click at [903, 408] on textarea "Once I was in my school talking about football with my friend and I started tal…" at bounding box center [858, 571] width 462 height 539
click at [899, 424] on textarea "Once I was in my school talking about football with my friend and I started tal…" at bounding box center [858, 571] width 462 height 539
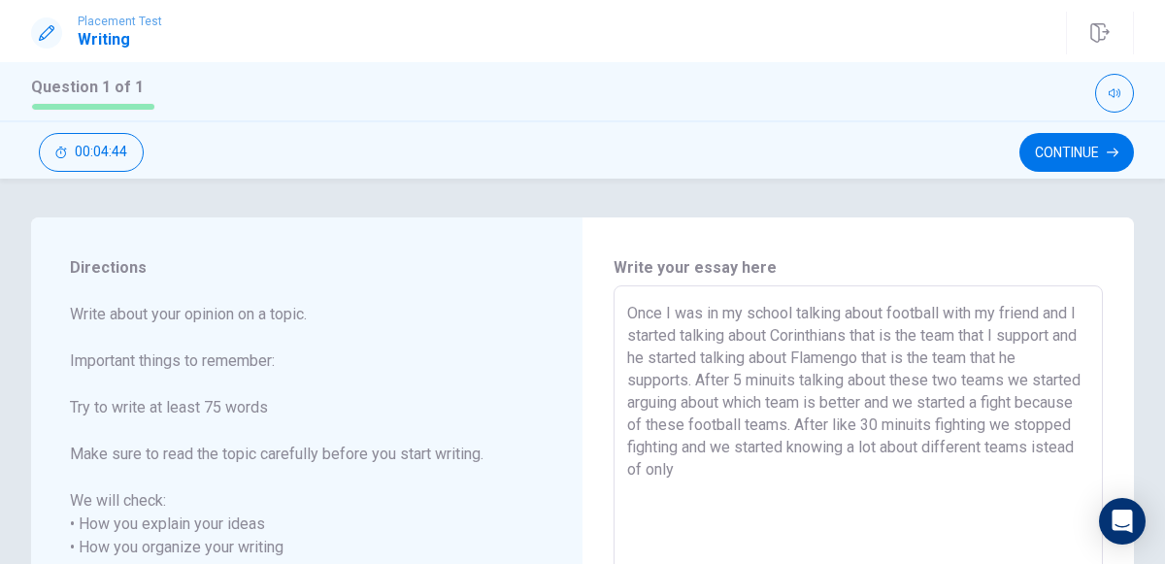
click at [917, 421] on textarea "Once I was in my school talking about football with my friend and I started tal…" at bounding box center [858, 571] width 462 height 539
click at [848, 468] on textarea "Once I was in my school talking about football with my friend and I started tal…" at bounding box center [858, 571] width 462 height 539
click at [736, 449] on textarea "Once I was in my school talking about football with my friend and I started tal…" at bounding box center [858, 571] width 462 height 539
click at [743, 470] on textarea "Once I was in my school talking about football with my friend and I started tal…" at bounding box center [858, 571] width 462 height 539
click at [1051, 137] on button "Continue" at bounding box center [1076, 152] width 115 height 39
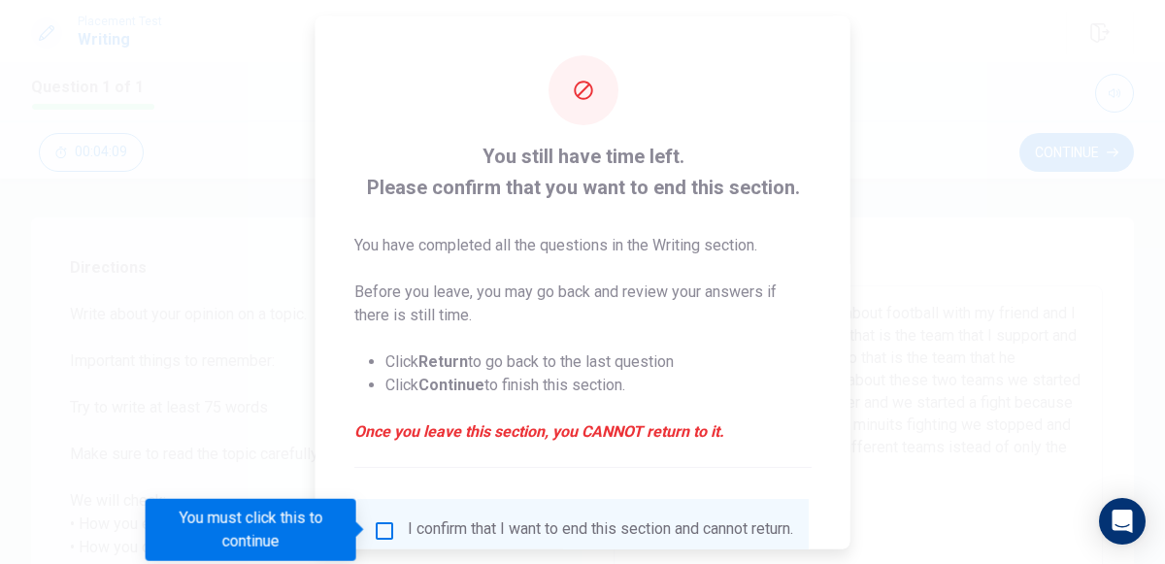
click at [430, 513] on div "I confirm that I want to end this section and cannot return." at bounding box center [582, 530] width 451 height 64
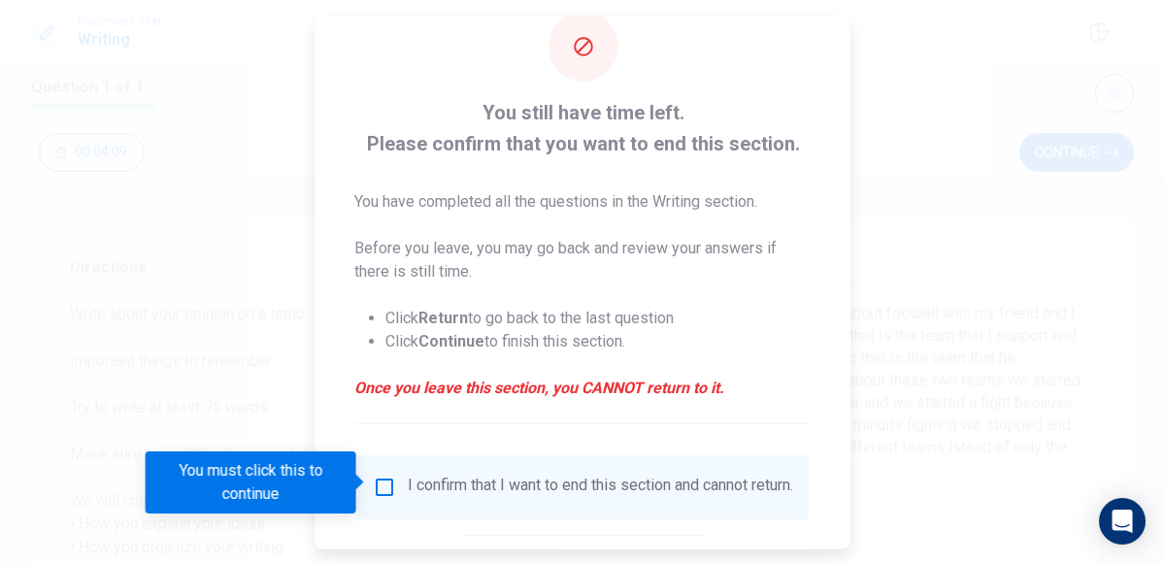
scroll to position [73, 0]
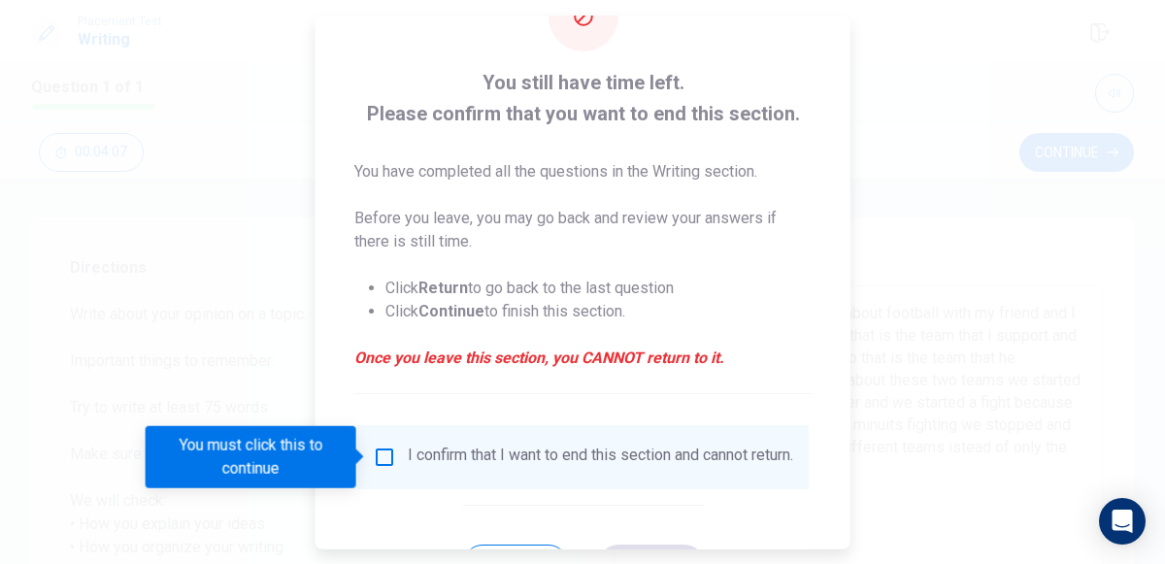
click at [437, 488] on div "I confirm that I want to end this section and cannot return." at bounding box center [582, 457] width 451 height 64
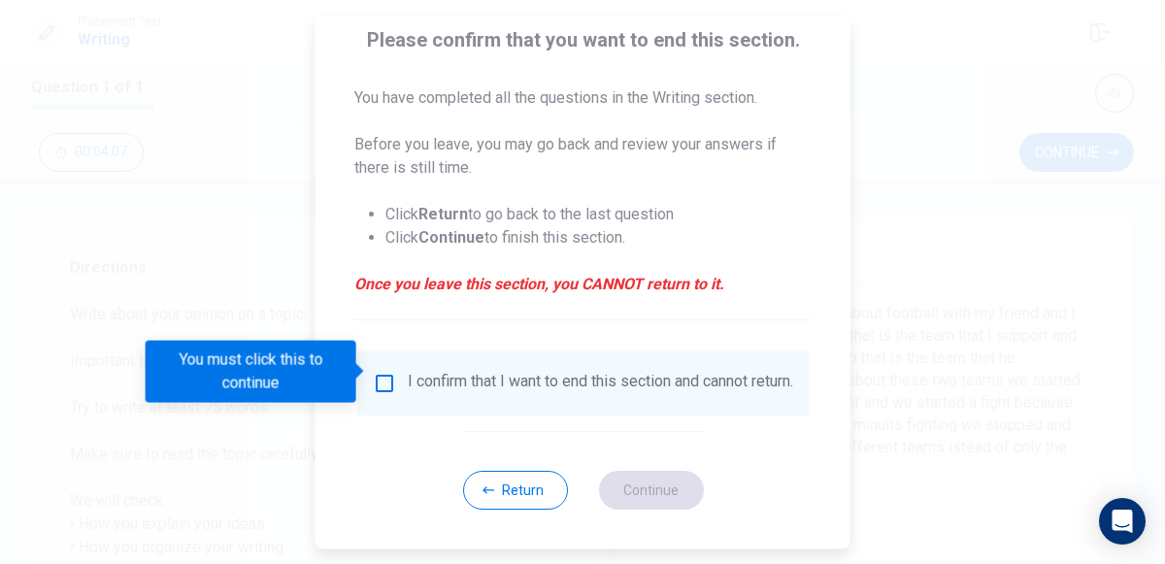
scroll to position [157, 0]
click at [463, 395] on div "I confirm that I want to end this section and cannot return." at bounding box center [600, 383] width 385 height 23
click at [386, 372] on input "You must click this to continue" at bounding box center [384, 383] width 23 height 23
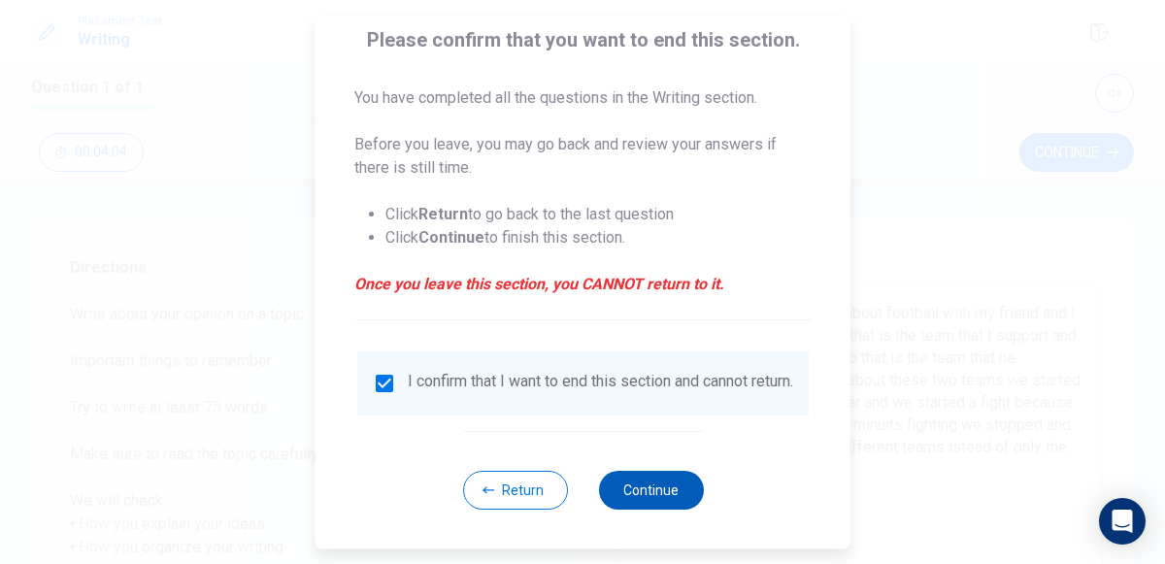
click at [627, 487] on button "Continue" at bounding box center [650, 490] width 105 height 39
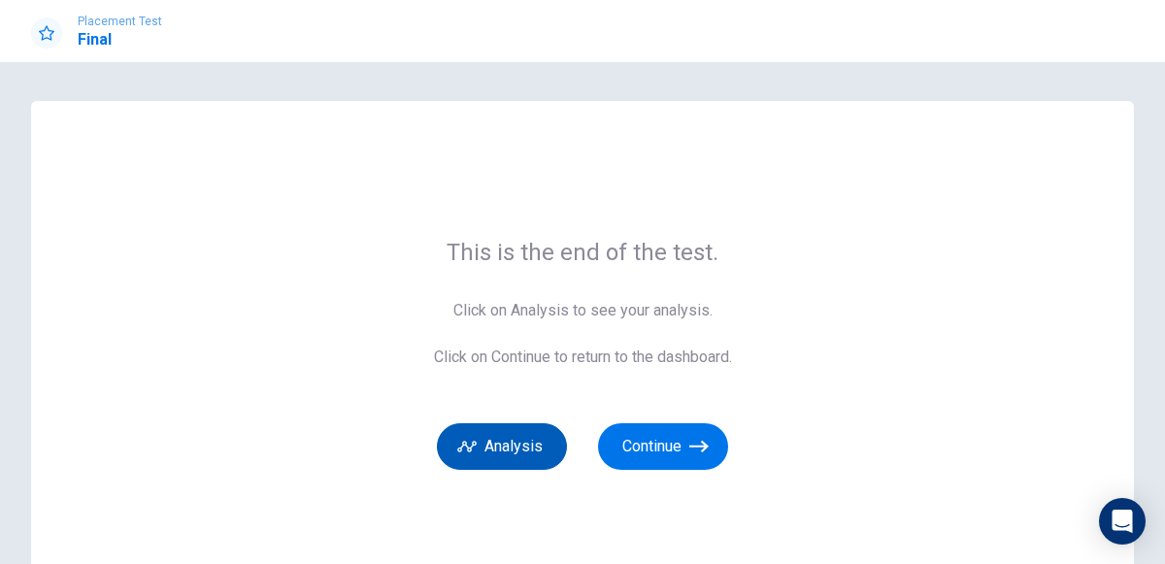
click at [496, 437] on button "Analysis" at bounding box center [502, 446] width 130 height 47
